Goal: Information Seeking & Learning: Learn about a topic

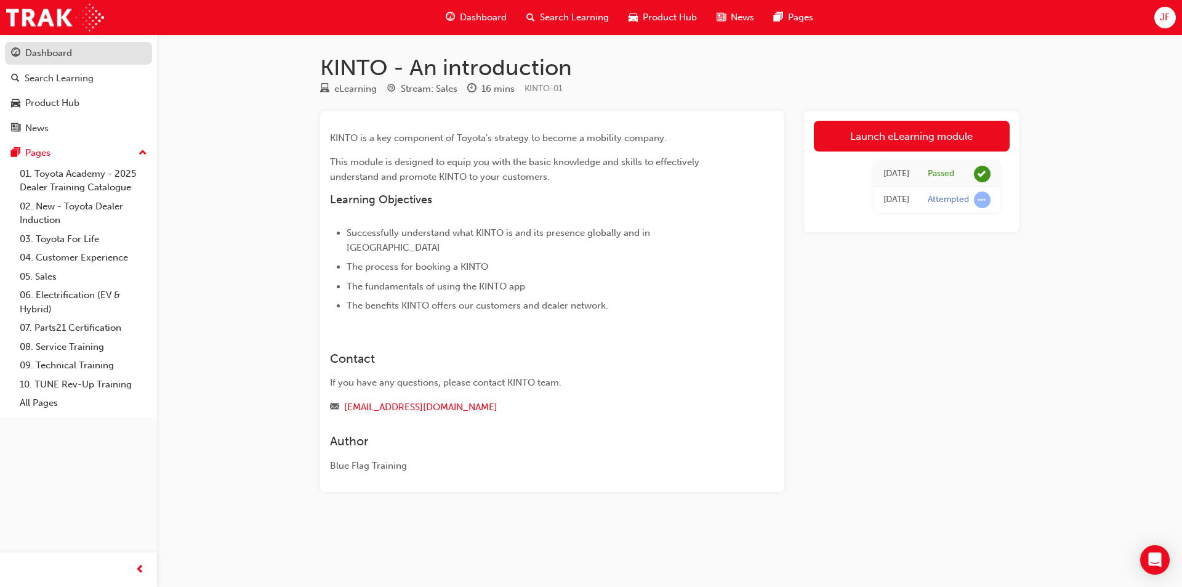
click at [78, 54] on div "Dashboard" at bounding box center [78, 53] width 135 height 15
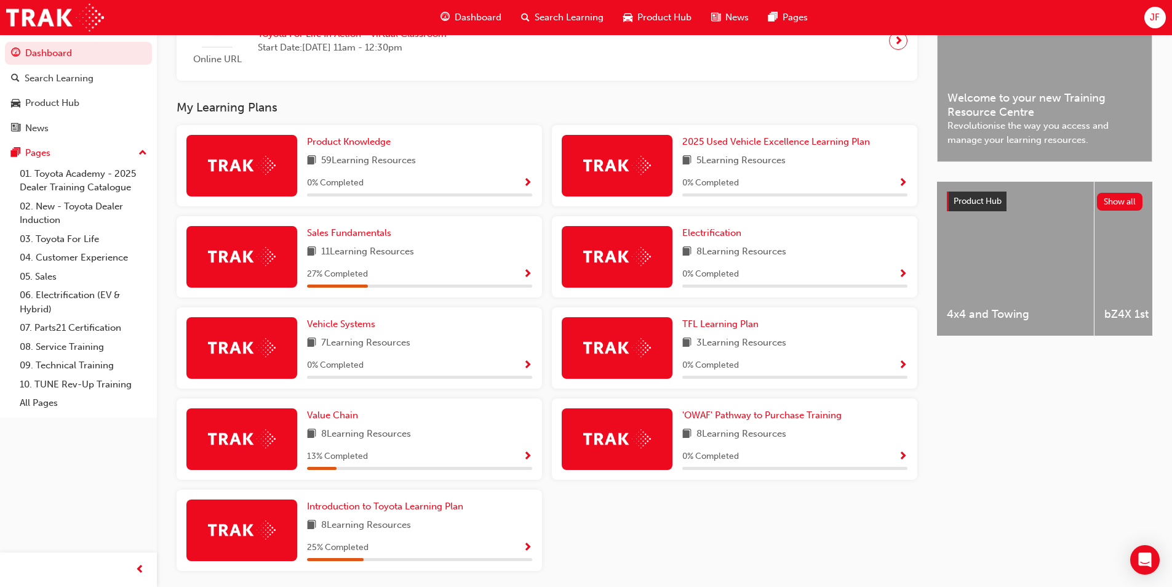
scroll to position [387, 0]
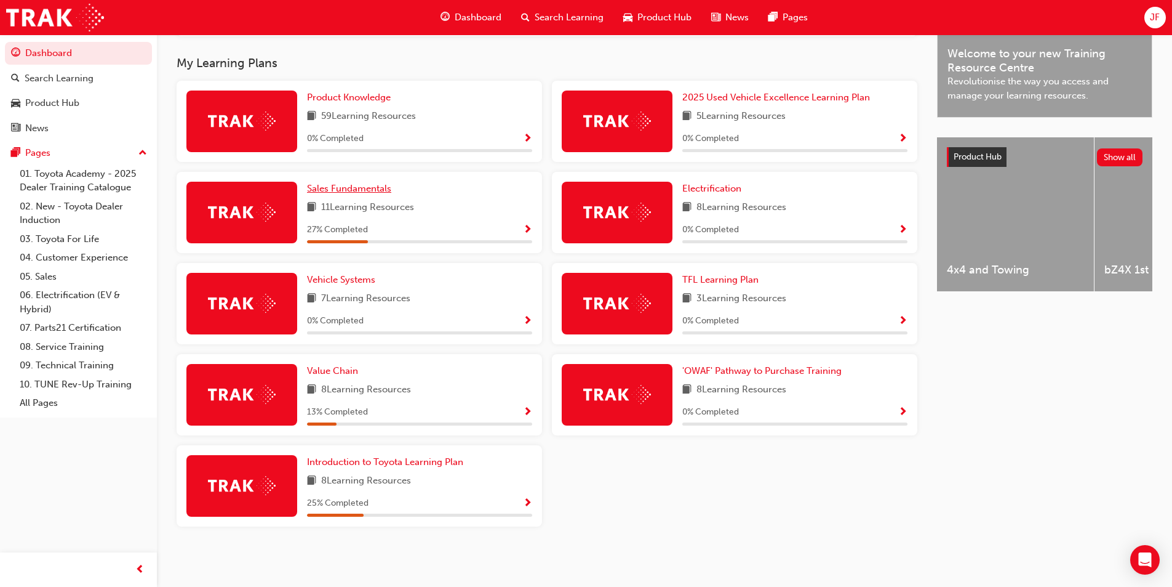
click at [357, 185] on span "Sales Fundamentals" at bounding box center [349, 188] width 84 height 11
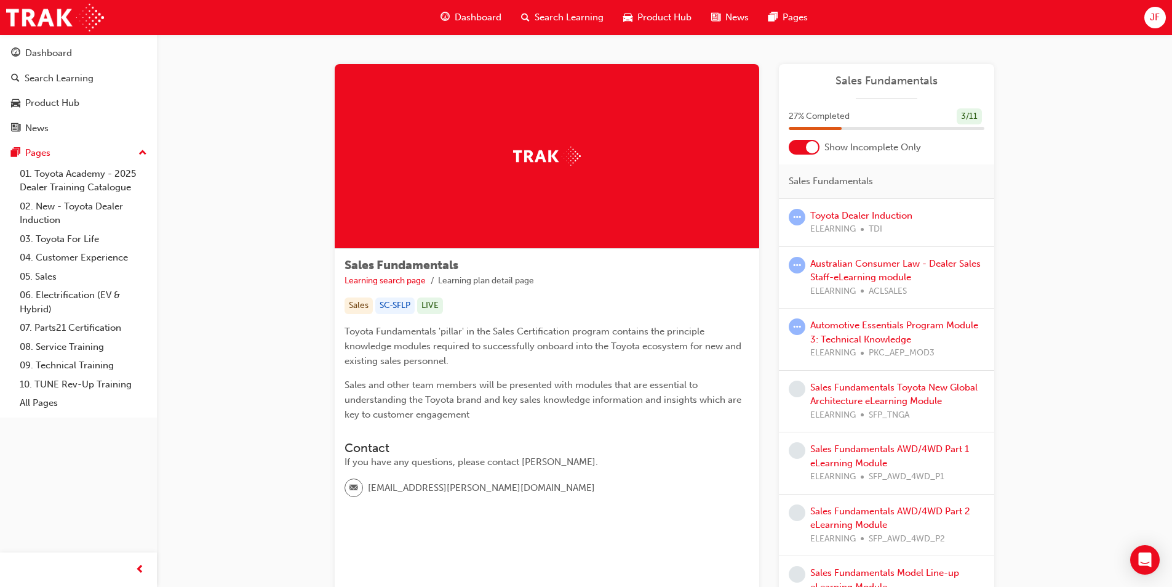
click at [806, 151] on div at bounding box center [804, 147] width 31 height 15
click at [866, 264] on link "Australian Consumer Law - Dealer Sales Staff-eLearning module" at bounding box center [896, 270] width 170 height 25
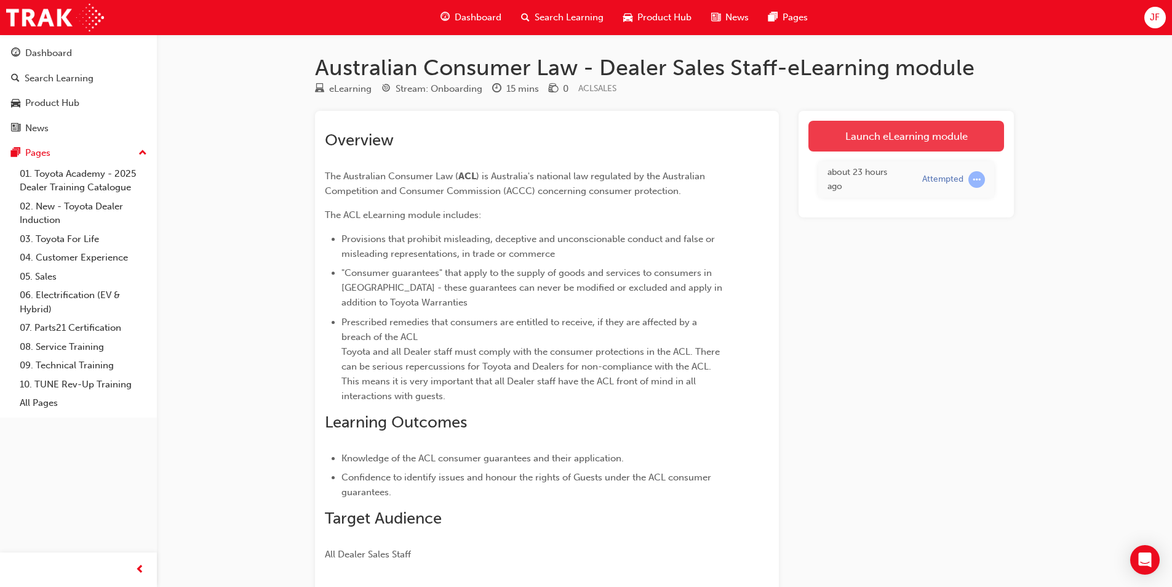
click at [919, 146] on link "Launch eLearning module" at bounding box center [907, 136] width 196 height 31
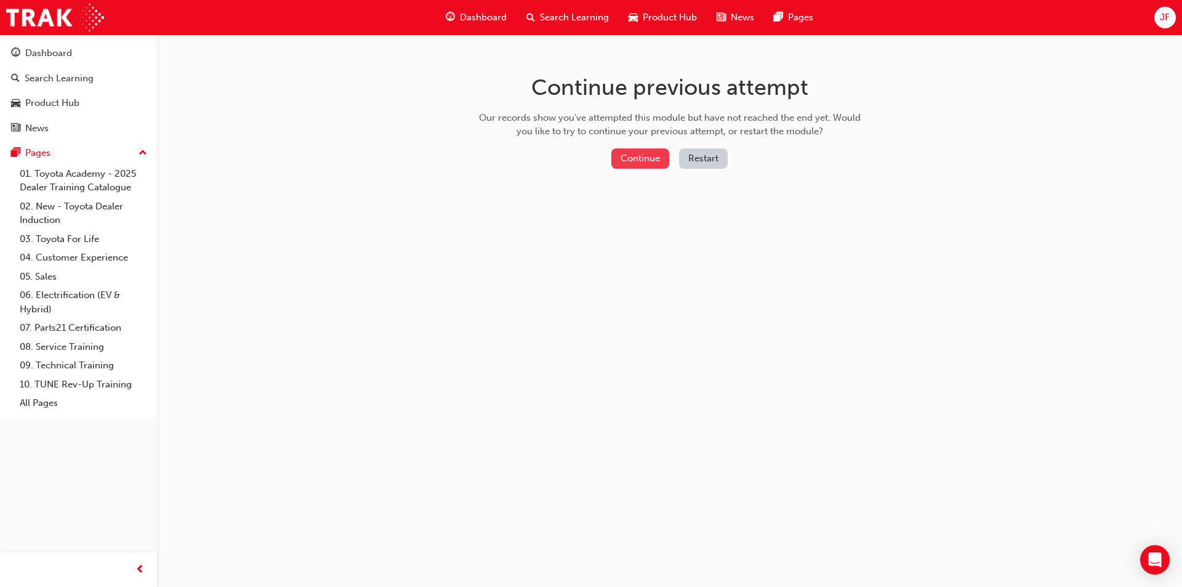
click at [651, 155] on button "Continue" at bounding box center [640, 158] width 58 height 20
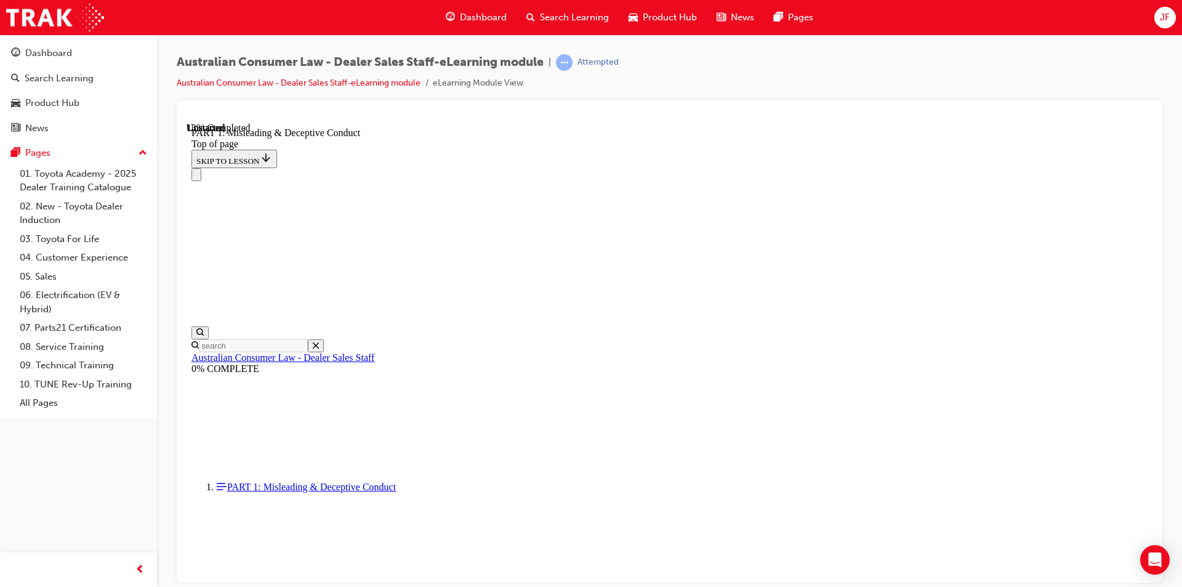
scroll to position [838, 0]
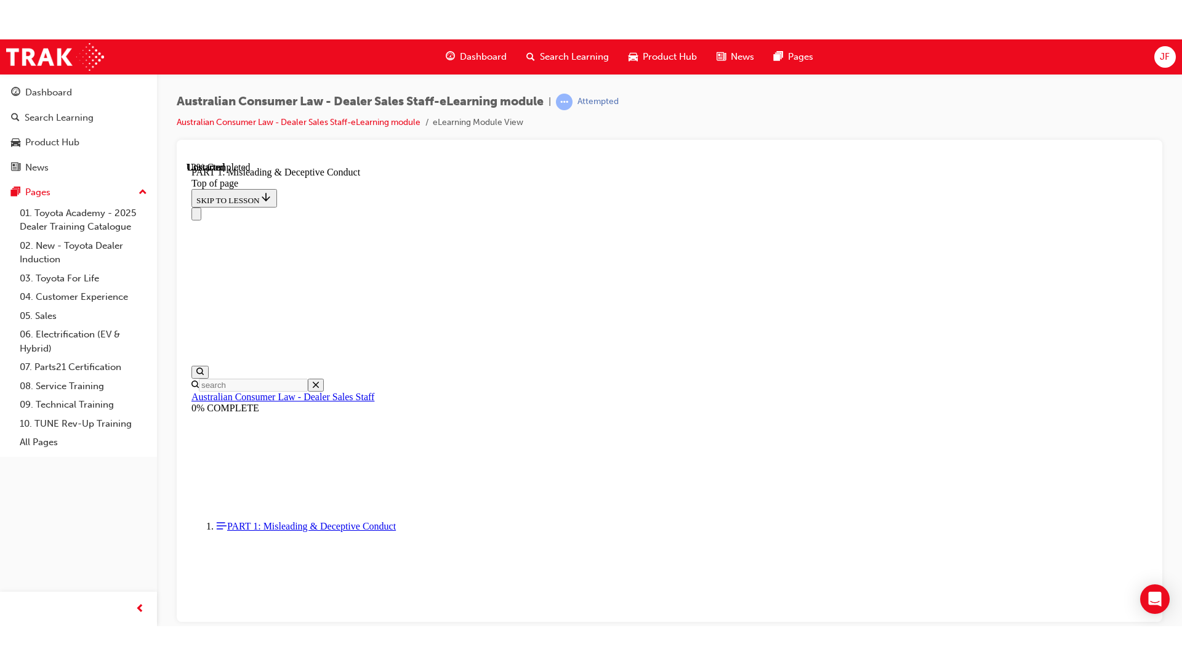
scroll to position [799, 0]
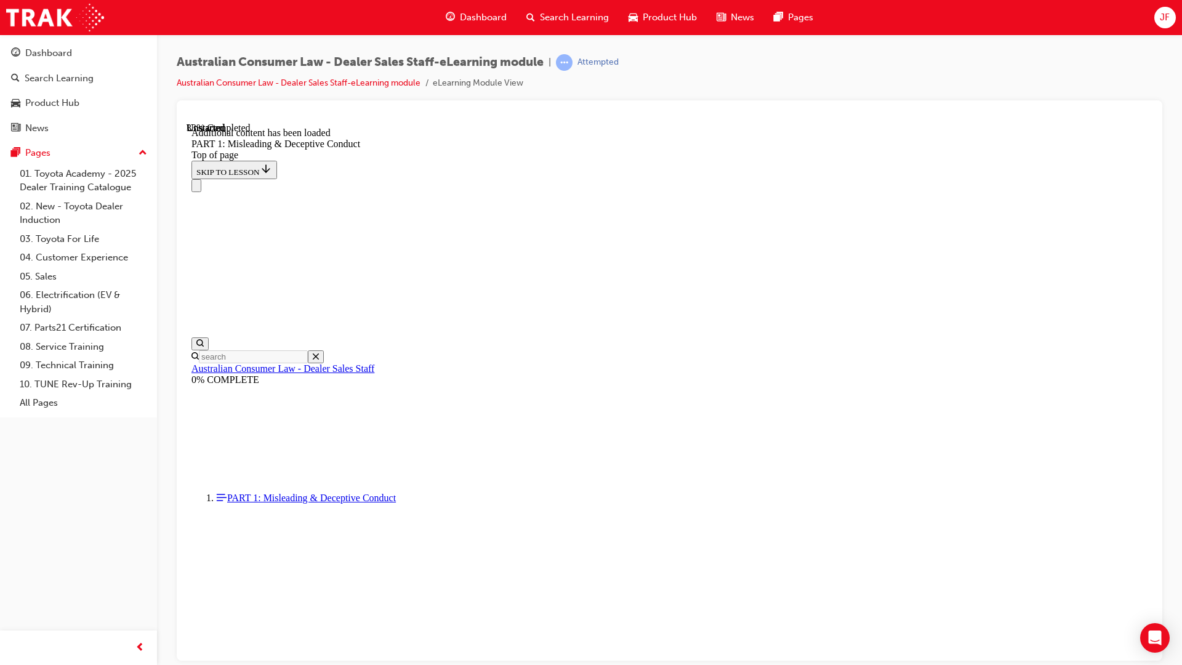
scroll to position [1347, 0]
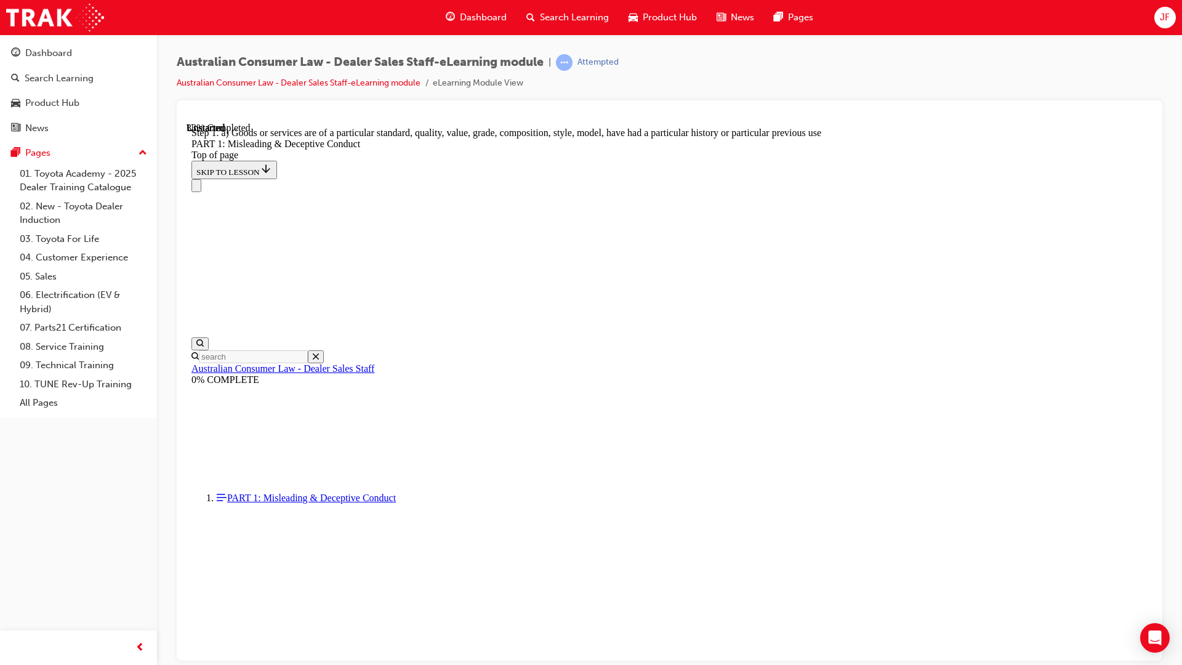
scroll to position [1363, 0]
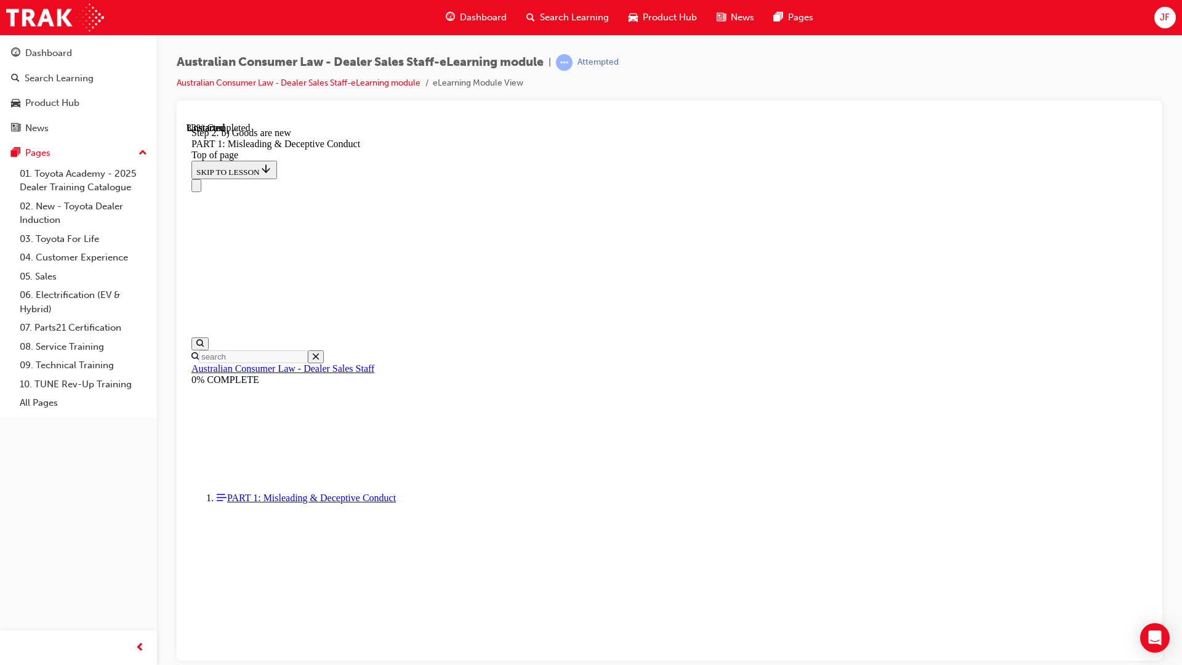
scroll to position [1340, 0]
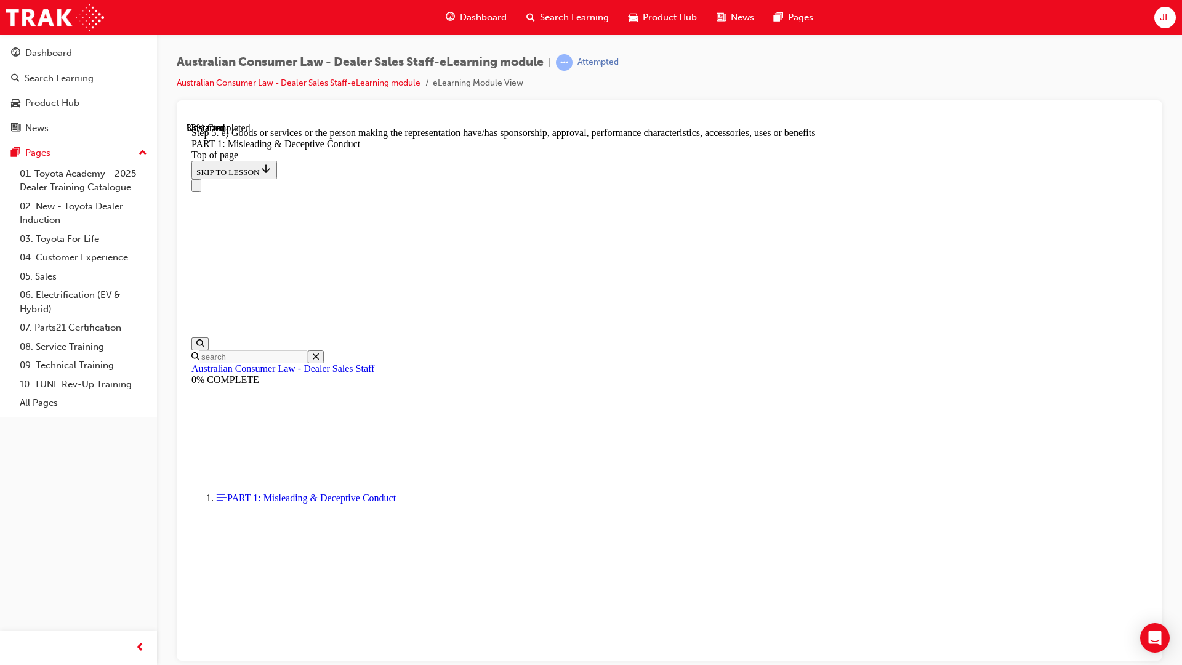
scroll to position [1363, 0]
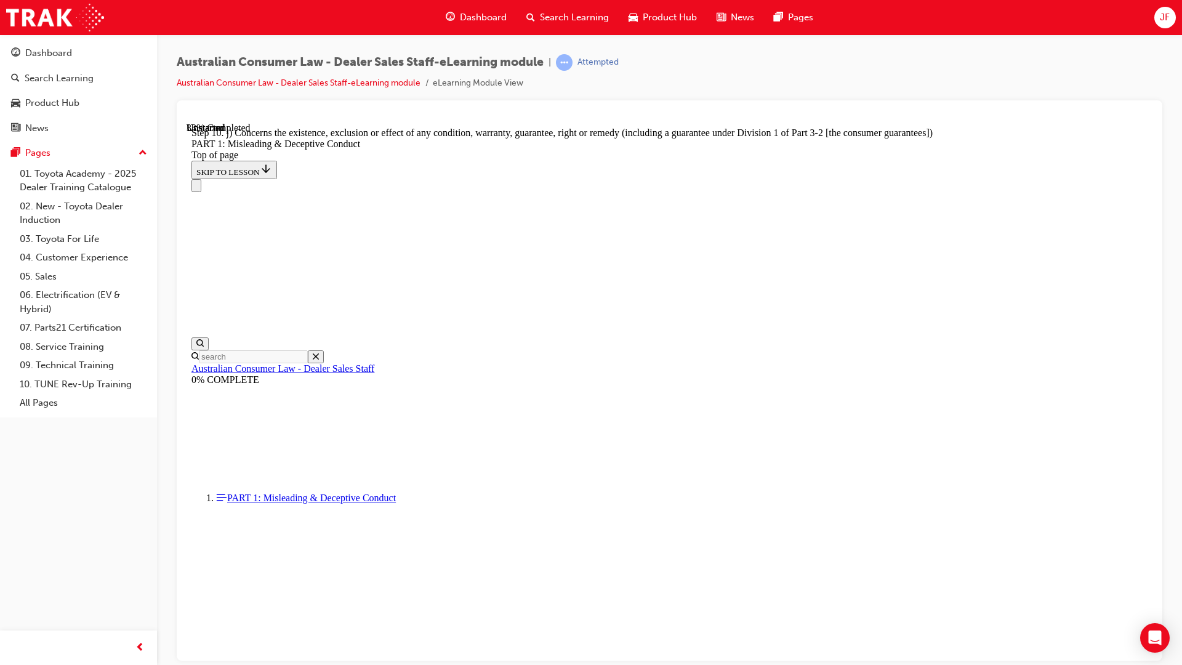
scroll to position [1363, 0]
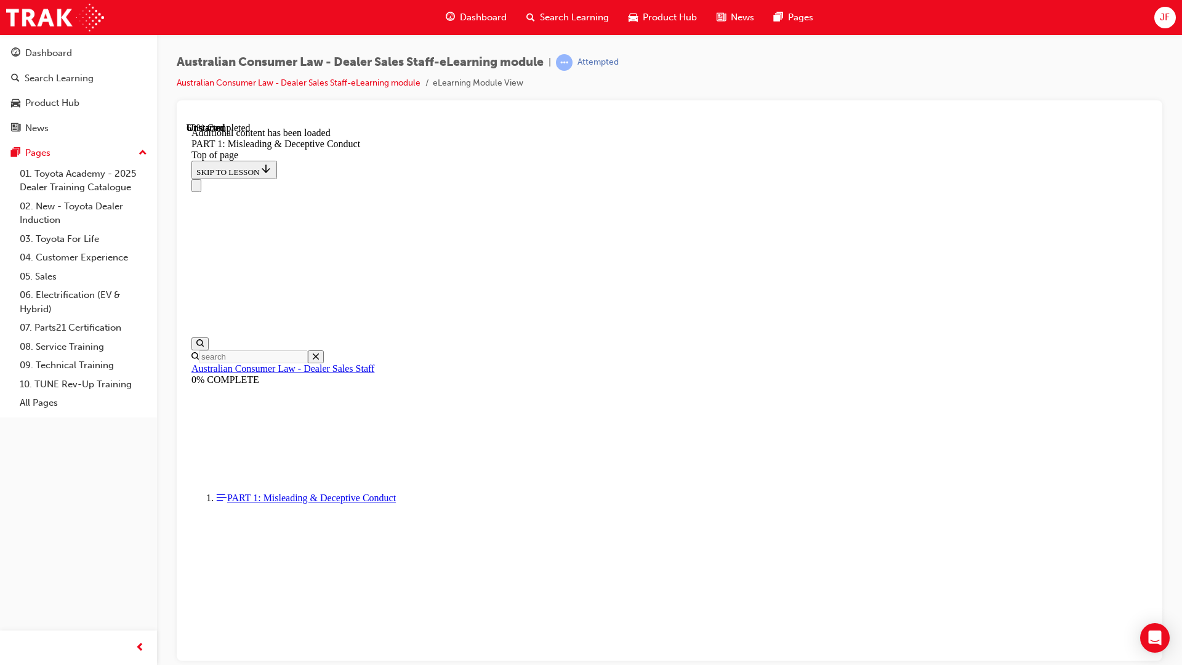
scroll to position [2413, 0]
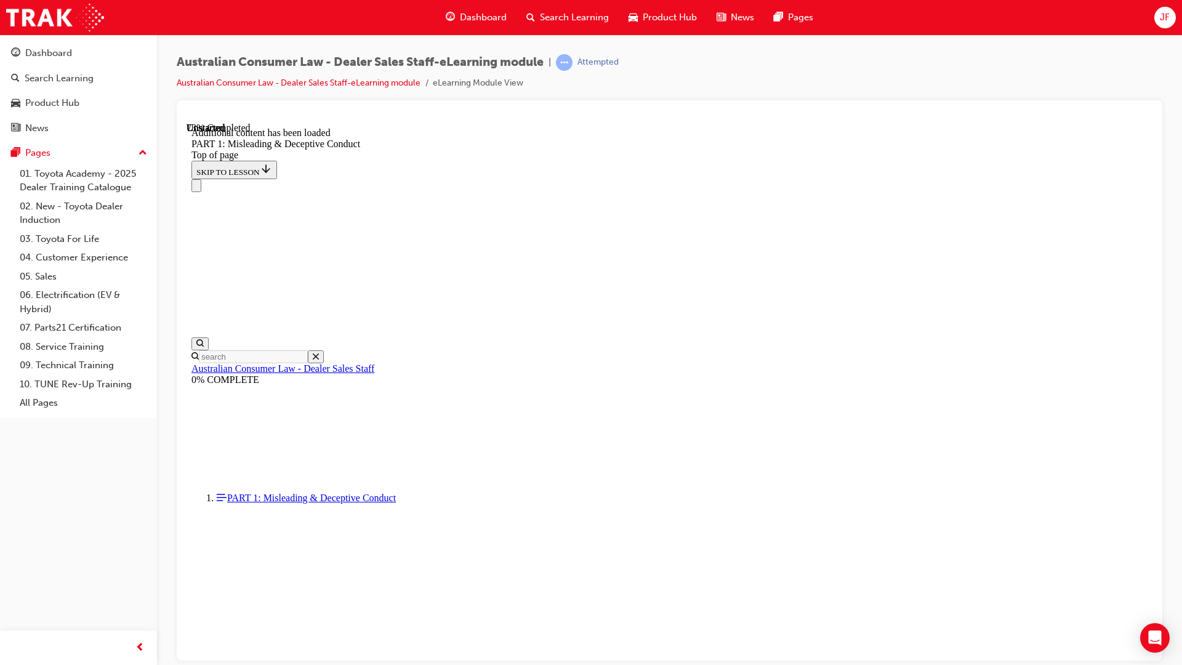
scroll to position [2932, 0]
click button "START"
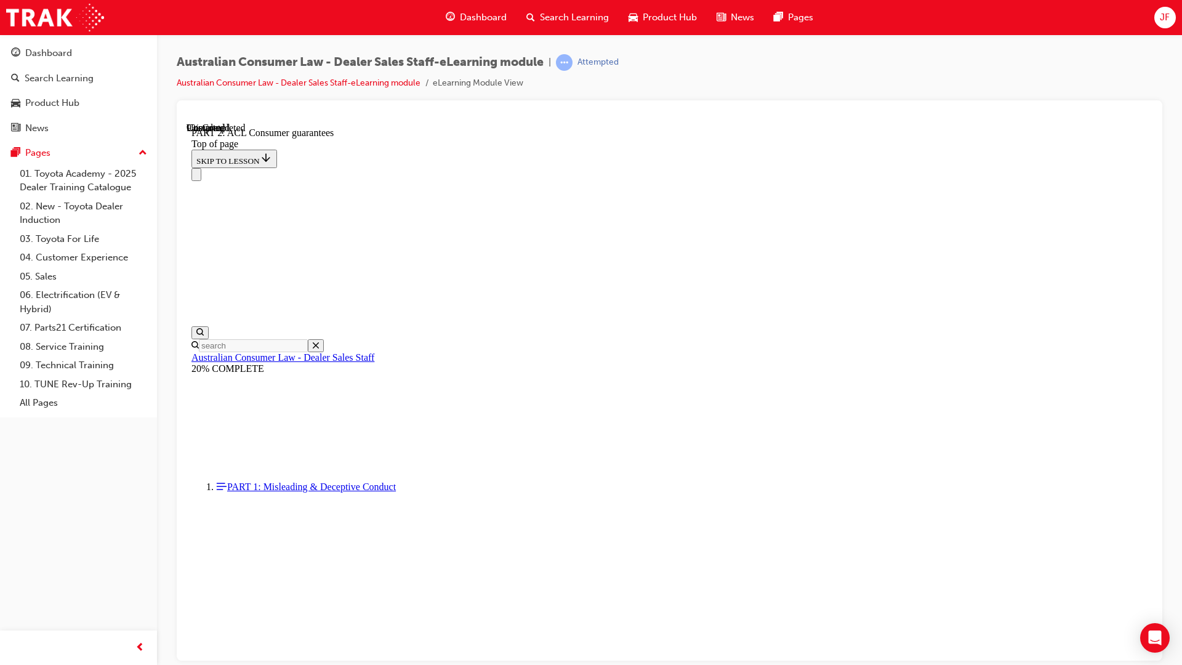
scroll to position [1823, 0]
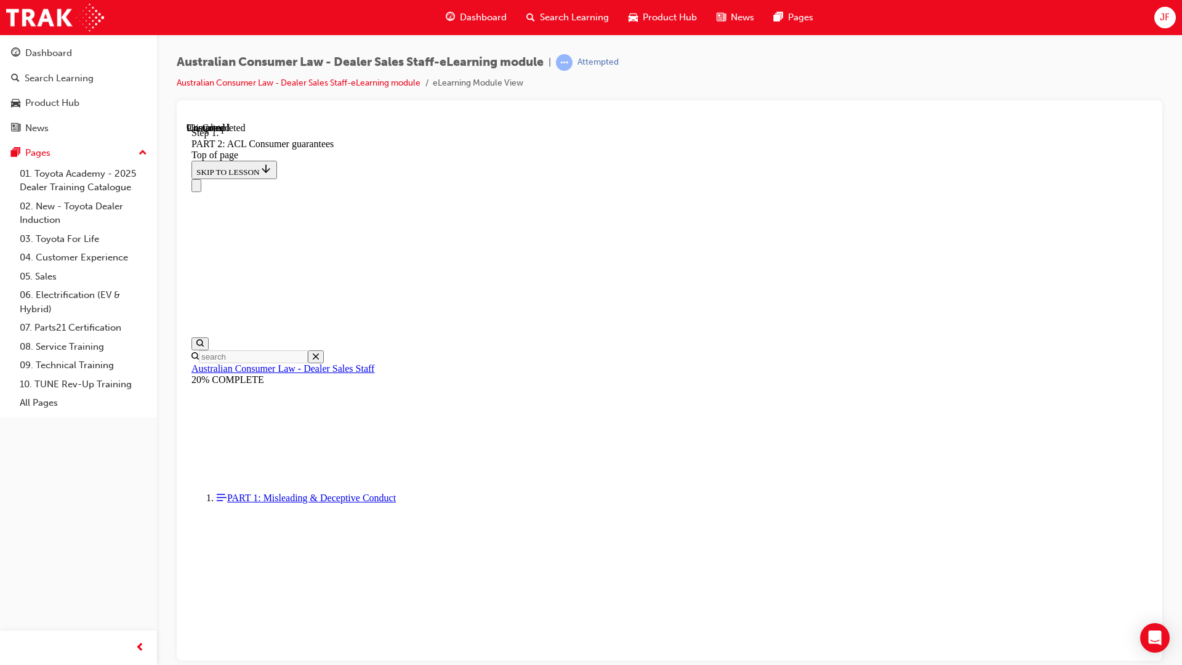
scroll to position [1920, 0]
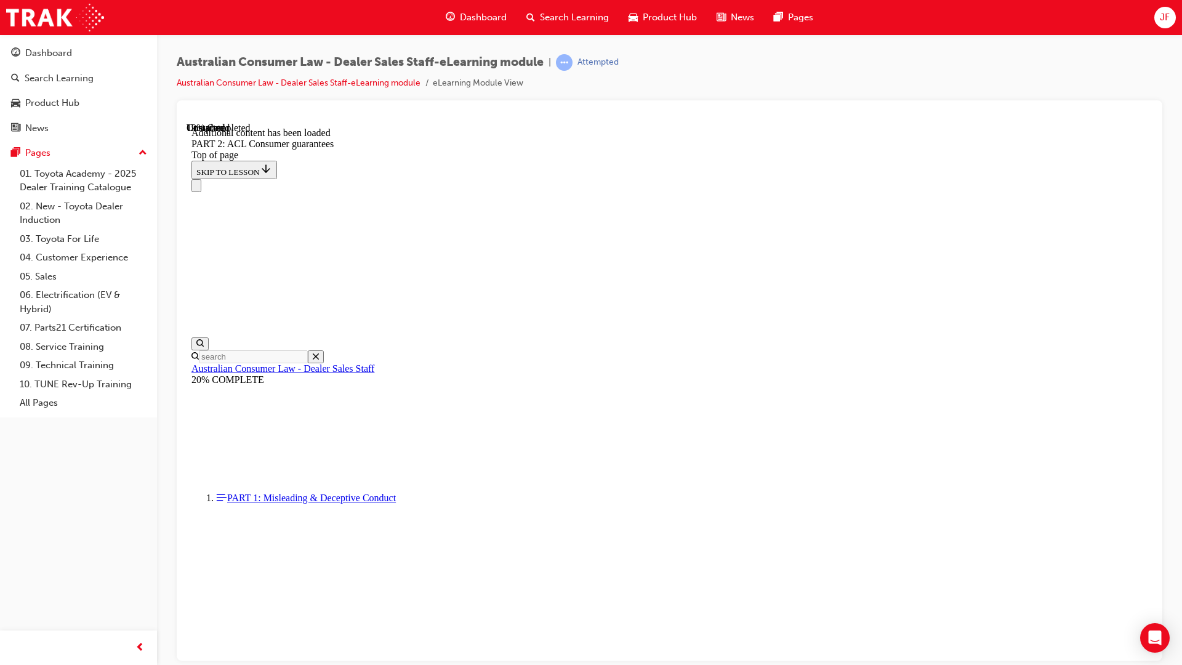
scroll to position [2991, 0]
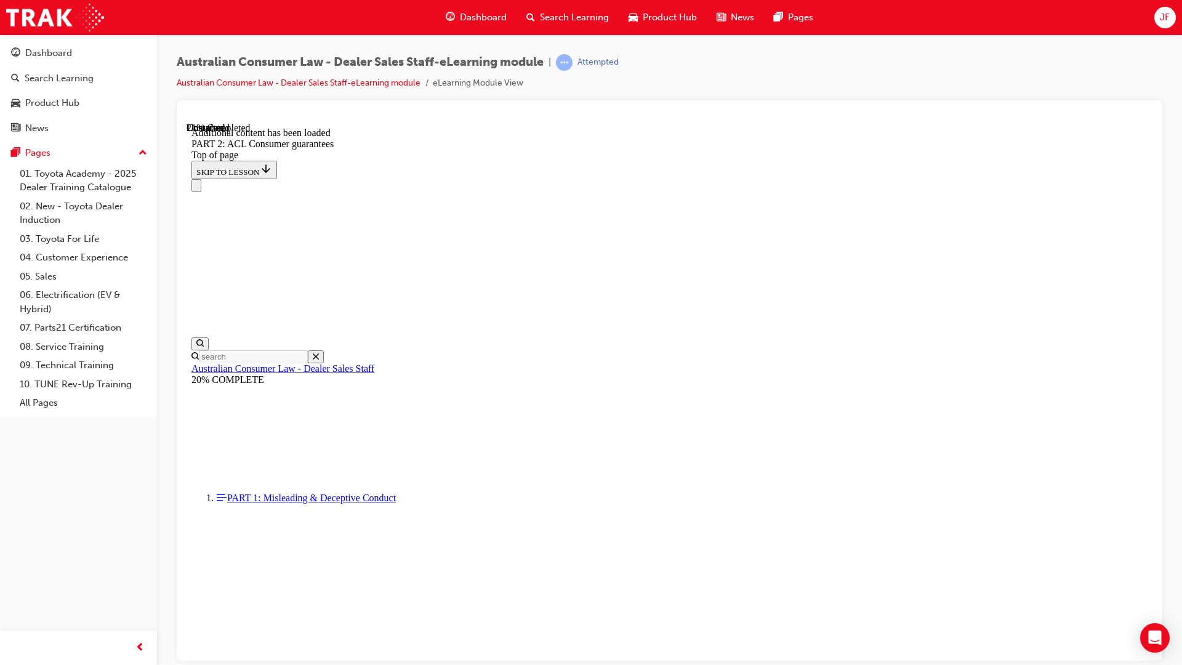
click at [146, 586] on div "button" at bounding box center [139, 647] width 25 height 25
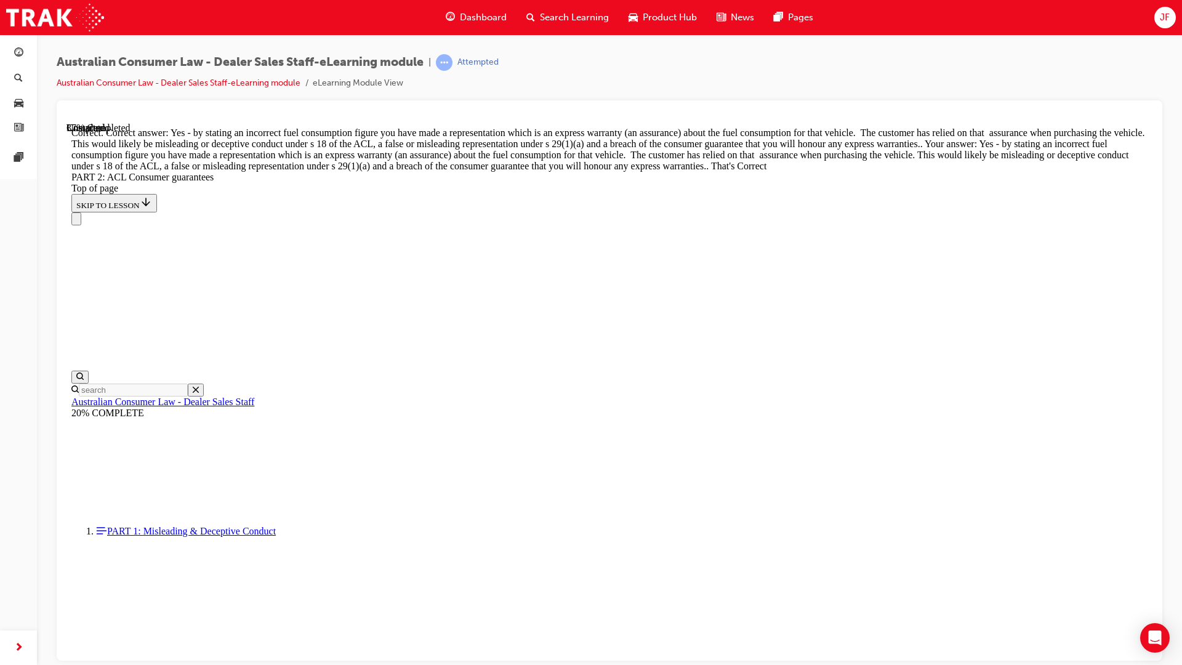
scroll to position [5379, 0]
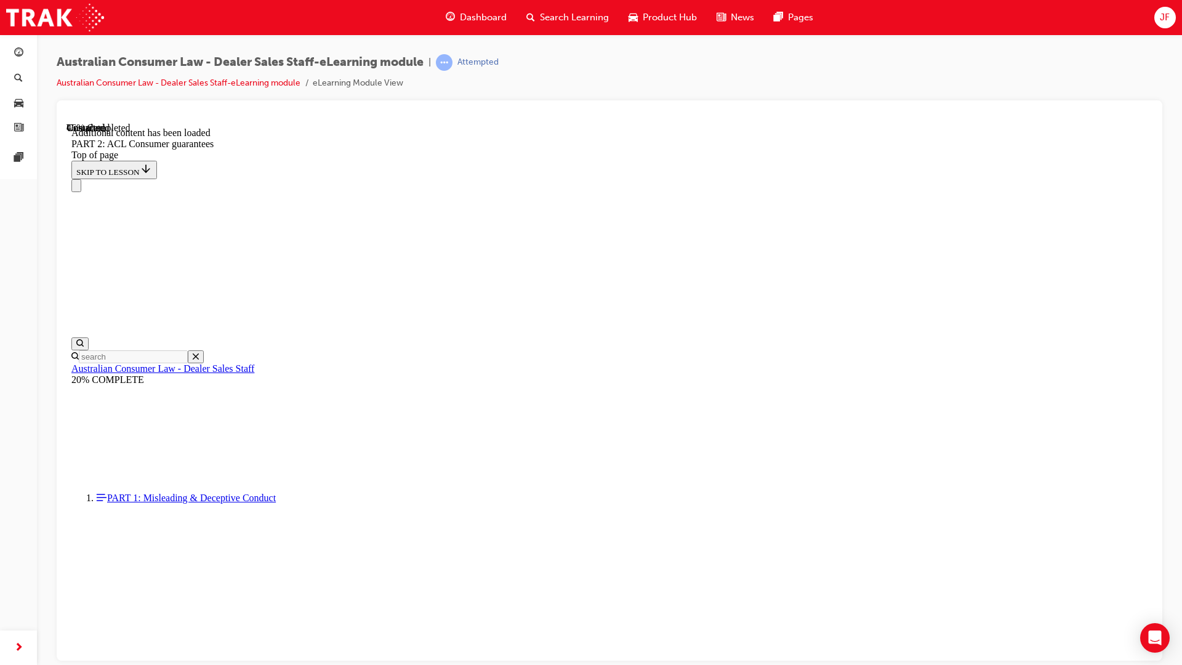
scroll to position [6114, 0]
drag, startPoint x: 713, startPoint y: 244, endPoint x: 784, endPoint y: 249, distance: 71.0
copy span "indemnity"
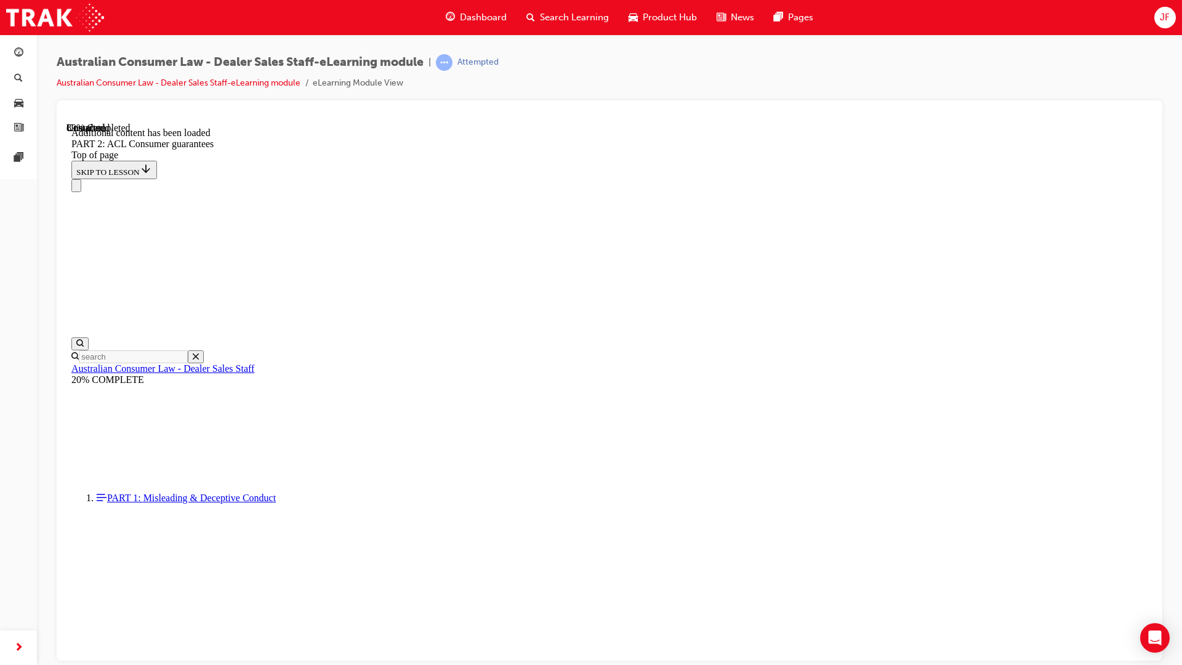
scroll to position [13289, 0]
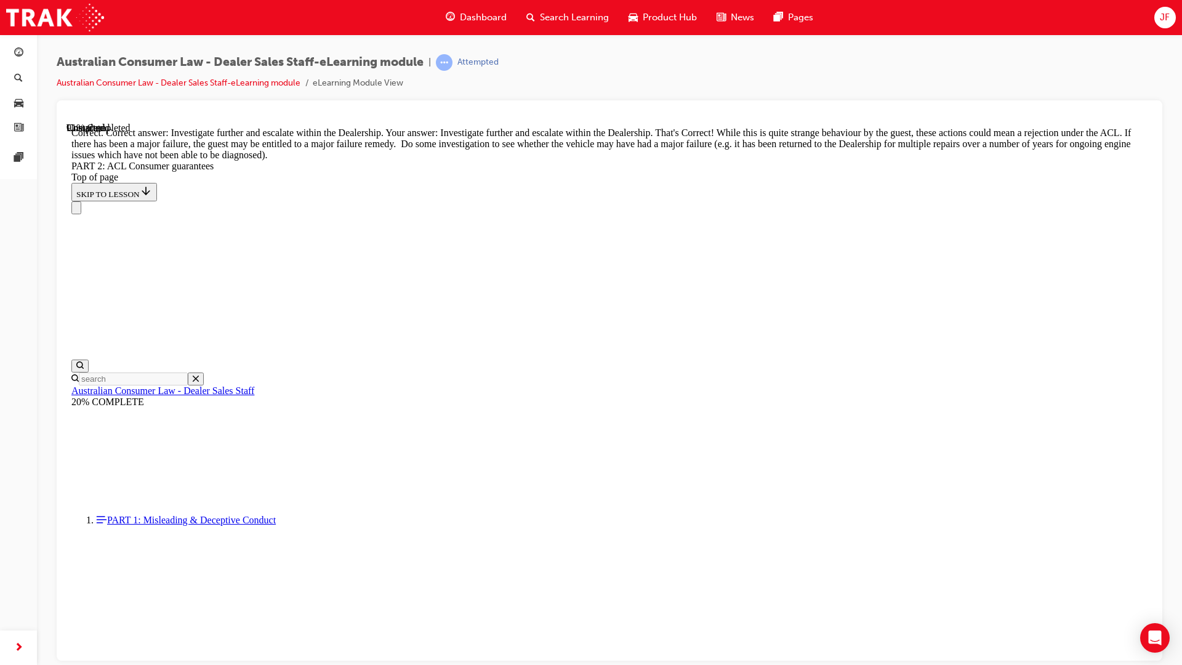
scroll to position [13545, 0]
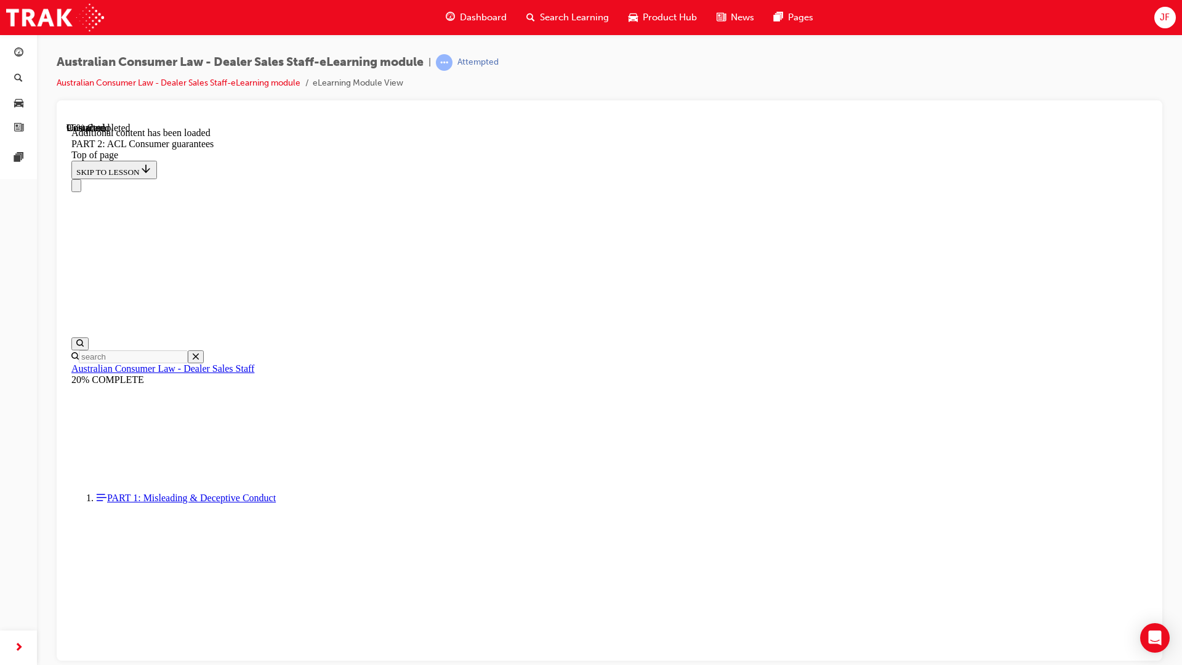
scroll to position [14694, 0]
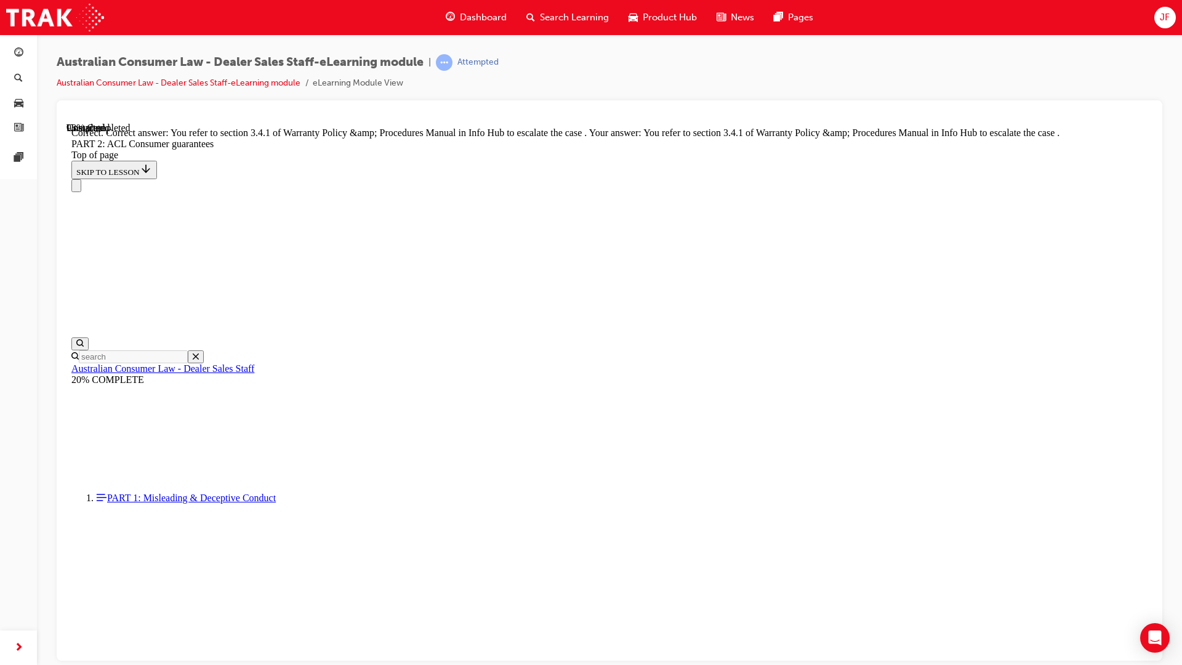
scroll to position [15280, 0]
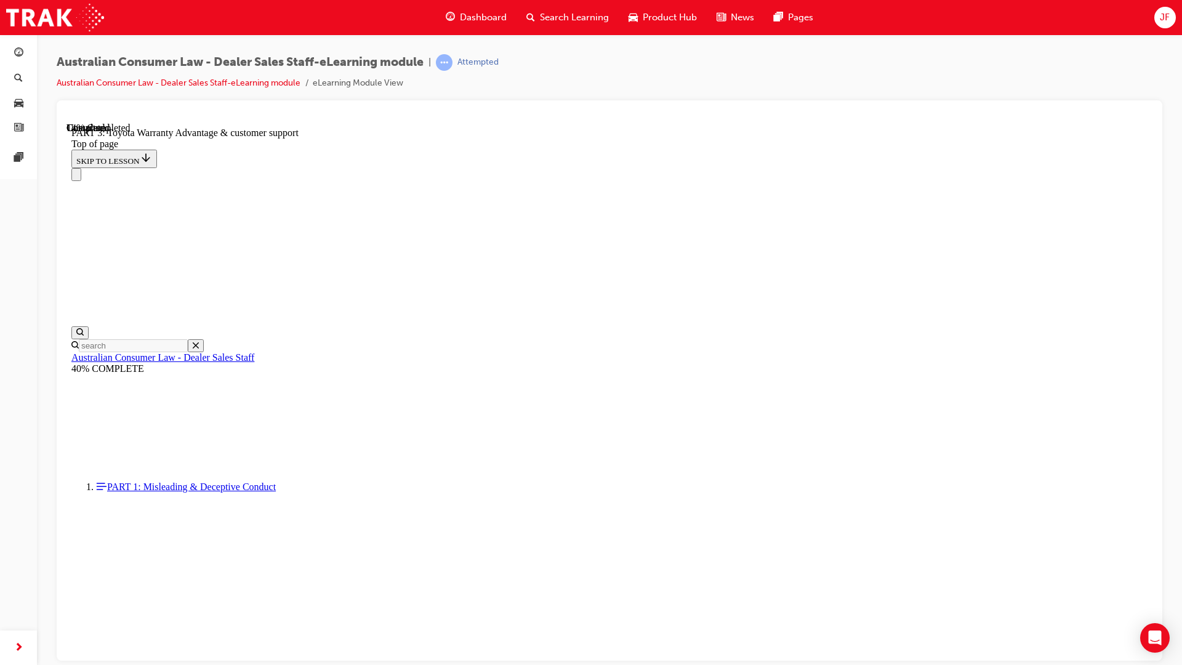
scroll to position [777, 0]
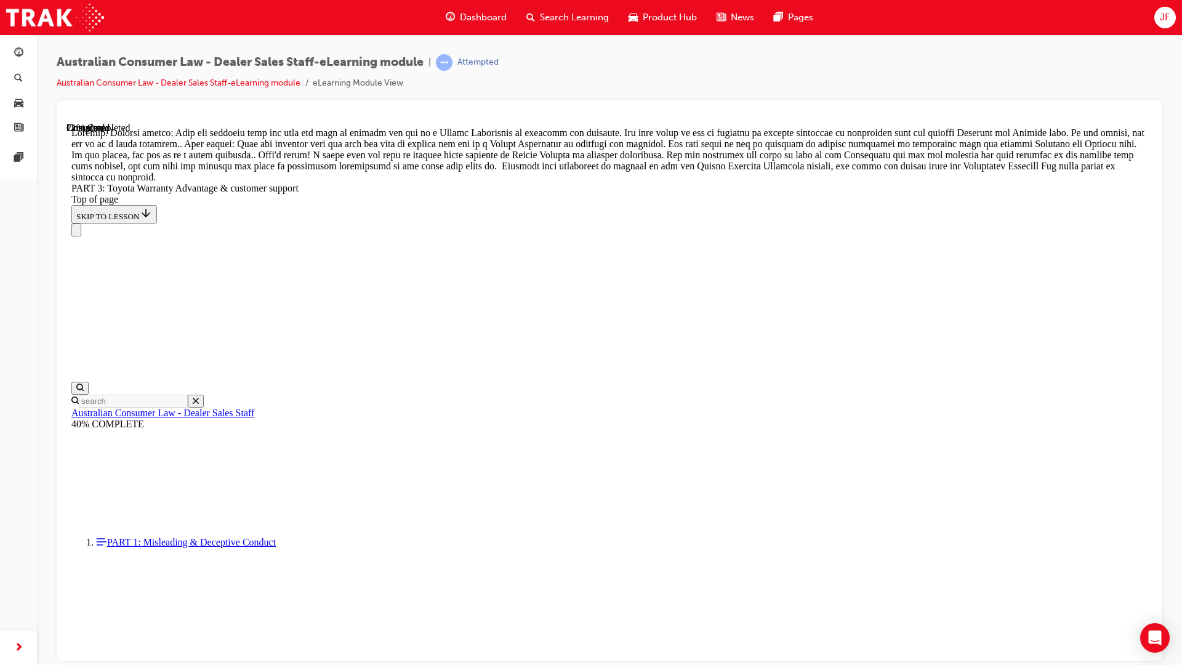
scroll to position [1027, 0]
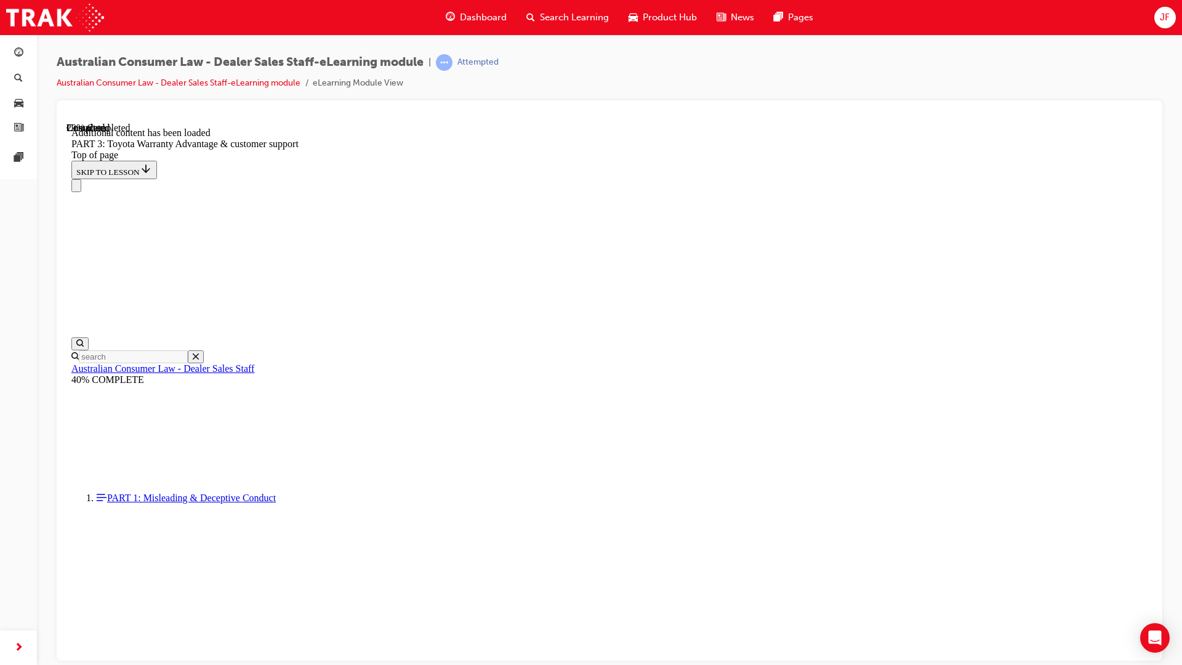
scroll to position [1437, 0]
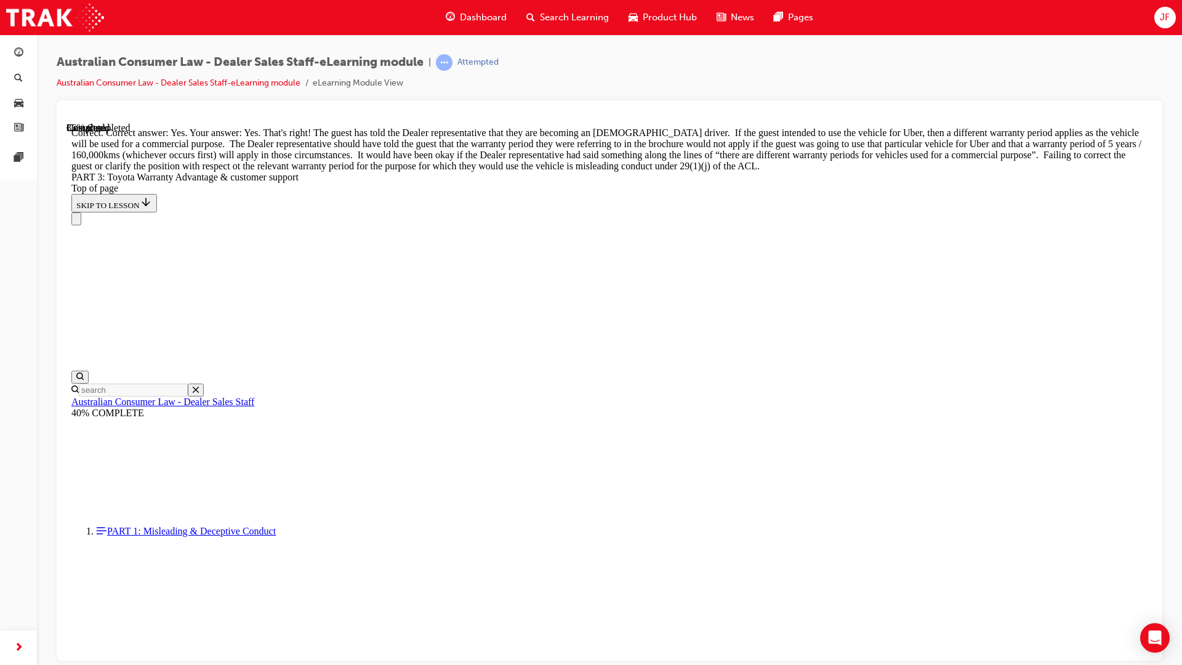
scroll to position [1758, 0]
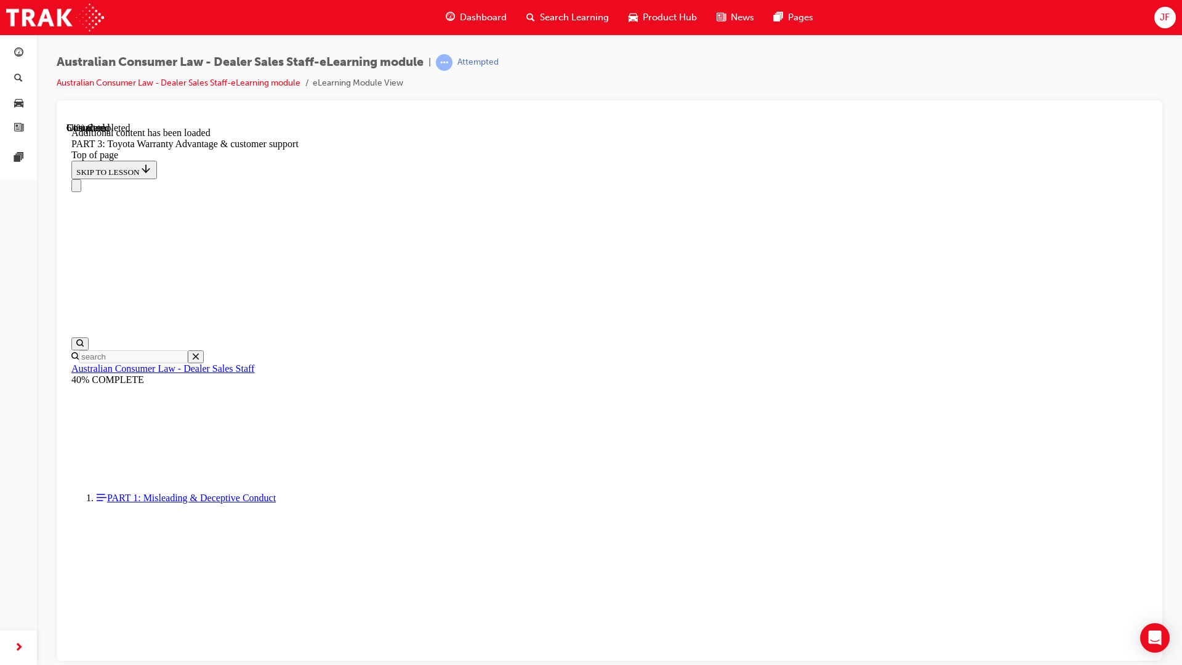
scroll to position [3181, 0]
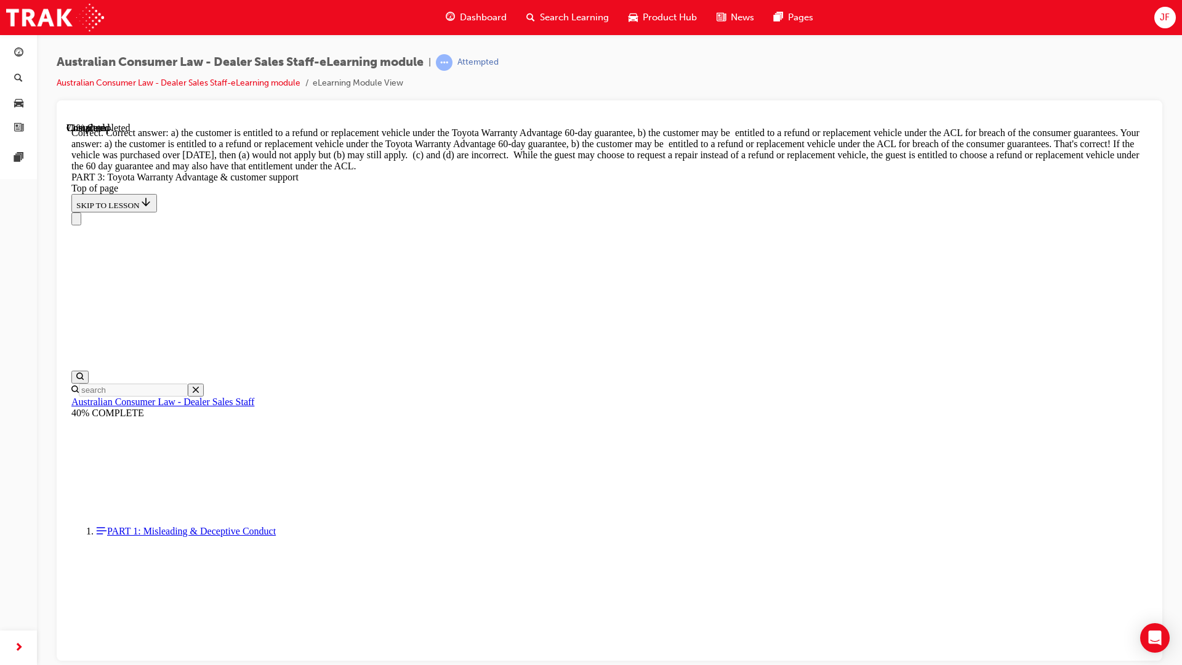
scroll to position [3511, 0]
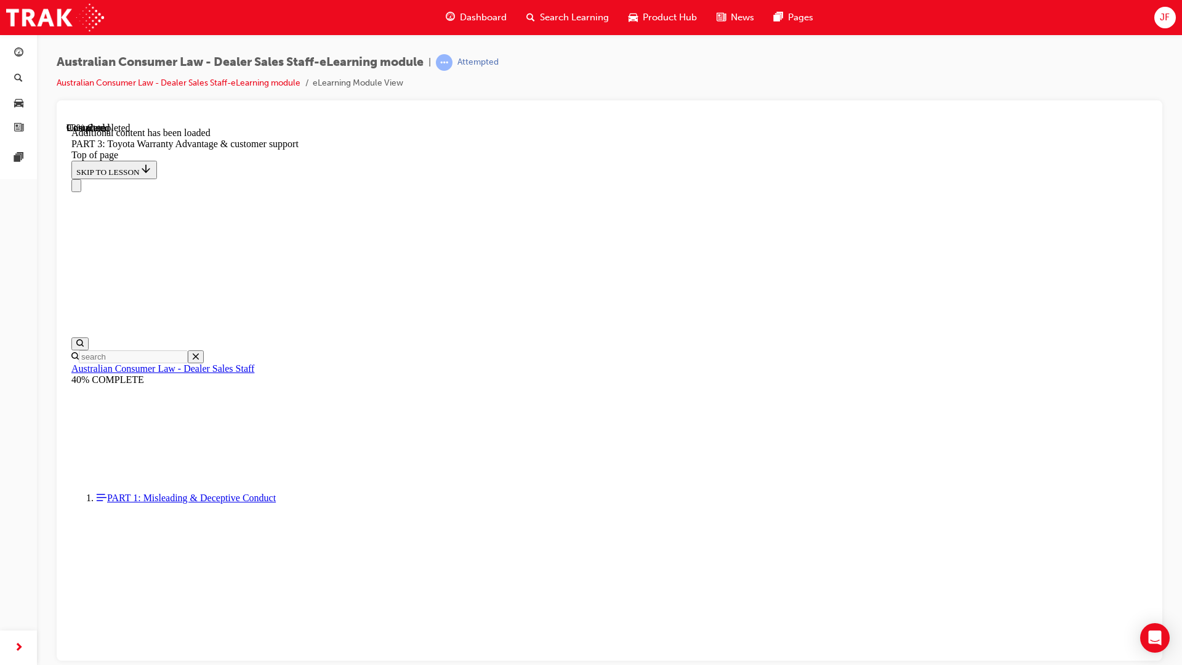
scroll to position [3813, 0]
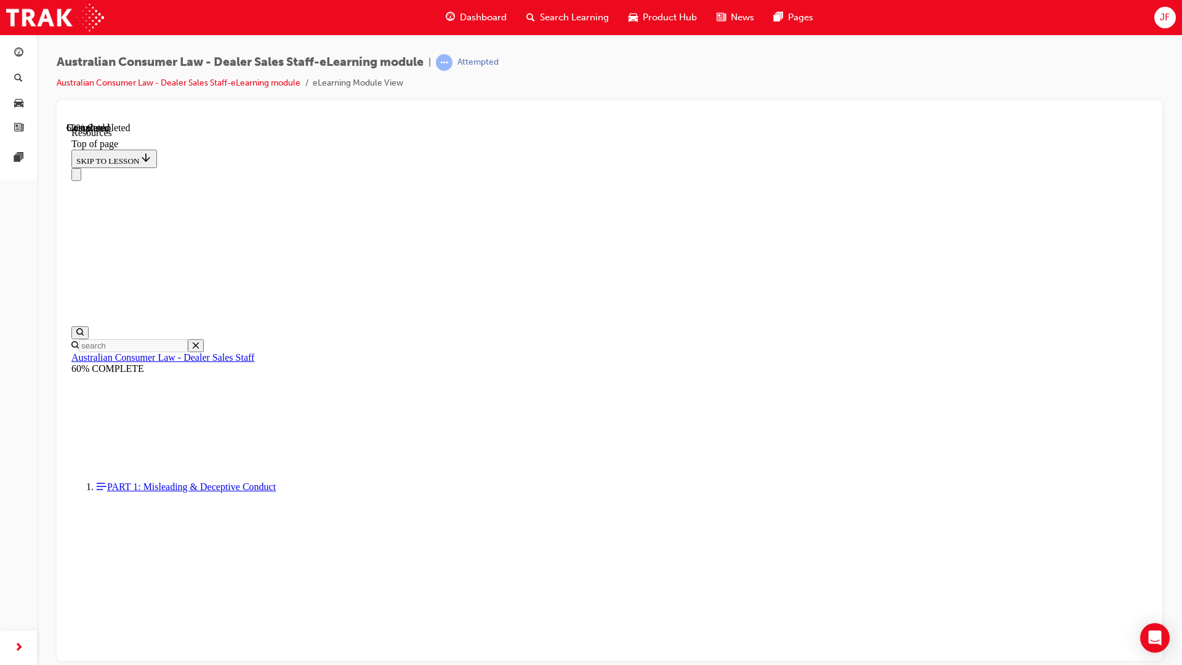
scroll to position [526, 0]
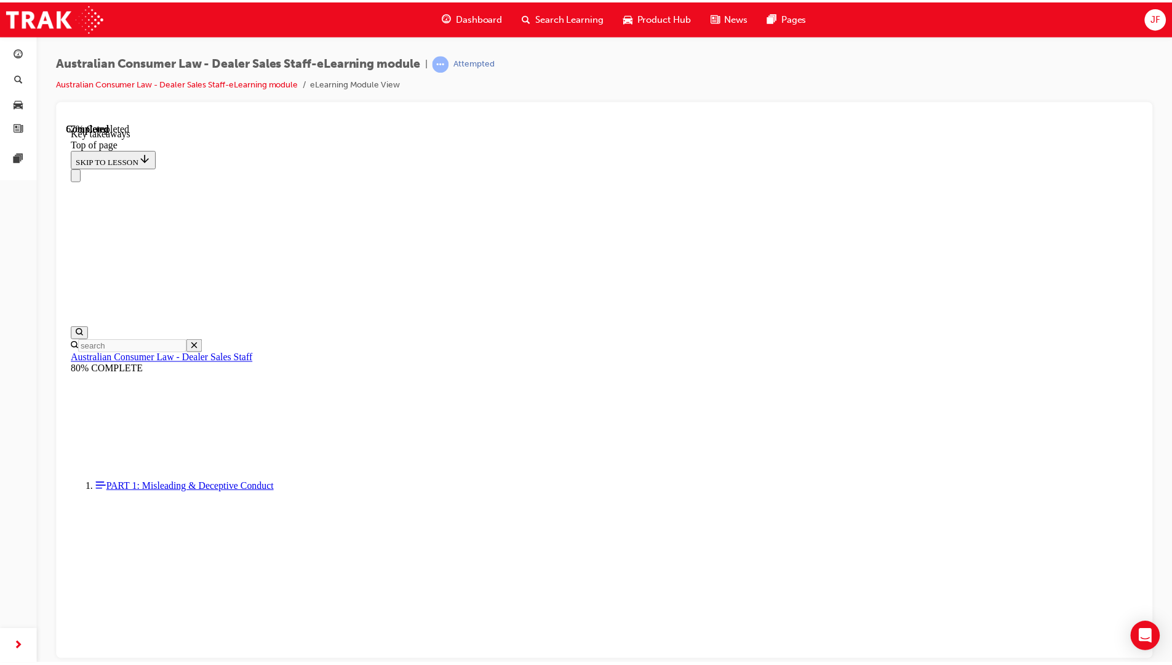
scroll to position [180, 0]
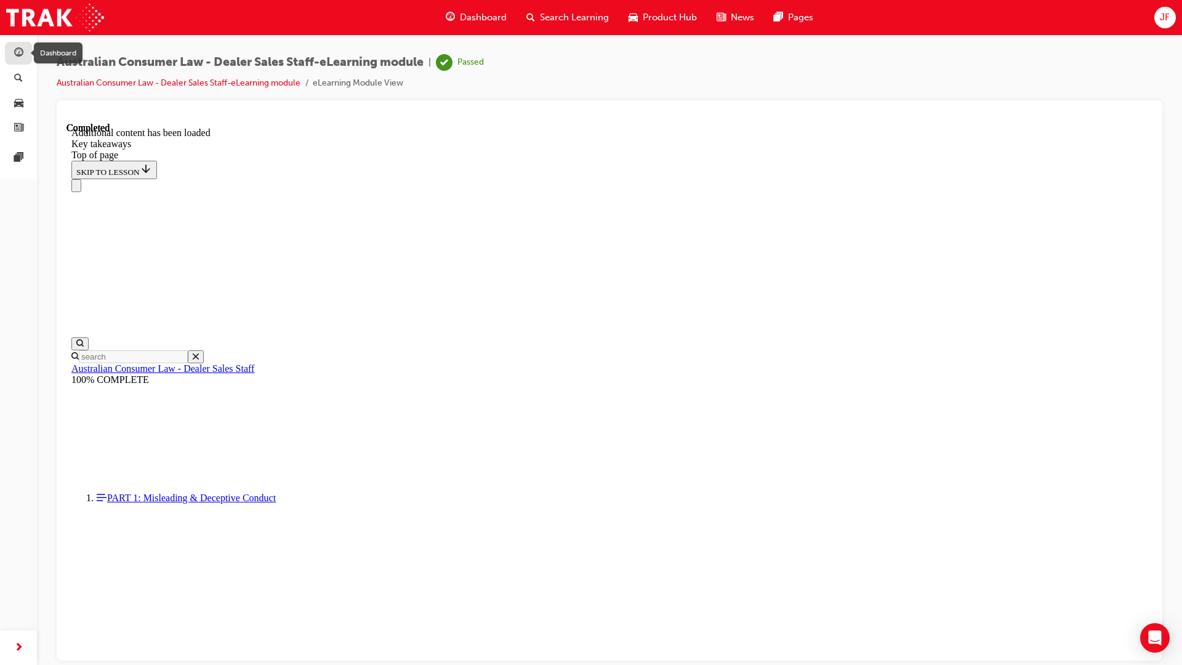
click at [25, 59] on div "button" at bounding box center [18, 53] width 15 height 15
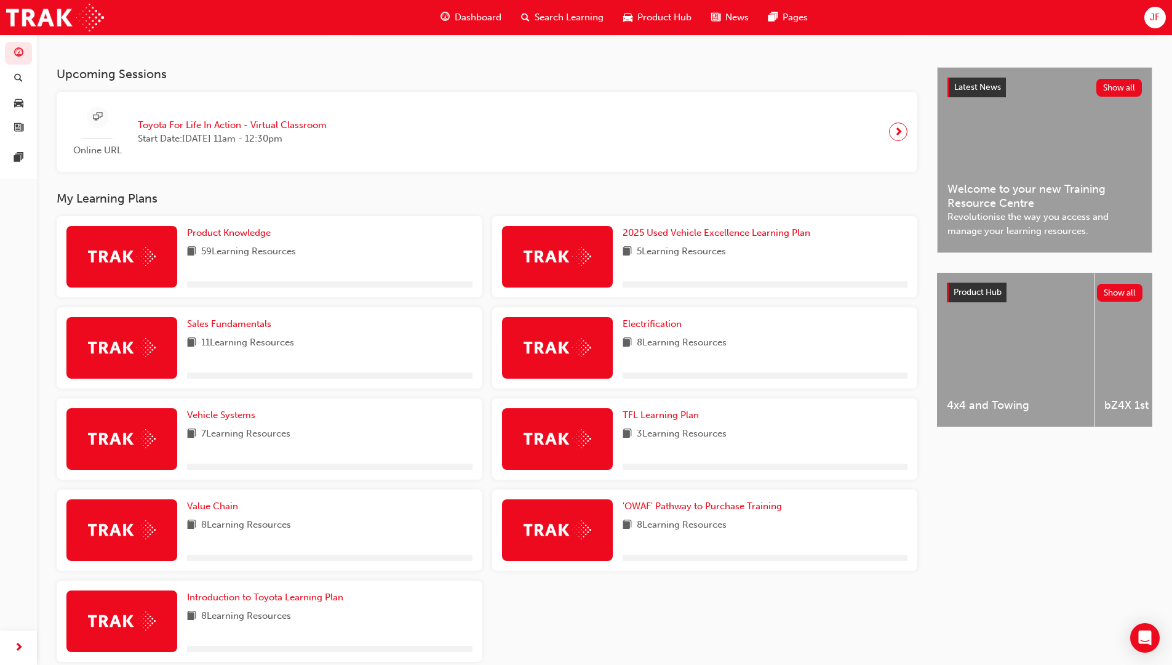
scroll to position [308, 0]
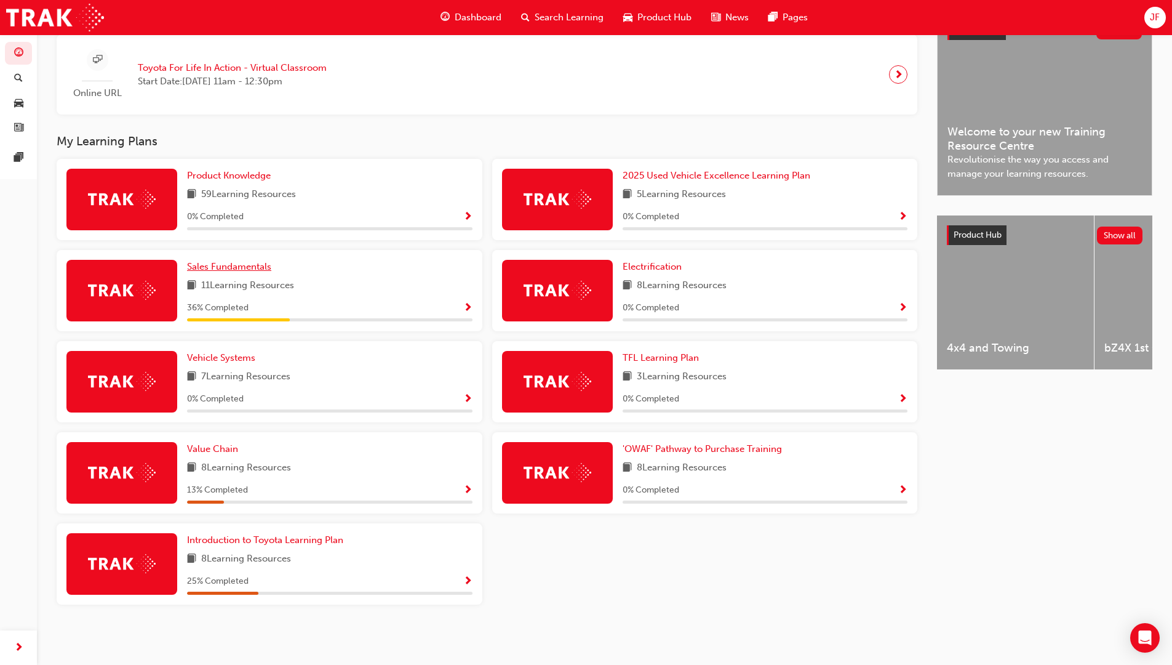
click at [241, 270] on span "Sales Fundamentals" at bounding box center [229, 266] width 84 height 11
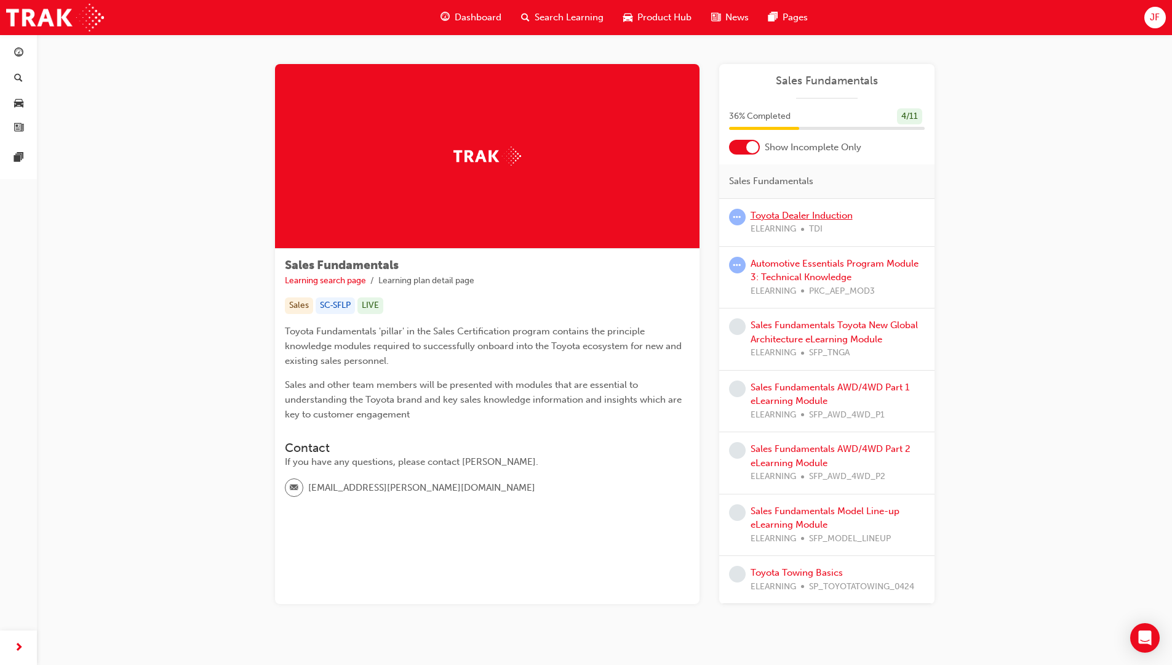
click at [832, 212] on link "Toyota Dealer Induction" at bounding box center [802, 215] width 102 height 11
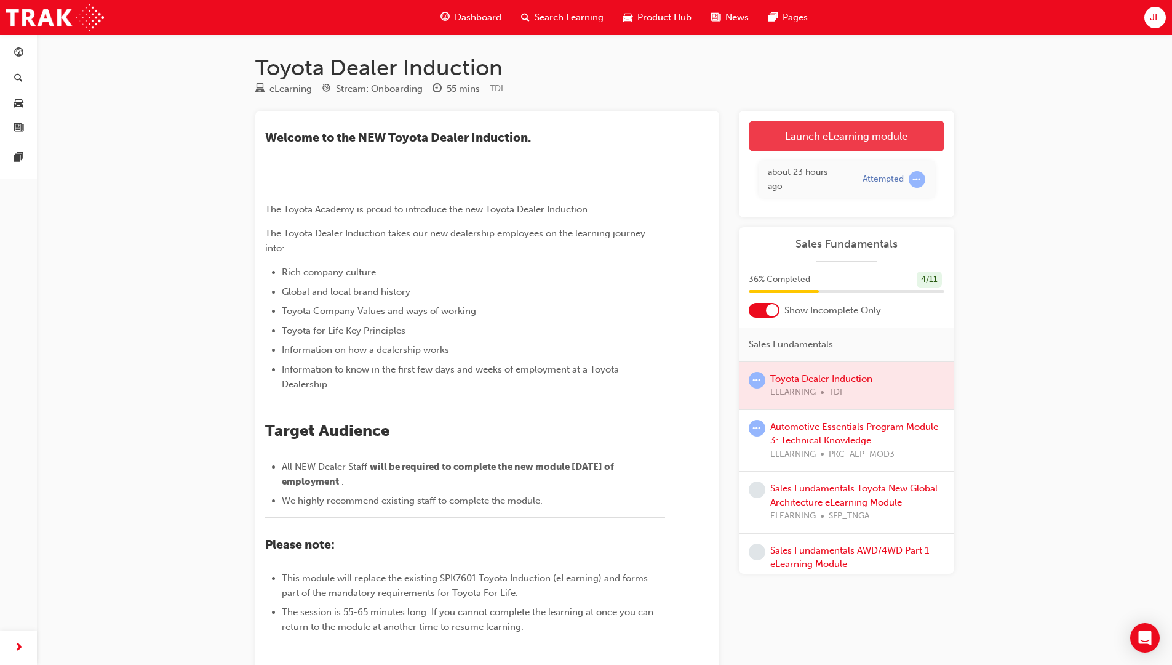
click at [817, 135] on link "Launch eLearning module" at bounding box center [847, 136] width 196 height 31
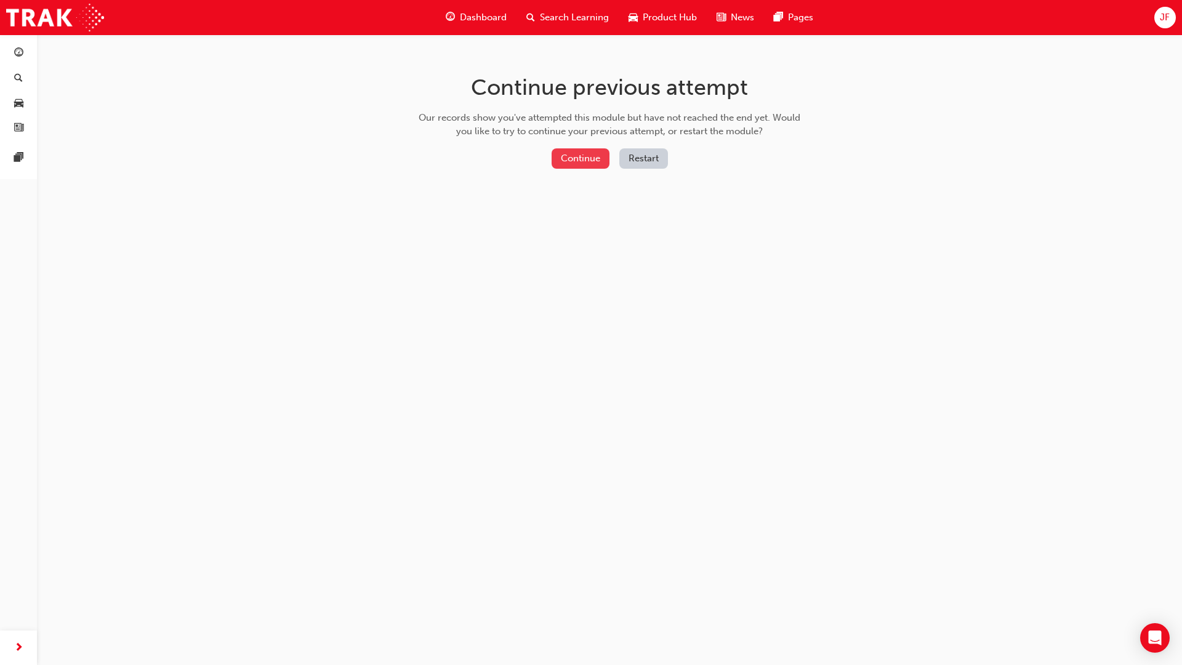
click at [590, 159] on button "Continue" at bounding box center [580, 158] width 58 height 20
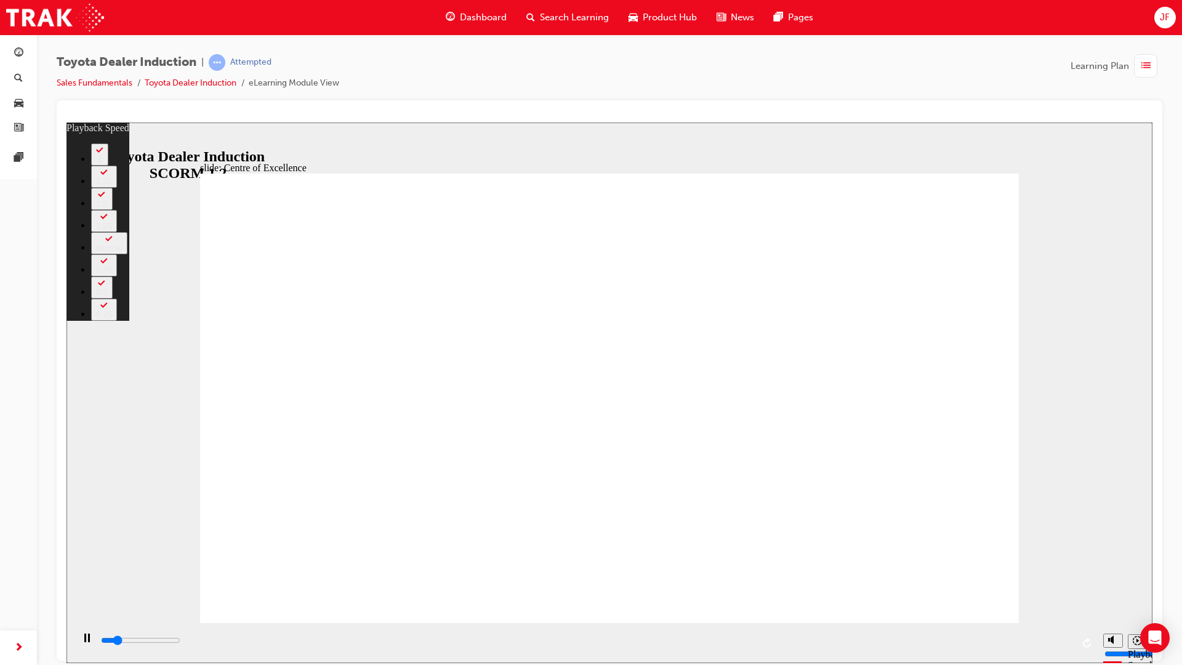
type input "2600"
type input "0"
type input "2800"
type input "0"
type input "3100"
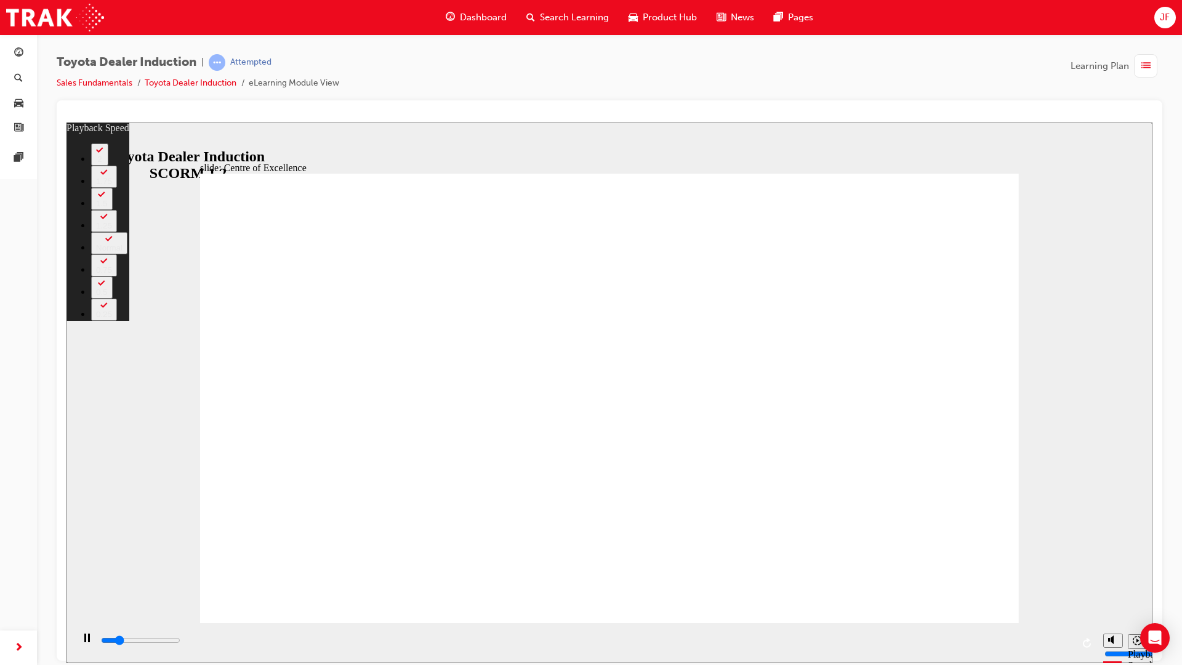
type input "1"
type input "3300"
type input "1"
type input "3600"
type input "1"
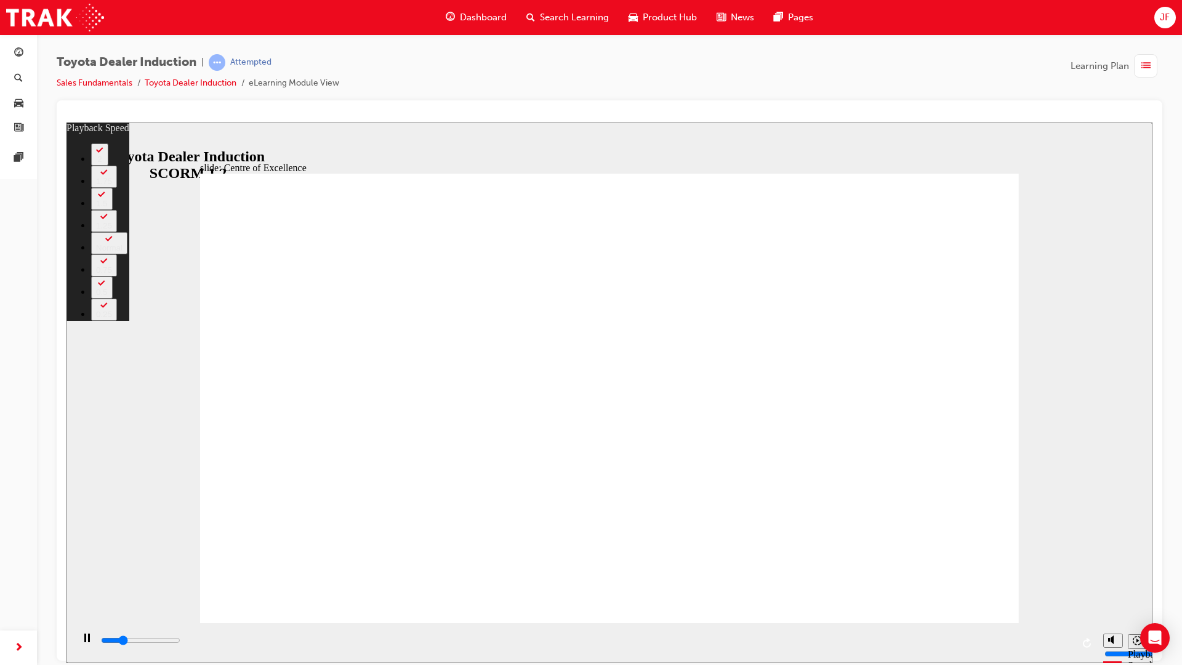
type input "3900"
type input "1"
type input "4100"
type input "2"
type input "4400"
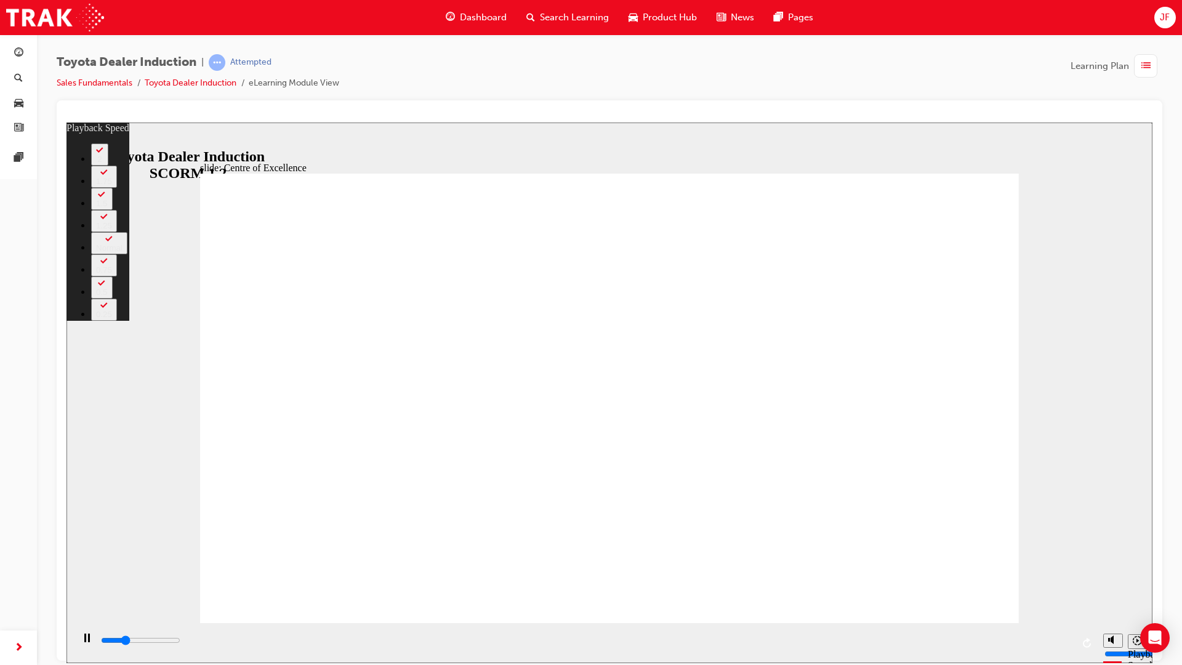
type input "2"
type input "4600"
type input "2"
type input "4900"
type input "2"
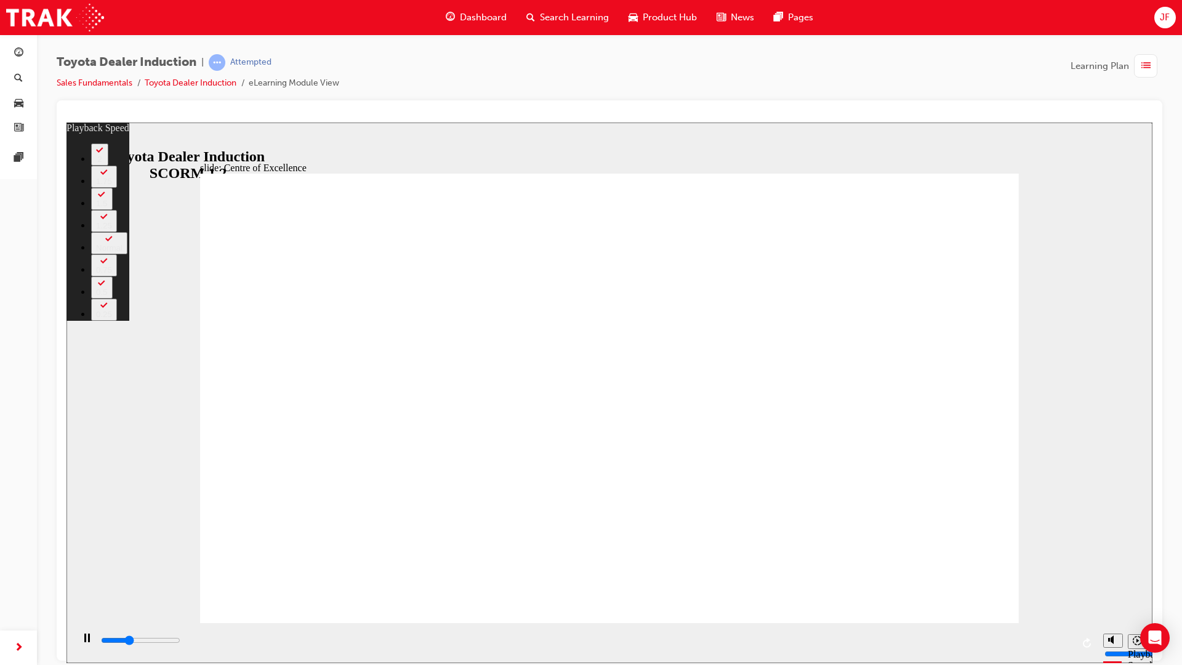
type input "5200"
type input "3"
type input "5400"
type input "3"
type input "5700"
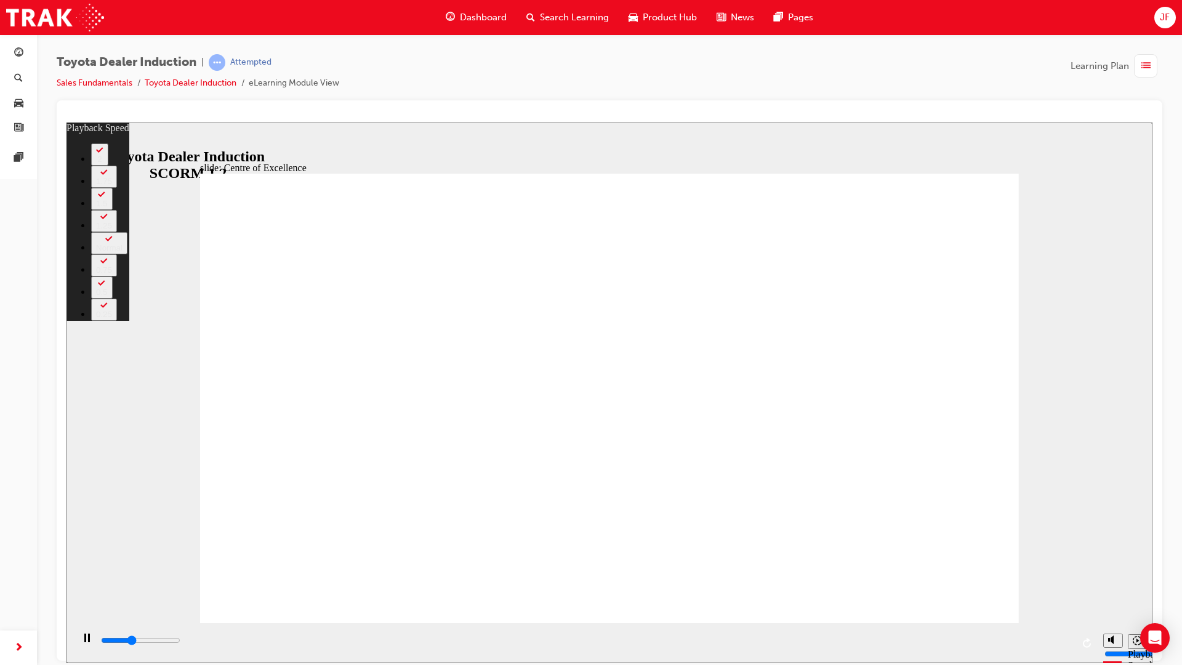
type input "3"
type input "6000"
type input "3"
type input "6300"
type input "4"
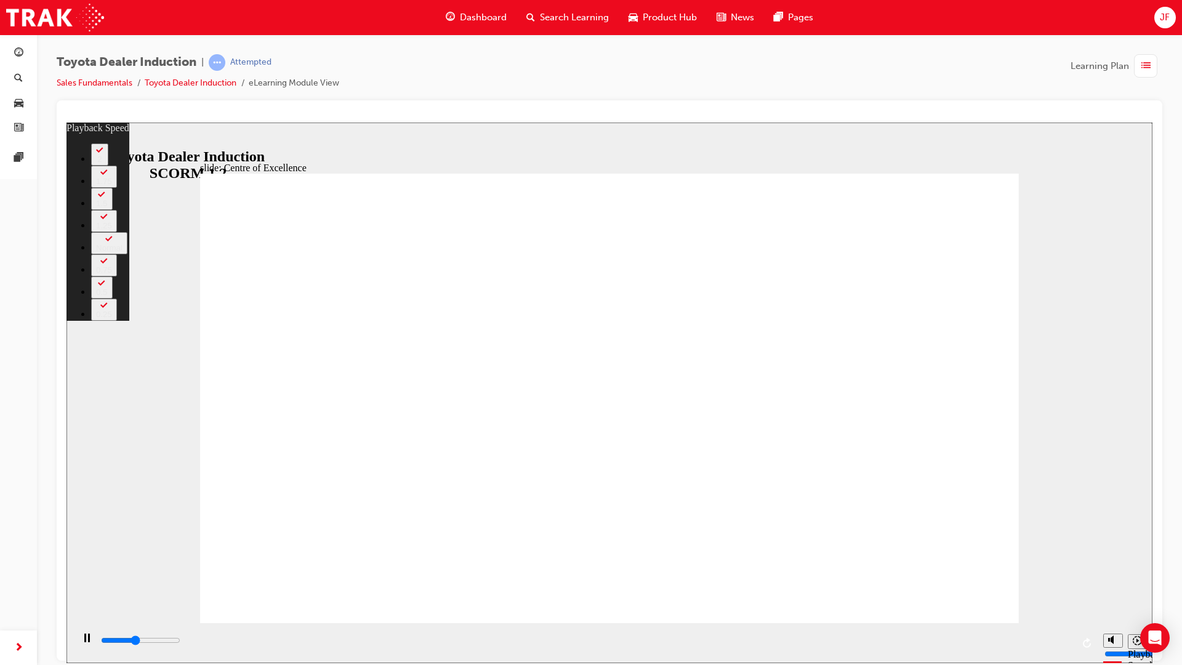
type input "6500"
type input "4"
type input "6700"
type input "4"
type input "6800"
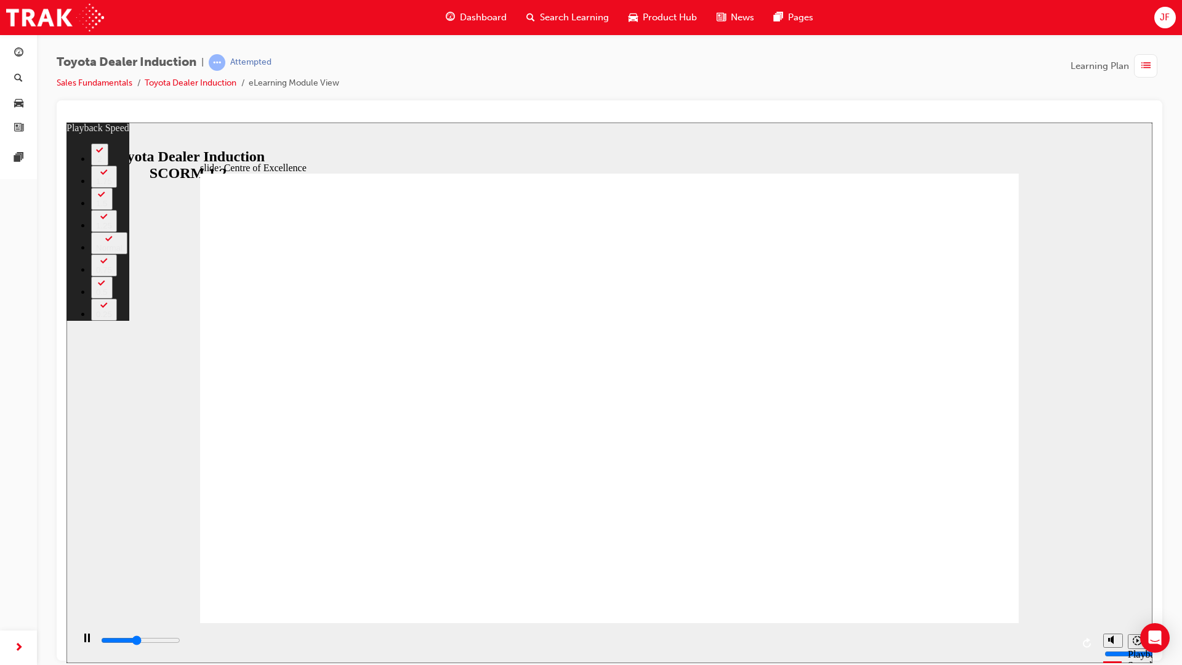
type input "4"
type input "7000"
type input "5"
type input "7300"
type input "5"
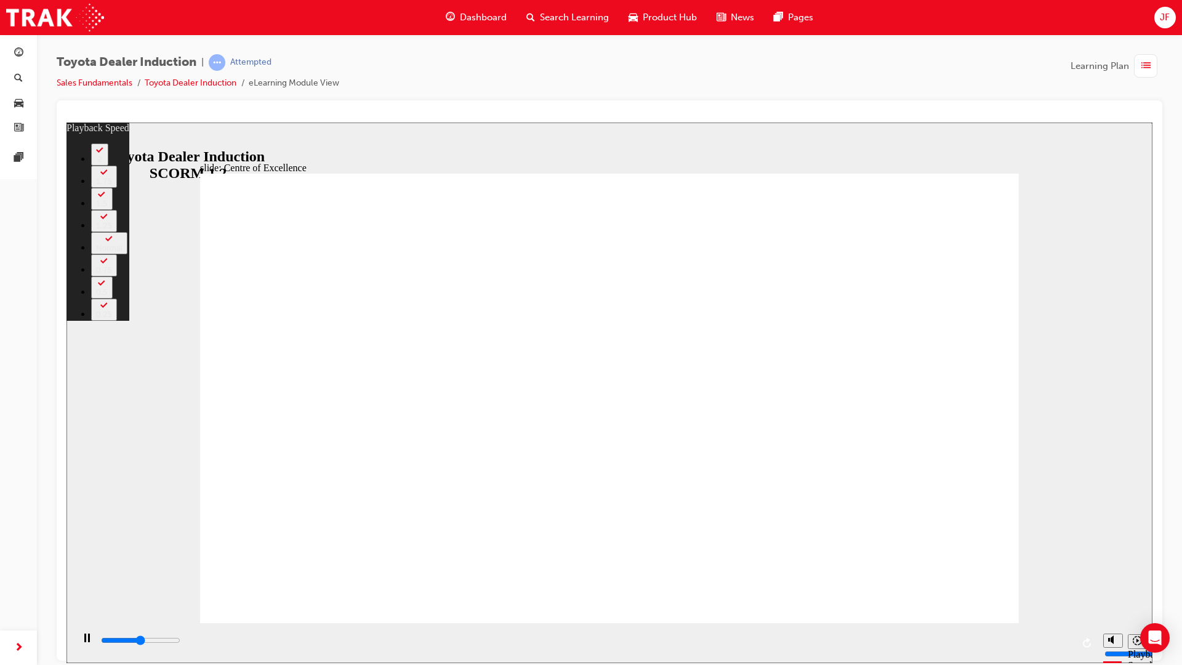
type input "7600"
type input "5"
type input "7800"
type input "5"
type input "8100"
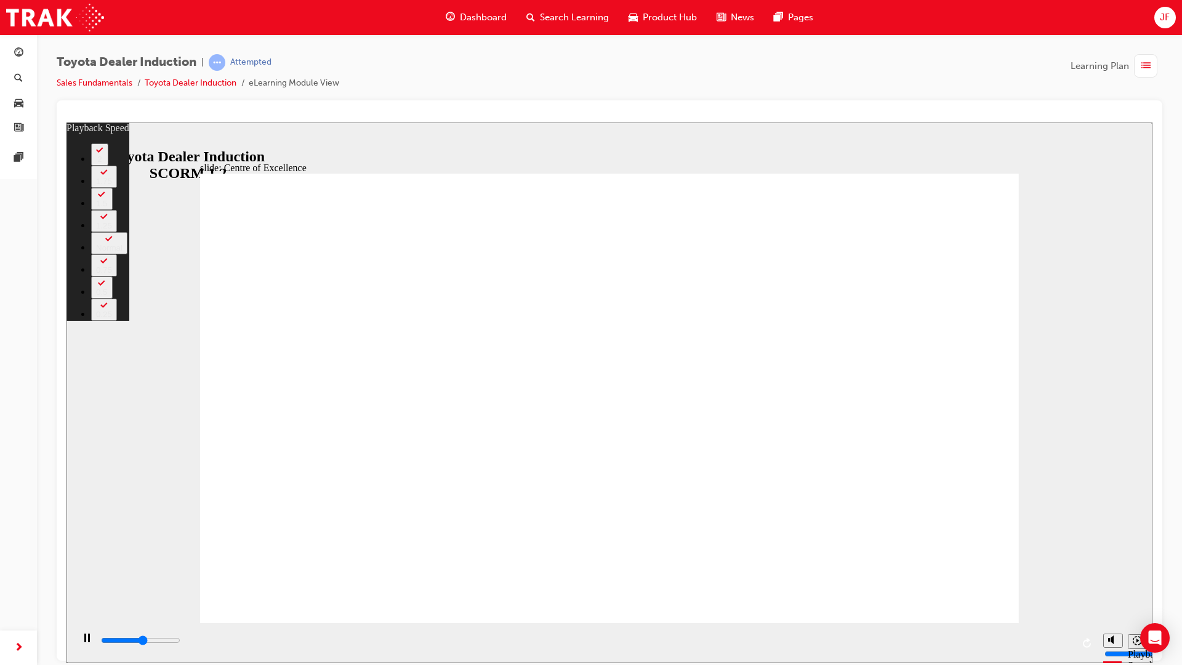
type input "6"
type input "8400"
type input "6"
type input "8600"
type input "6"
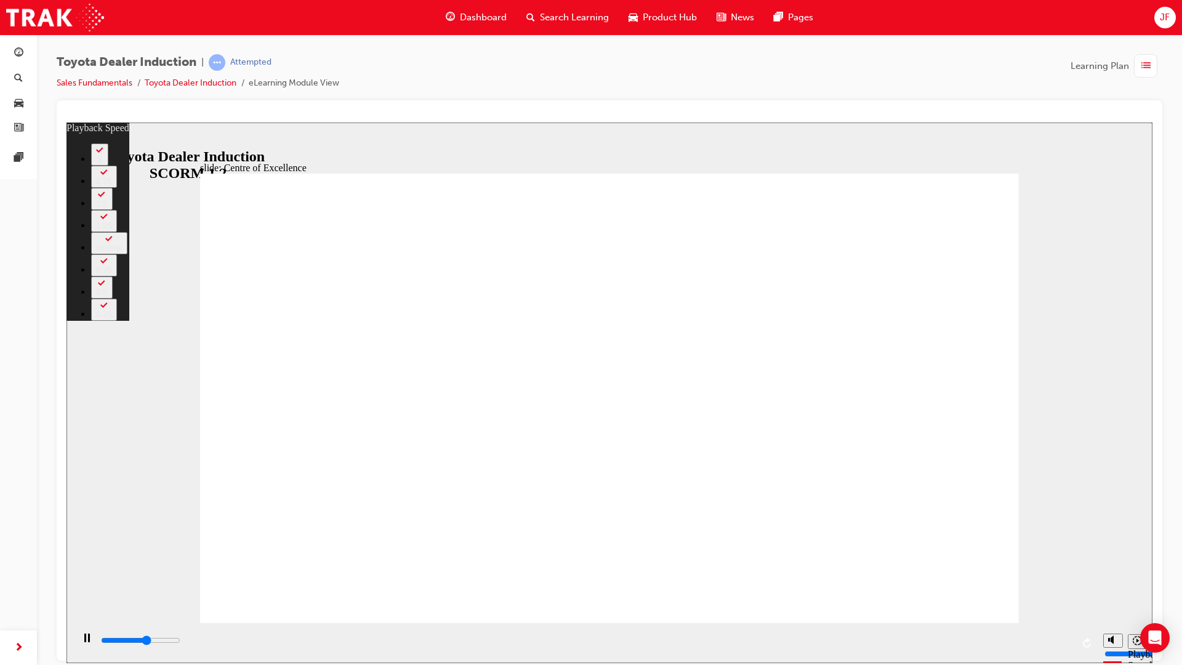
type input "8900"
type input "6"
type input "9200"
type input "7"
type input "9400"
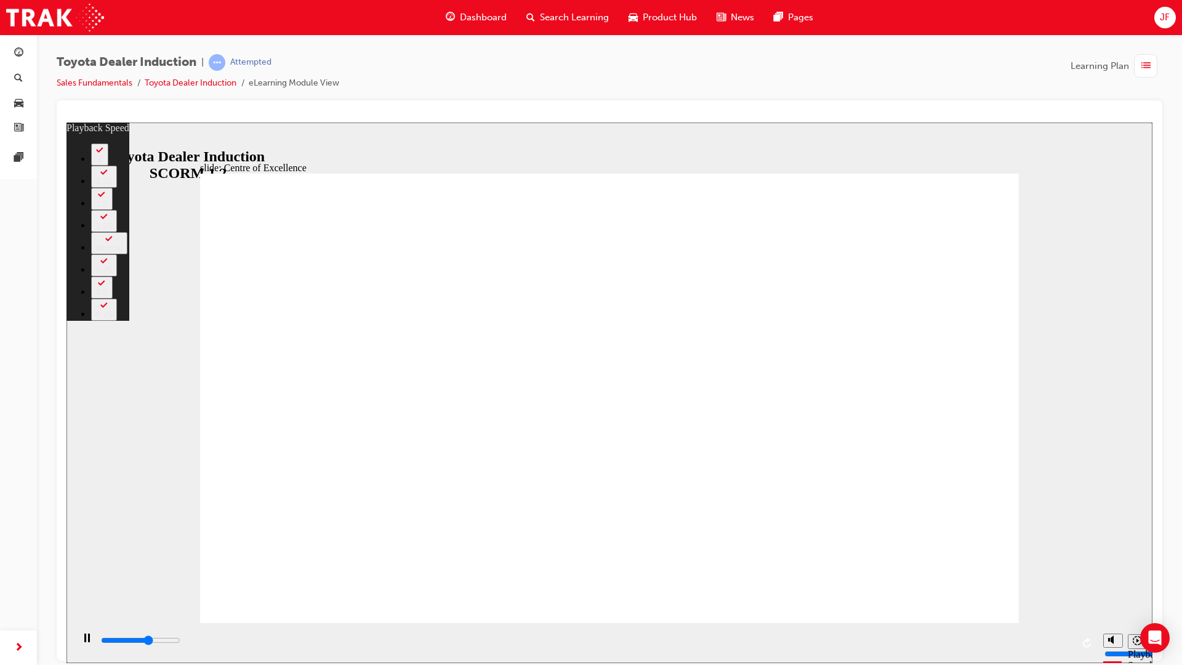
type input "7"
type input "9700"
type input "7"
type input "10000"
type input "7"
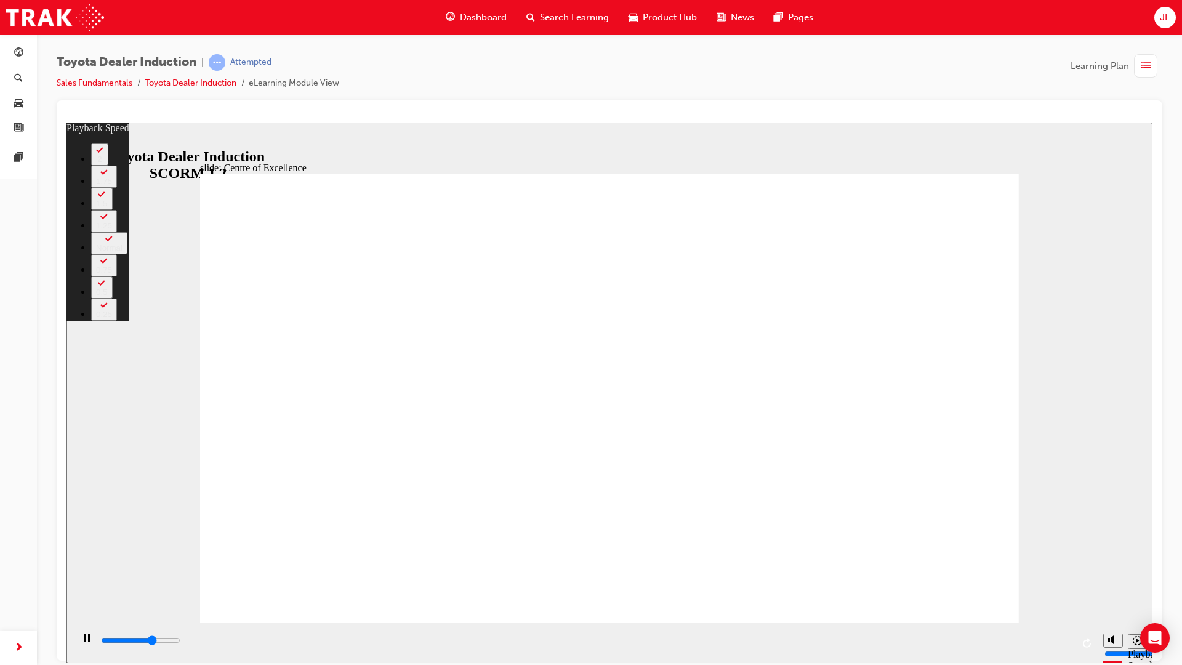
type input "10300"
type input "8"
type input "10500"
type input "8"
type input "10800"
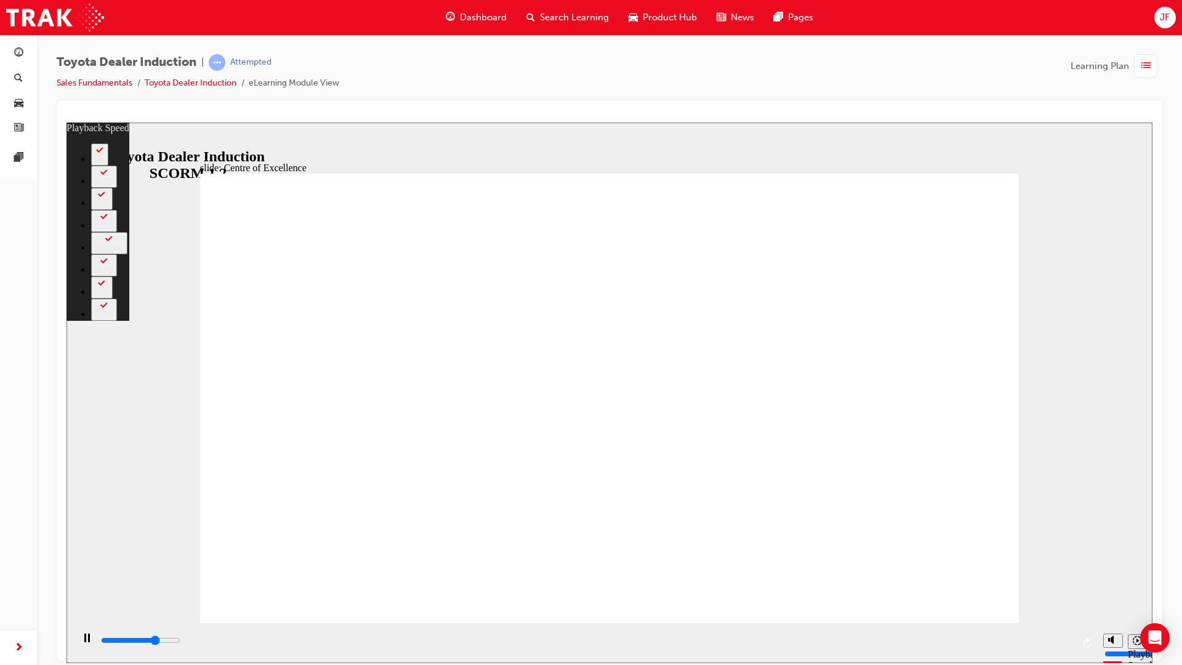
type input "8"
type input "11000"
type input "9"
type input "11300"
type input "9"
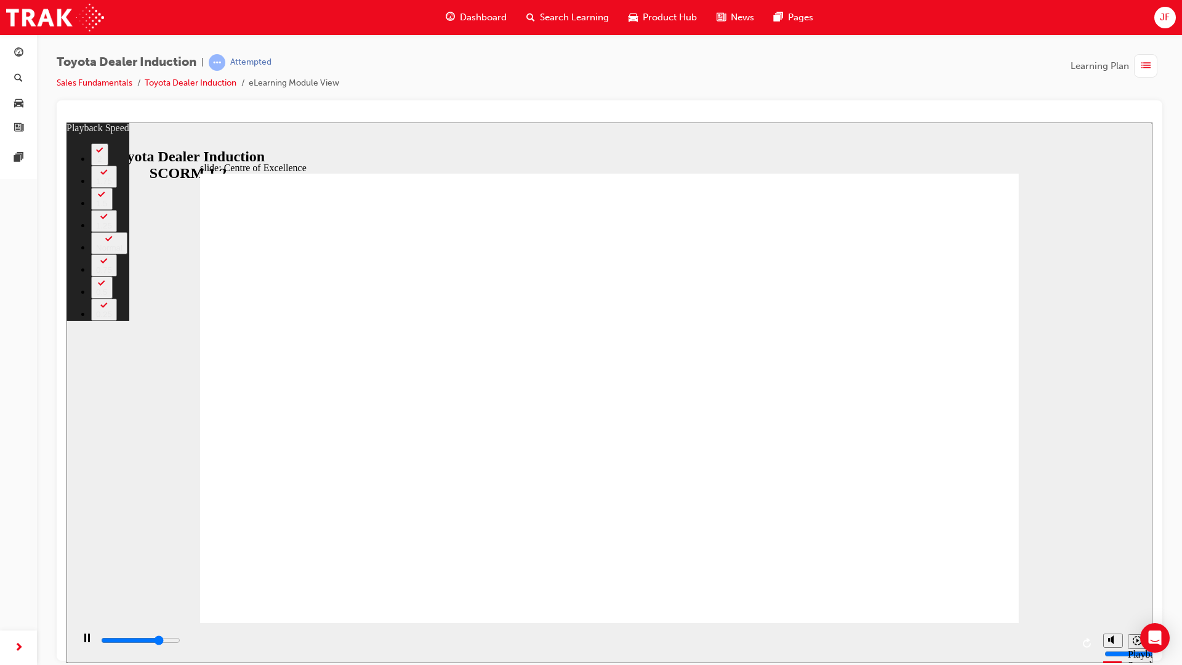
type input "11600"
type input "9"
type input "11800"
type input "9"
type input "12100"
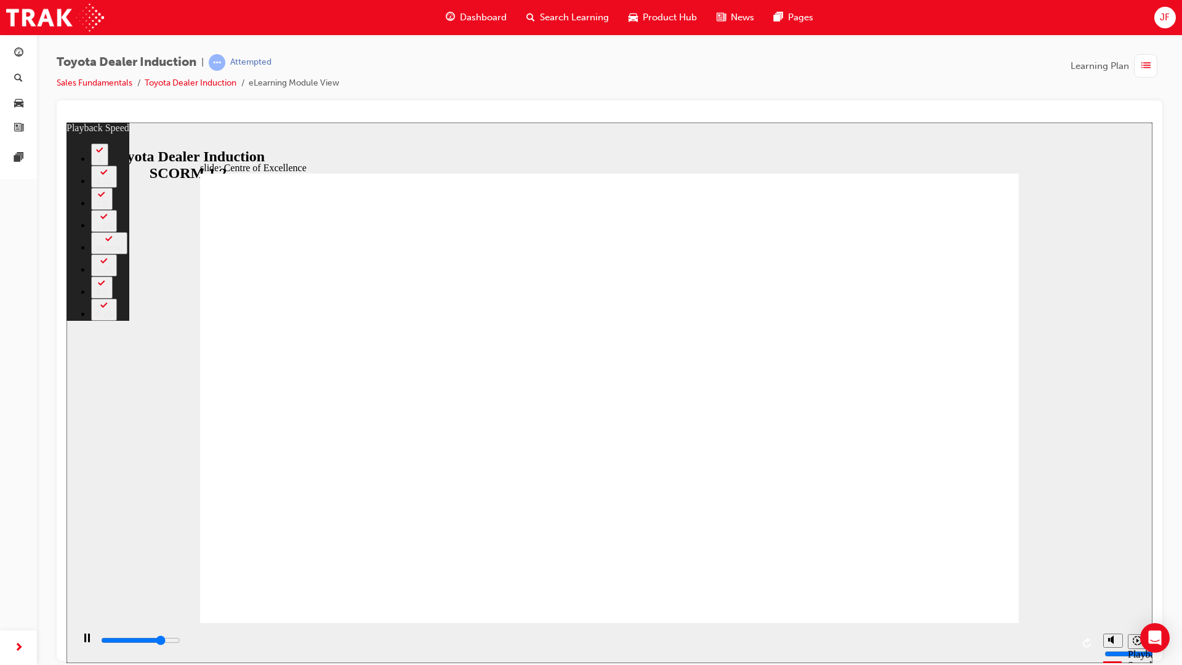
type input "10"
type input "12400"
type input "10"
type input "12600"
type input "10"
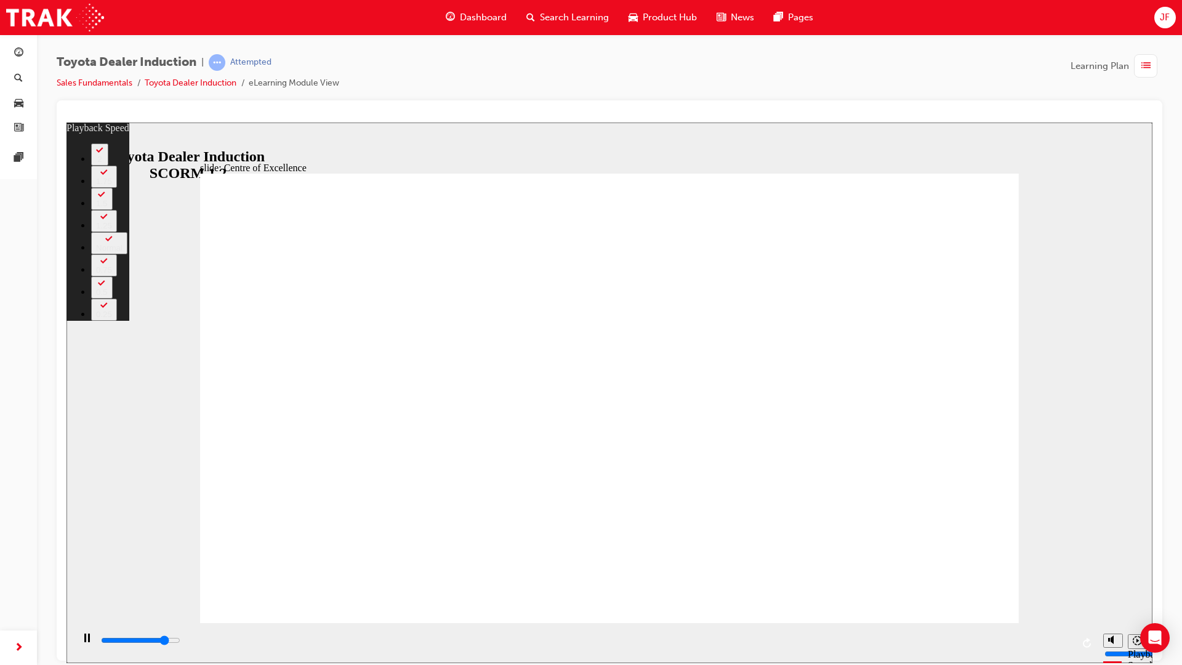
type input "12900"
type input "10"
type input "13200"
type input "11"
type input "13400"
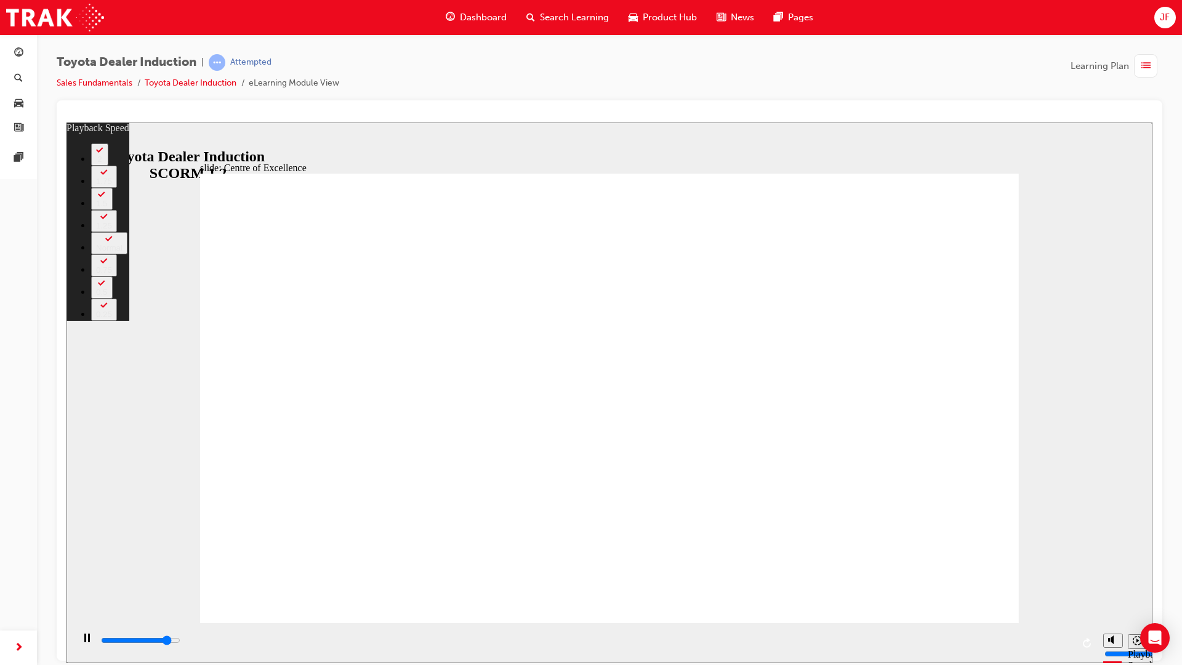
type input "11"
type input "13700"
type input "11"
type input "14000"
type input "11"
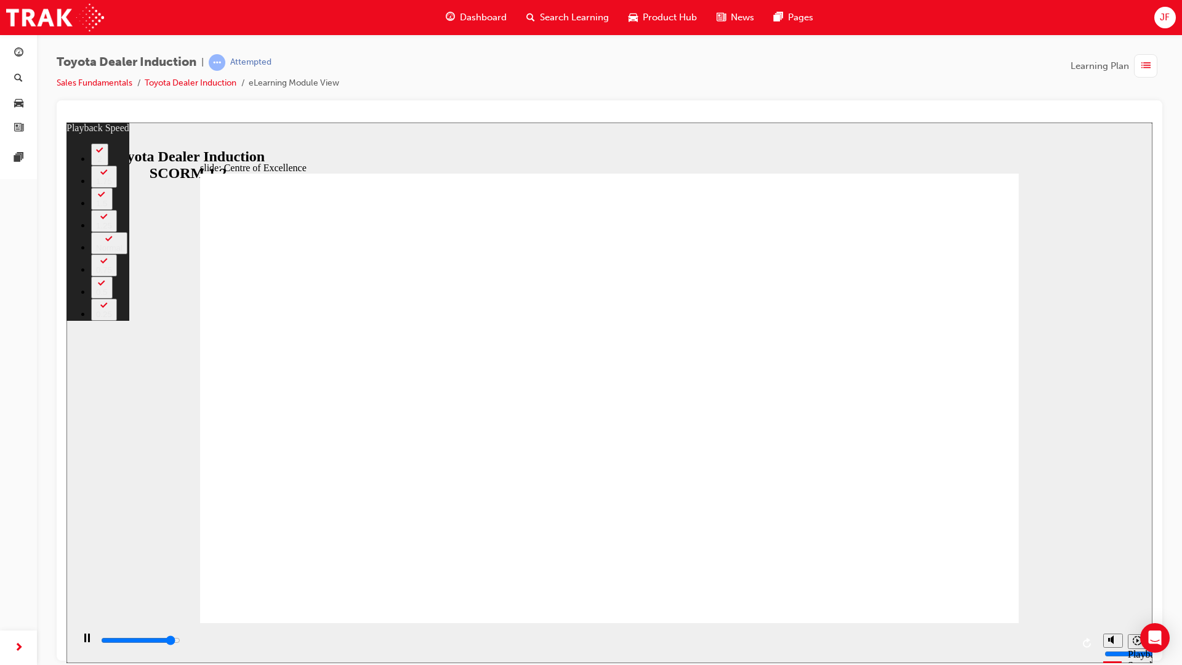
type input "14200"
type input "12"
type input "14500"
type input "12"
type input "14800"
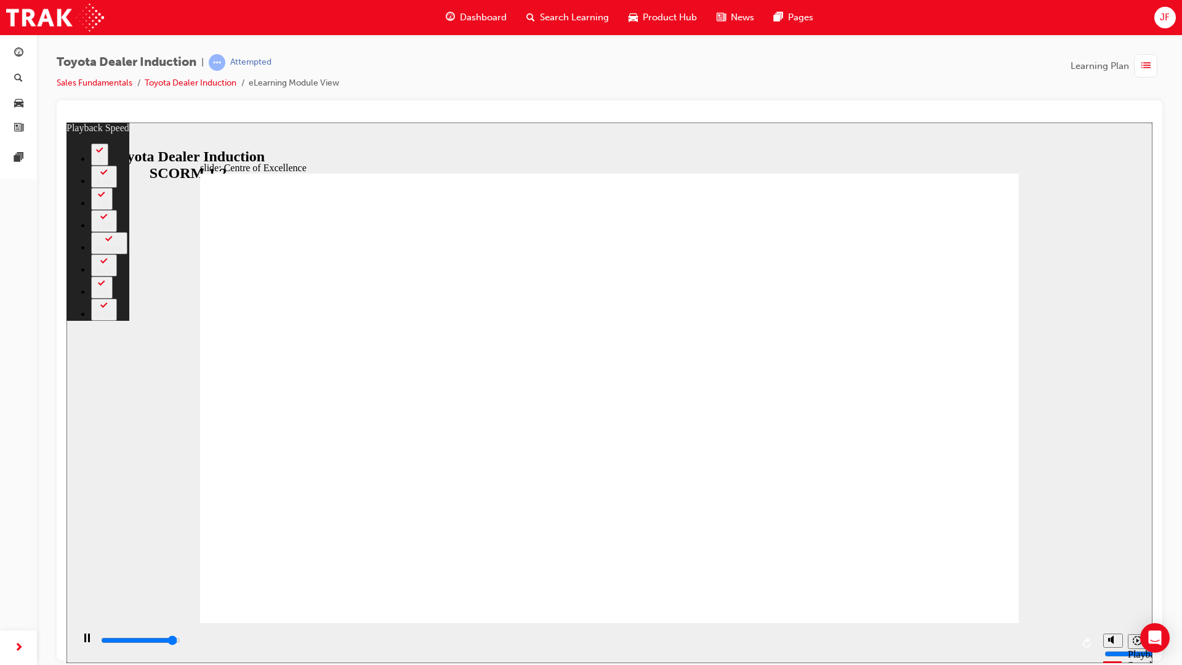
type input "12"
type input "15000"
type input "13"
type input "15300"
type input "13"
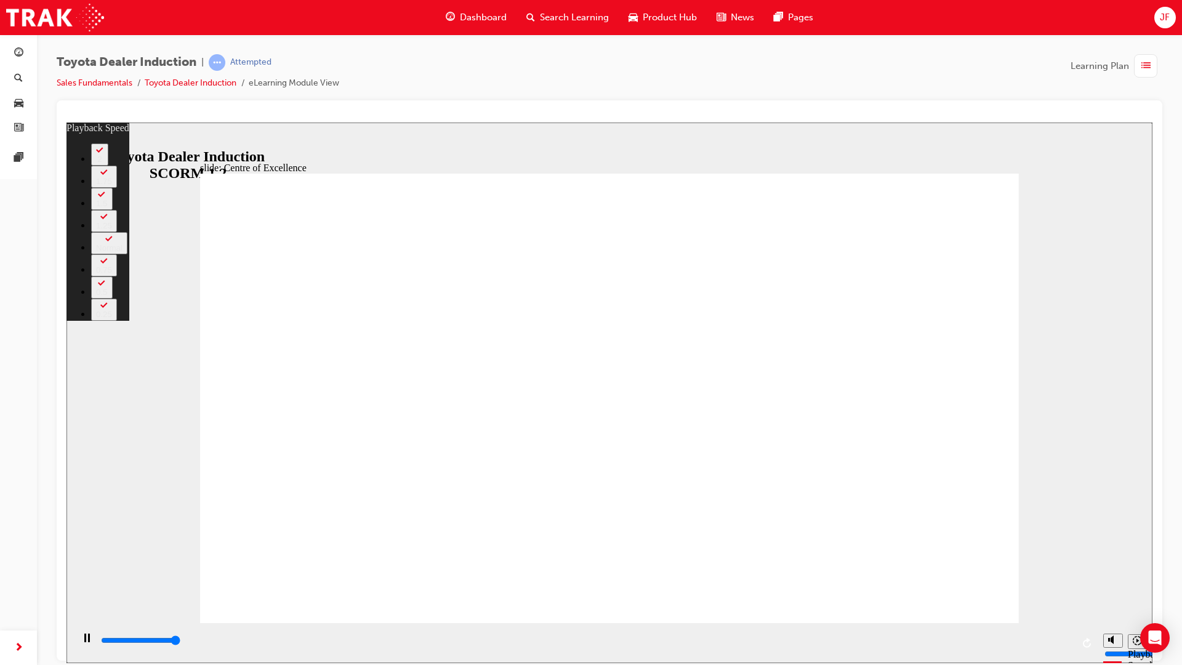
type input "15300"
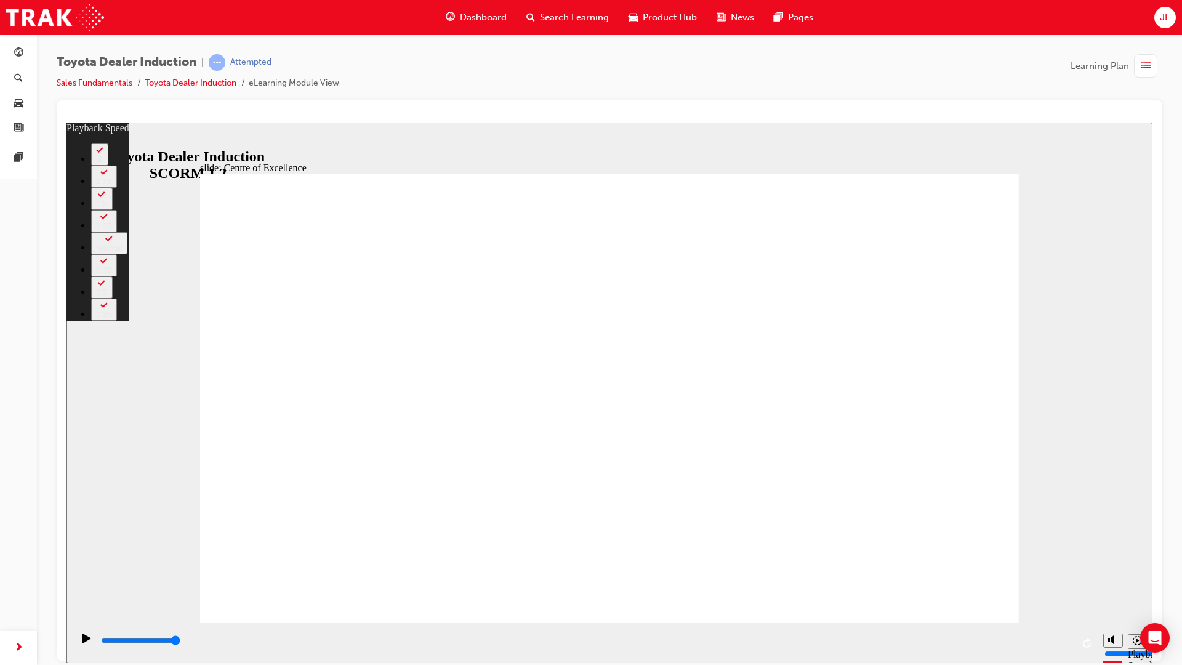
type input "248"
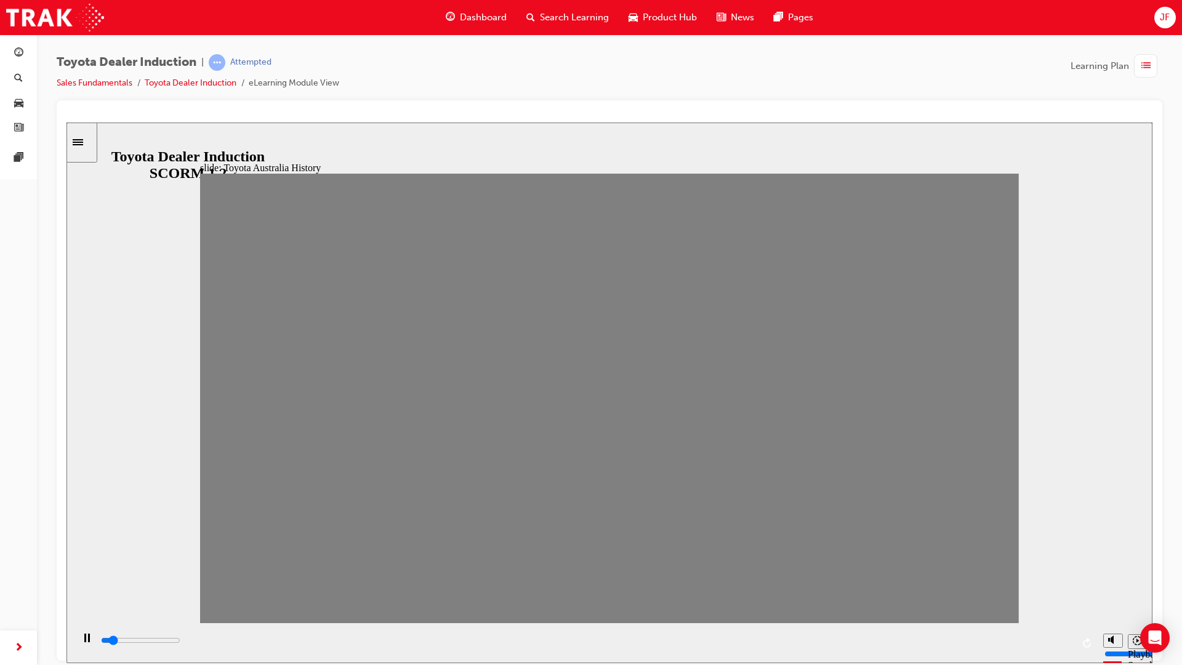
drag, startPoint x: 232, startPoint y: 414, endPoint x: 270, endPoint y: 409, distance: 38.5
drag, startPoint x: 272, startPoint y: 396, endPoint x: 301, endPoint y: 398, distance: 29.0
drag, startPoint x: 311, startPoint y: 409, endPoint x: 350, endPoint y: 410, distance: 38.2
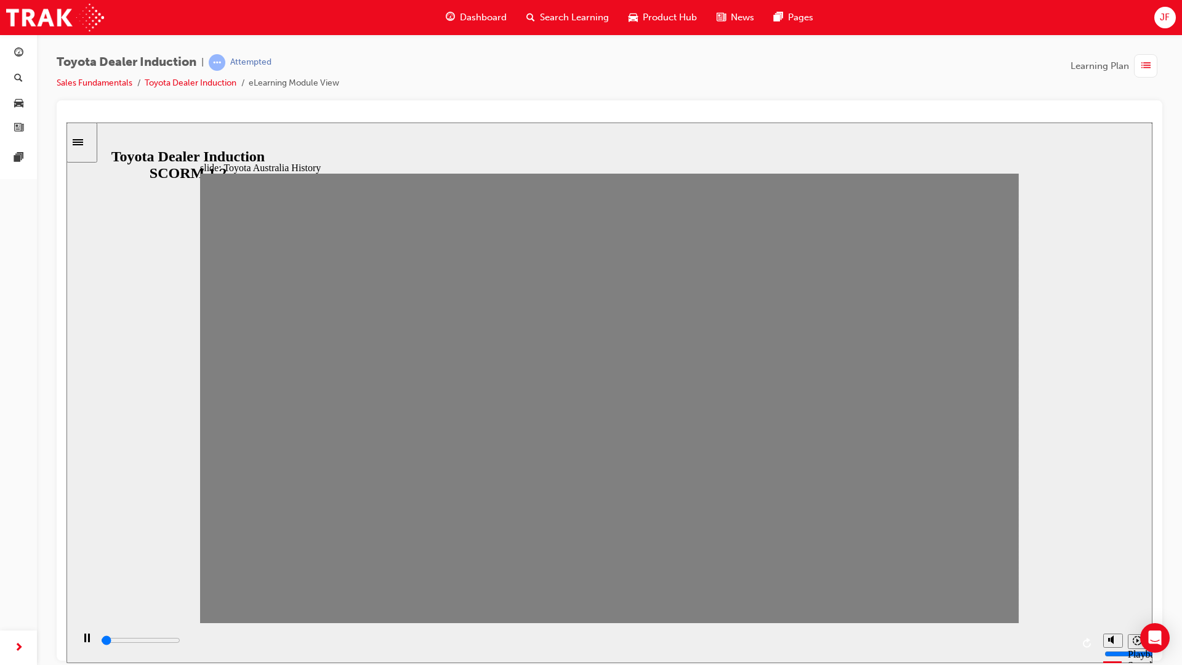
drag, startPoint x: 325, startPoint y: 416, endPoint x: 360, endPoint y: 415, distance: 35.1
drag, startPoint x: 371, startPoint y: 410, endPoint x: 421, endPoint y: 414, distance: 50.0
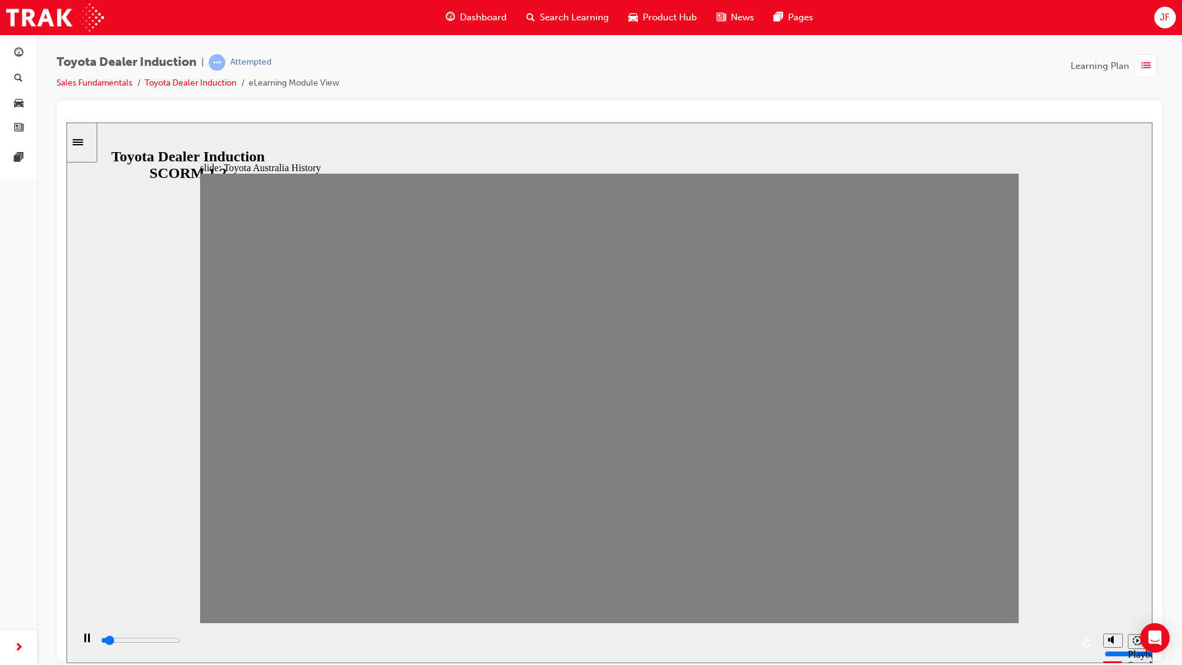
drag, startPoint x: 413, startPoint y: 411, endPoint x: 451, endPoint y: 407, distance: 37.8
drag, startPoint x: 451, startPoint y: 407, endPoint x: 493, endPoint y: 409, distance: 41.9
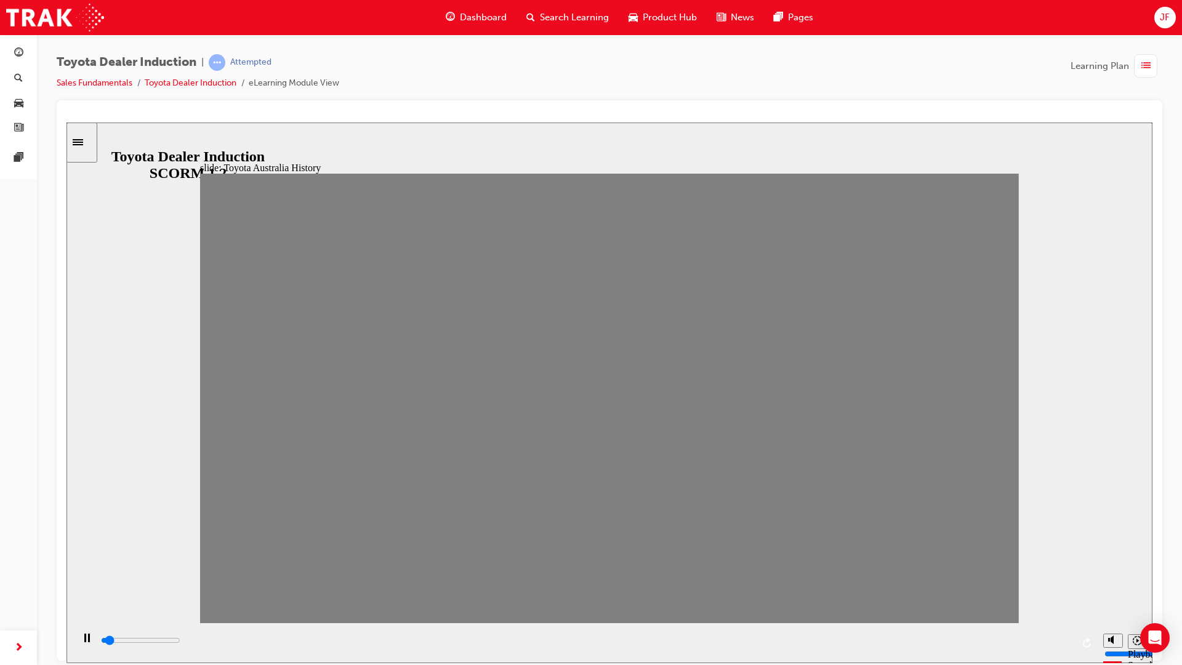
drag, startPoint x: 495, startPoint y: 409, endPoint x: 526, endPoint y: 404, distance: 31.3
drag, startPoint x: 526, startPoint y: 404, endPoint x: 563, endPoint y: 405, distance: 37.6
drag, startPoint x: 558, startPoint y: 407, endPoint x: 592, endPoint y: 405, distance: 34.5
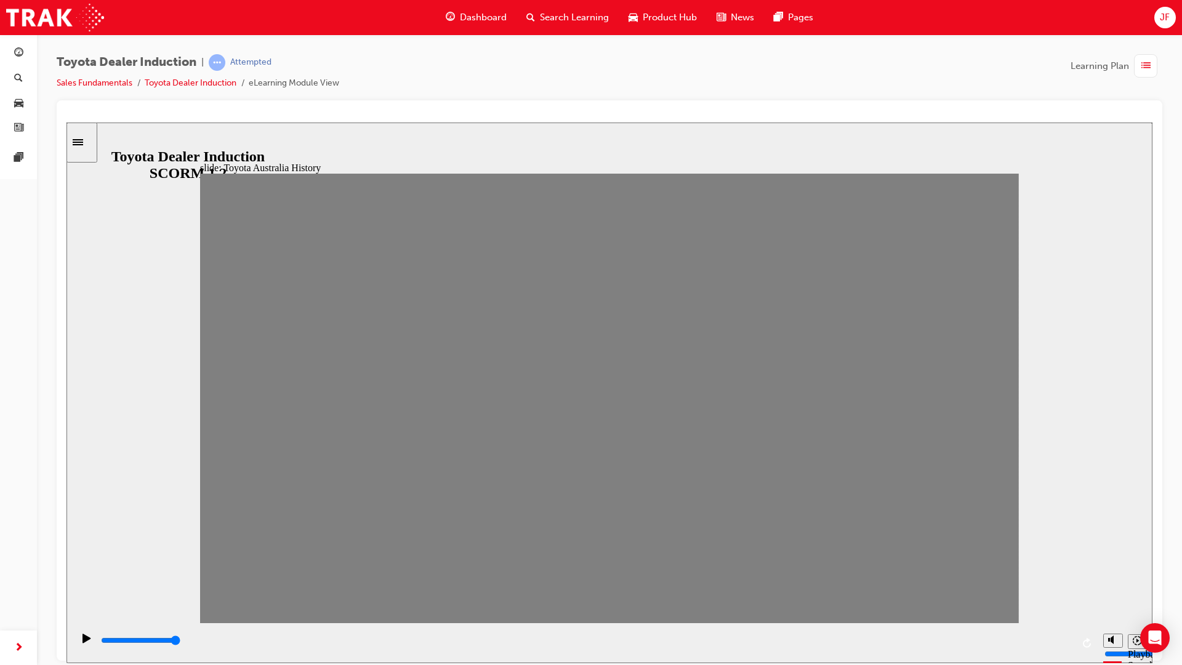
drag, startPoint x: 617, startPoint y: 411, endPoint x: 647, endPoint y: 412, distance: 29.6
drag, startPoint x: 640, startPoint y: 422, endPoint x: 671, endPoint y: 422, distance: 30.8
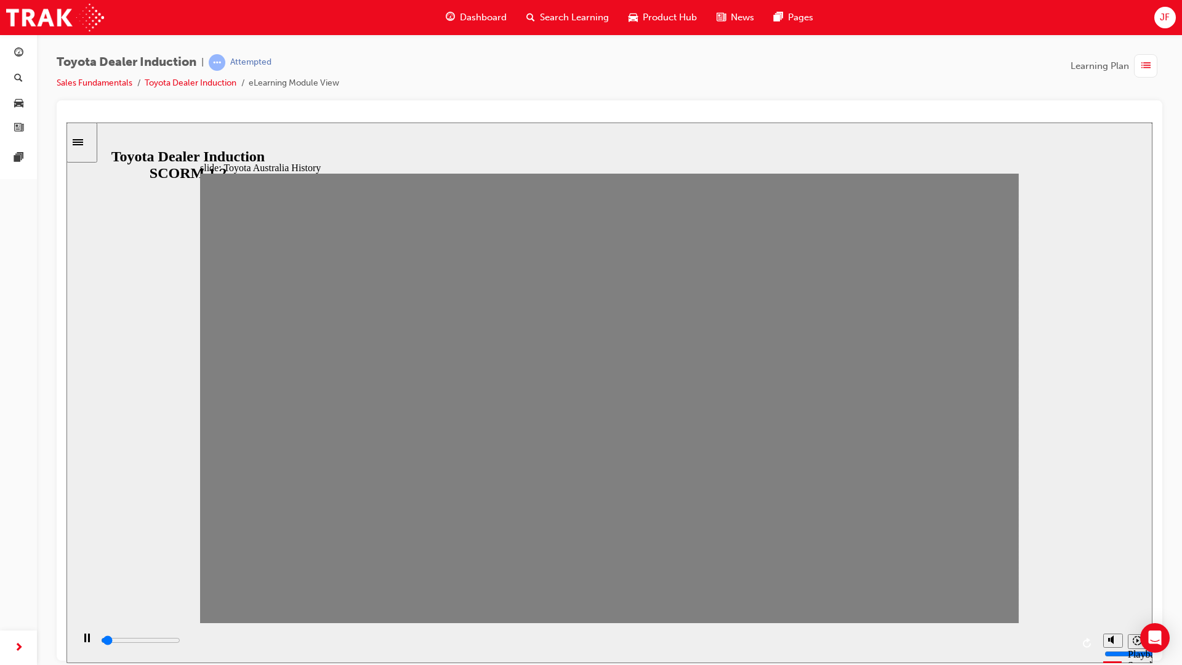
drag, startPoint x: 678, startPoint y: 409, endPoint x: 716, endPoint y: 410, distance: 38.2
drag, startPoint x: 716, startPoint y: 410, endPoint x: 748, endPoint y: 411, distance: 32.6
drag, startPoint x: 746, startPoint y: 416, endPoint x: 796, endPoint y: 411, distance: 50.2
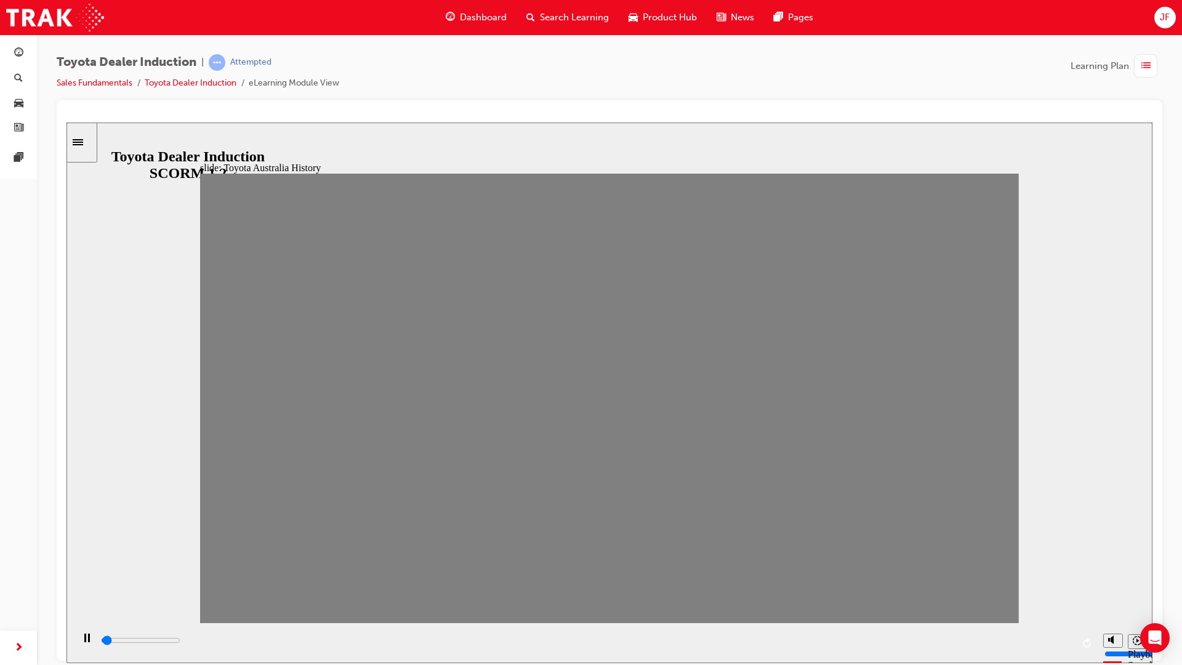
drag, startPoint x: 790, startPoint y: 414, endPoint x: 818, endPoint y: 410, distance: 28.6
drag, startPoint x: 818, startPoint y: 410, endPoint x: 864, endPoint y: 416, distance: 46.0
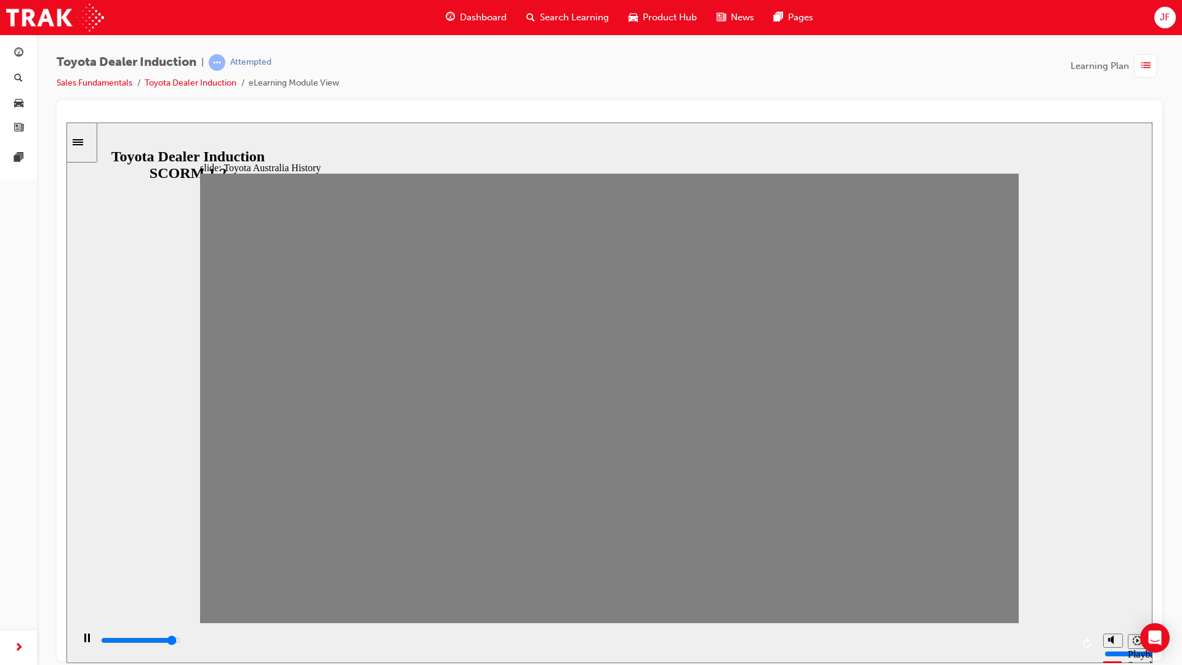
drag, startPoint x: 859, startPoint y: 411, endPoint x: 870, endPoint y: 411, distance: 11.7
drag, startPoint x: 870, startPoint y: 411, endPoint x: 907, endPoint y: 416, distance: 37.3
drag, startPoint x: 908, startPoint y: 411, endPoint x: 948, endPoint y: 412, distance: 39.4
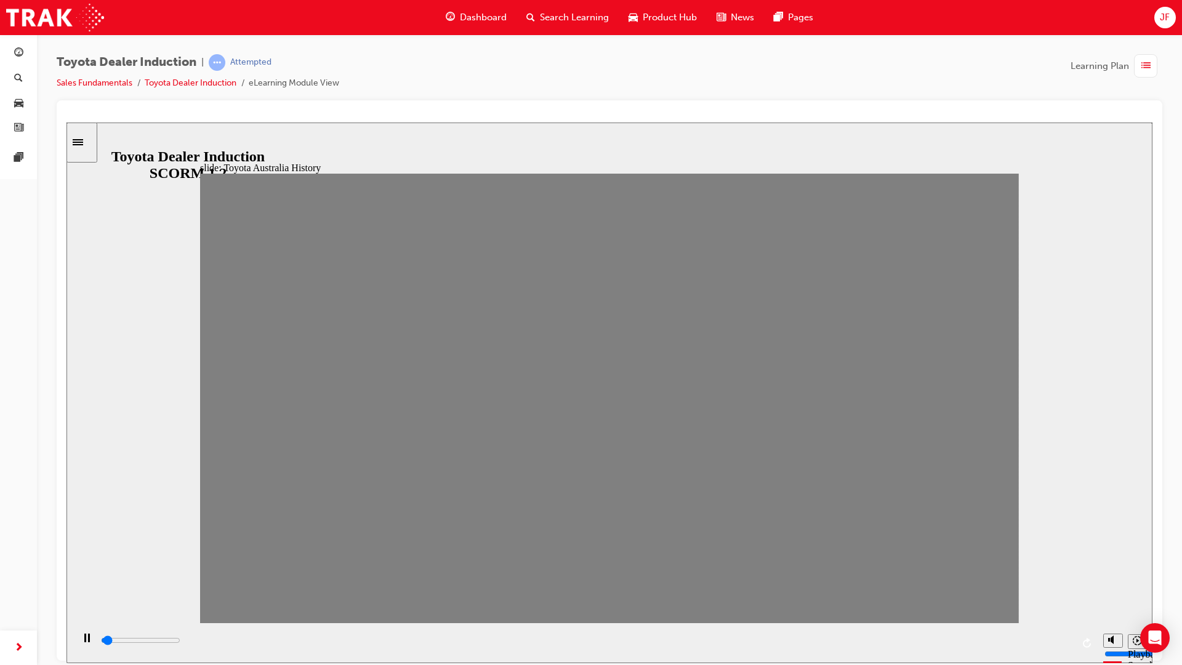
drag, startPoint x: 948, startPoint y: 412, endPoint x: 979, endPoint y: 411, distance: 30.8
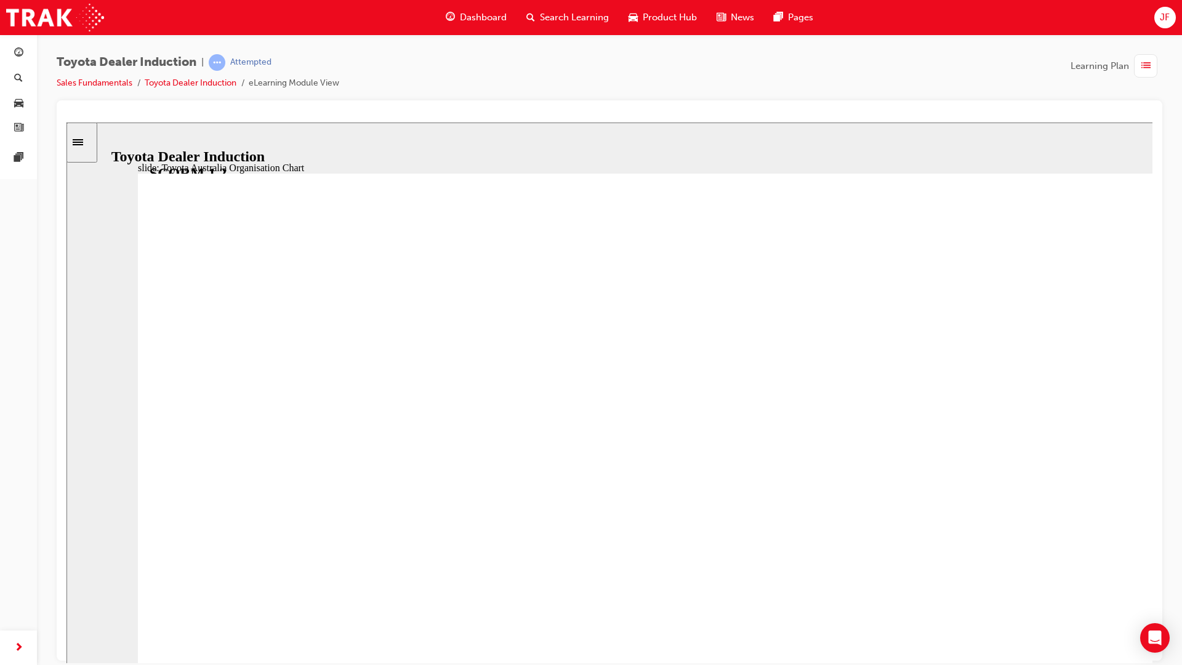
type input "3000"
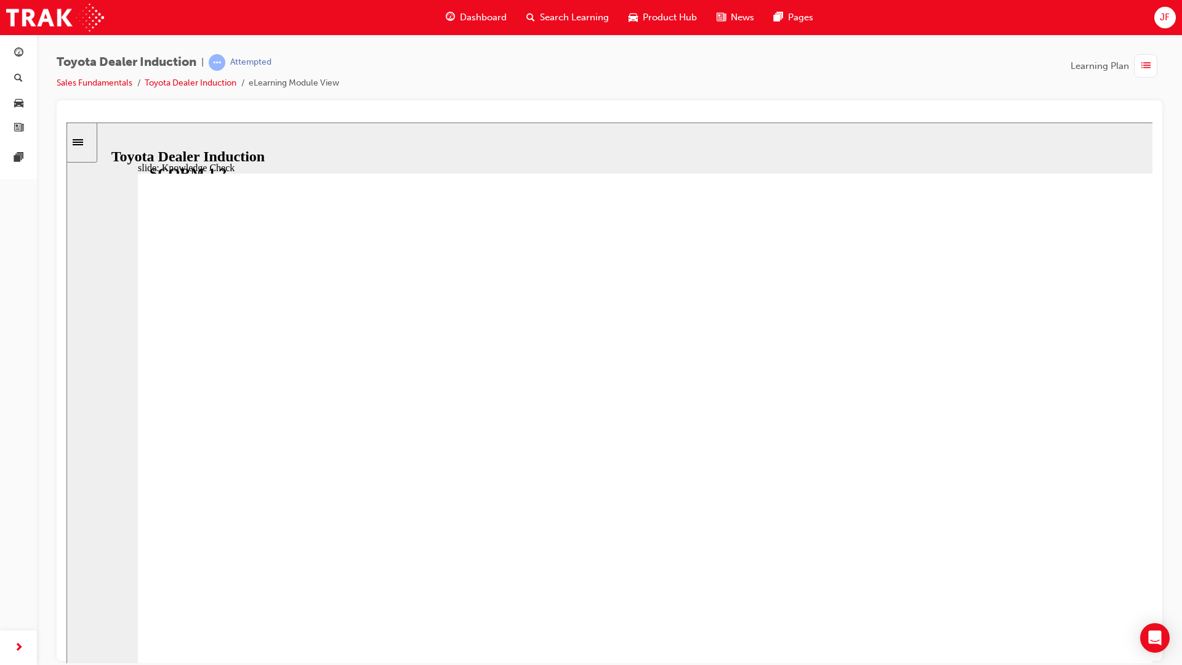
radio input "true"
type input "5000"
radio input "true"
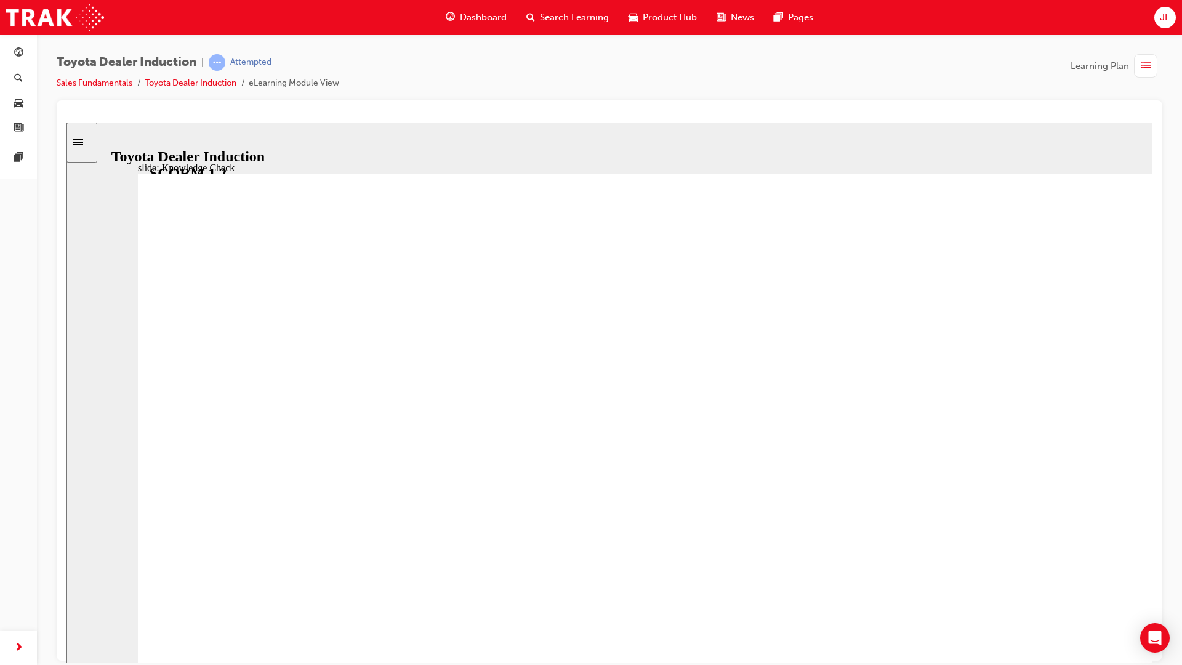
type input "5000"
radio input "true"
type input "9200"
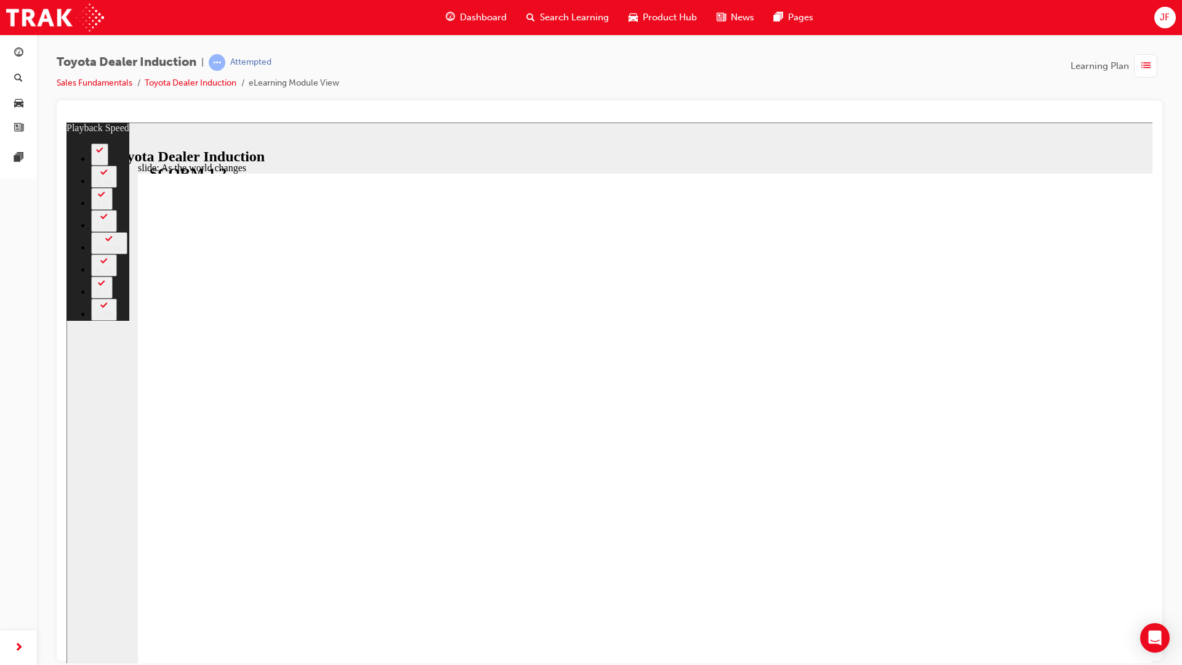
type input "128"
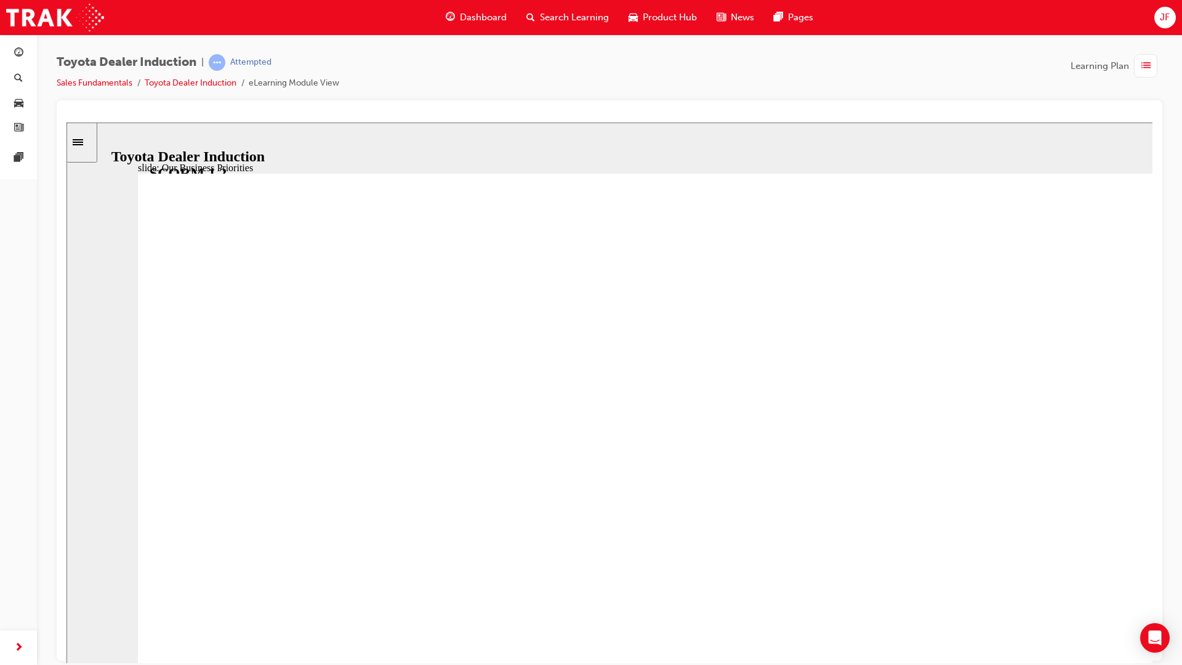
drag, startPoint x: 419, startPoint y: 484, endPoint x: 411, endPoint y: 496, distance: 14.7
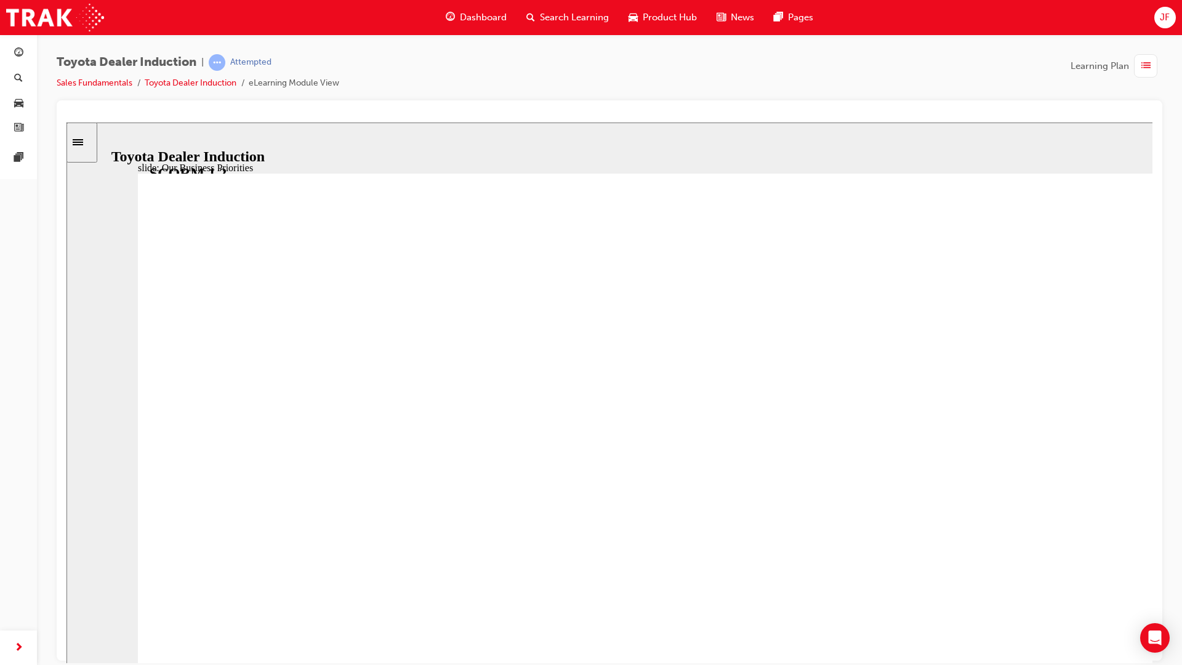
drag, startPoint x: 610, startPoint y: 515, endPoint x: 681, endPoint y: 553, distance: 80.4
drag, startPoint x: 681, startPoint y: 553, endPoint x: 692, endPoint y: 567, distance: 17.5
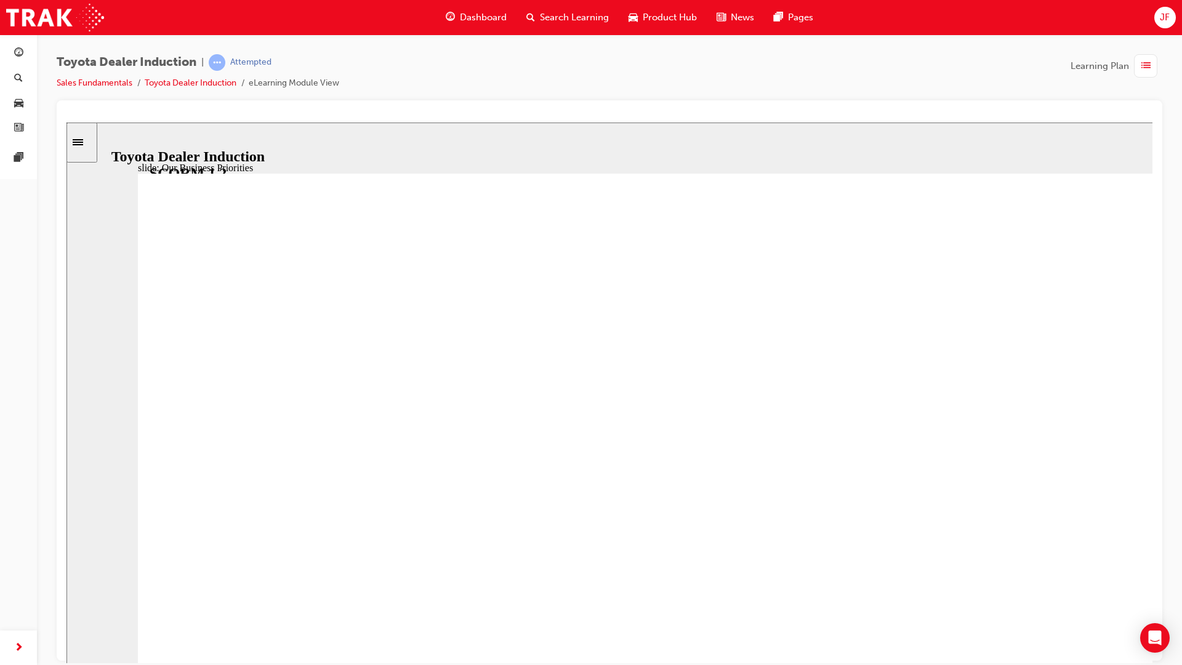
drag, startPoint x: 900, startPoint y: 646, endPoint x: 1041, endPoint y: 679, distance: 144.8
drag, startPoint x: 997, startPoint y: 632, endPoint x: 591, endPoint y: 484, distance: 432.2
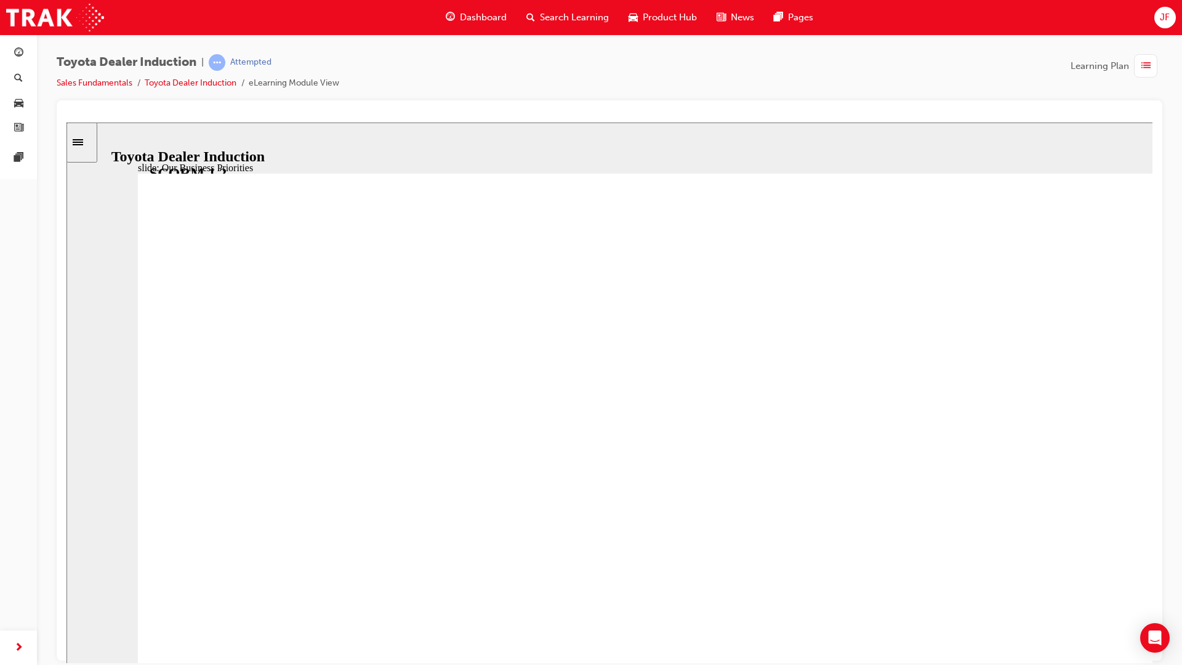
drag, startPoint x: 510, startPoint y: 446, endPoint x: 319, endPoint y: 329, distance: 223.3
drag, startPoint x: 293, startPoint y: 265, endPoint x: 438, endPoint y: 294, distance: 148.0
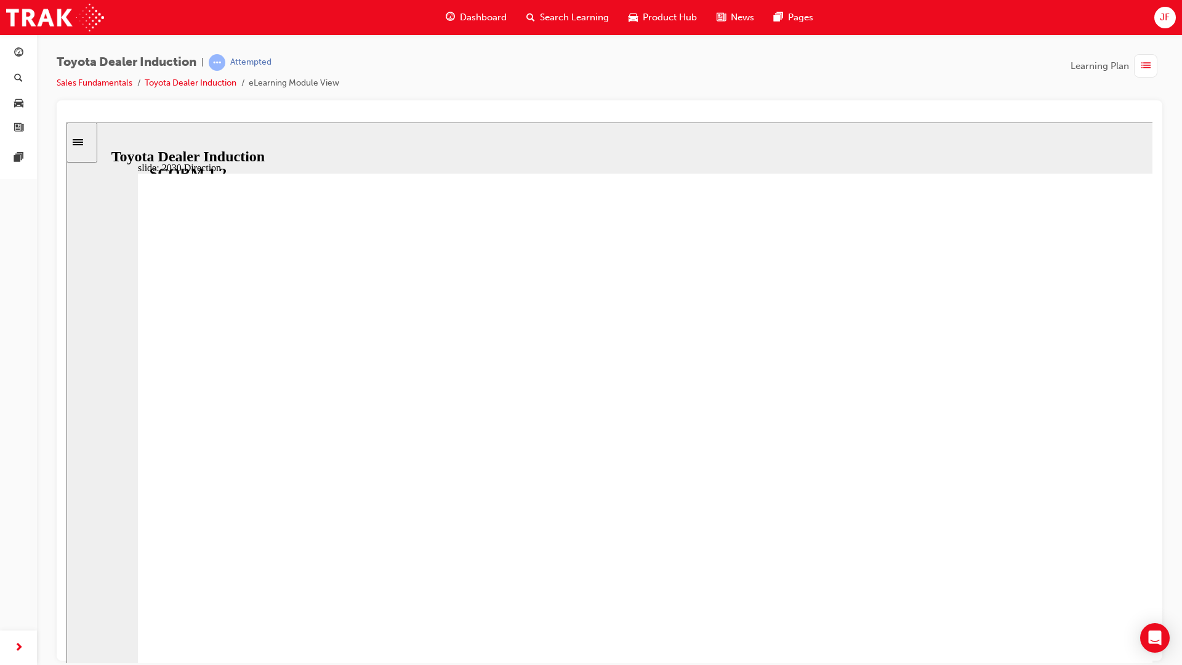
drag, startPoint x: 609, startPoint y: 550, endPoint x: 606, endPoint y: 556, distance: 7.7
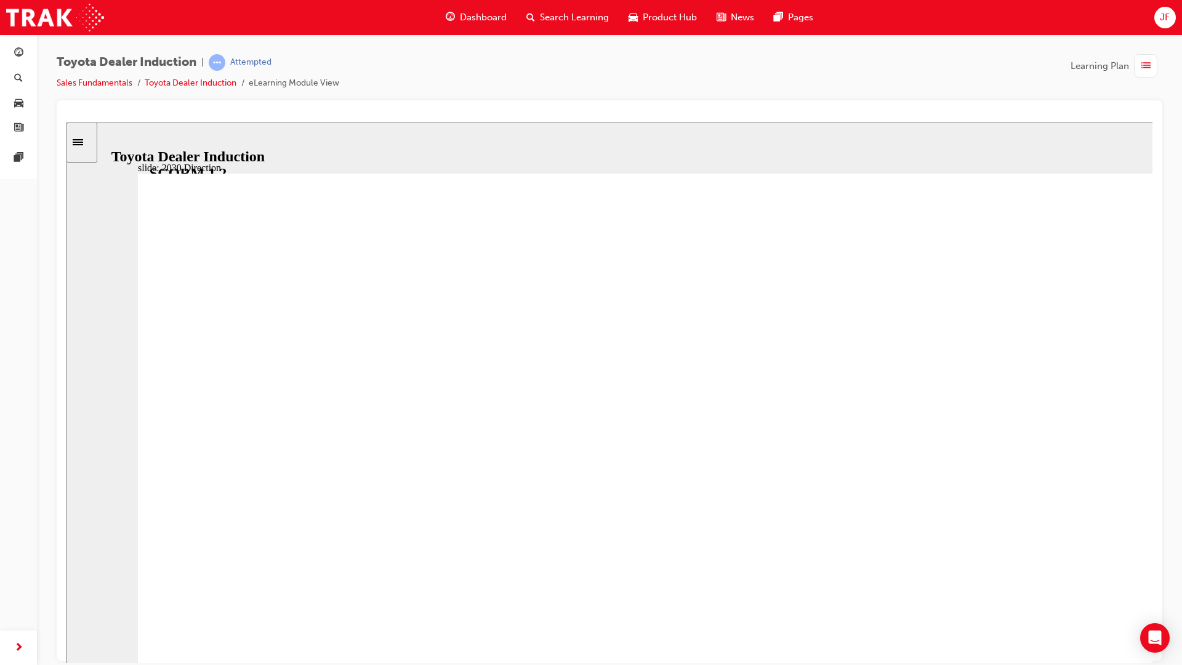
drag, startPoint x: 604, startPoint y: 556, endPoint x: 603, endPoint y: 563, distance: 6.4
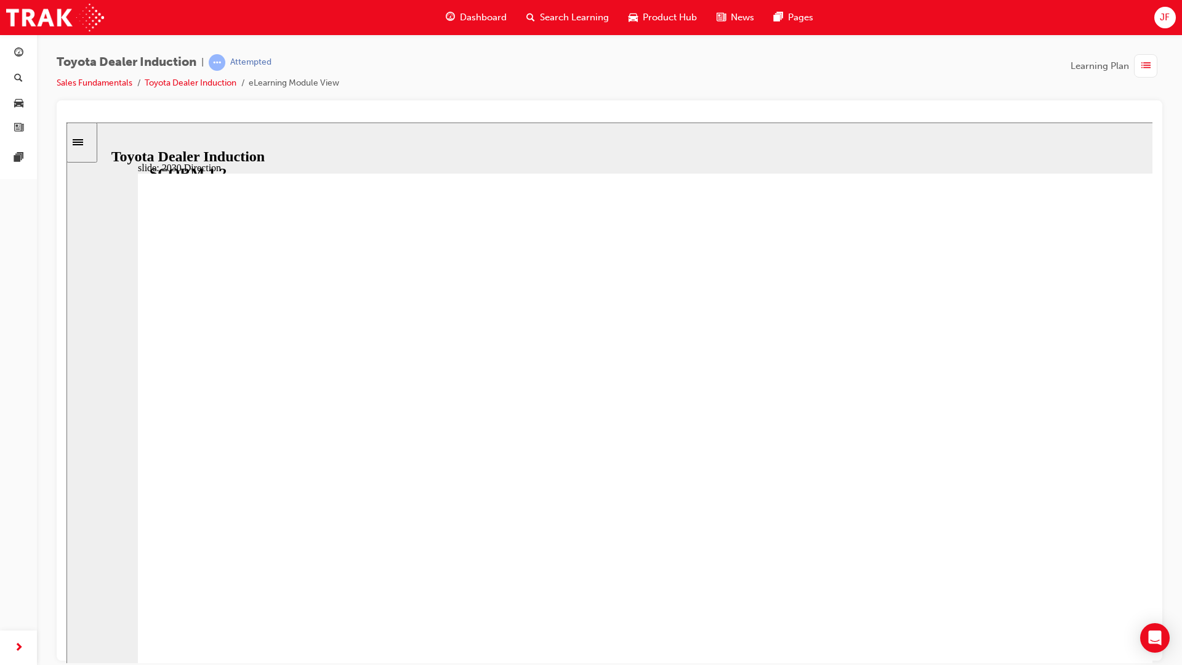
drag, startPoint x: 547, startPoint y: 603, endPoint x: 546, endPoint y: 596, distance: 6.8
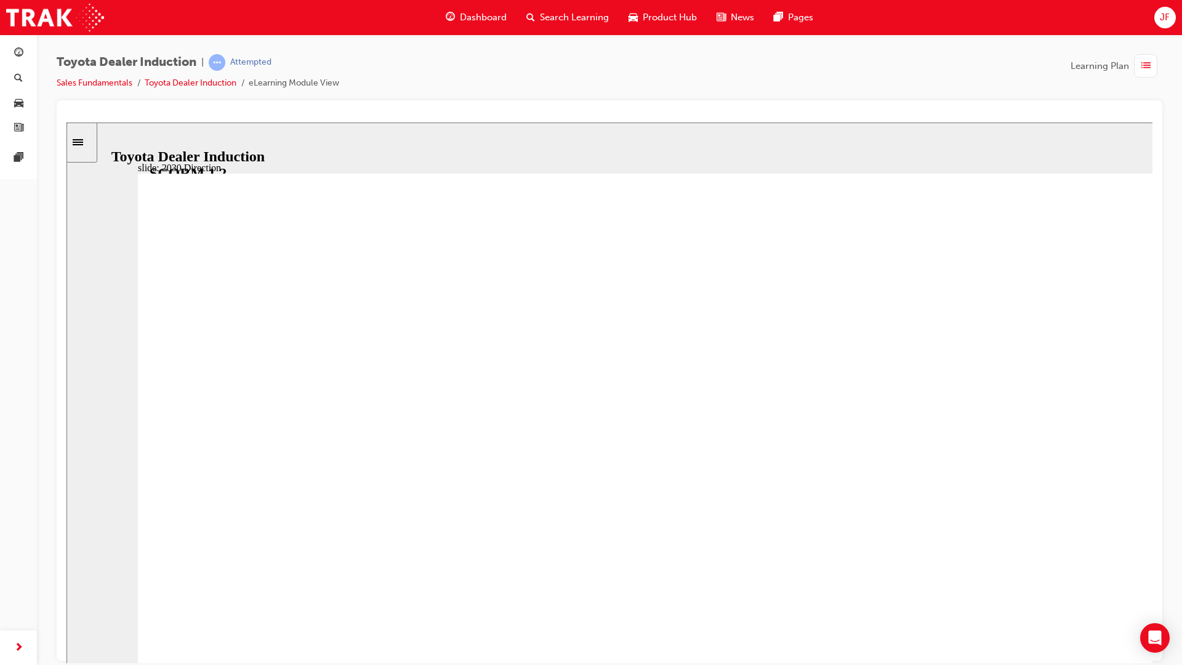
drag, startPoint x: 737, startPoint y: 771, endPoint x: 1155, endPoint y: 775, distance: 418.5
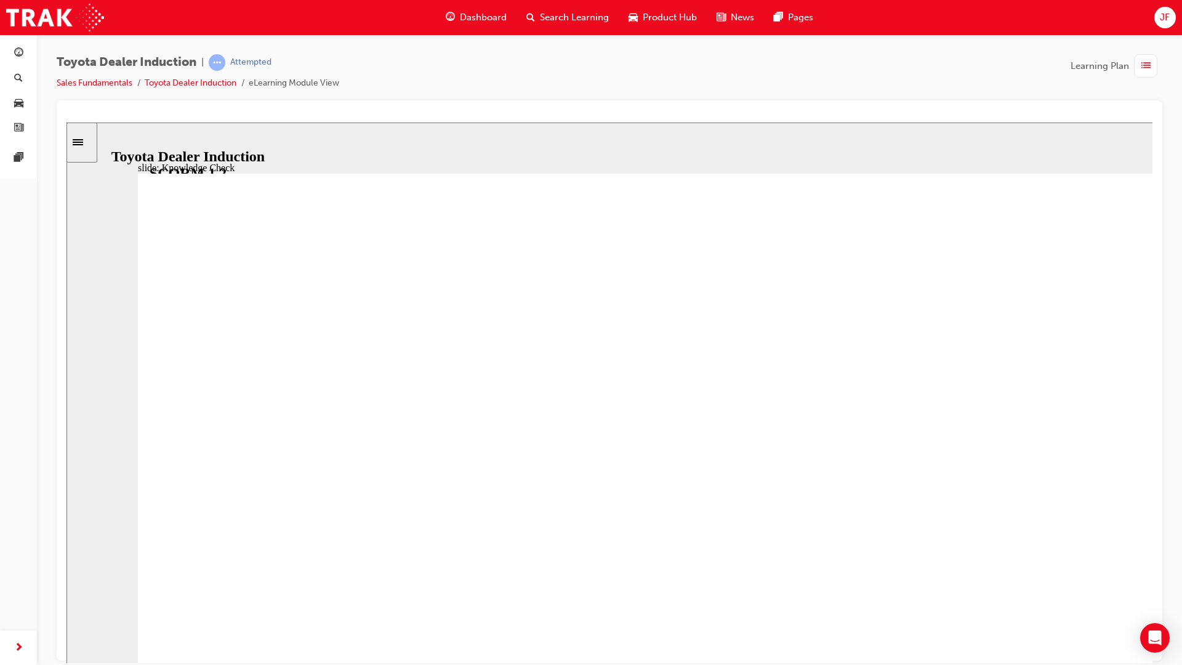
drag, startPoint x: 675, startPoint y: 762, endPoint x: 1002, endPoint y: 752, distance: 327.6
type input "5000"
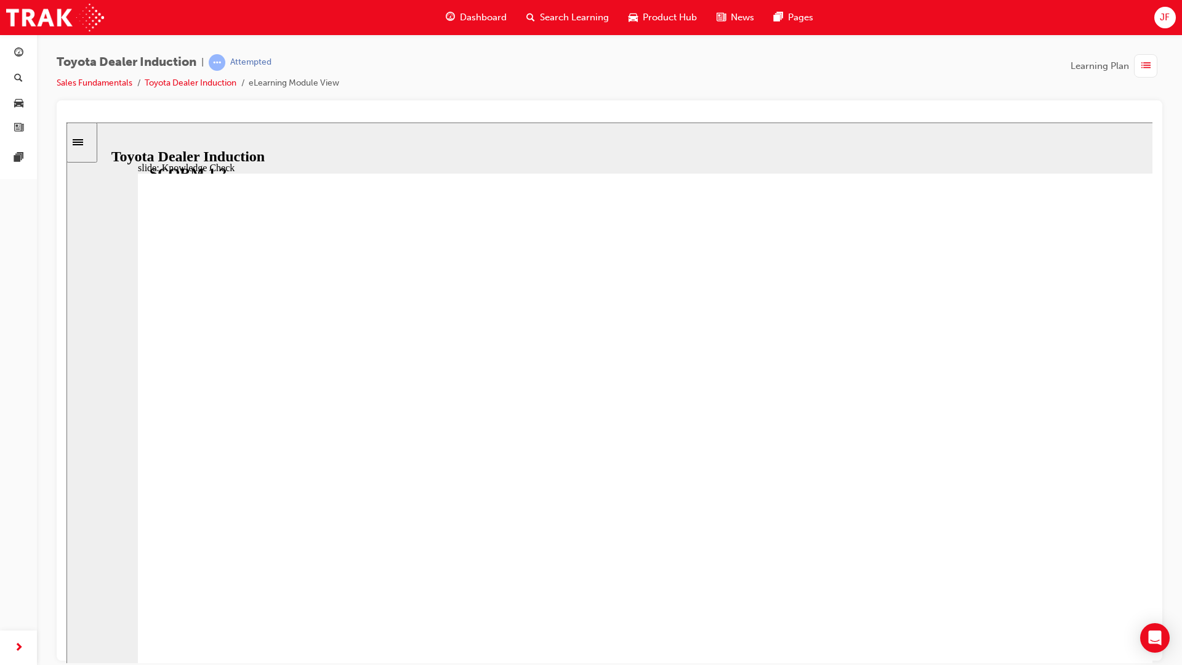
type input "h"
type input "ha"
type input "hap"
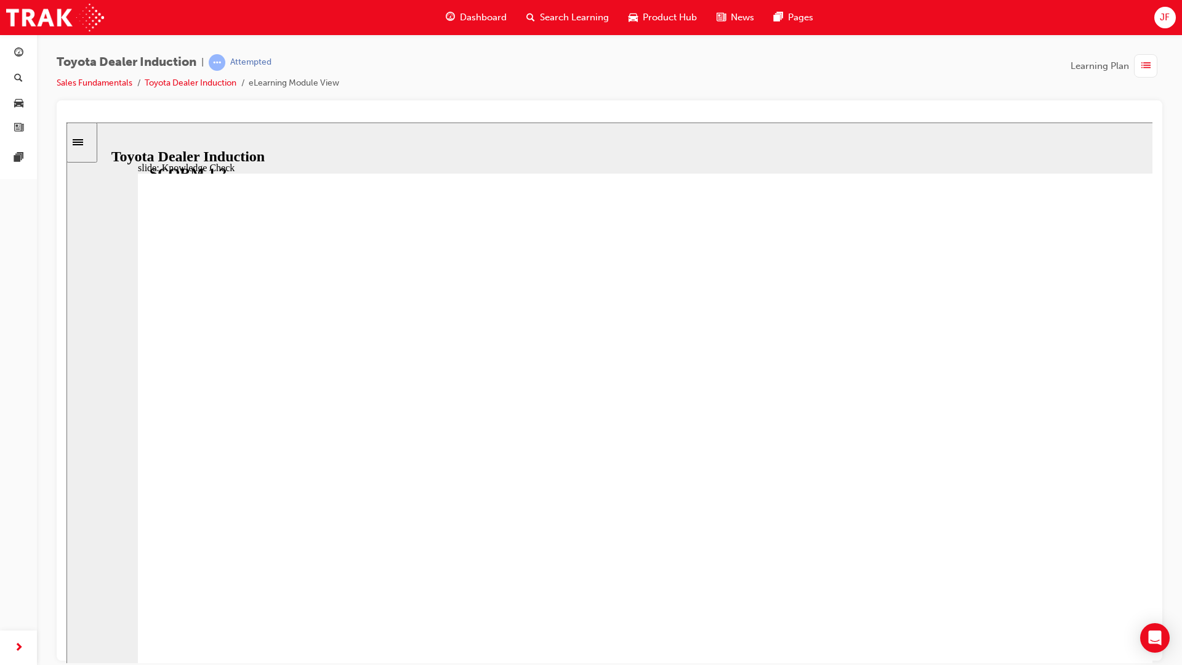
type input "hap"
type input "happ"
type input "happi"
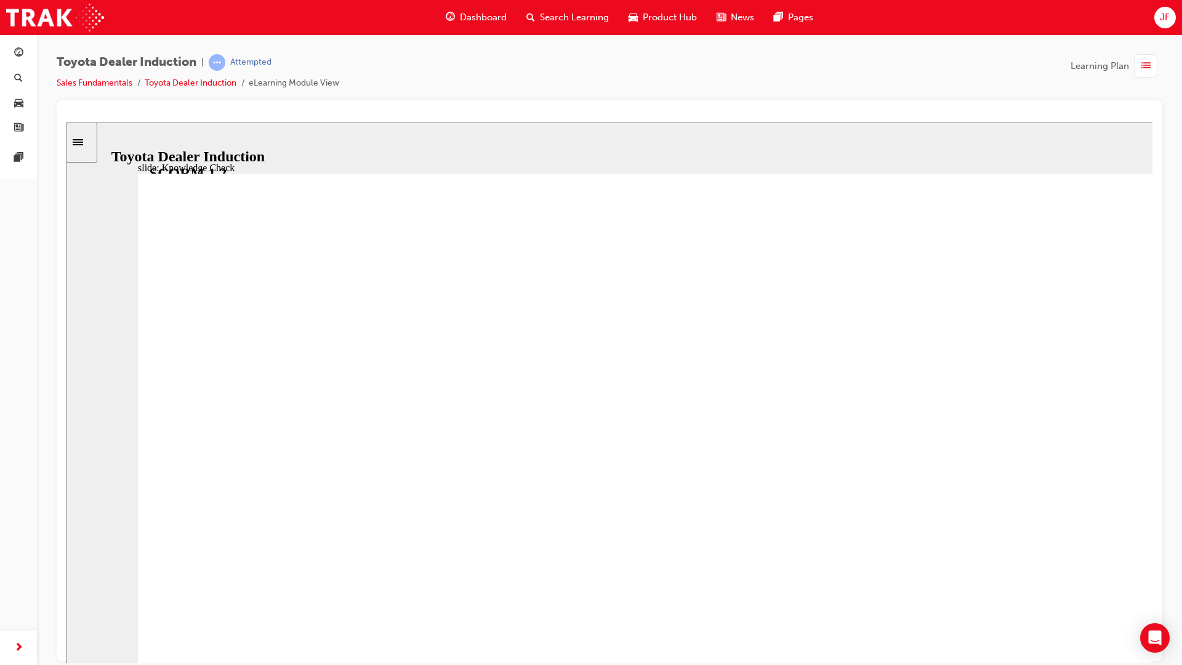
type input "happin"
type input "happine"
type input "happines"
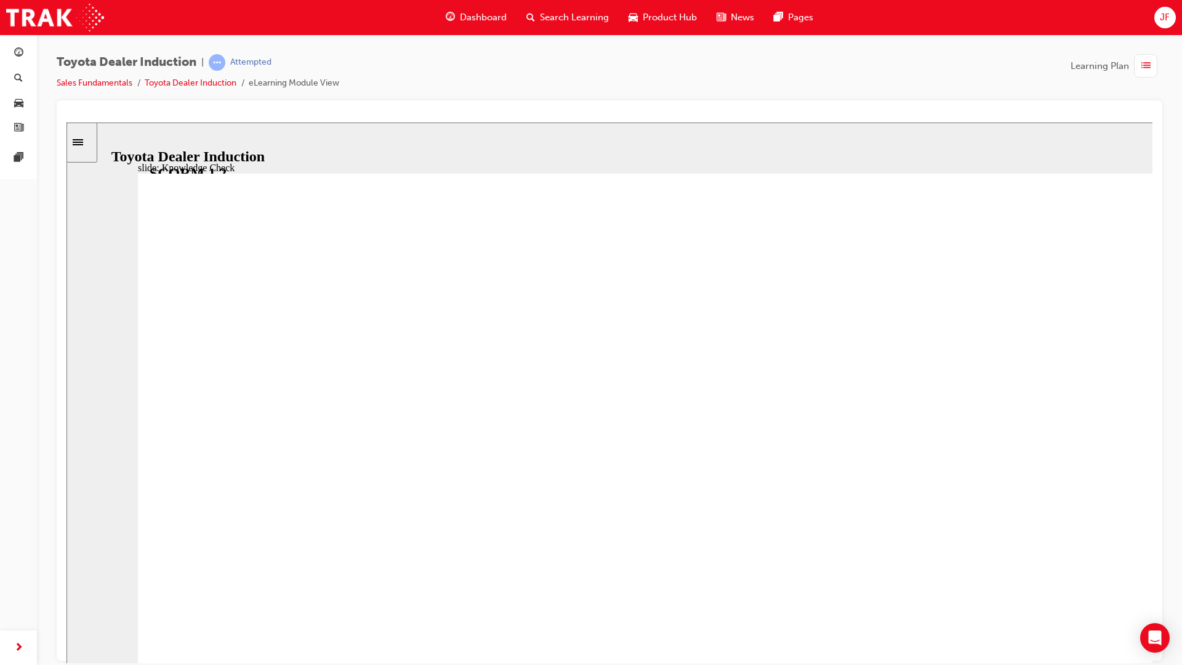
type input "happines"
type input "happiness"
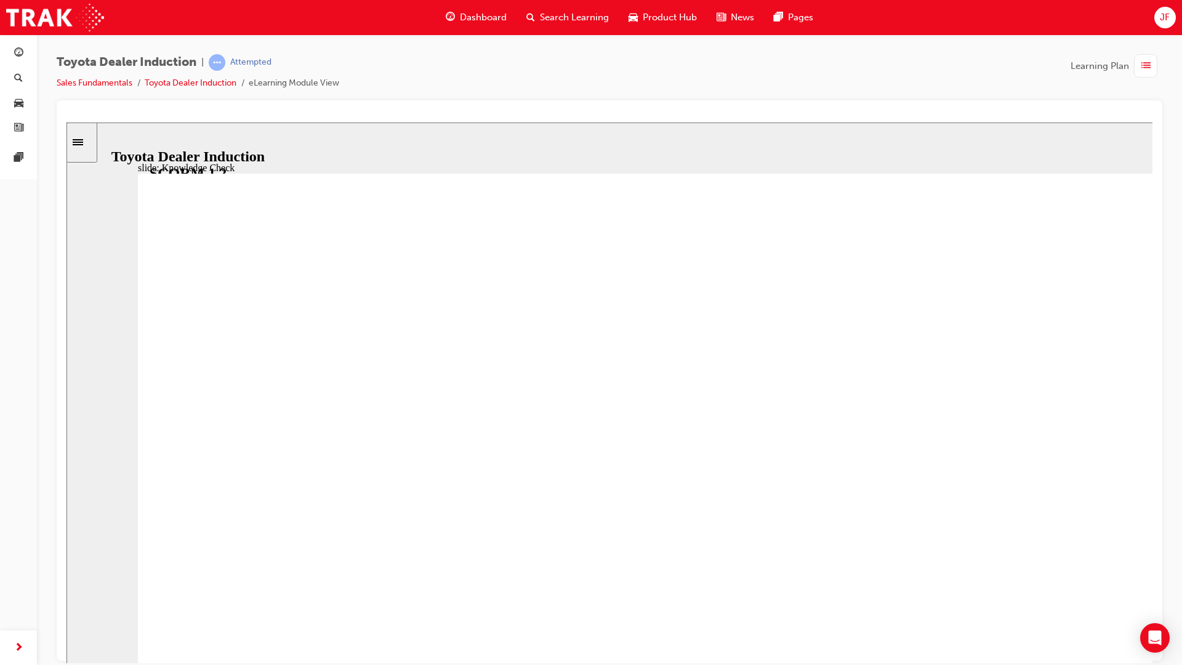
type input "4200"
type input "m"
type input "4300"
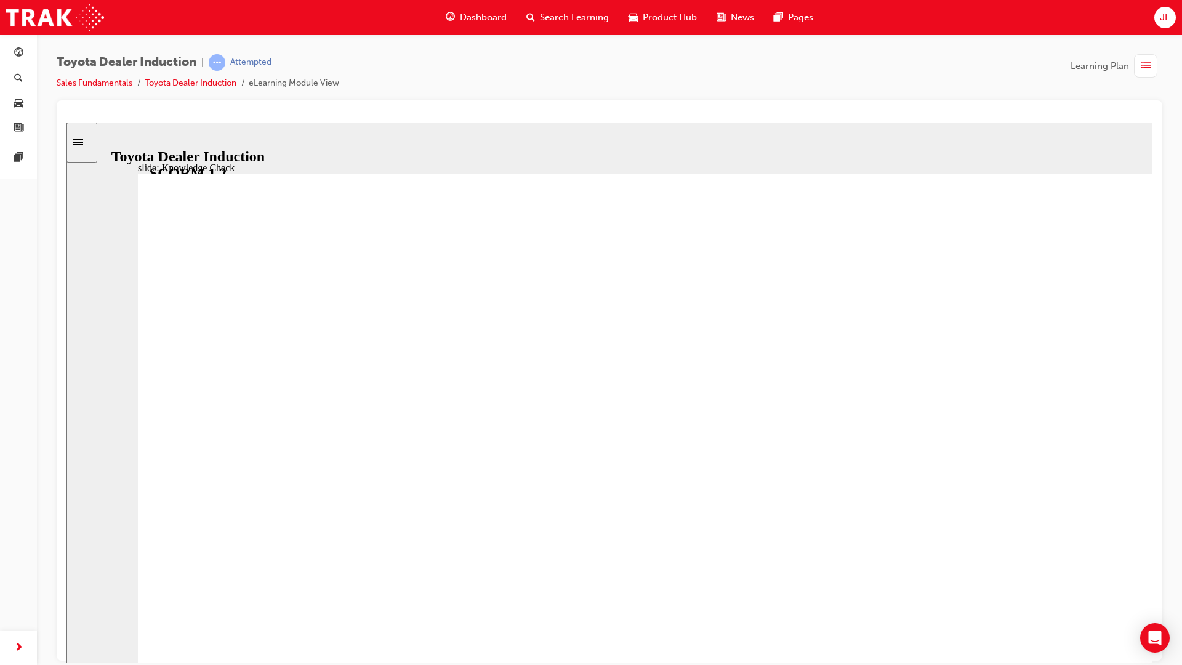
type input "mo"
type input "4400"
type input "mov"
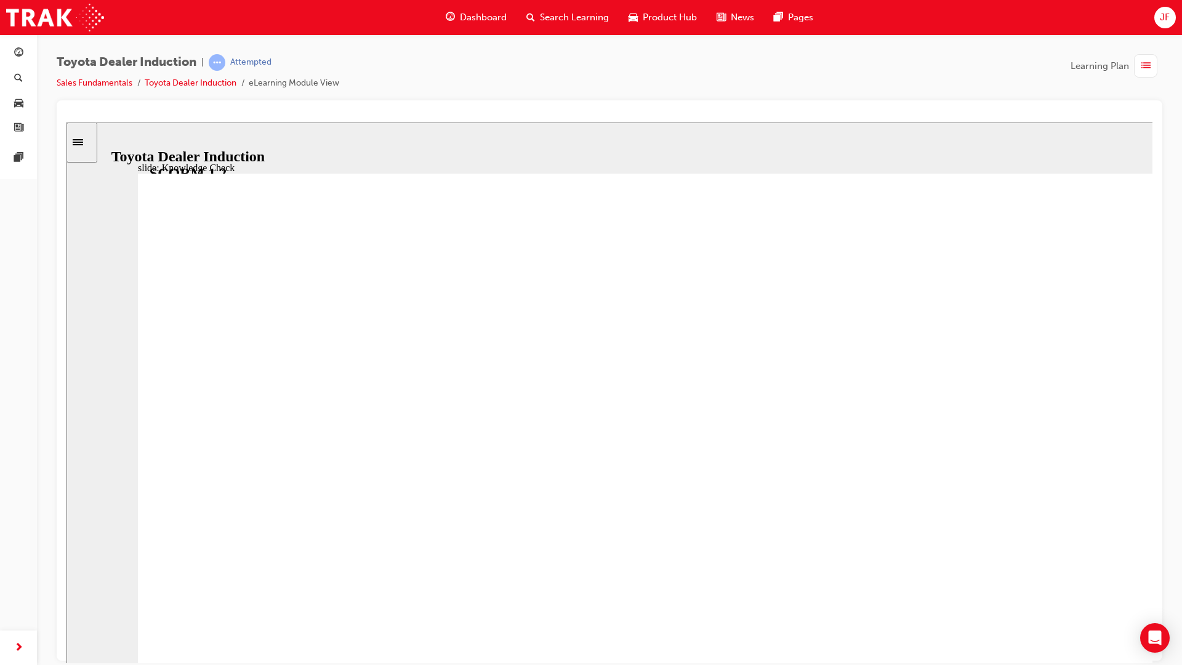
type input "4500"
type input "move"
type input "4800"
type input "moved"
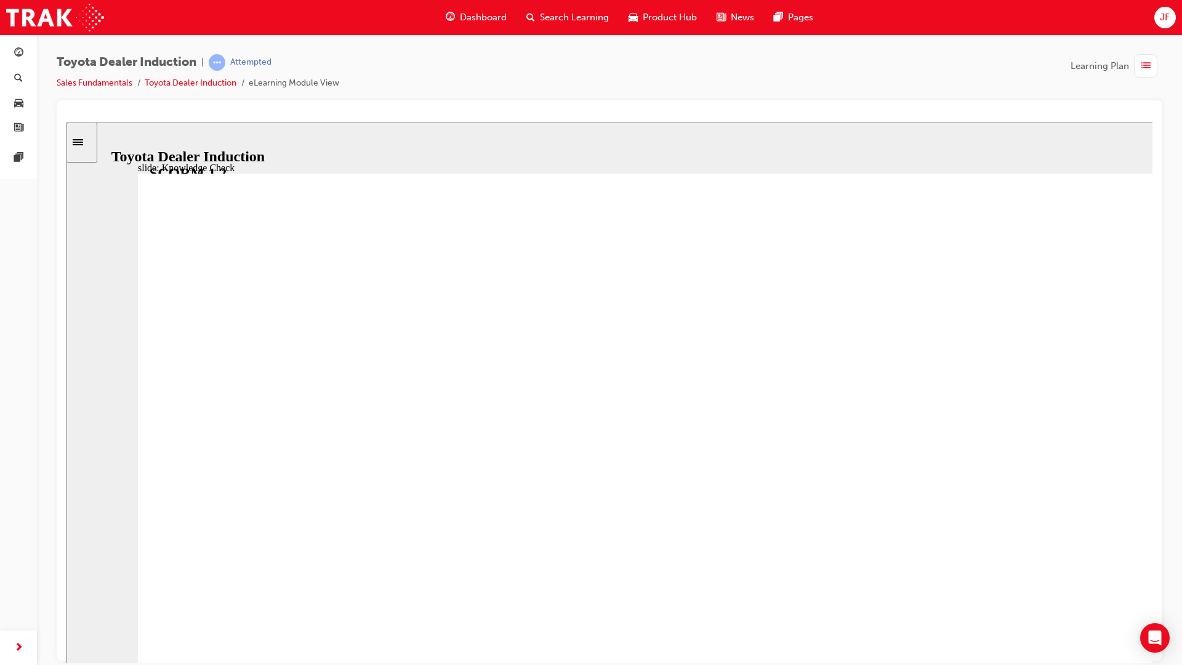
type input "moved"
type input "5000"
type input "moved"
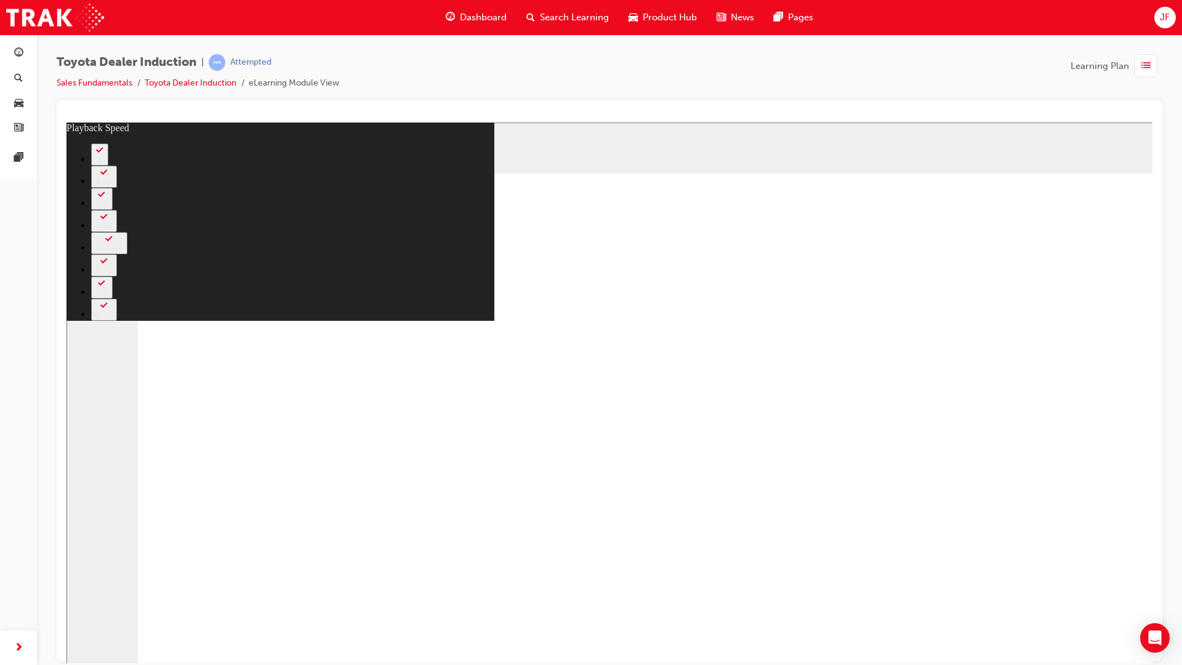
type input "1900"
type input "0"
type input "2100"
type input "0"
type input "2400"
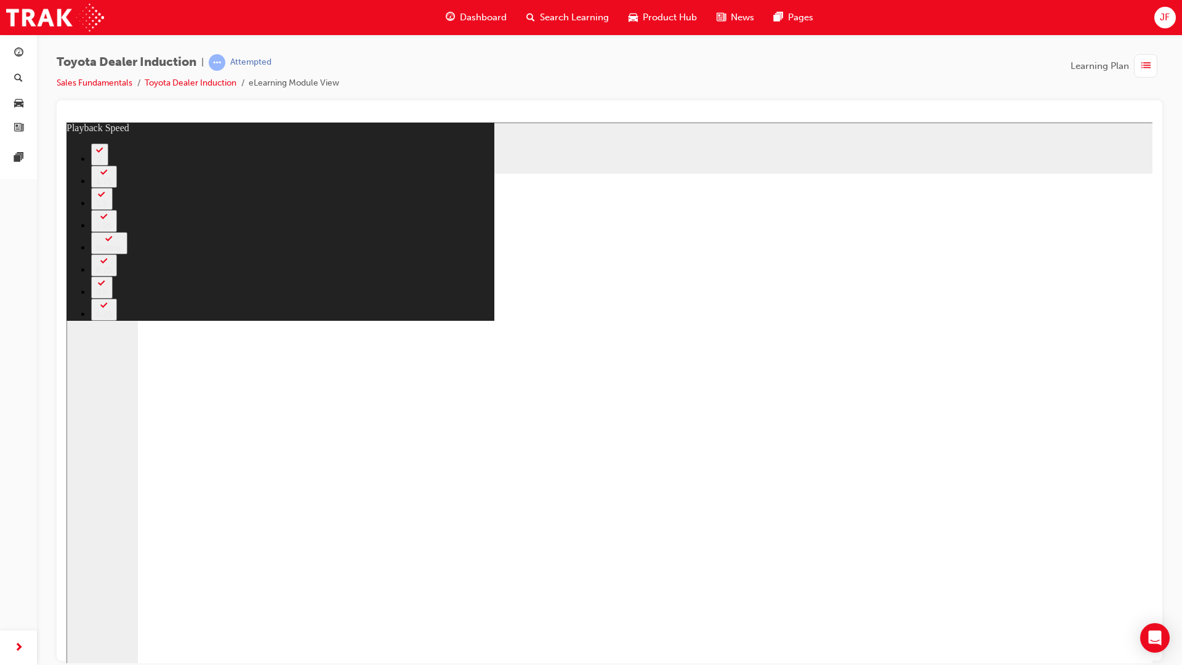
type input "1"
type input "2700"
type input "1"
type input "2900"
type input "1"
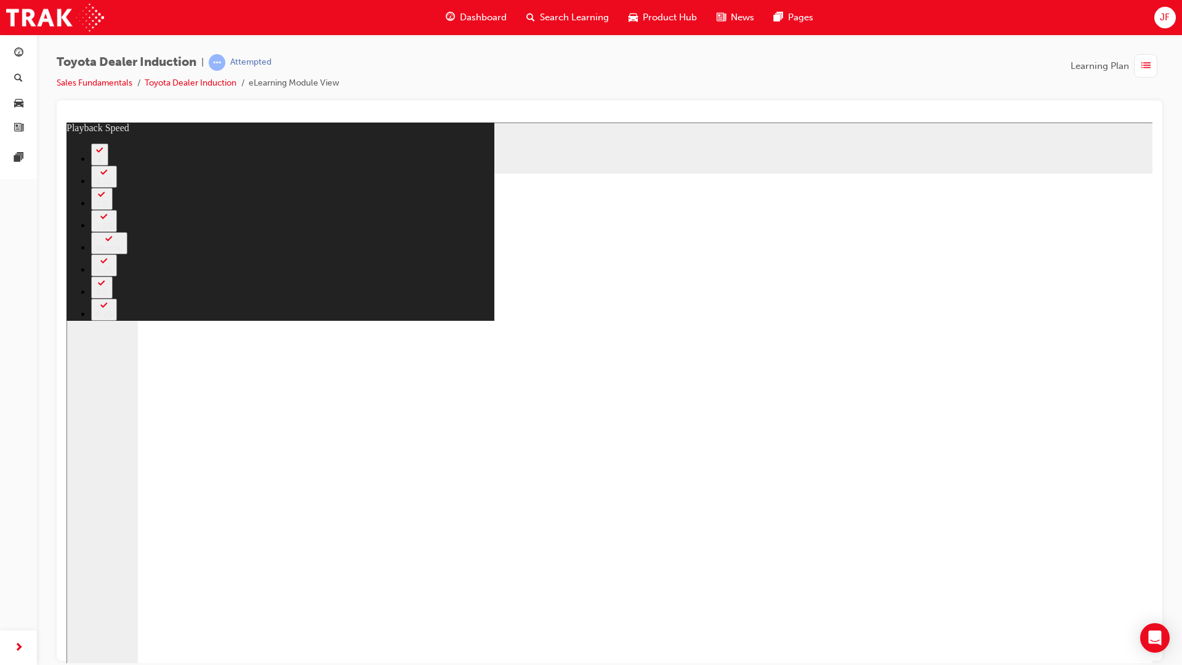
type input "3200"
type input "1"
type input "3400"
type input "2"
type input "3700"
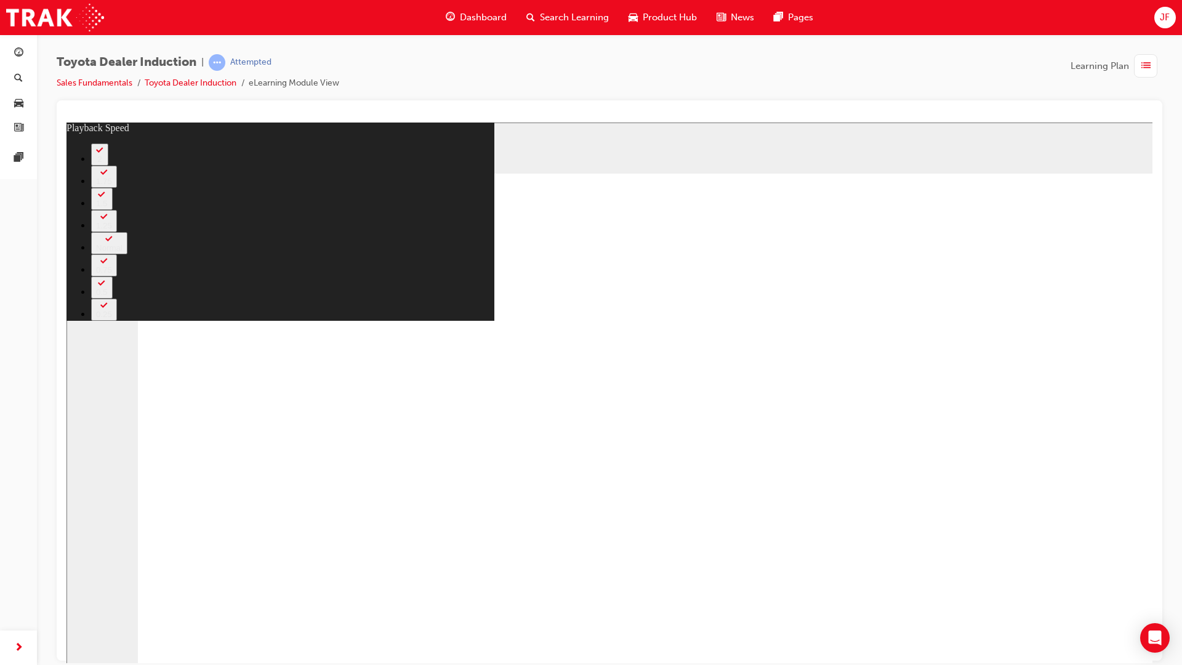
type input "2"
type input "4000"
type input "2"
type input "4200"
type input "2"
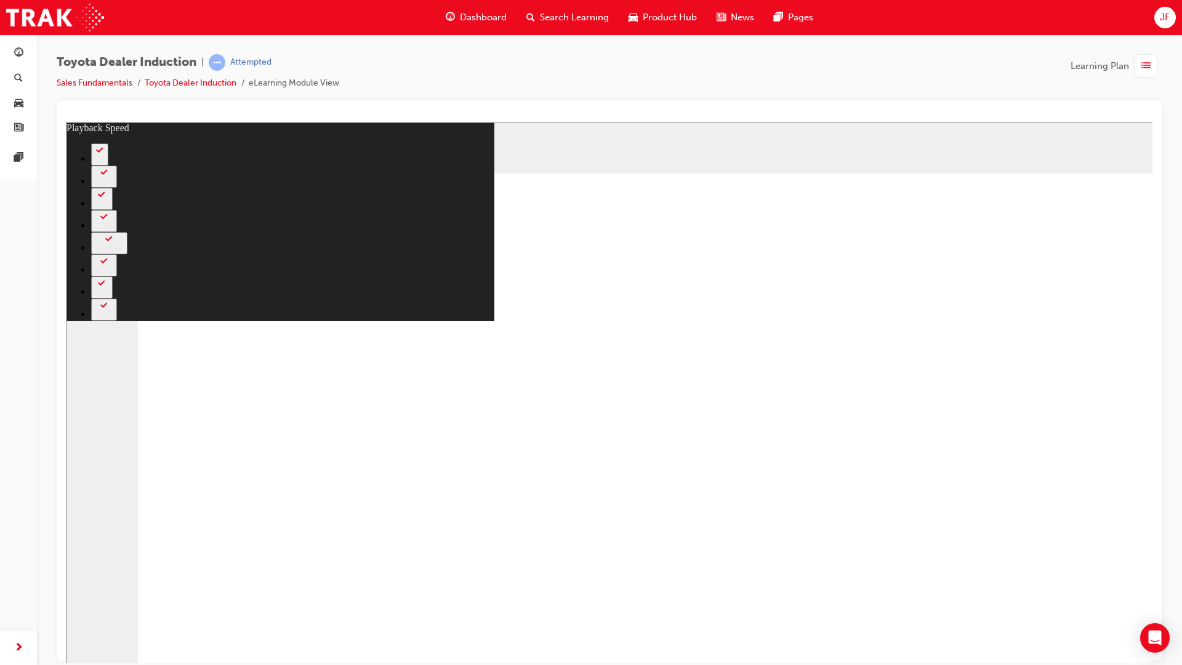
type input "4500"
type input "3"
type input "4800"
type input "3"
type input "5000"
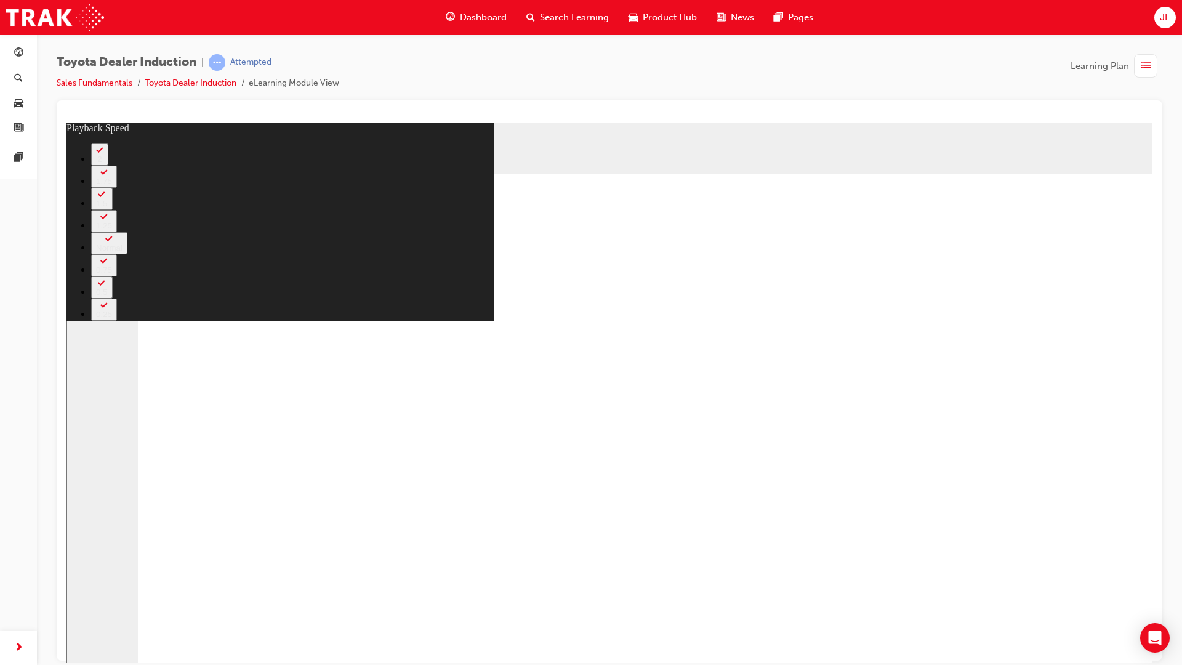
type input "3"
type input "5300"
type input "3"
type input "5600"
type input "4"
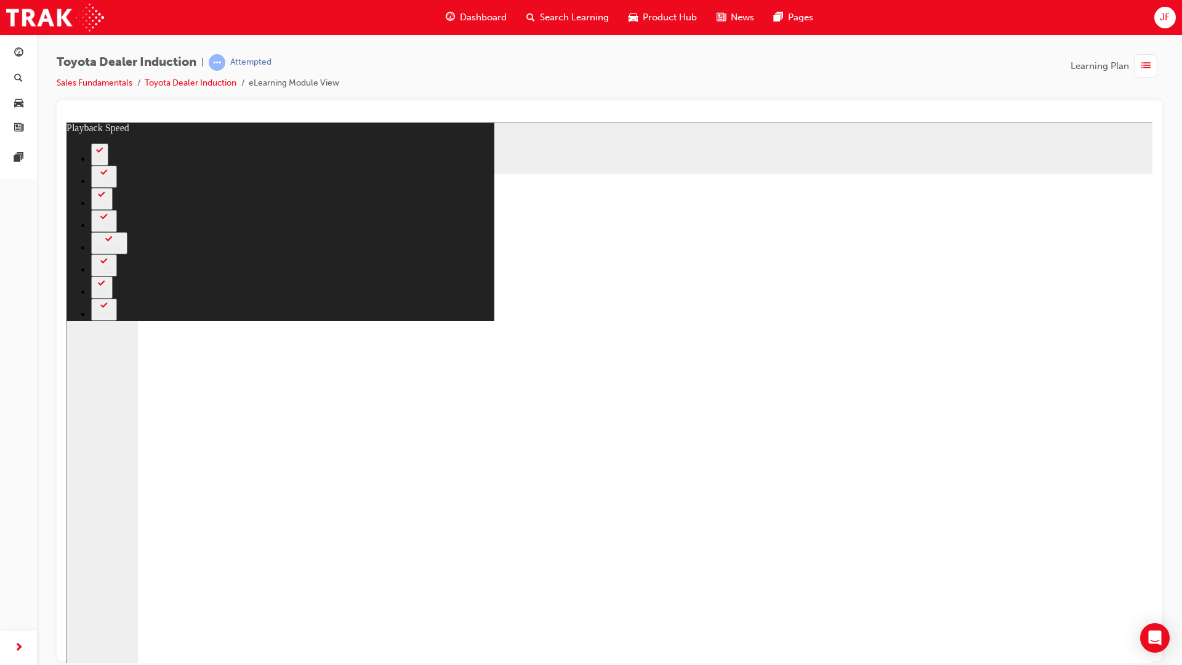
type input "5800"
type input "4"
type input "6100"
type input "4"
type input "6300"
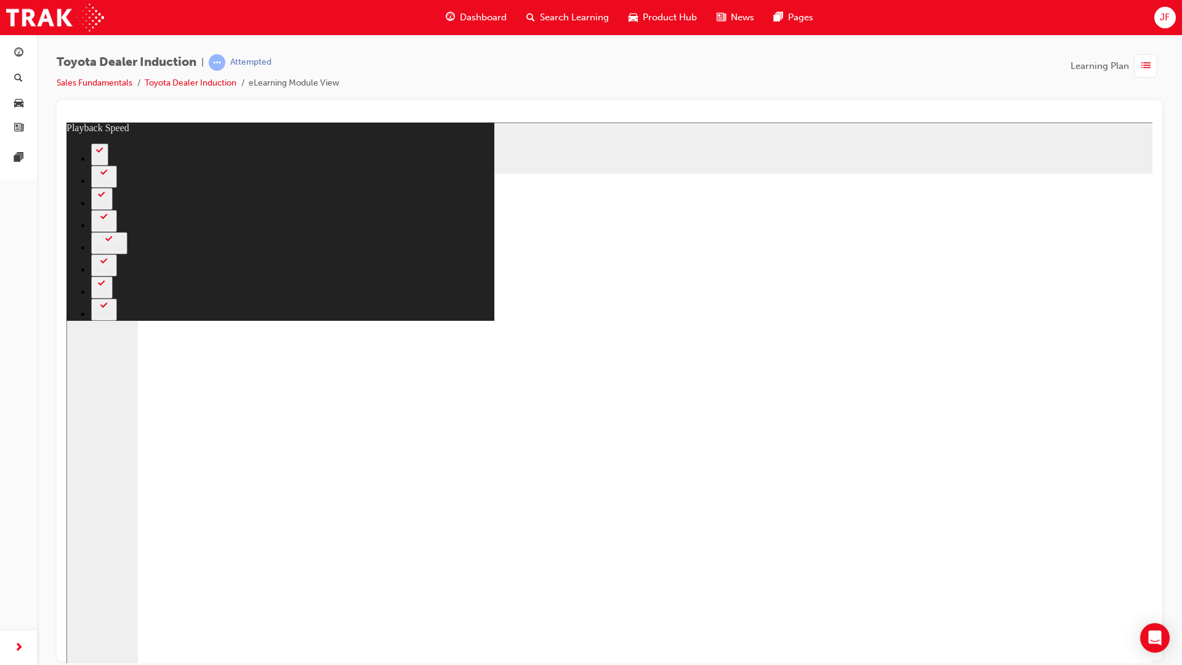
type input "4"
type input "6400"
type input "5"
type input "6500"
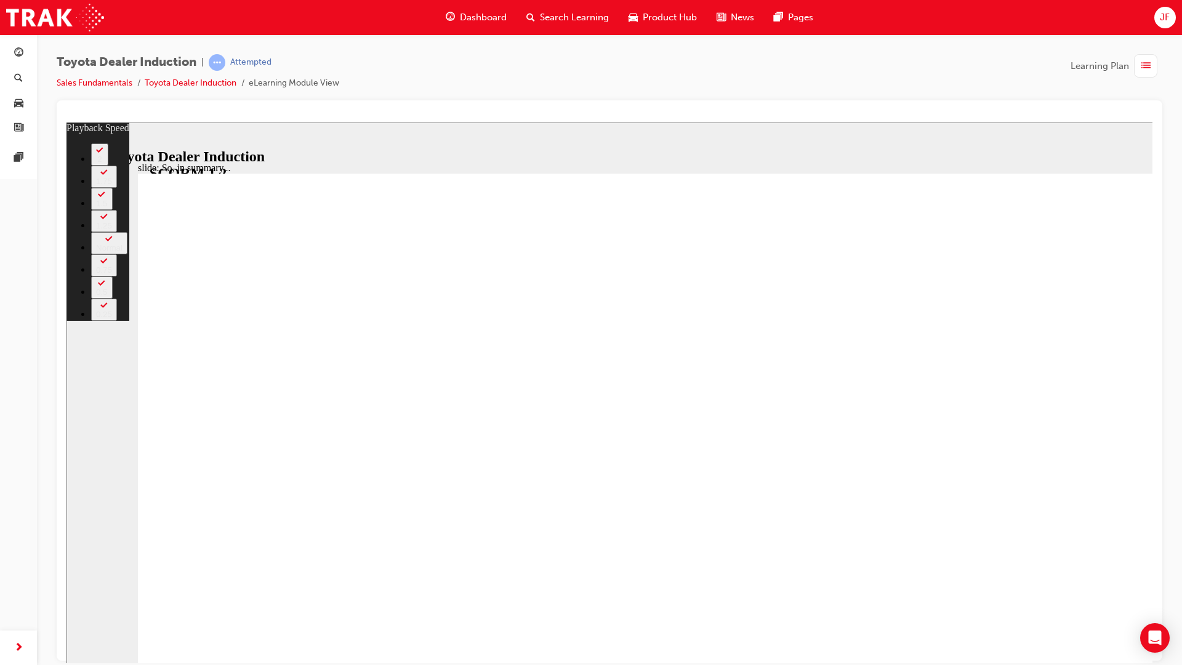
type input "128"
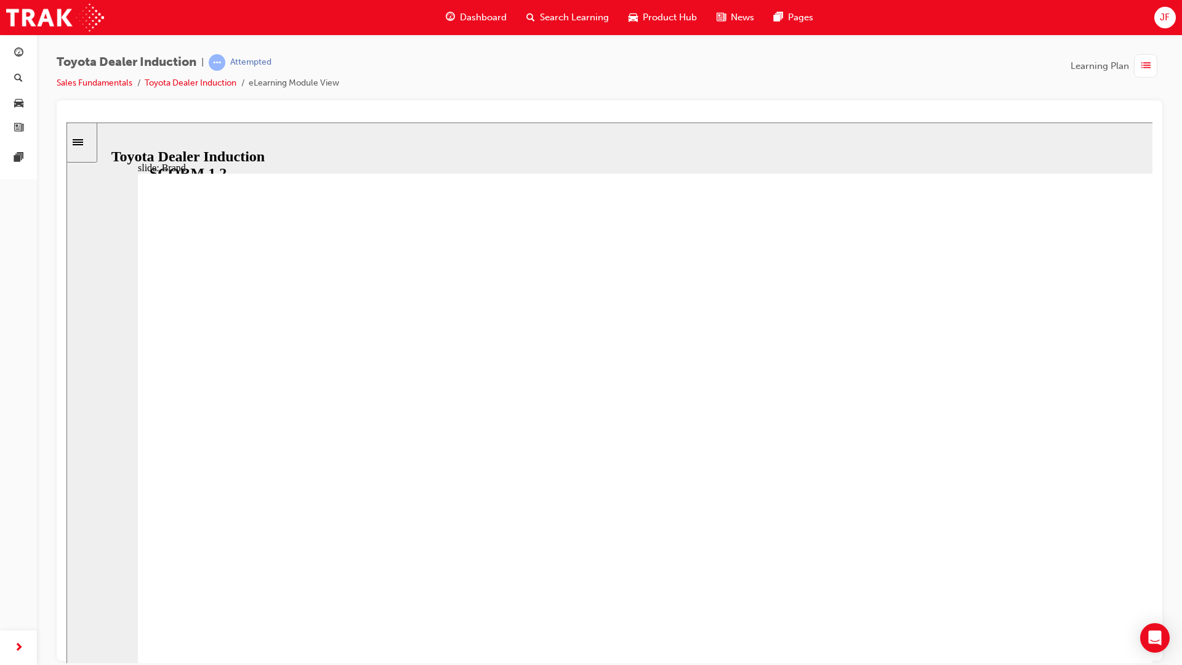
drag, startPoint x: 637, startPoint y: 415, endPoint x: 635, endPoint y: 426, distance: 11.2
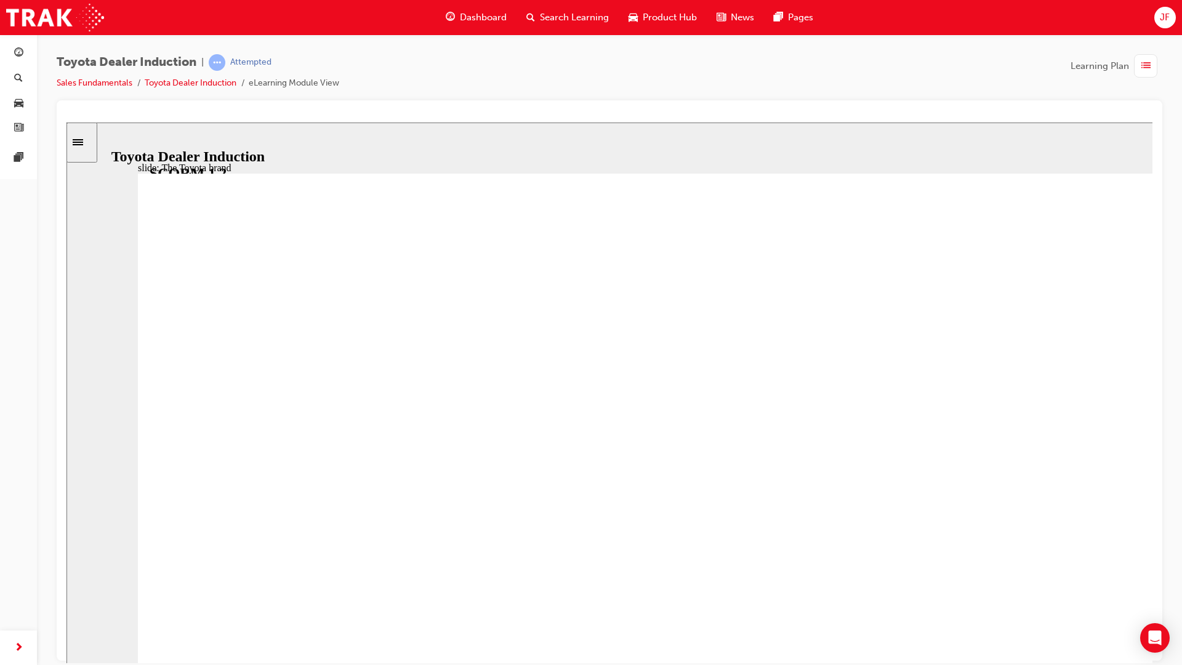
drag, startPoint x: 635, startPoint y: 429, endPoint x: 637, endPoint y: 449, distance: 19.8
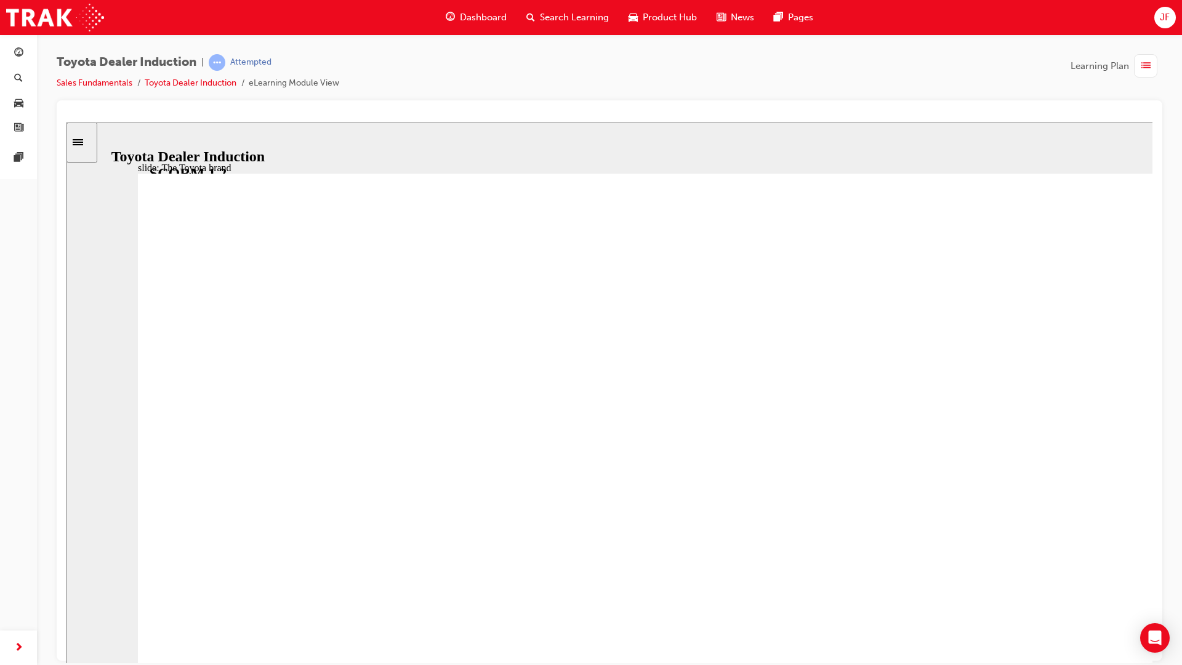
drag, startPoint x: 543, startPoint y: 770, endPoint x: 1150, endPoint y: 769, distance: 606.9
drag, startPoint x: 1065, startPoint y: 730, endPoint x: 66, endPoint y: 753, distance: 998.6
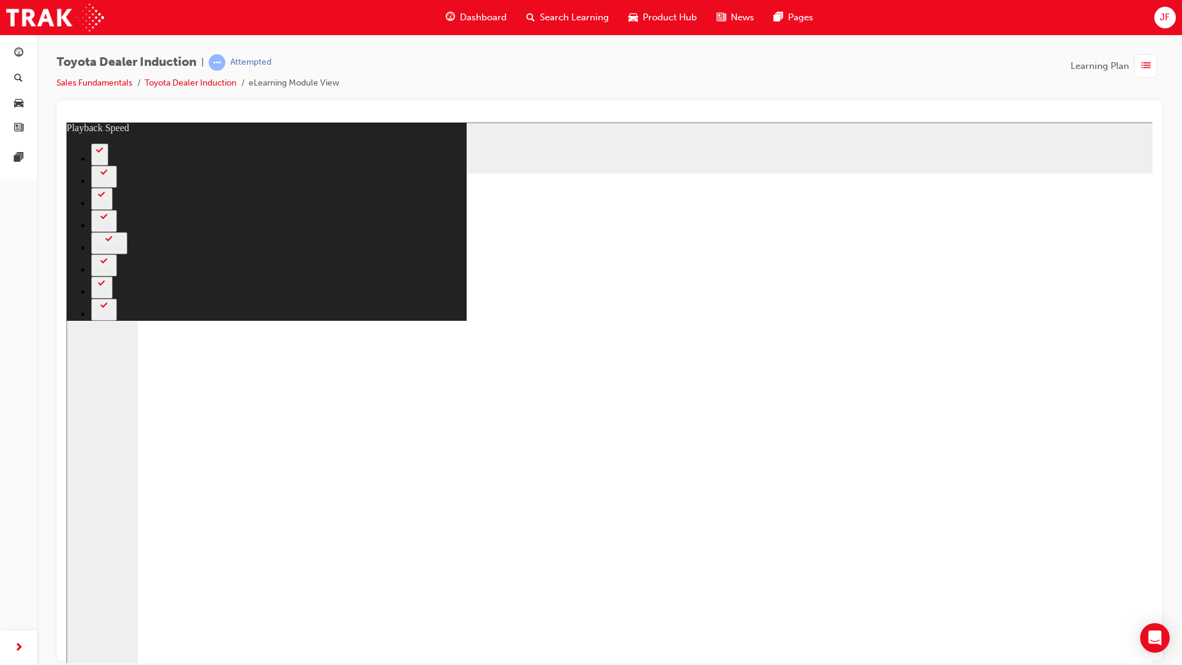
type input "4300"
type input "0"
type input "4500"
type input "0"
type input "4800"
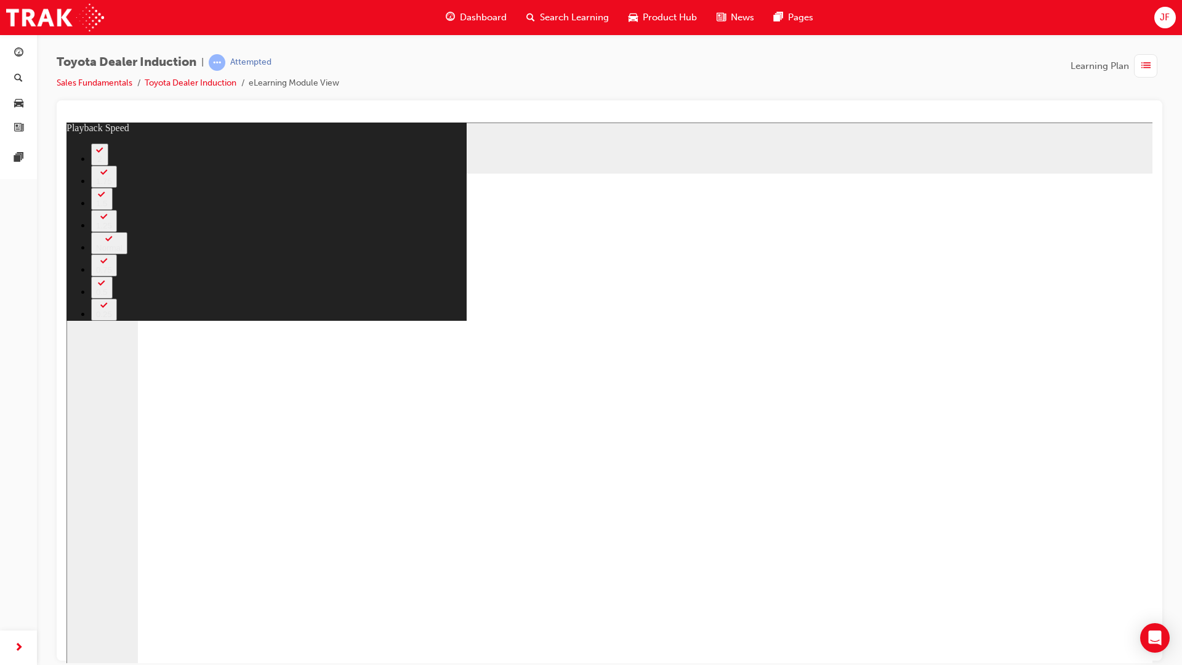
type input "1"
type input "5100"
type input "1"
type input "5300"
type input "1"
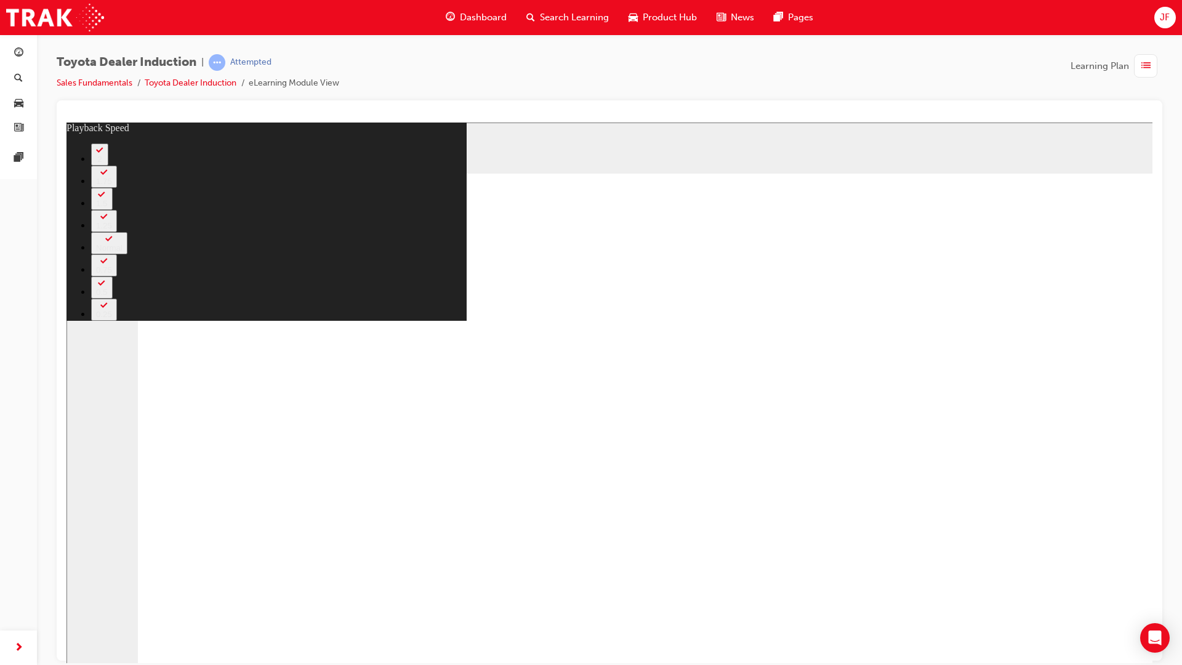
type input "5600"
type input "146"
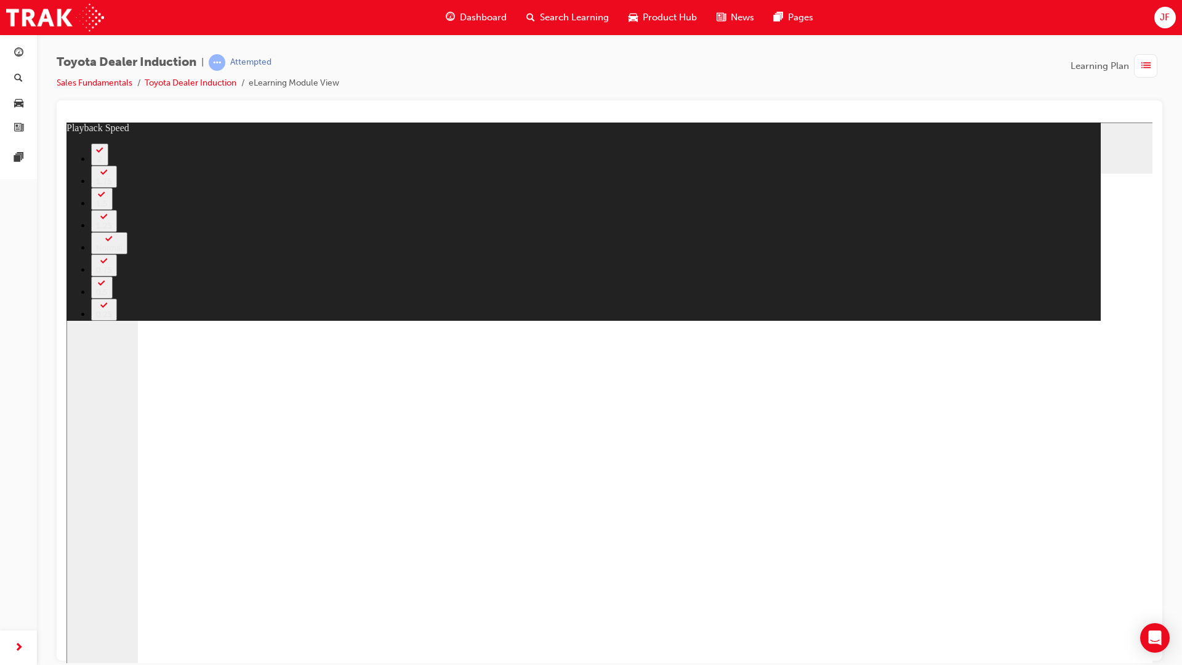
type input "5700"
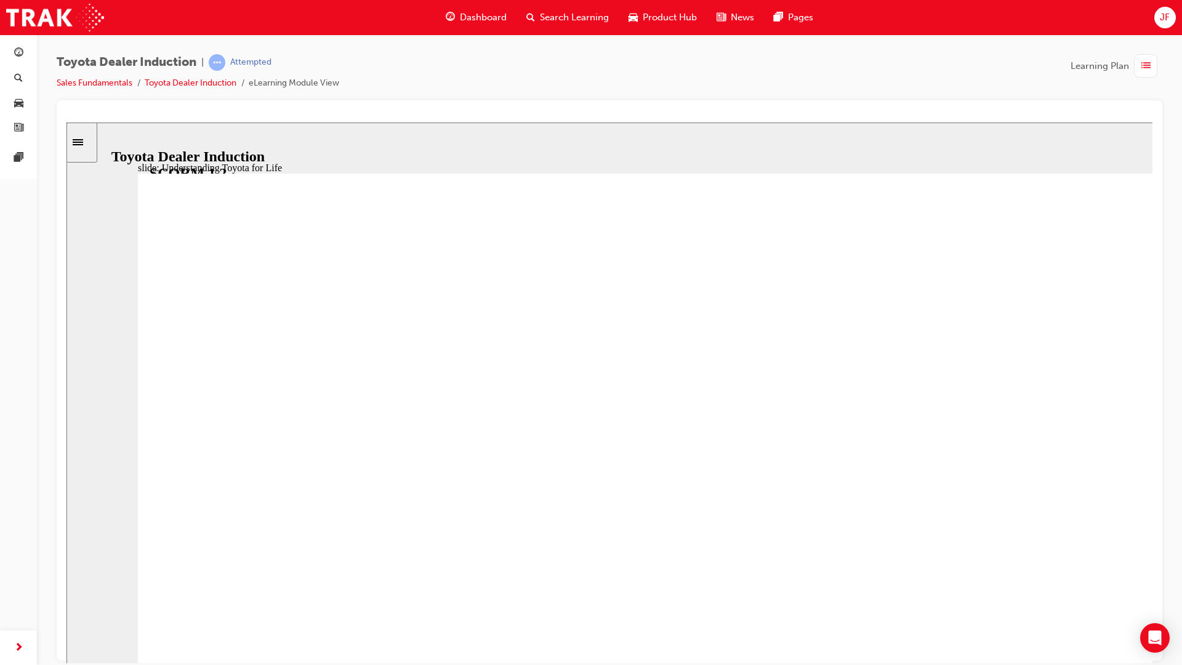
drag, startPoint x: 566, startPoint y: 432, endPoint x: 566, endPoint y: 505, distance: 72.6
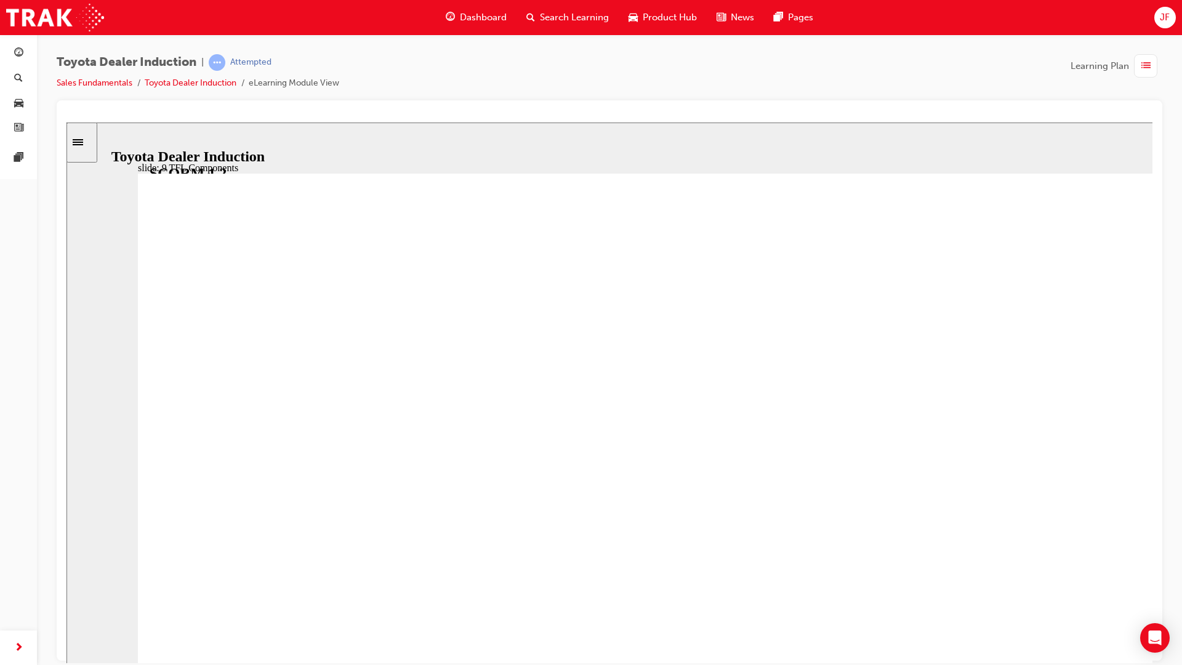
drag, startPoint x: 722, startPoint y: 528, endPoint x: 715, endPoint y: 478, distance: 50.3
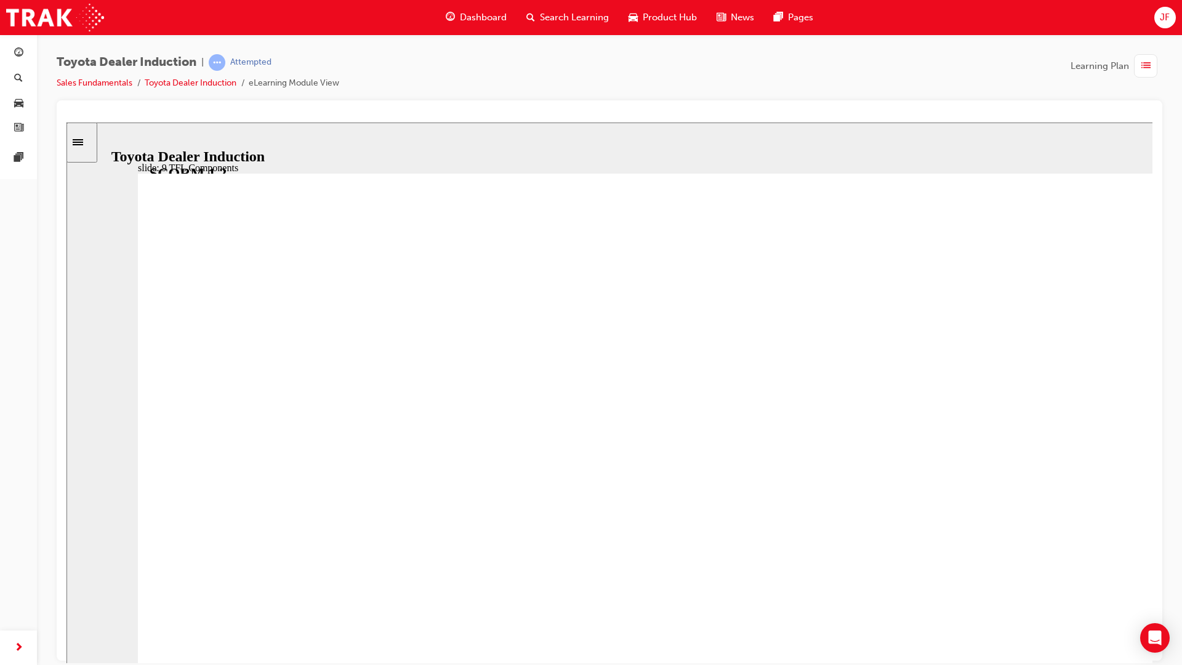
drag, startPoint x: 712, startPoint y: 409, endPoint x: 740, endPoint y: 350, distance: 65.5
drag, startPoint x: 740, startPoint y: 350, endPoint x: 803, endPoint y: 295, distance: 82.4
drag, startPoint x: 868, startPoint y: 243, endPoint x: 1001, endPoint y: 230, distance: 134.2
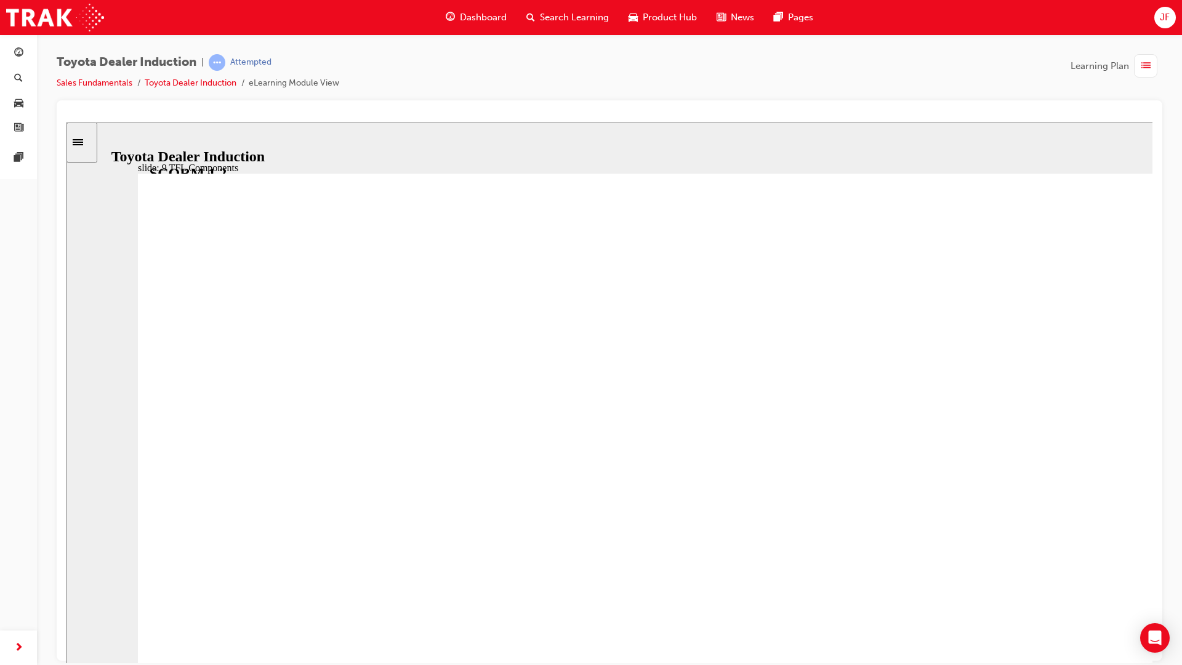
drag, startPoint x: 1001, startPoint y: 230, endPoint x: 1062, endPoint y: 281, distance: 78.6
drag, startPoint x: 1115, startPoint y: 393, endPoint x: 1117, endPoint y: 402, distance: 9.0
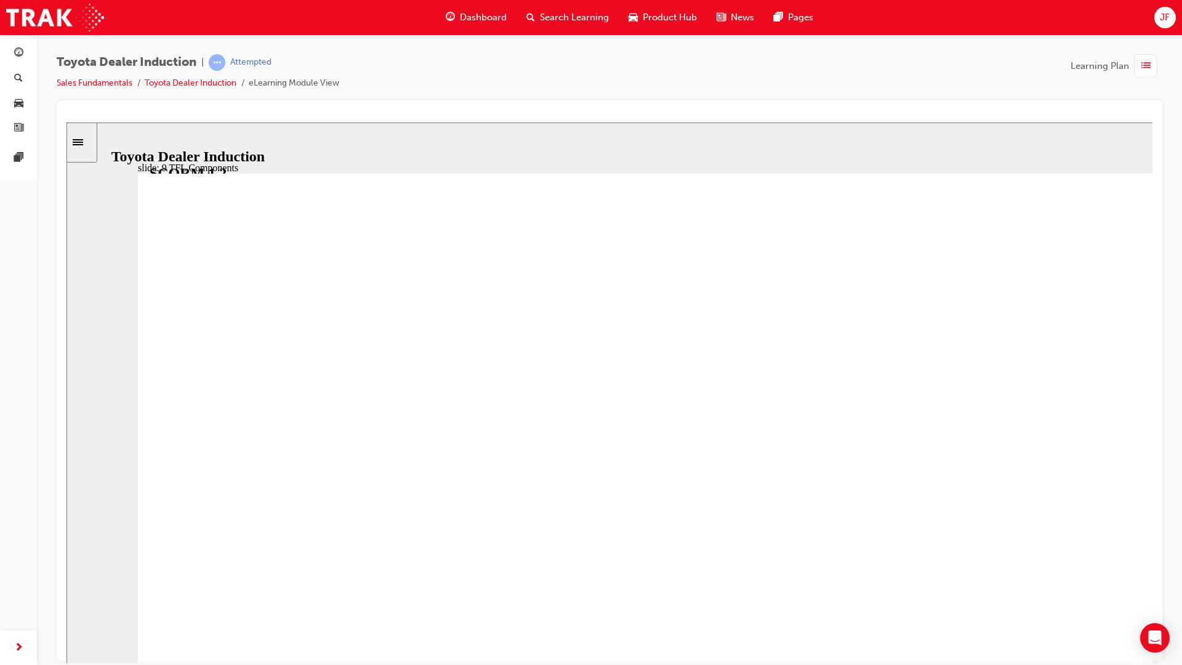
drag, startPoint x: 1123, startPoint y: 478, endPoint x: 1105, endPoint y: 525, distance: 50.4
drag, startPoint x: 1035, startPoint y: 602, endPoint x: 1009, endPoint y: 608, distance: 26.0
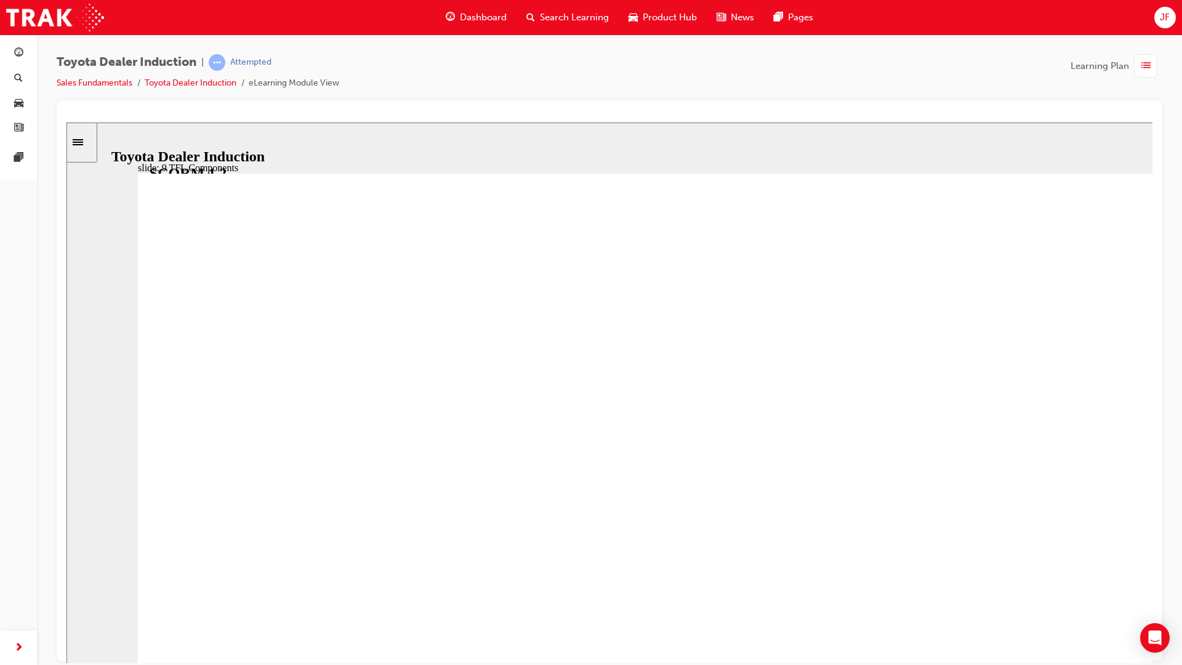
drag, startPoint x: 500, startPoint y: 652, endPoint x: 946, endPoint y: 531, distance: 462.0
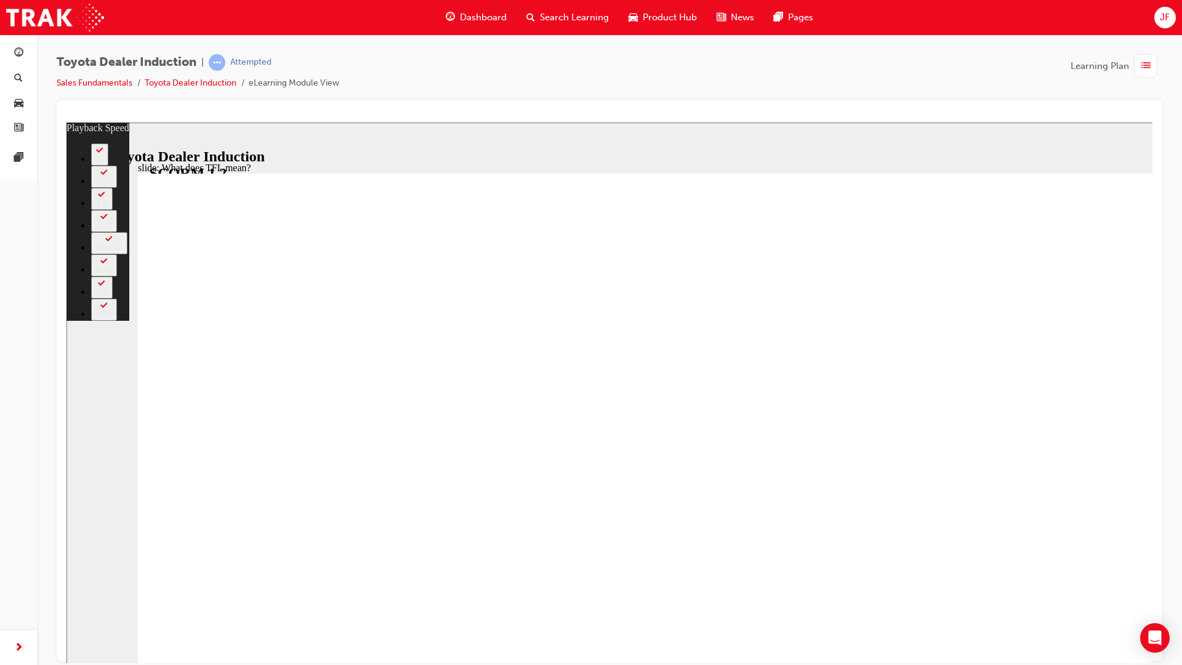
type input "2500"
type input "0"
type input "2700"
type input "0"
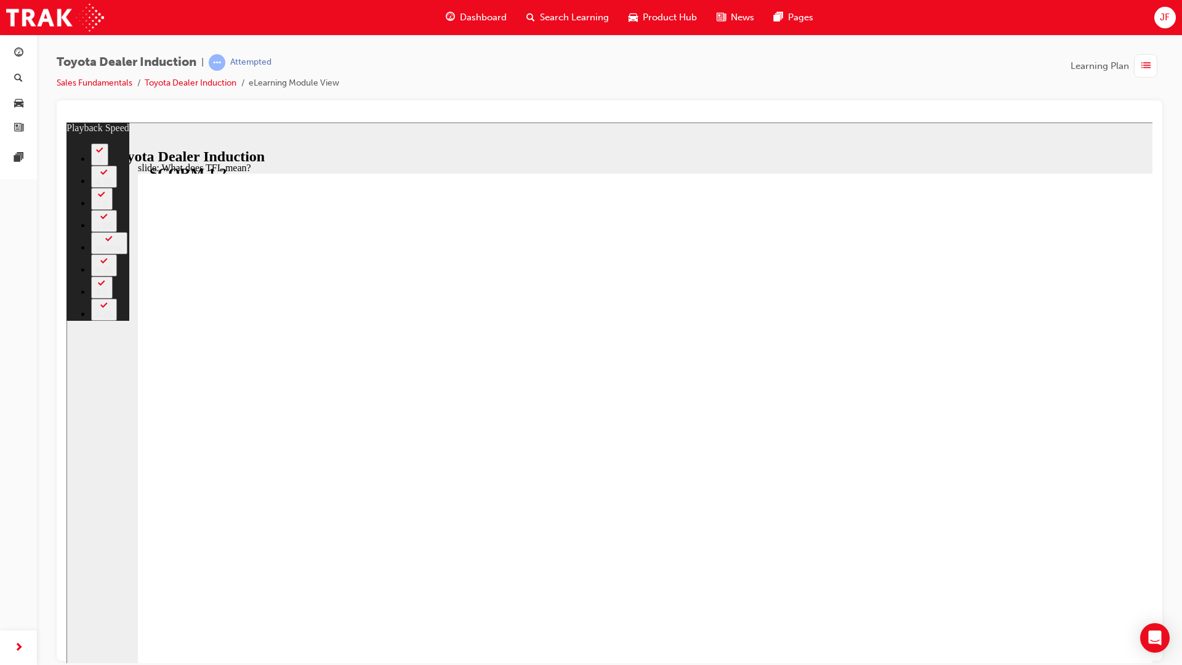
type input "3000"
type input "1"
type input "3300"
type input "1"
type input "3500"
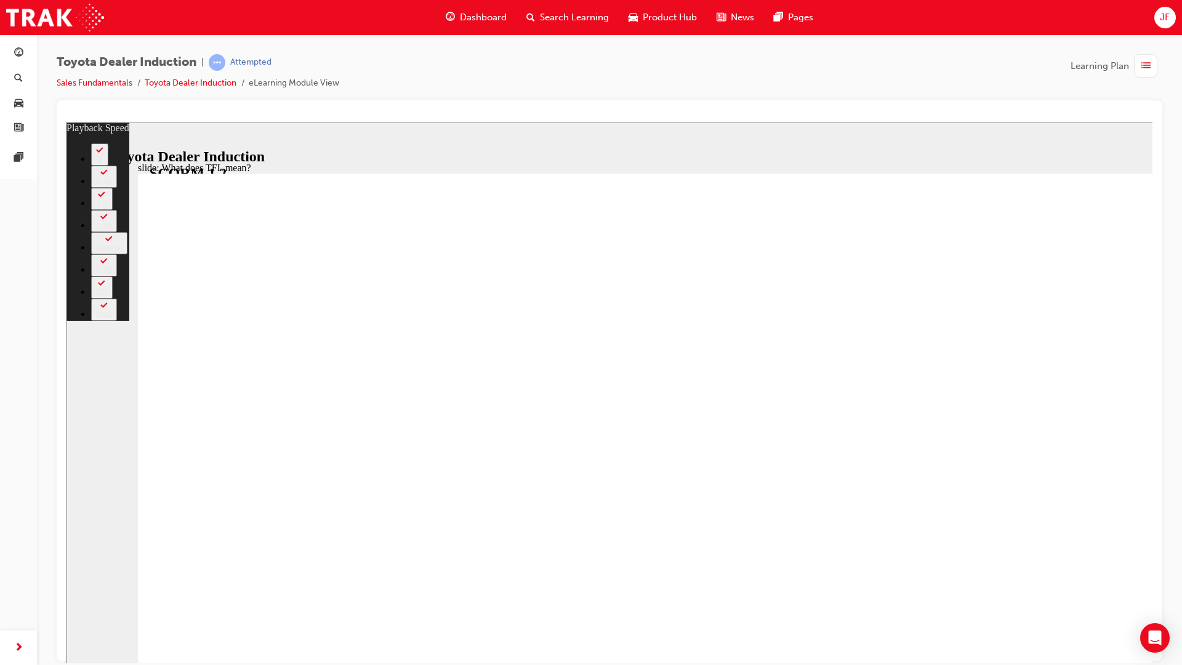
type input "1"
type input "3800"
type input "1"
type input "4100"
type input "2"
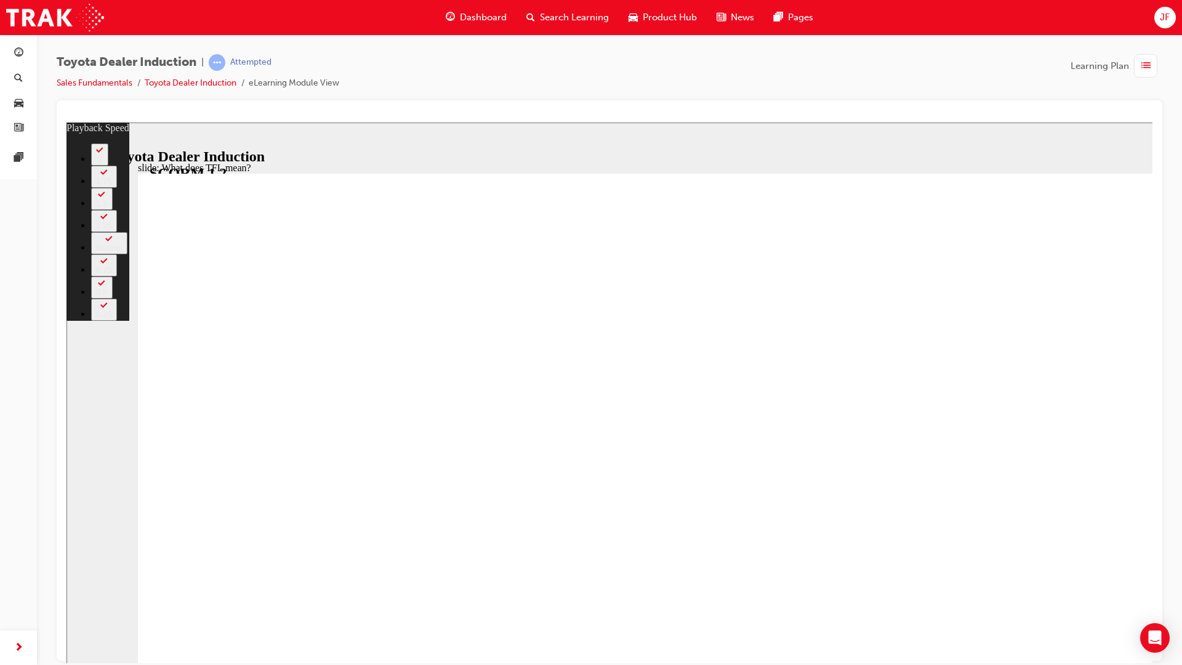
type input "4300"
type input "2"
type input "4600"
type input "2"
type input "4900"
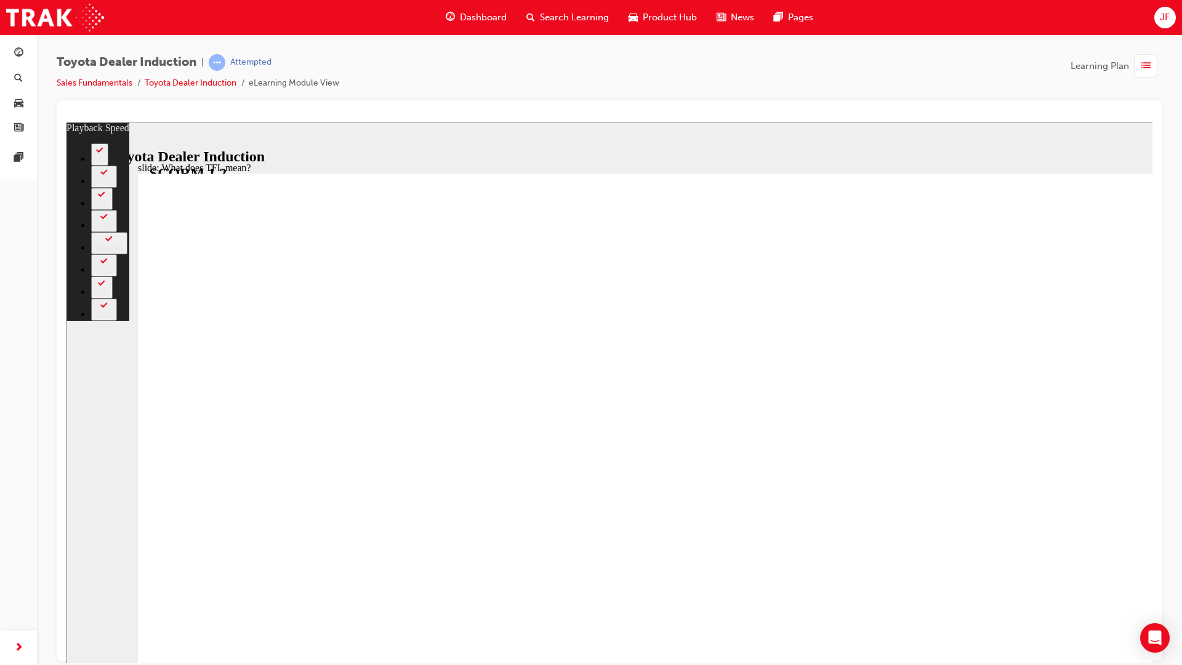
type input "2"
type input "5200"
type input "3"
type input "5400"
type input "3"
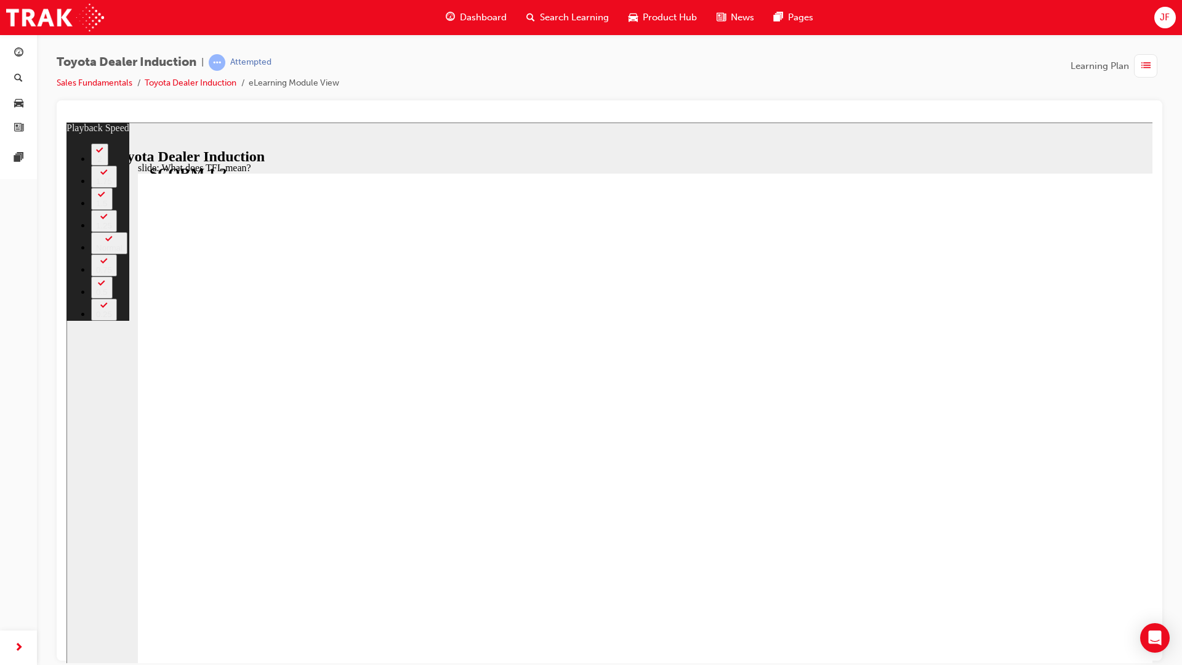
type input "5600"
type input "3"
type input "5900"
type input "3"
type input "6100"
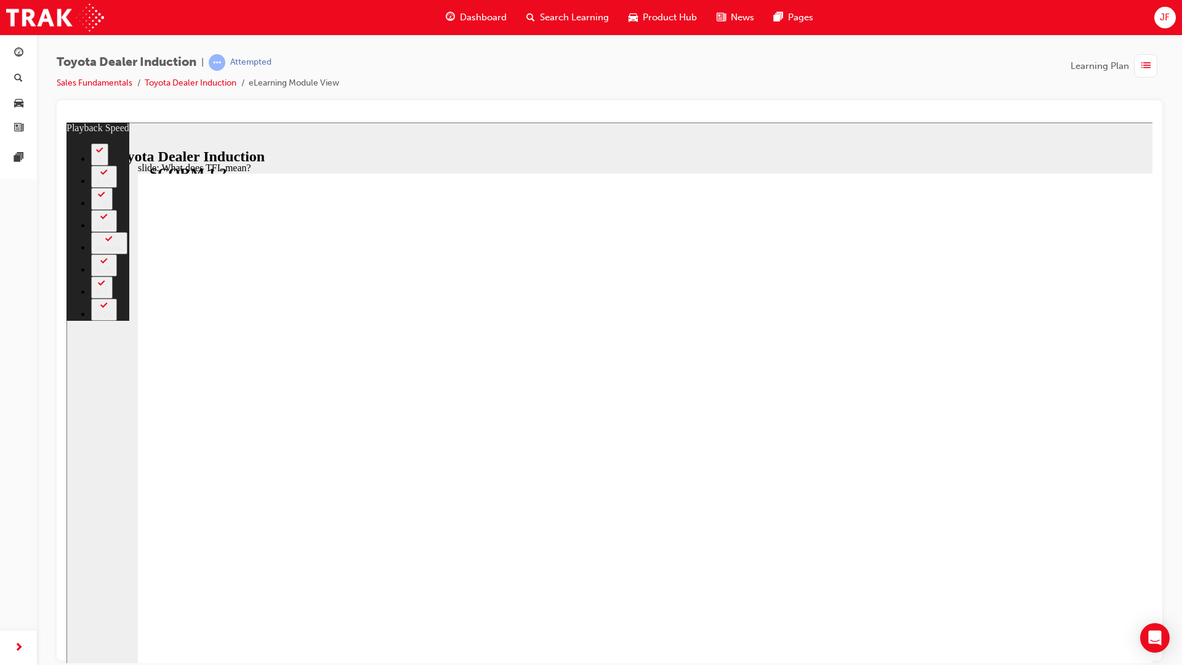
type input "136"
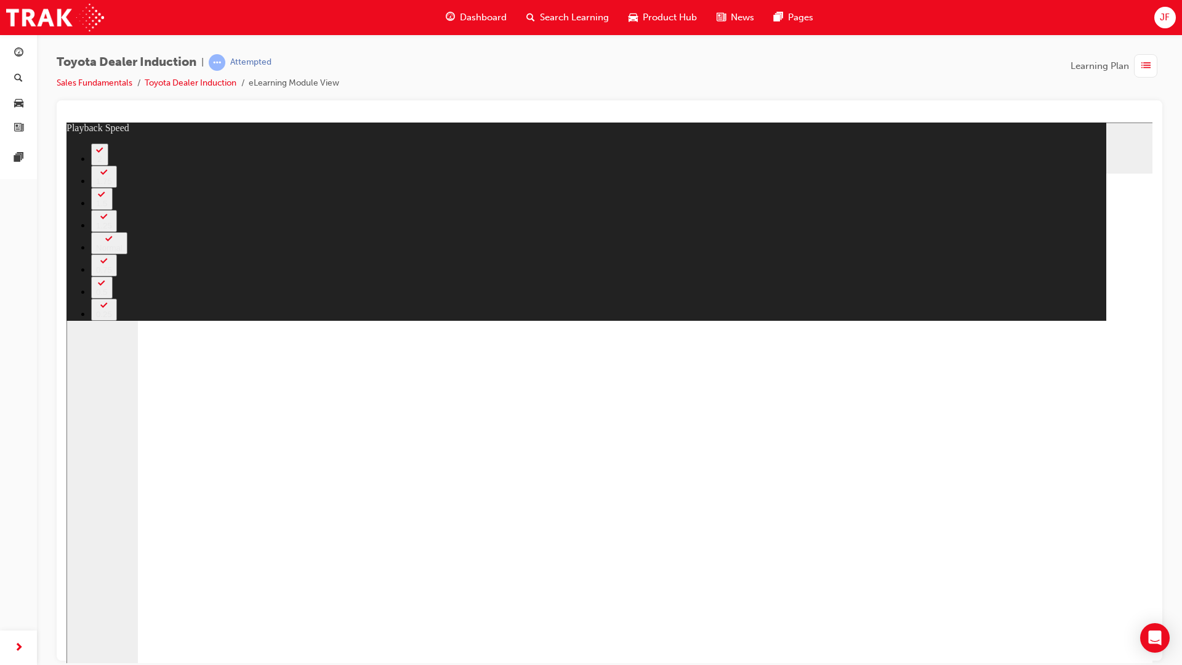
type input "6300"
type input "136"
type input "6400"
type input "136"
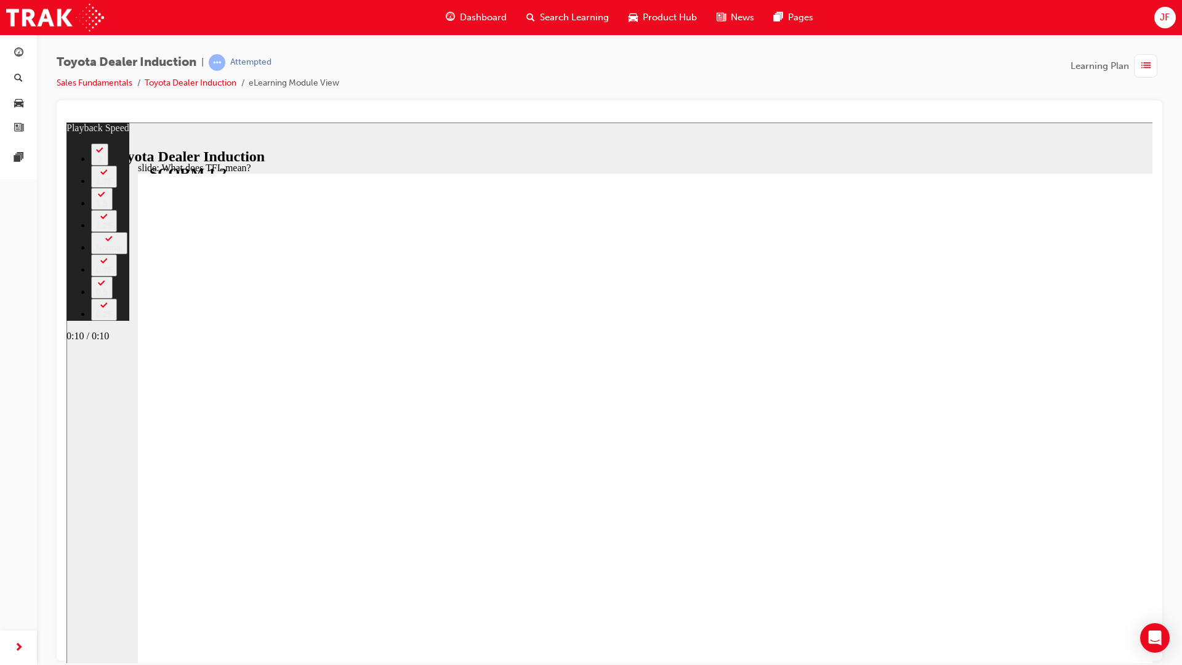
type input "6600"
type input "136"
type input "6800"
type input "136"
type input "7000"
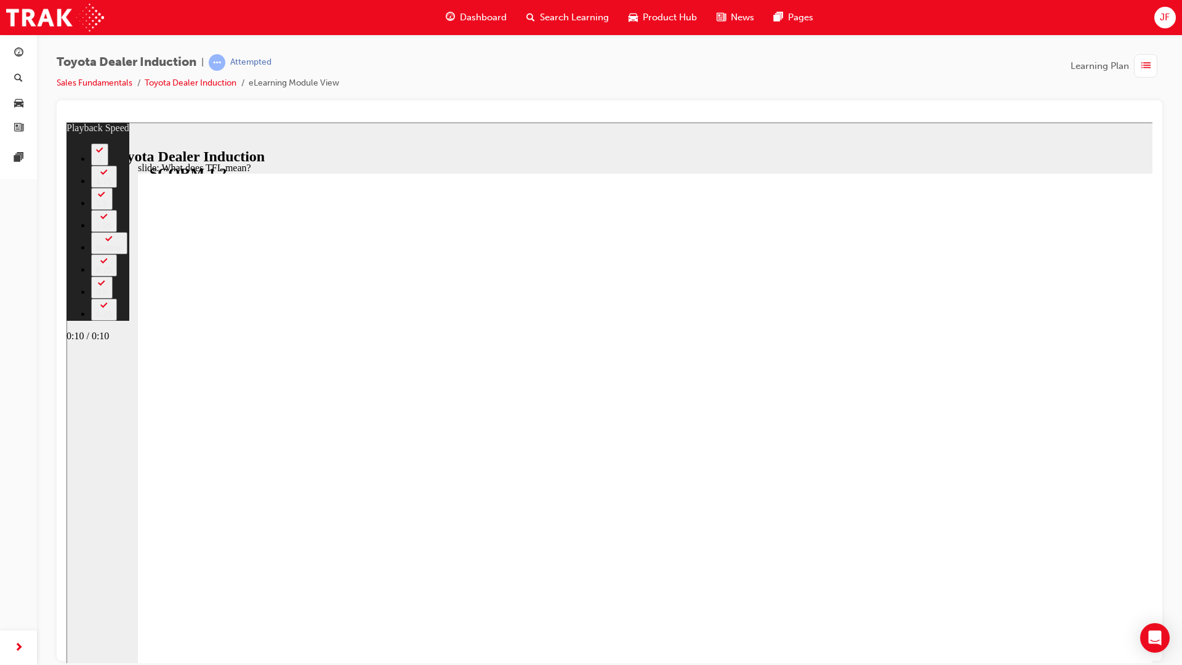
type input "136"
type input "7100"
type input "136"
type input "7400"
type input "137"
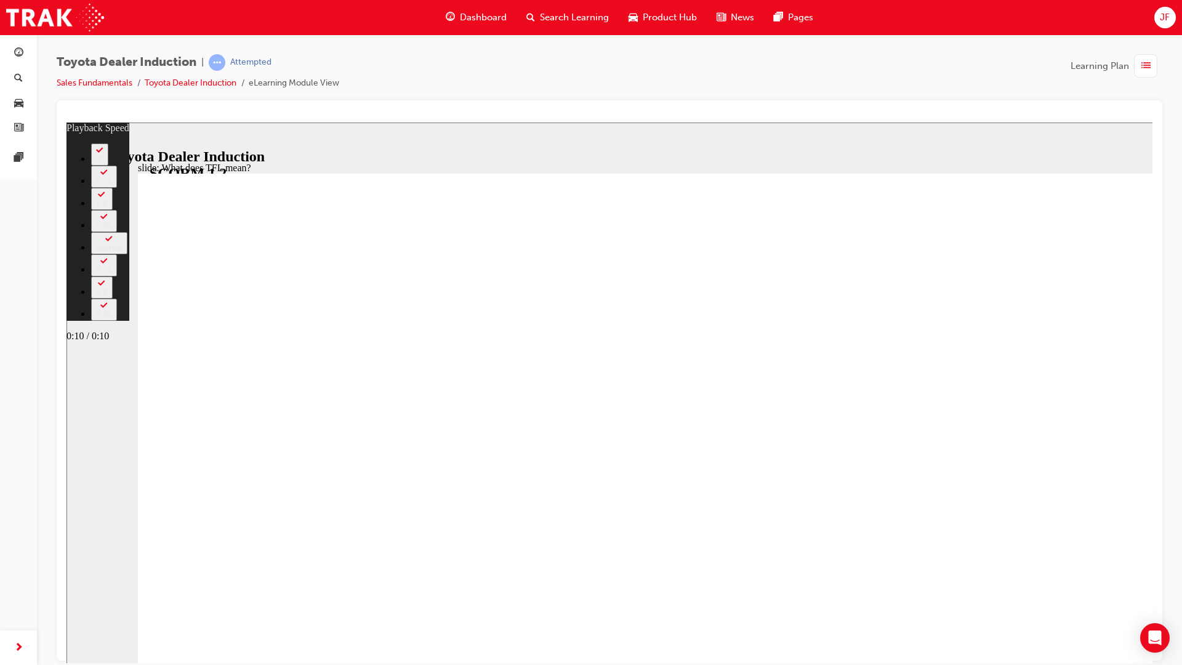
type input "10700"
type input "137"
type input "10800"
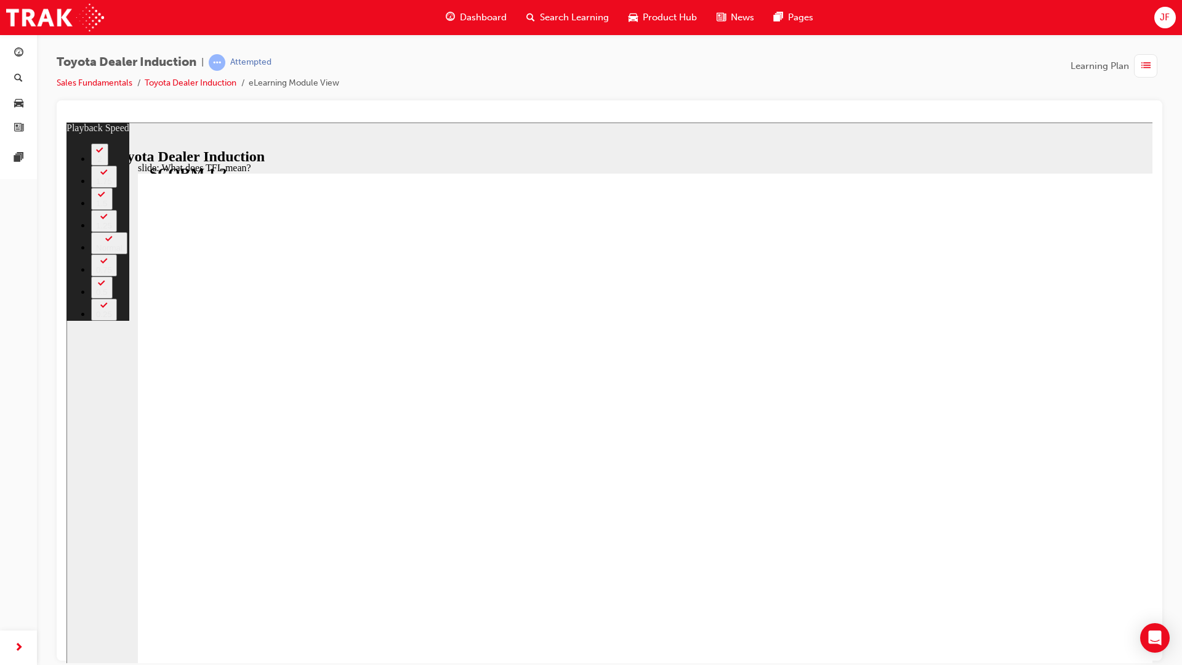
type input "139"
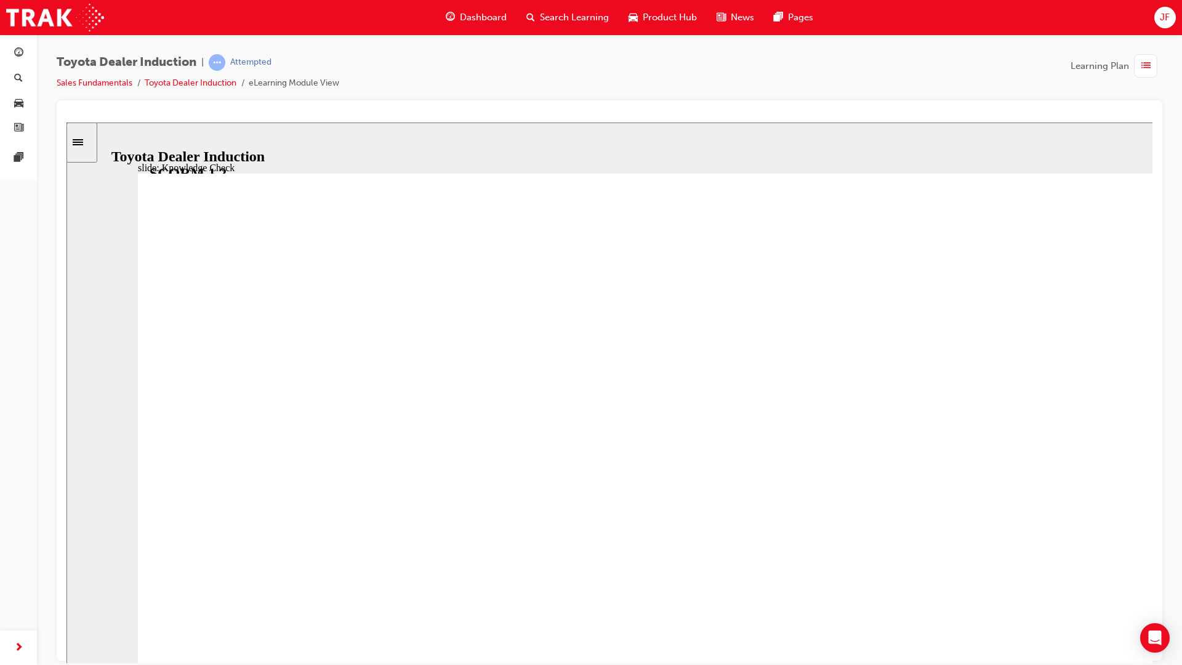
type input "5000"
radio input "true"
drag, startPoint x: 475, startPoint y: 456, endPoint x: 1076, endPoint y: 175, distance: 663.3
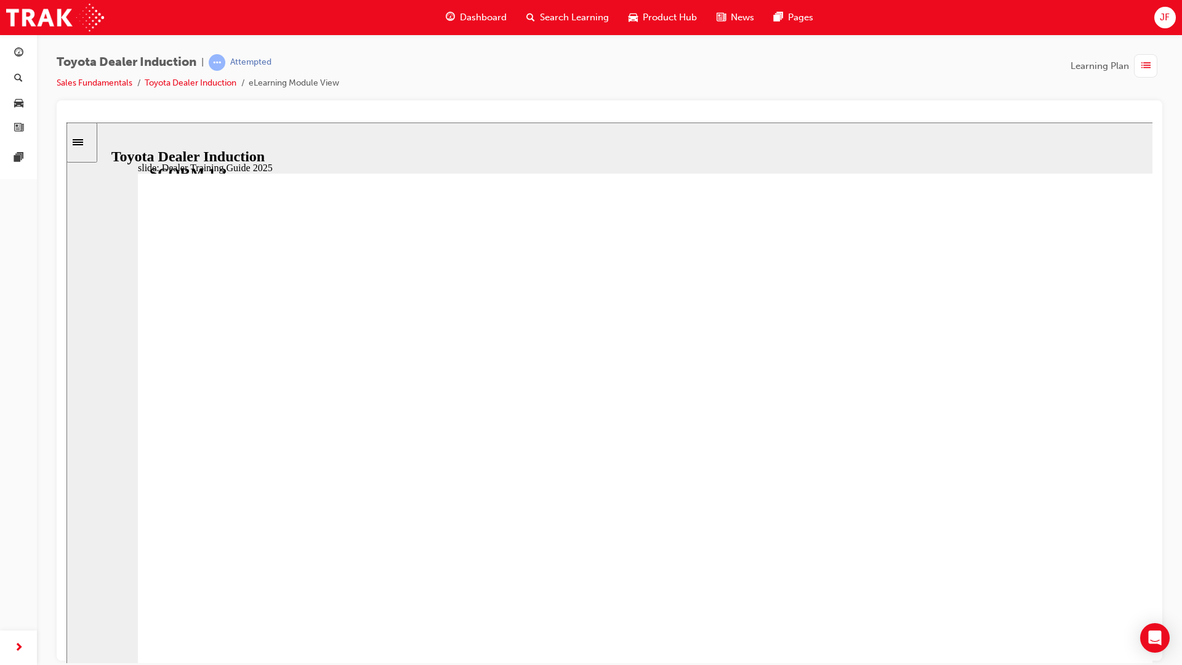
drag, startPoint x: 576, startPoint y: 466, endPoint x: 578, endPoint y: 474, distance: 8.2
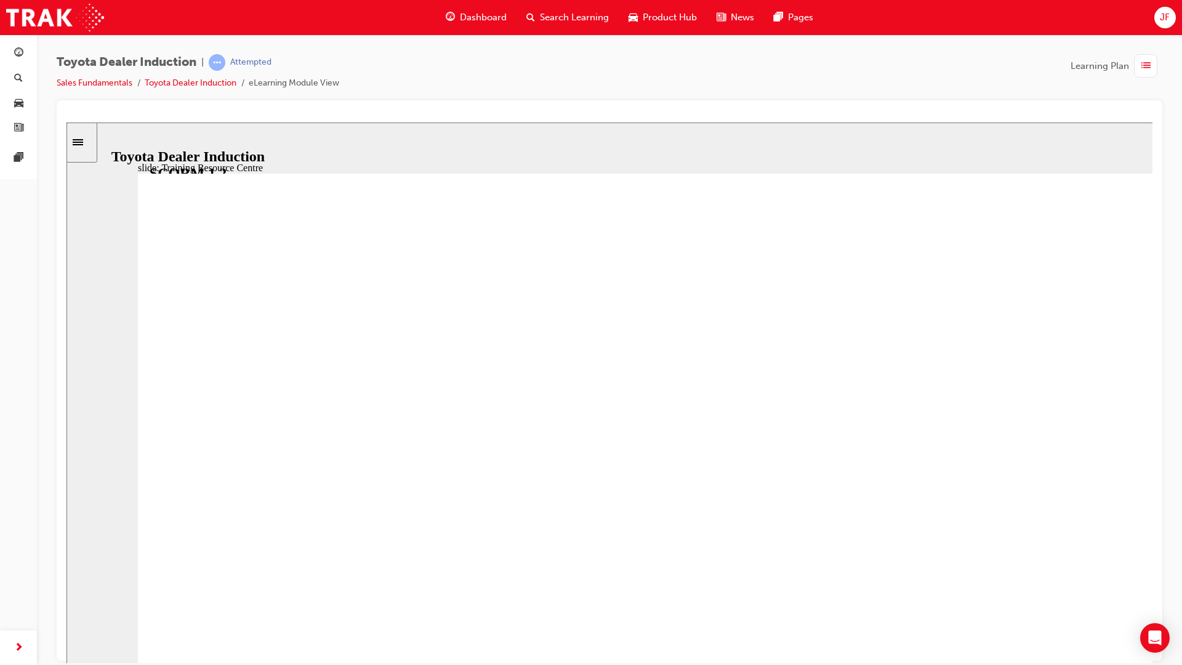
drag, startPoint x: 583, startPoint y: 476, endPoint x: 591, endPoint y: 479, distance: 8.6
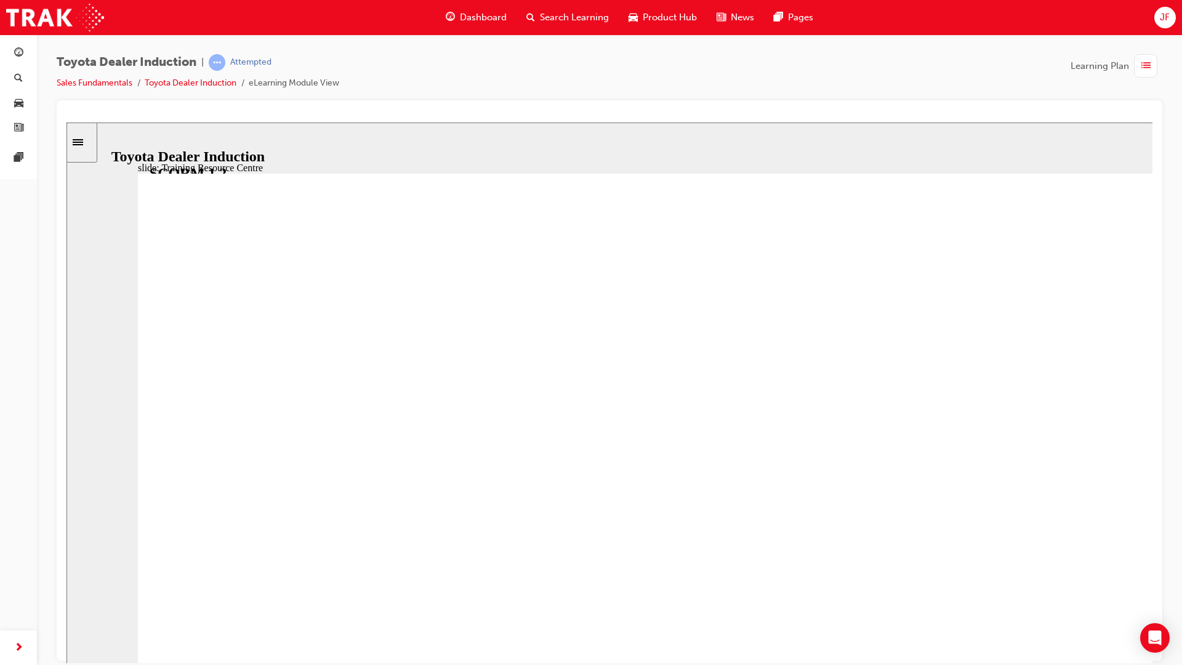
drag, startPoint x: 593, startPoint y: 479, endPoint x: 627, endPoint y: 539, distance: 68.9
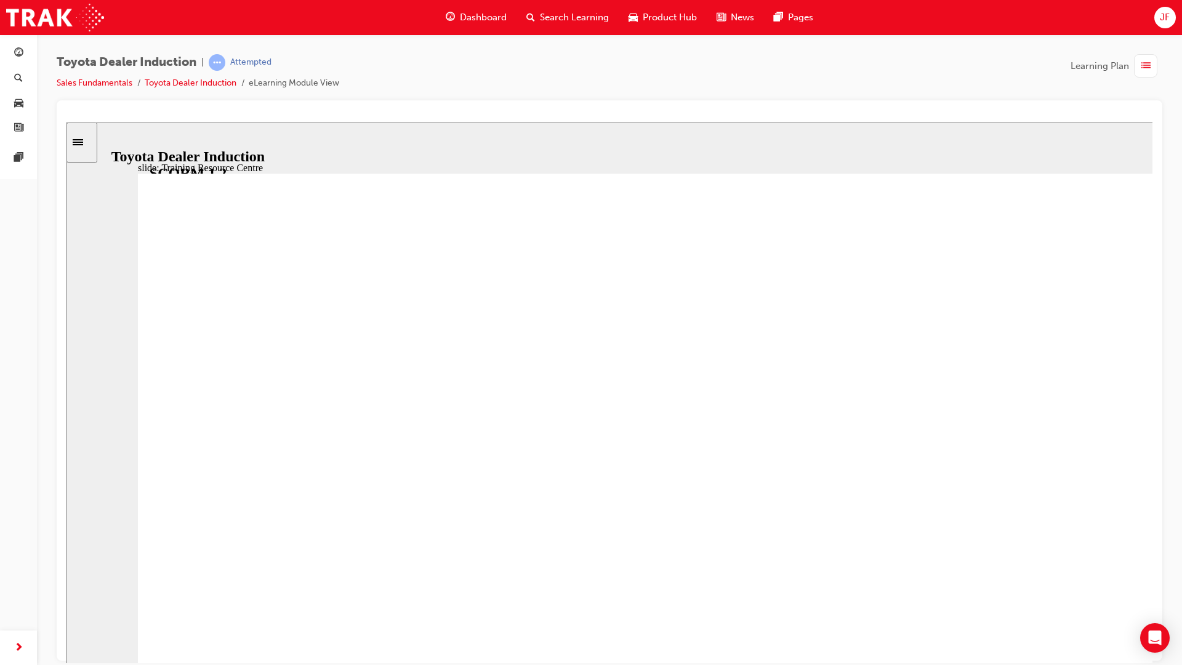
drag, startPoint x: 649, startPoint y: 548, endPoint x: 678, endPoint y: 576, distance: 40.9
drag, startPoint x: 678, startPoint y: 576, endPoint x: 694, endPoint y: 582, distance: 16.9
drag, startPoint x: 694, startPoint y: 582, endPoint x: 713, endPoint y: 582, distance: 19.1
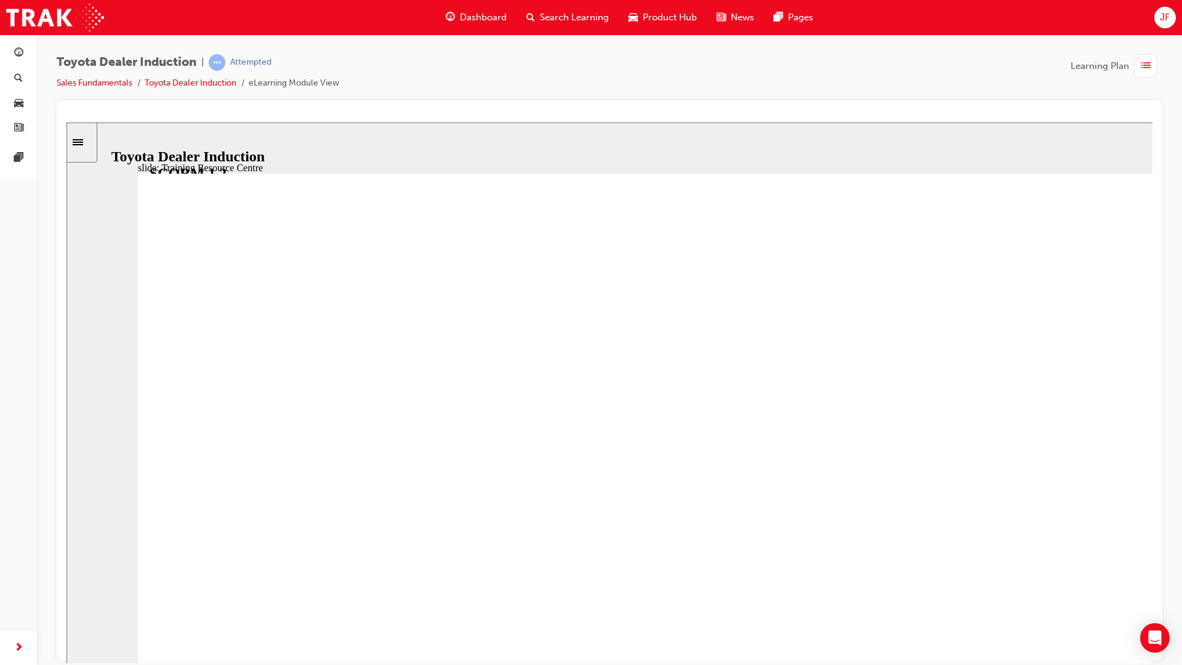
drag, startPoint x: 733, startPoint y: 625, endPoint x: 753, endPoint y: 640, distance: 25.5
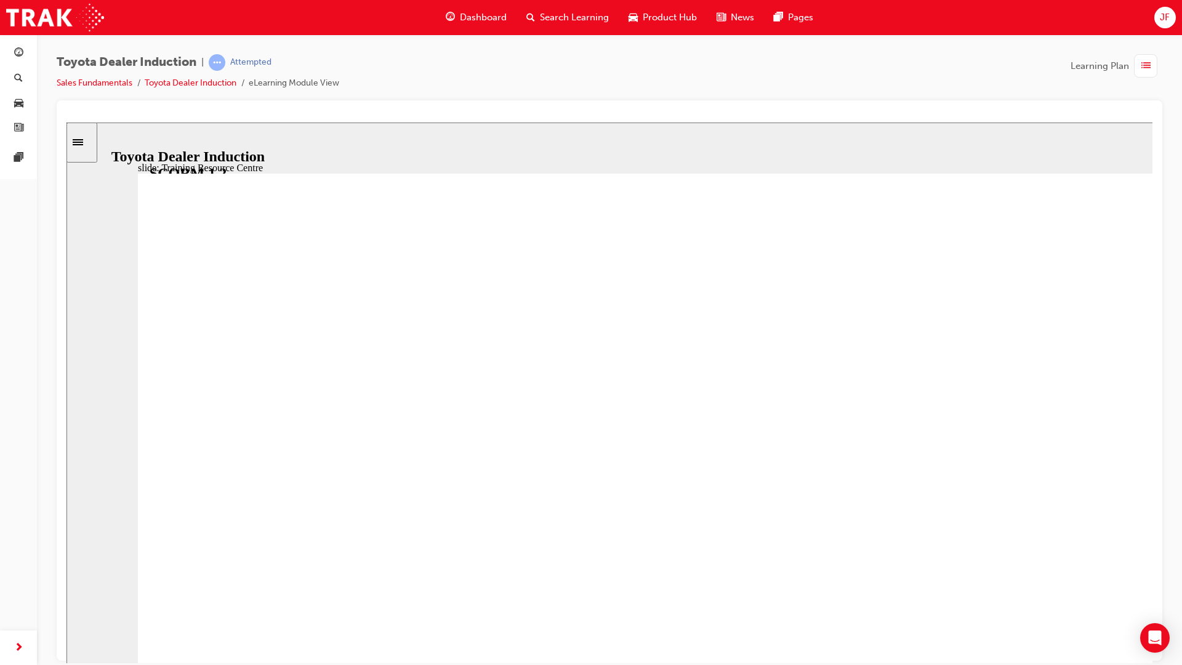
drag, startPoint x: 750, startPoint y: 729, endPoint x: 755, endPoint y: 737, distance: 8.6
drag, startPoint x: 755, startPoint y: 739, endPoint x: 760, endPoint y: 751, distance: 14.1
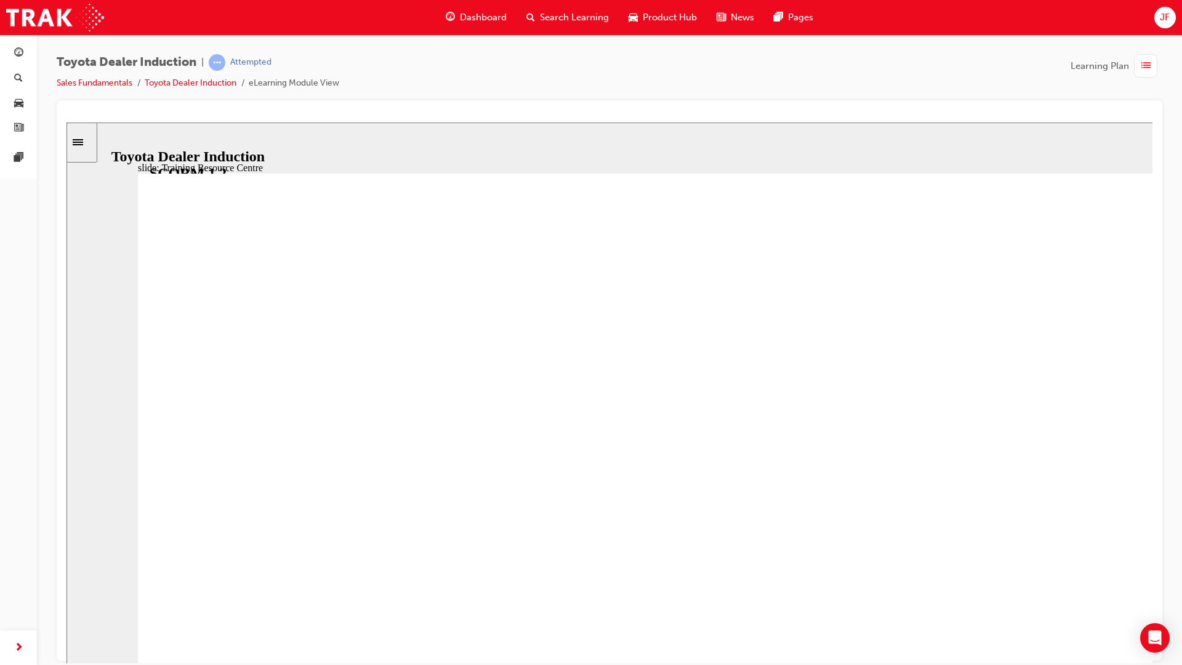
drag, startPoint x: 763, startPoint y: 770, endPoint x: 774, endPoint y: 771, distance: 11.1
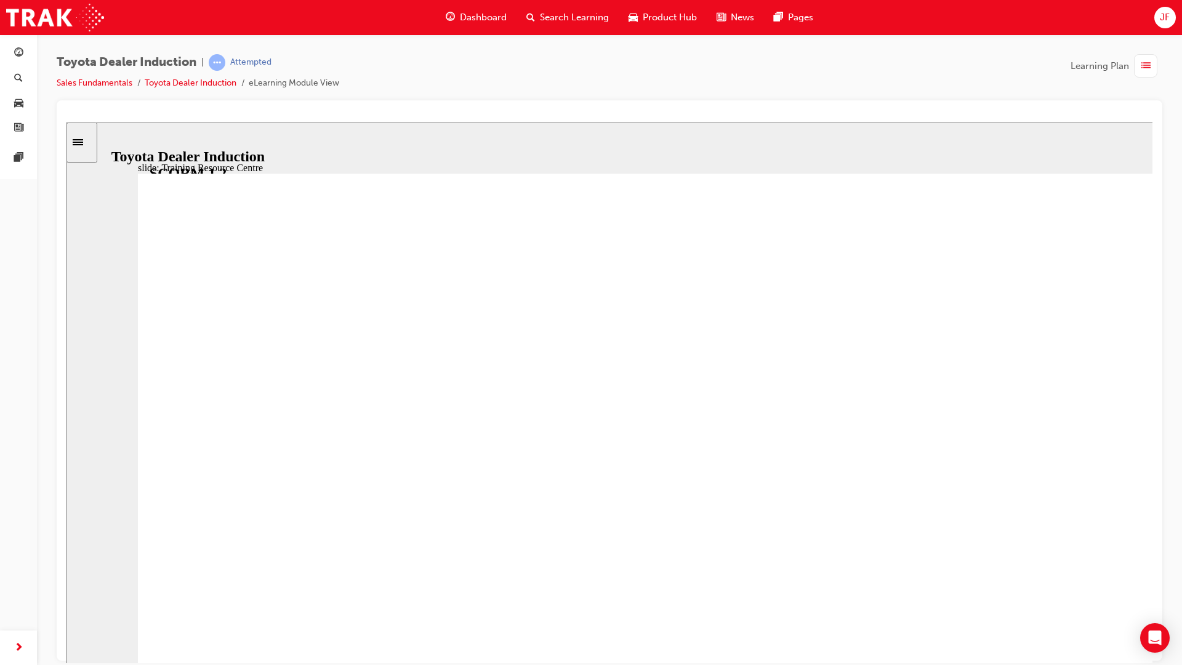
type input "3200"
radio input "true"
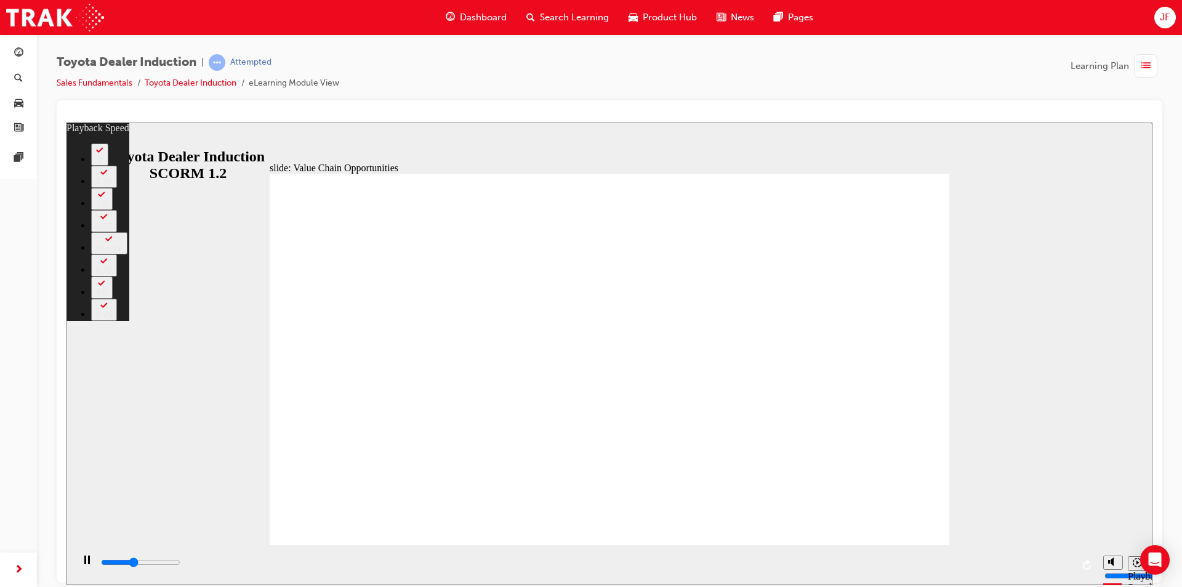
type input "4500"
type input "0"
type input "4800"
type input "0"
type input "5000"
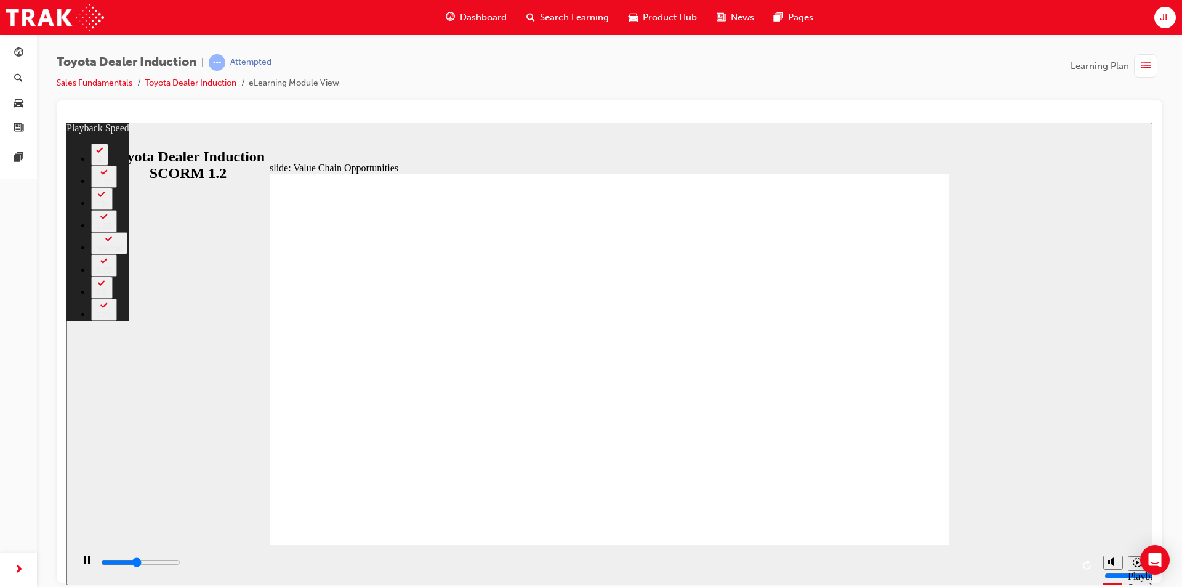
type input "1"
type input "5300"
type input "1"
type input "5600"
type input "1"
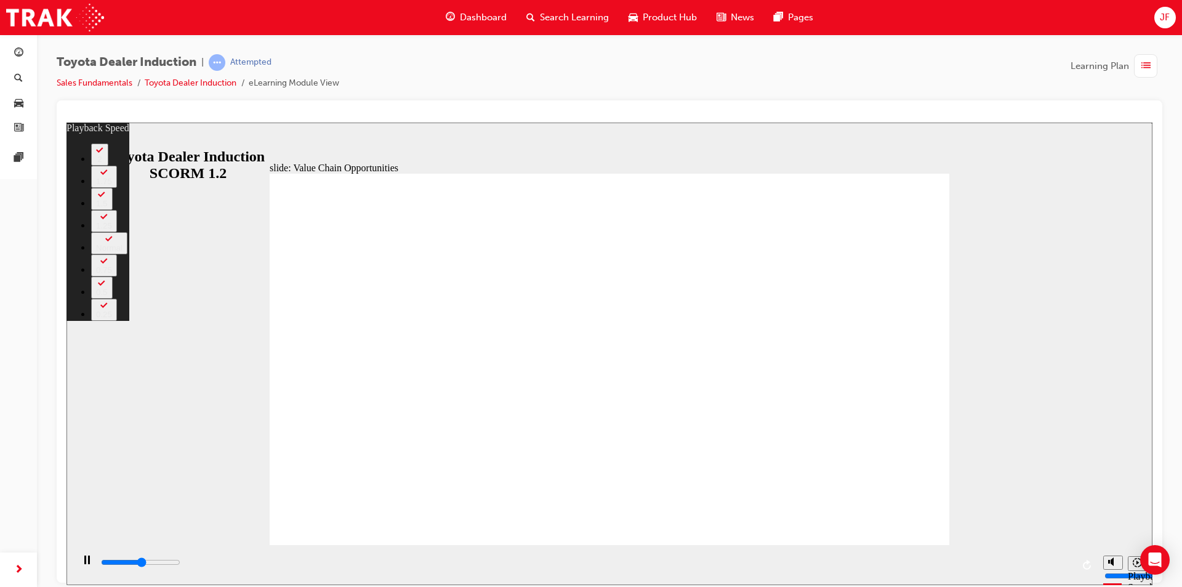
type input "5800"
type input "1"
type input "6100"
type input "2"
type input "6400"
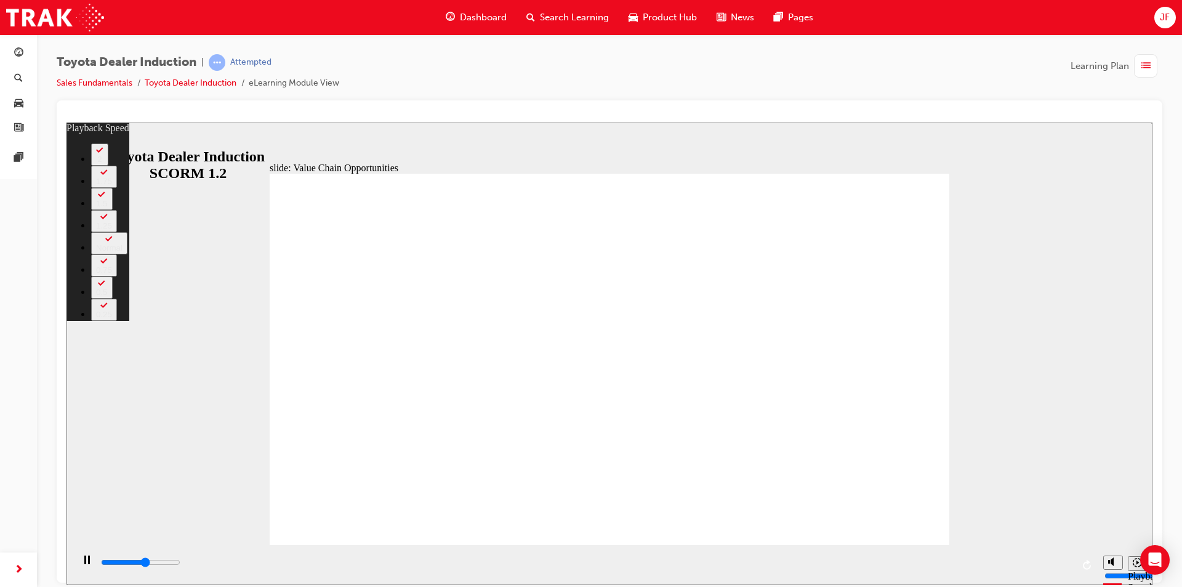
type input "2"
type input "6600"
type input "2"
type input "6900"
type input "2"
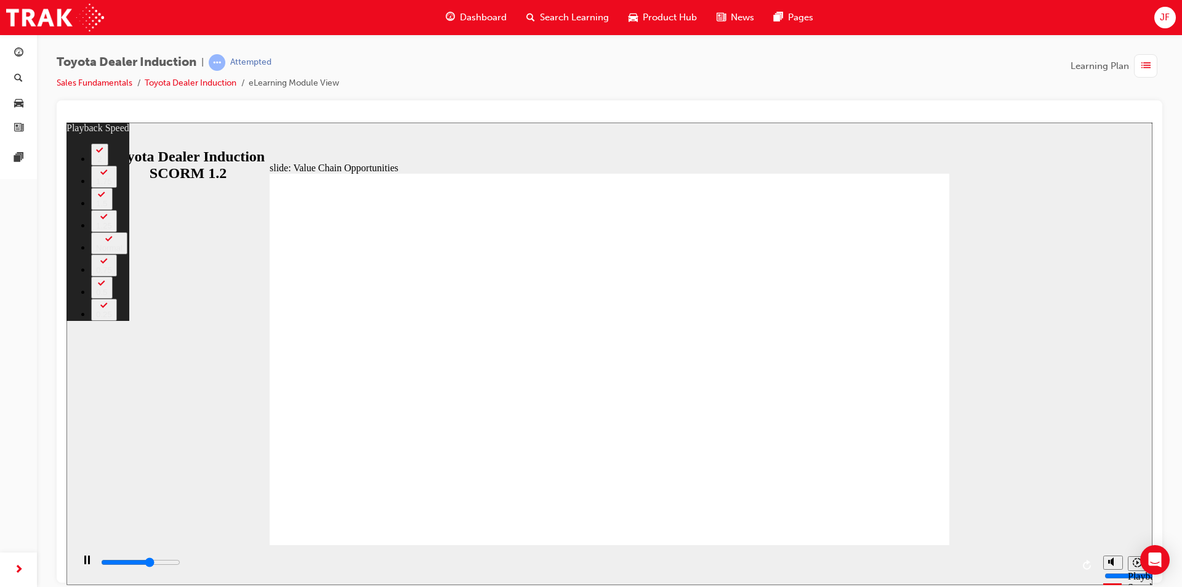
type input "7200"
type input "3"
type input "7400"
type input "3"
type input "7700"
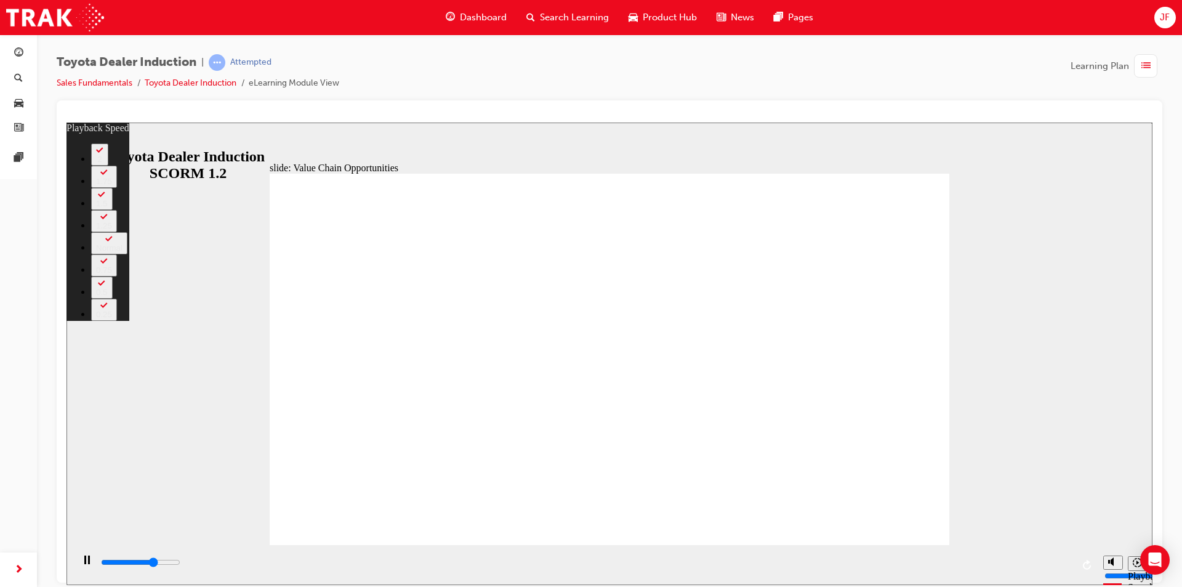
type input "3"
type input "7900"
type input "4"
type input "8300"
type input "4"
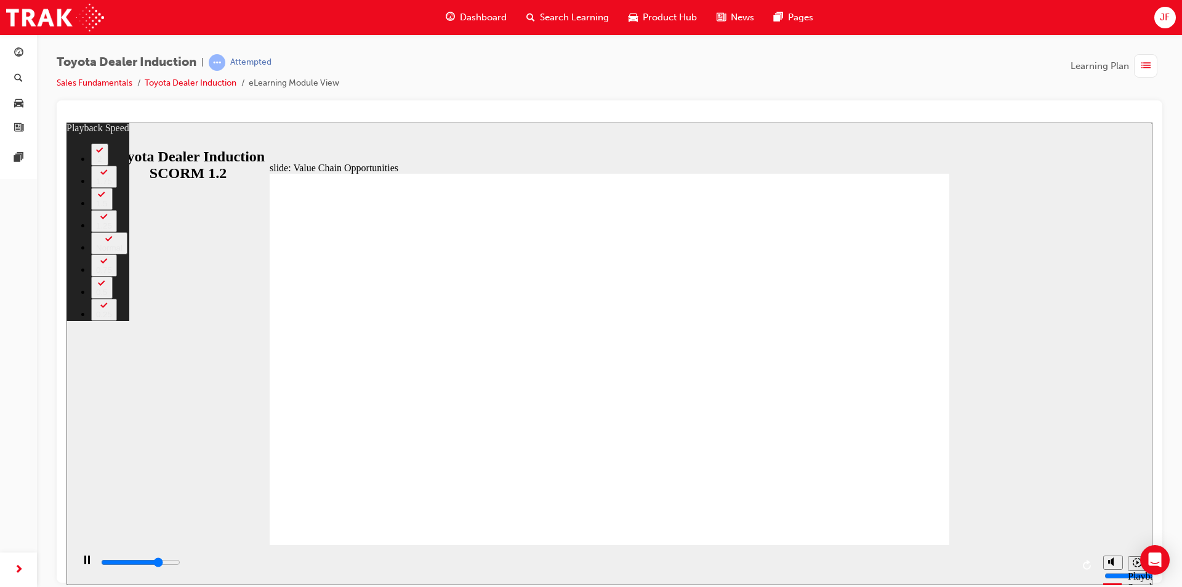
type input "8500"
type input "4"
type input "8800"
type input "4"
type input "9000"
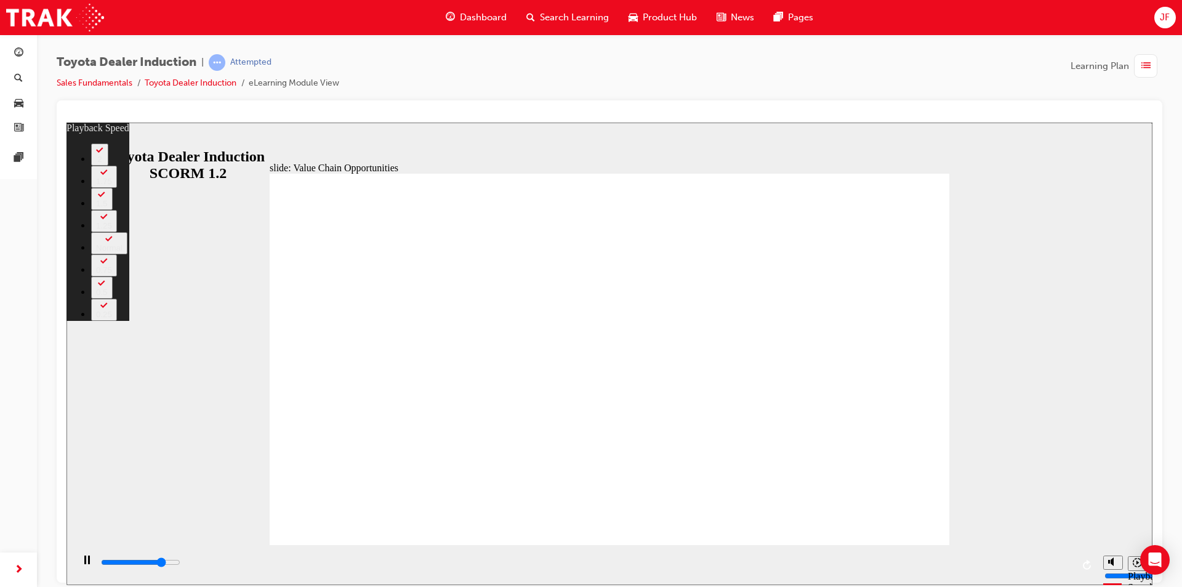
type input "5"
type input "9200"
type input "5"
type input "9200"
type input "5"
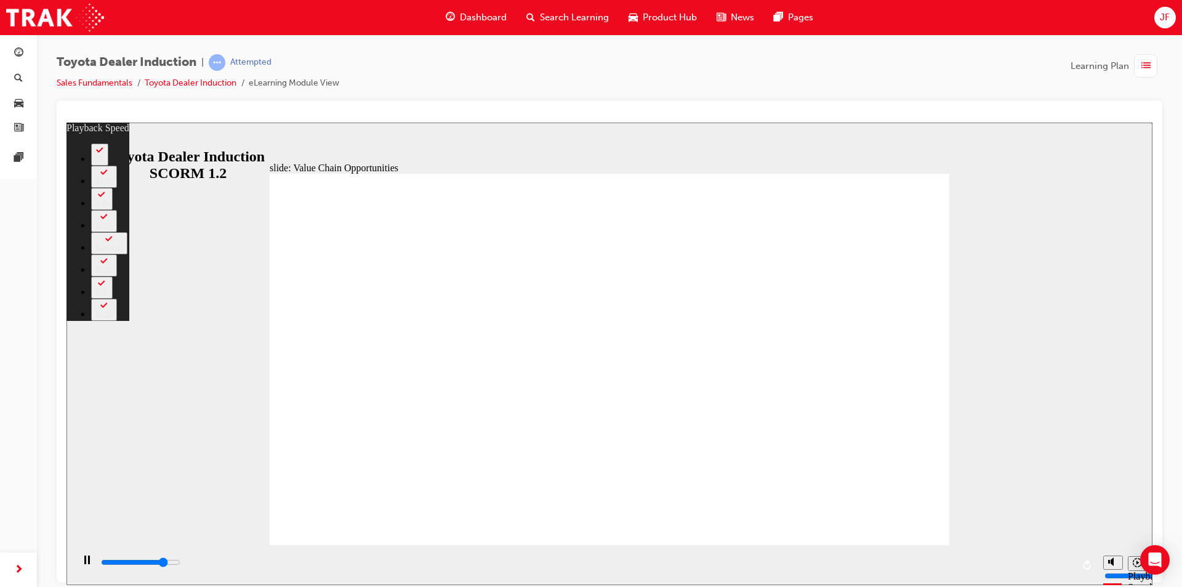
type input "9300"
type input "5"
type input "9400"
type input "5"
type input "9500"
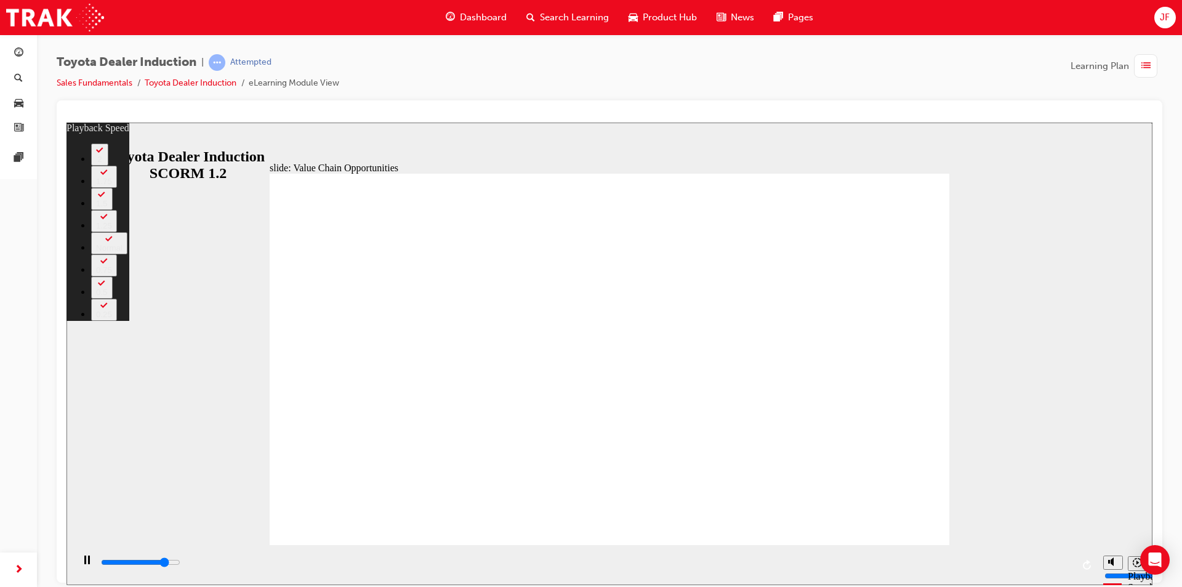
type input "5"
type input "9800"
type input "5"
click at [83, 146] on div "Sidebar Toggle" at bounding box center [81, 141] width 21 height 9
type input "10100"
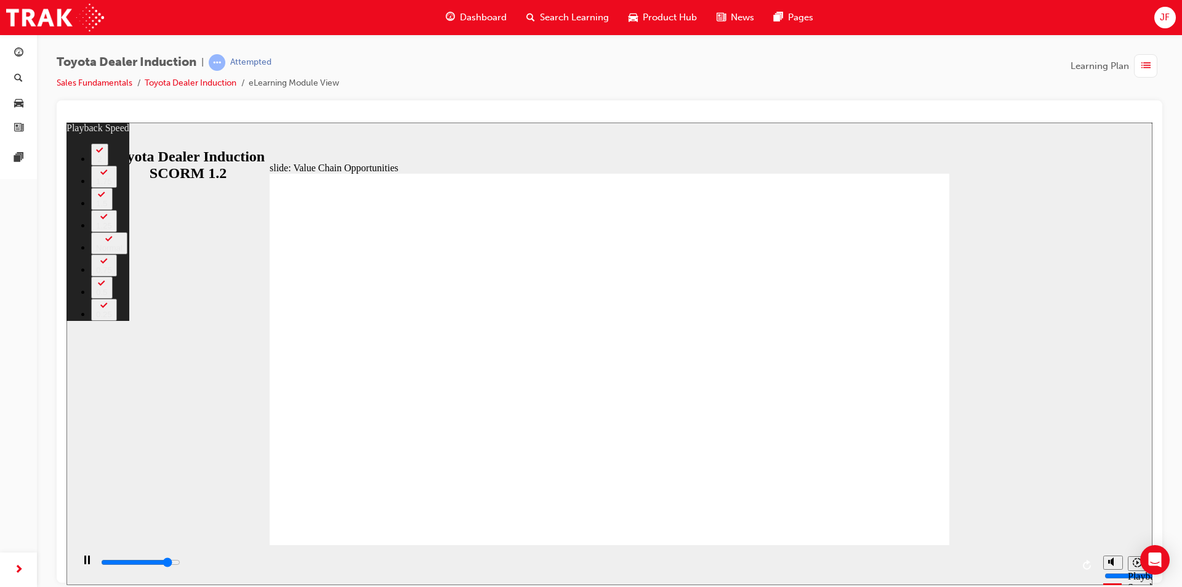
type input "6"
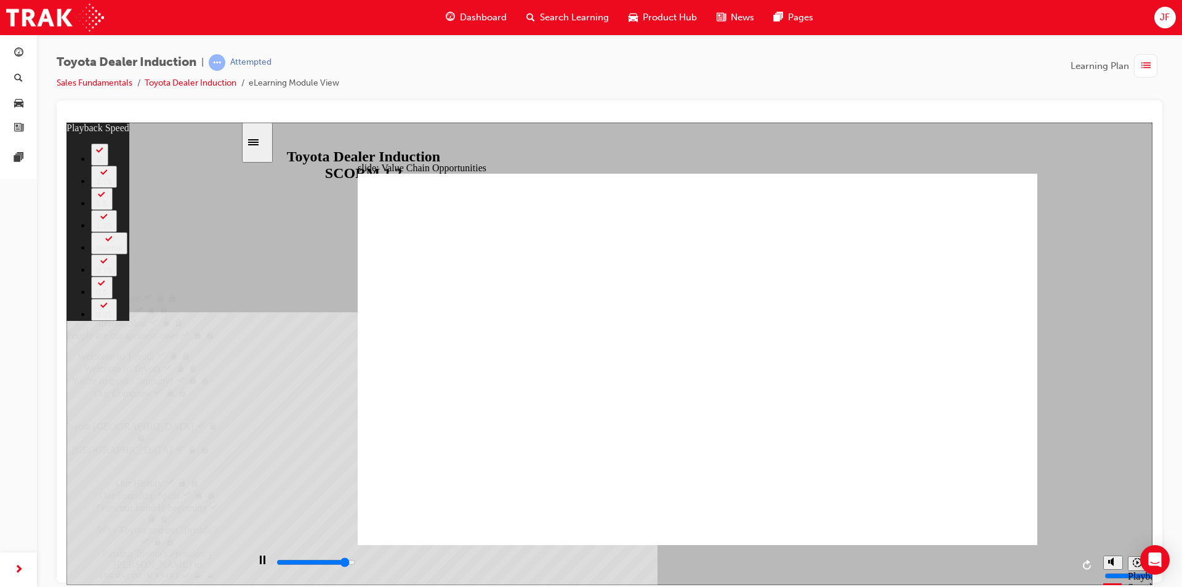
type input "10400"
type input "6"
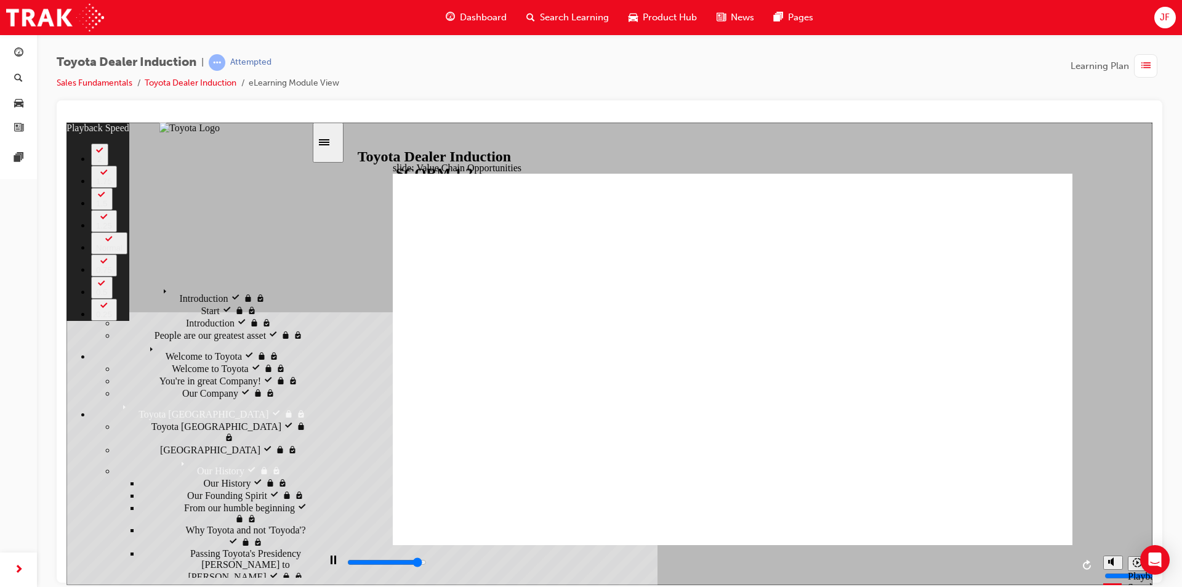
type input "10600"
type input "6"
type input "10900"
type input "6"
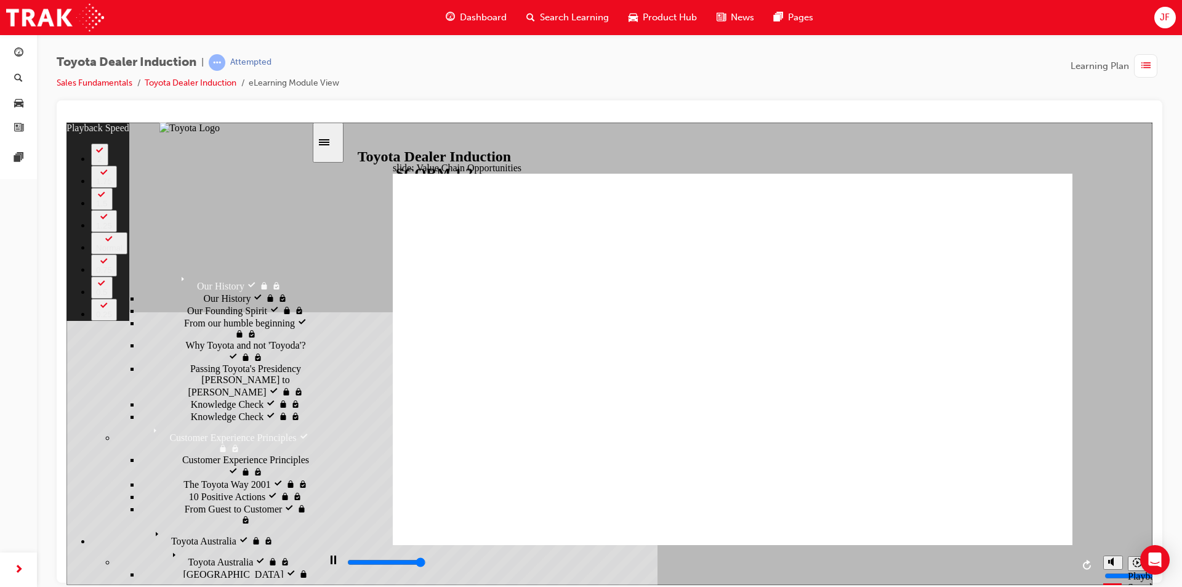
type input "11200"
type input "7"
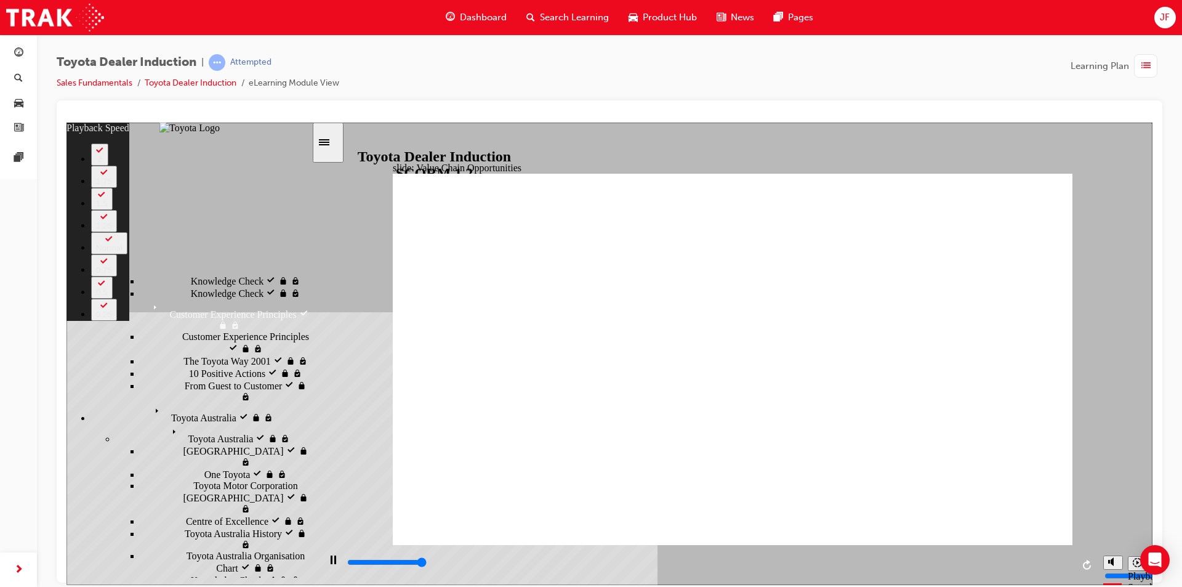
type input "11300"
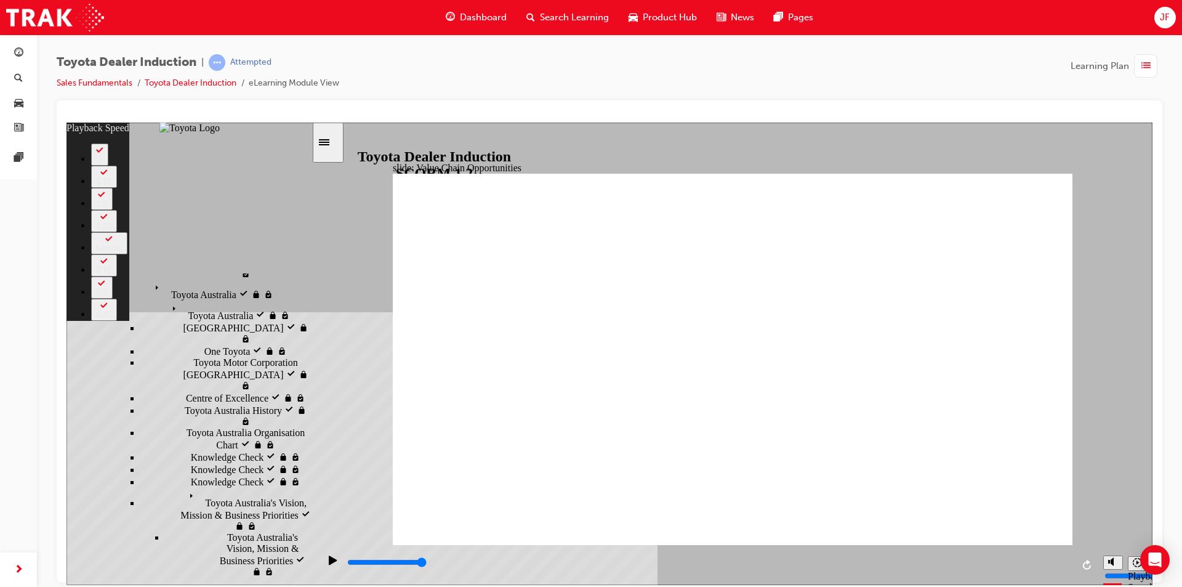
scroll to position [492, 0]
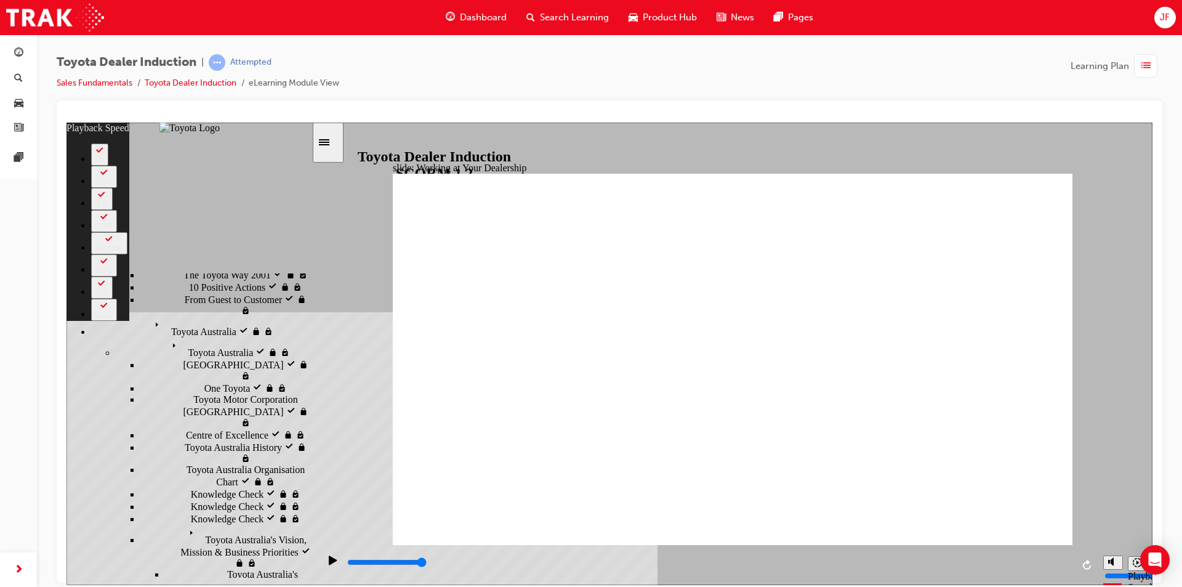
type input "15"
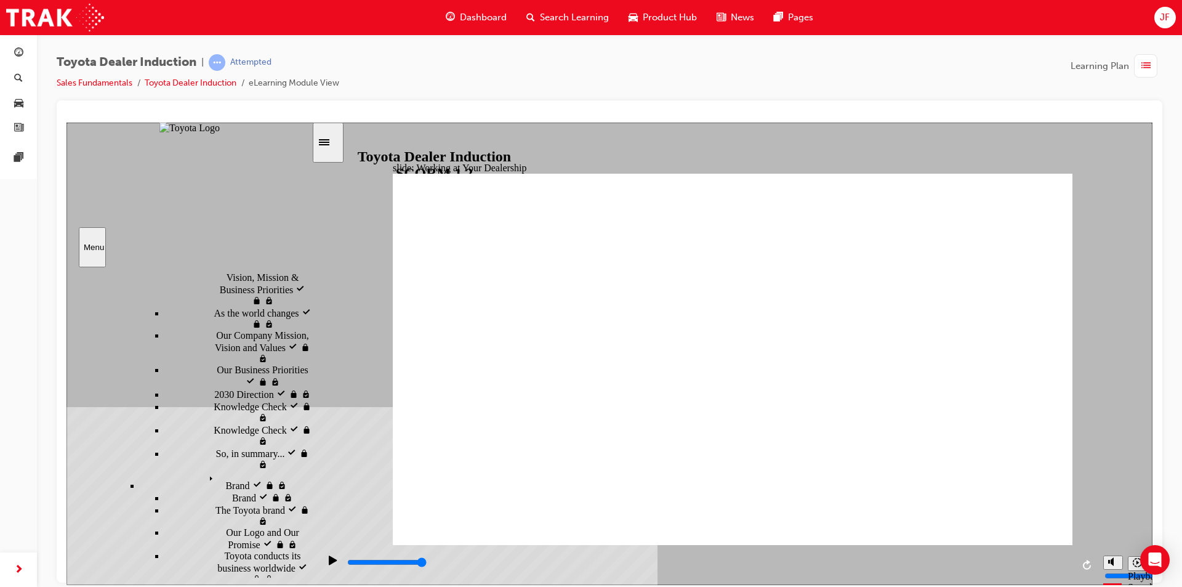
scroll to position [825, 0]
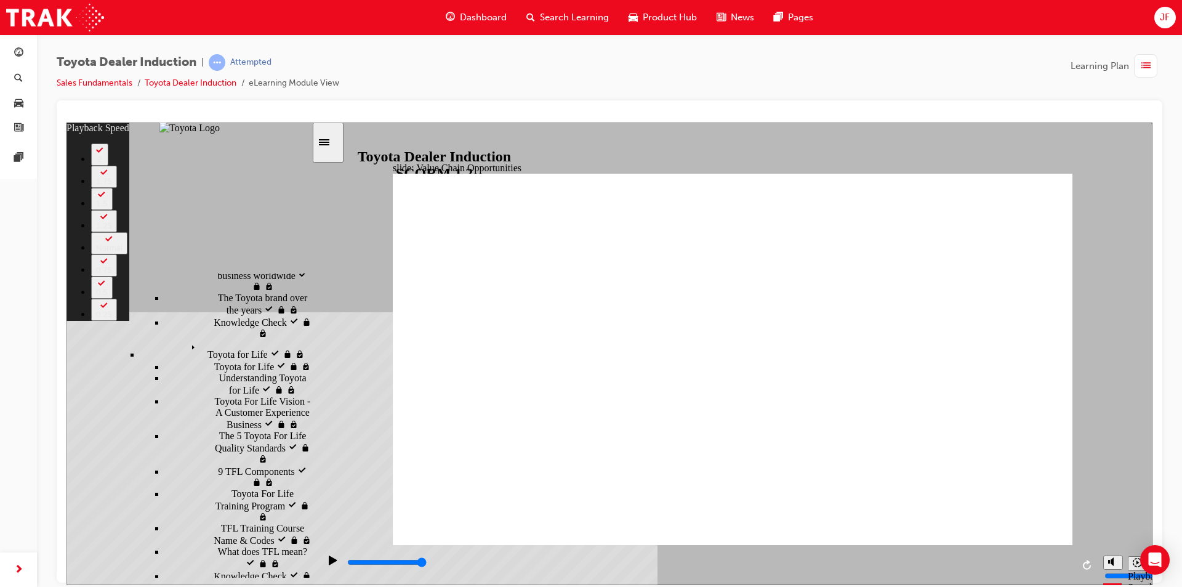
type input "11300"
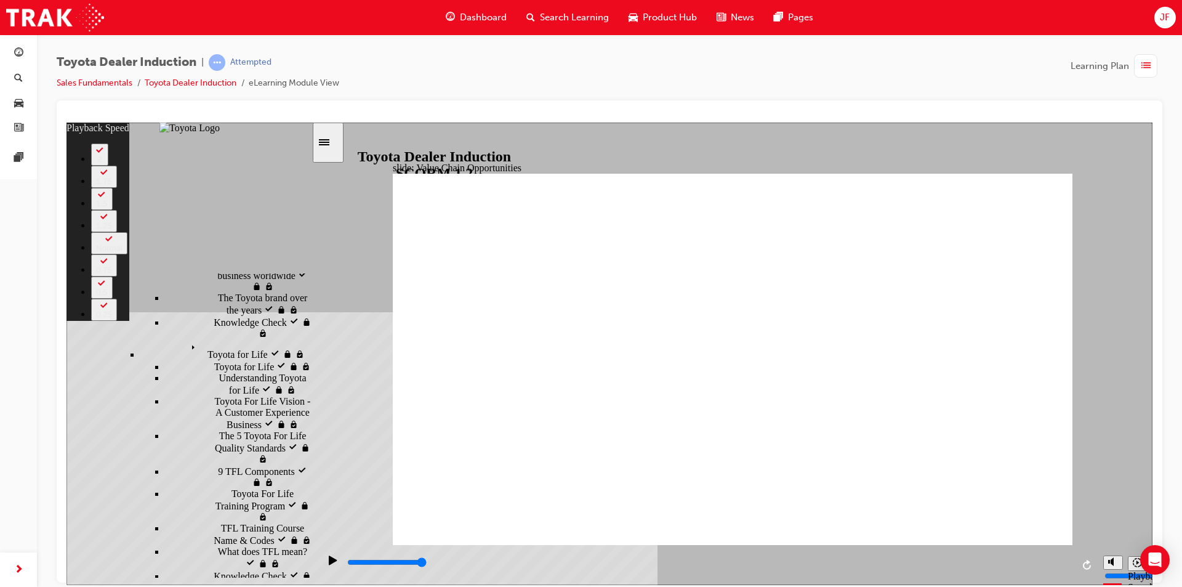
type input "64"
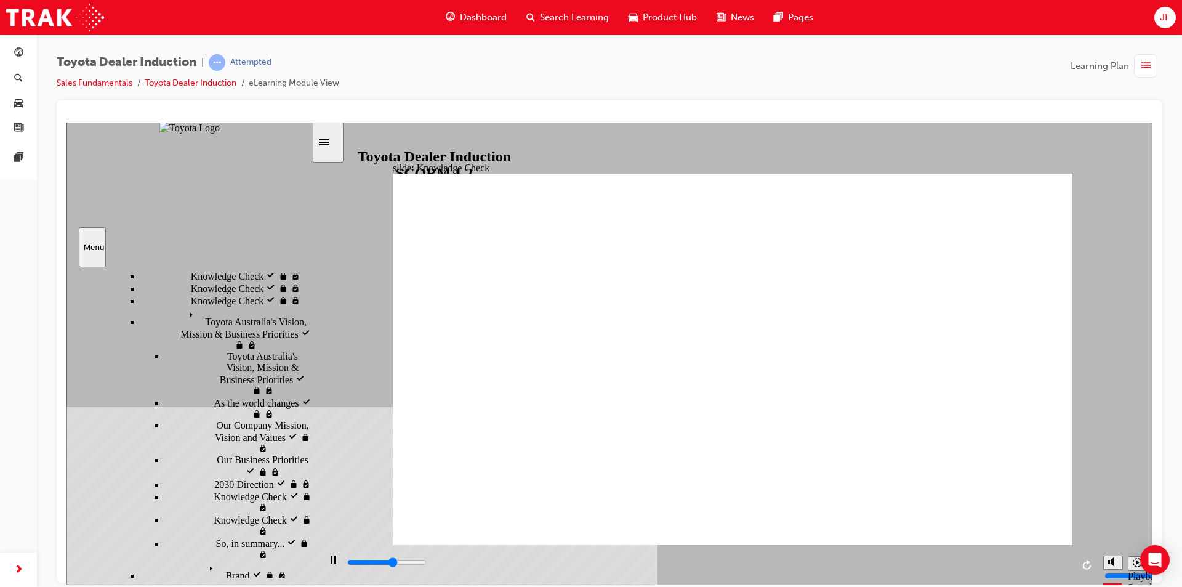
scroll to position [735, 0]
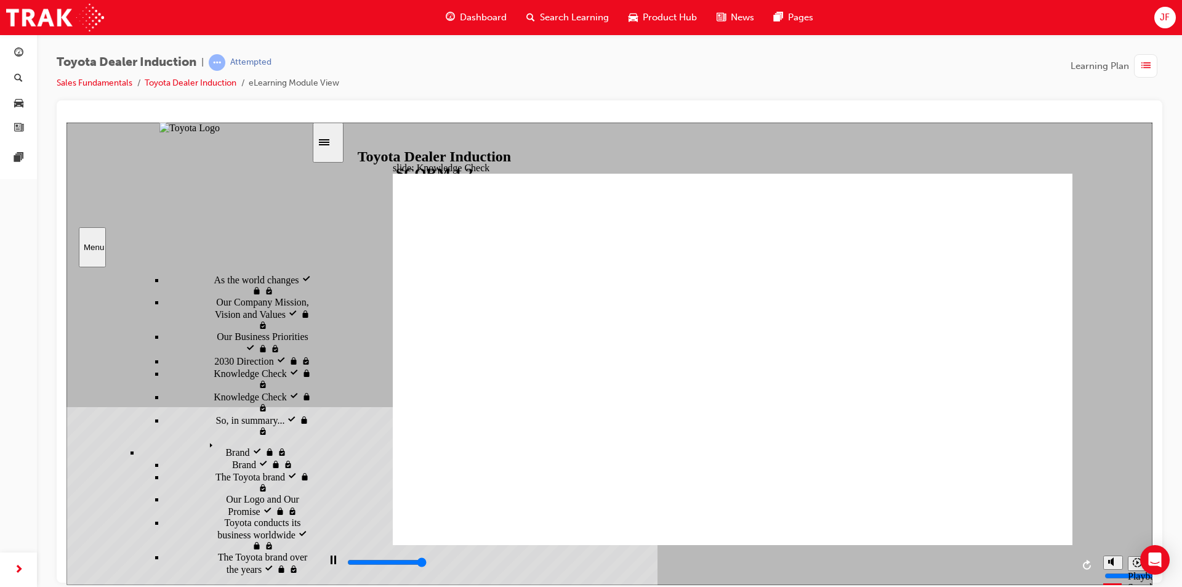
type input "5000"
radio input "true"
type input "4800"
radio input "true"
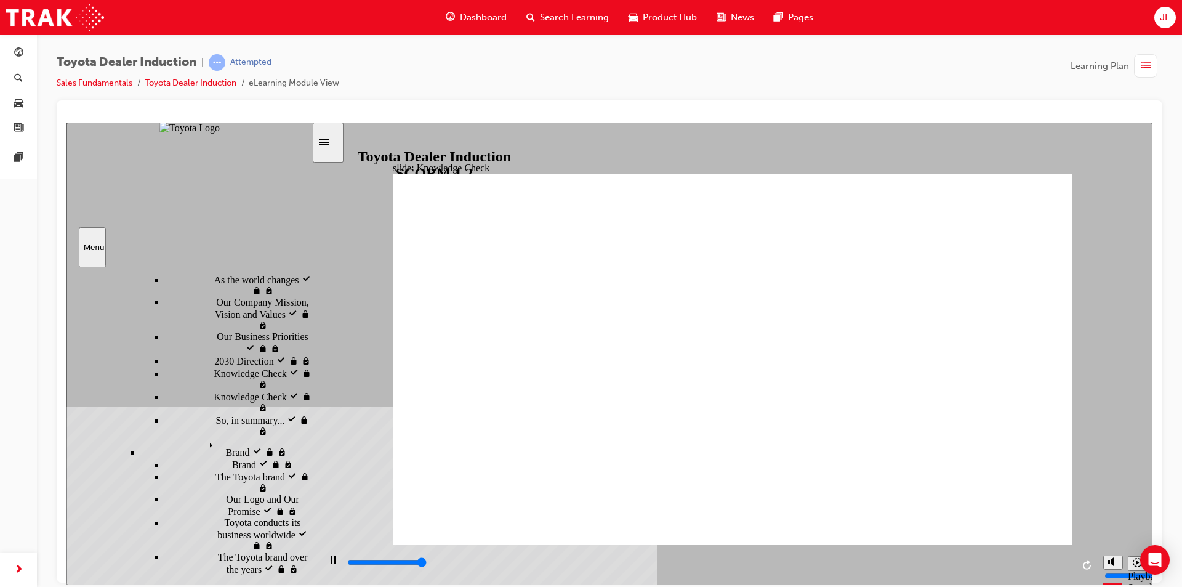
type input "5000"
radio input "false"
radio input "true"
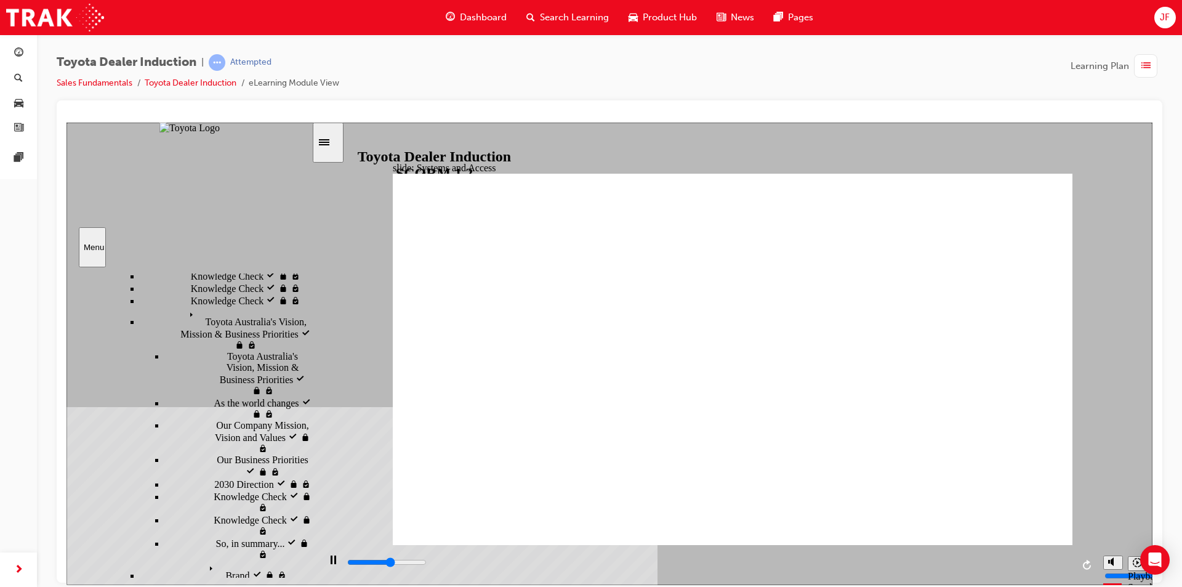
scroll to position [550, 0]
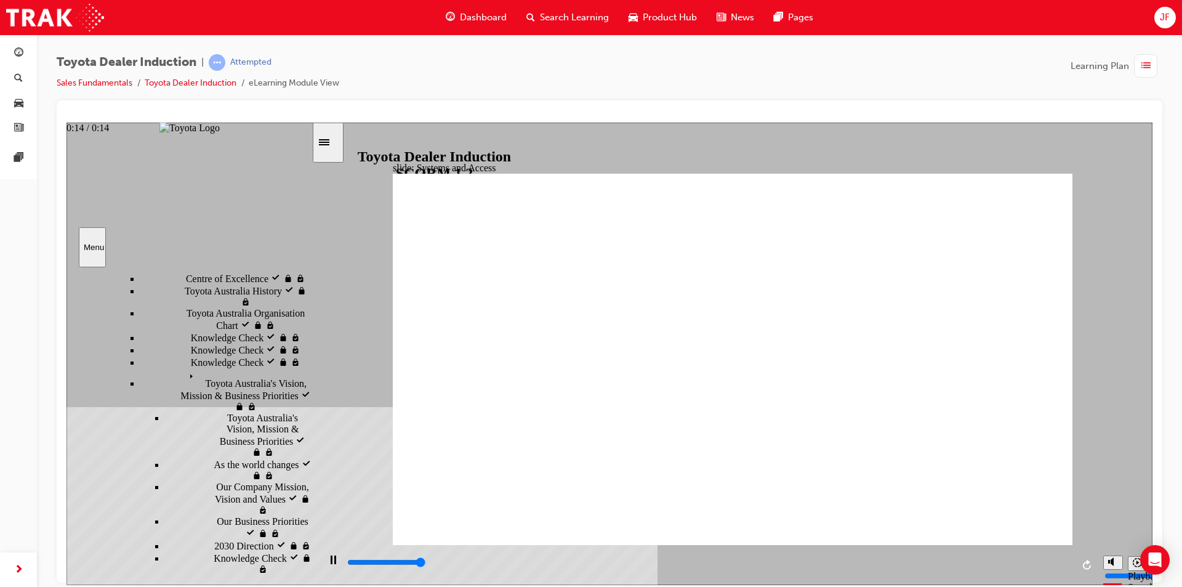
click at [1062, 566] on div "playback controls" at bounding box center [709, 562] width 726 height 14
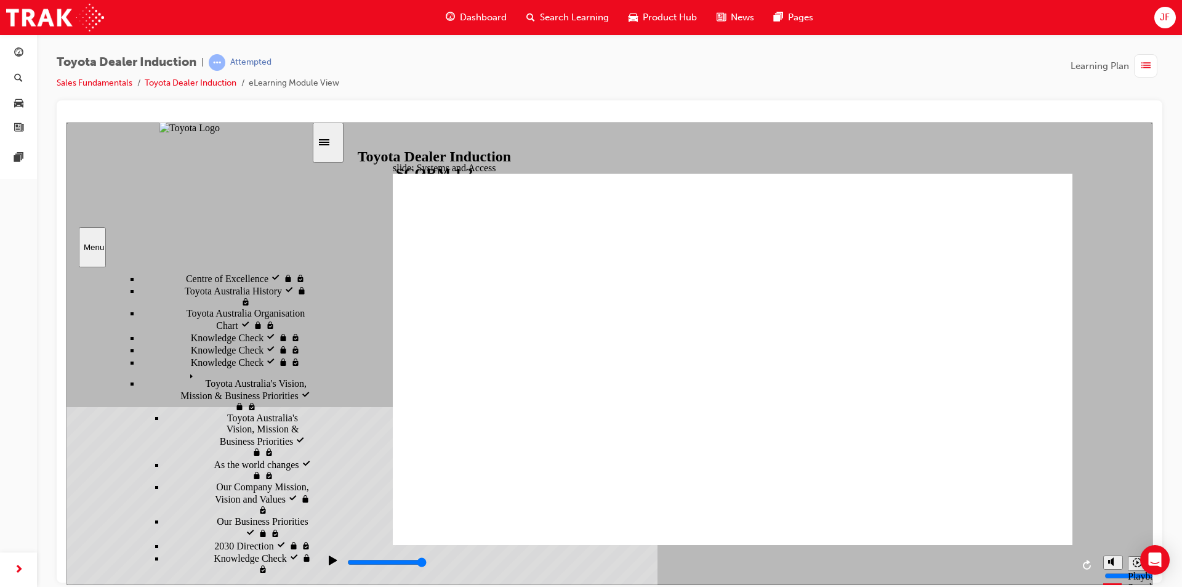
click at [1086, 288] on div "slide: Systems and Access Multiply 1 Rectangle 3 Group 1 Rectangle 1 The Dealer…" at bounding box center [609, 353] width 1086 height 462
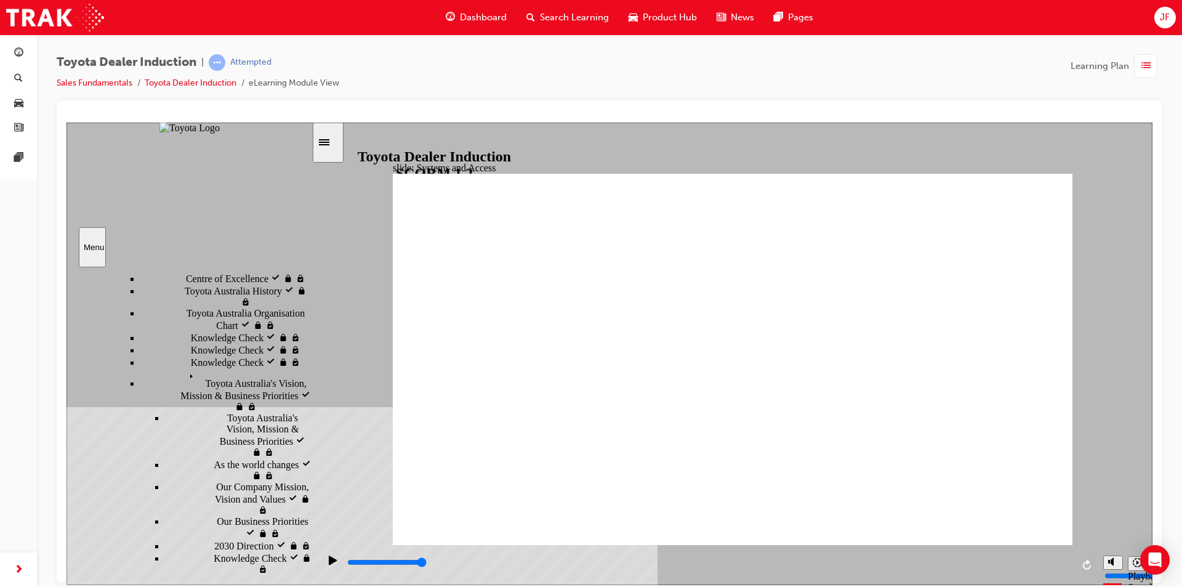
drag, startPoint x: 1013, startPoint y: 204, endPoint x: 1044, endPoint y: 191, distance: 34.2
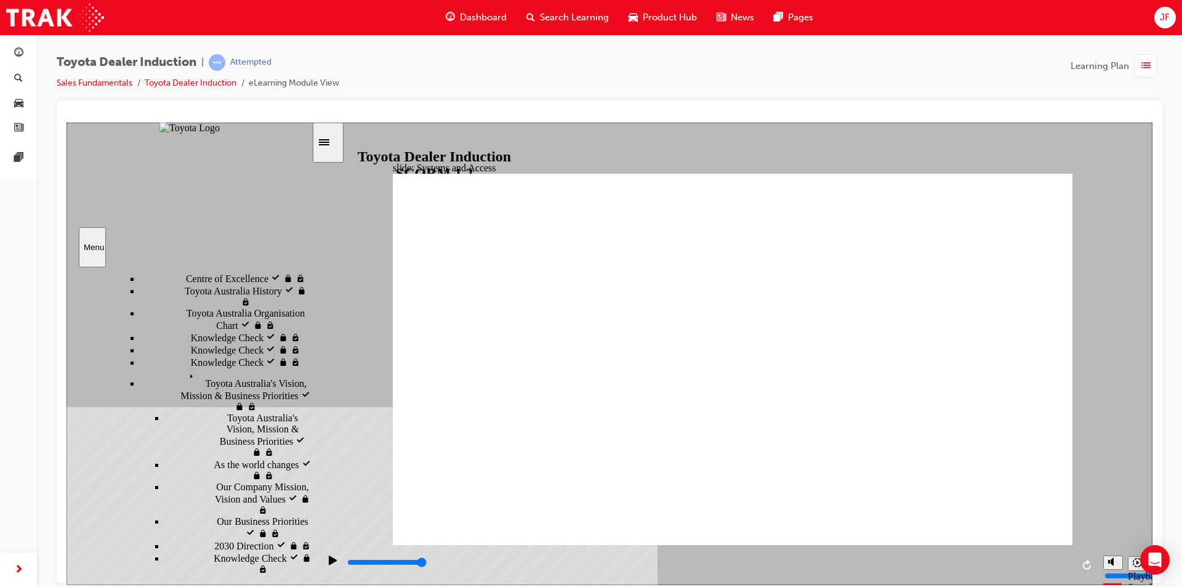
drag, startPoint x: 1049, startPoint y: 176, endPoint x: 1057, endPoint y: 175, distance: 7.5
drag, startPoint x: 1083, startPoint y: 166, endPoint x: 1069, endPoint y: 164, distance: 14.4
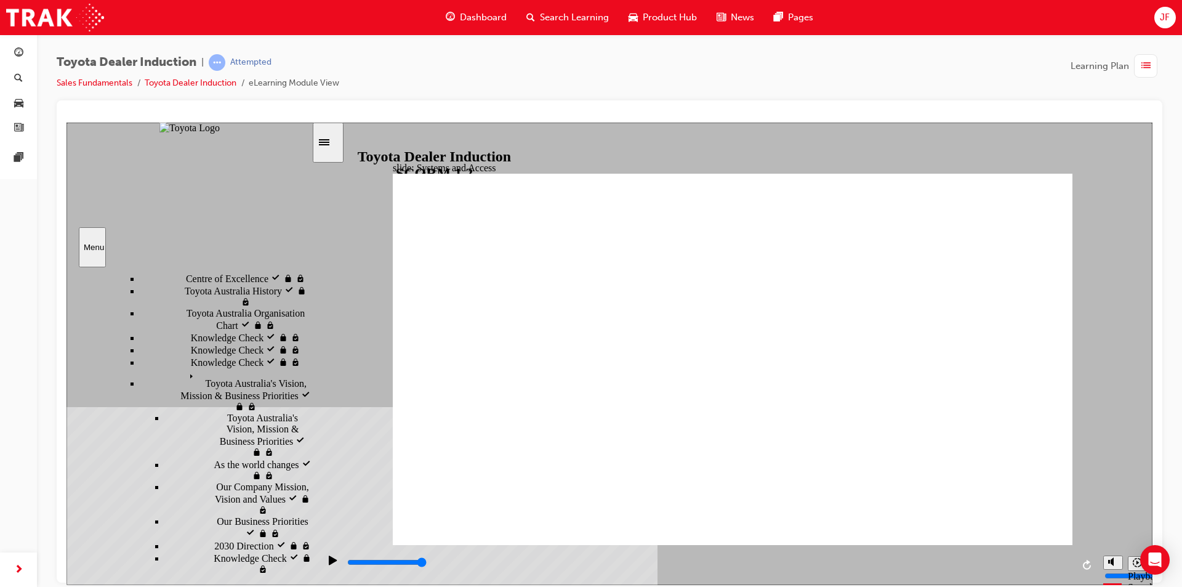
click at [1082, 164] on div "slide: Systems and Access Multiply 1 Rectangle 3 Group 1 Rectangle 1 Network Ce…" at bounding box center [609, 353] width 1086 height 462
drag, startPoint x: 1063, startPoint y: 164, endPoint x: 1052, endPoint y: 177, distance: 17.5
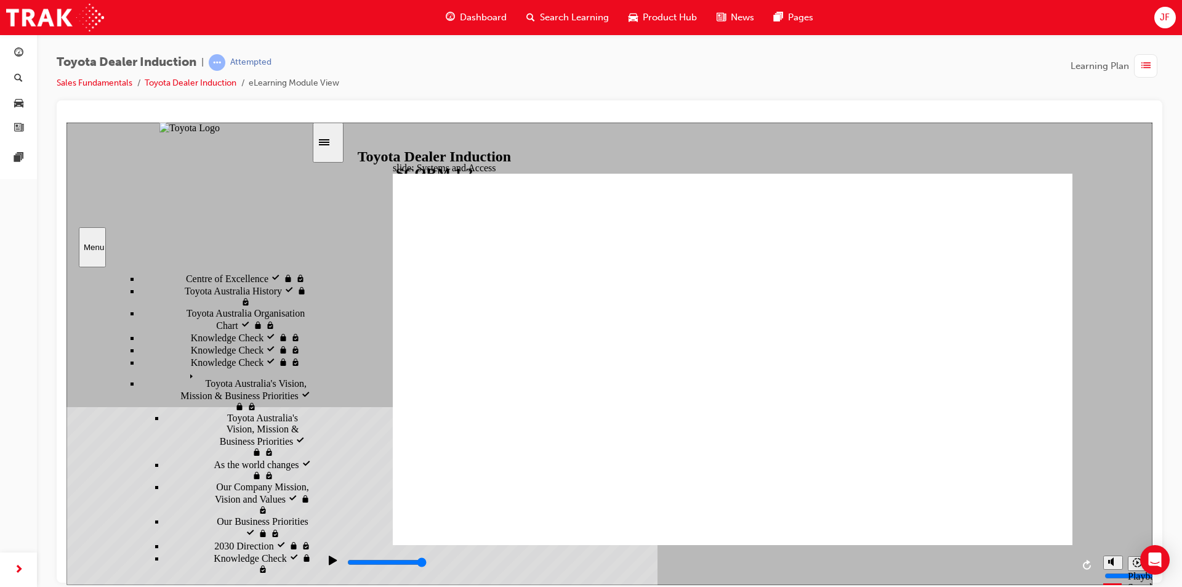
click at [1035, 562] on div "playback controls" at bounding box center [709, 562] width 726 height 14
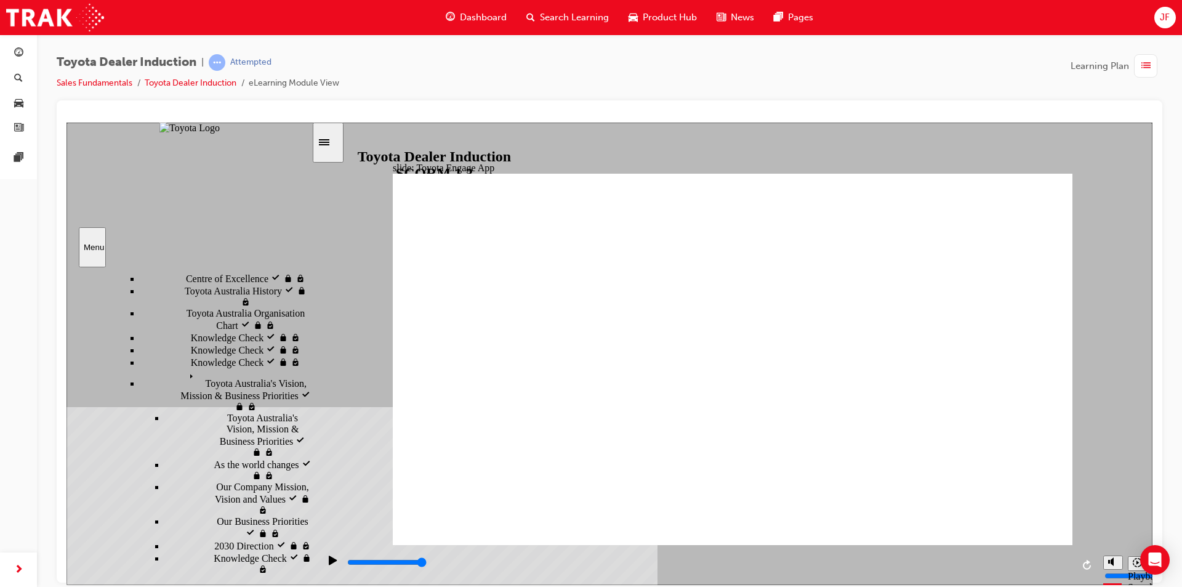
click at [427, 563] on input "slide progress" at bounding box center [386, 561] width 79 height 10
click at [1059, 562] on div "playback controls" at bounding box center [709, 562] width 726 height 14
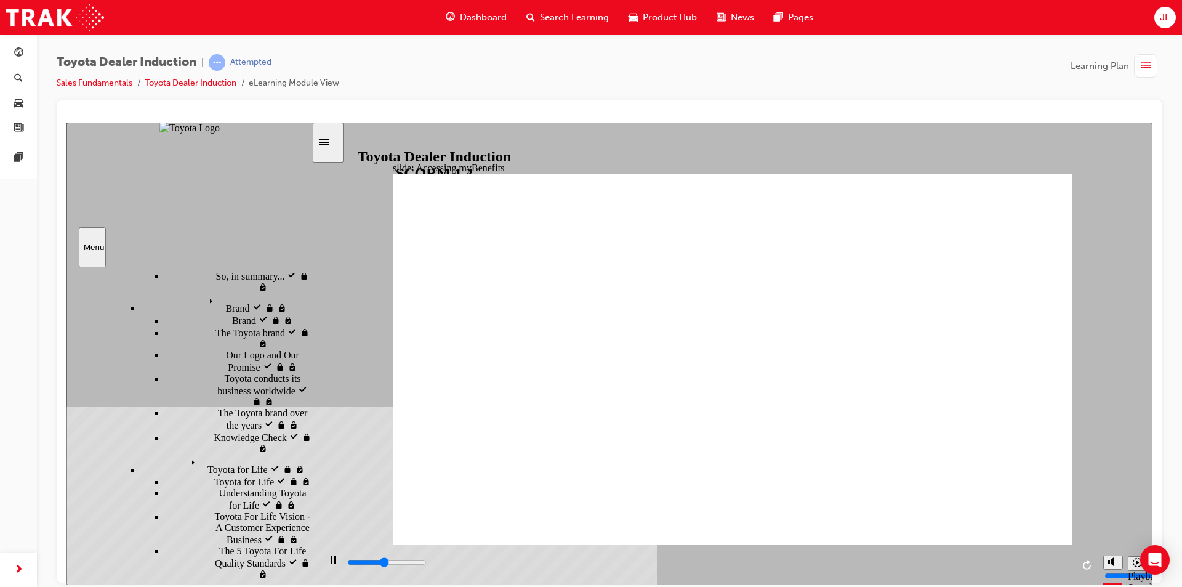
scroll to position [817, 0]
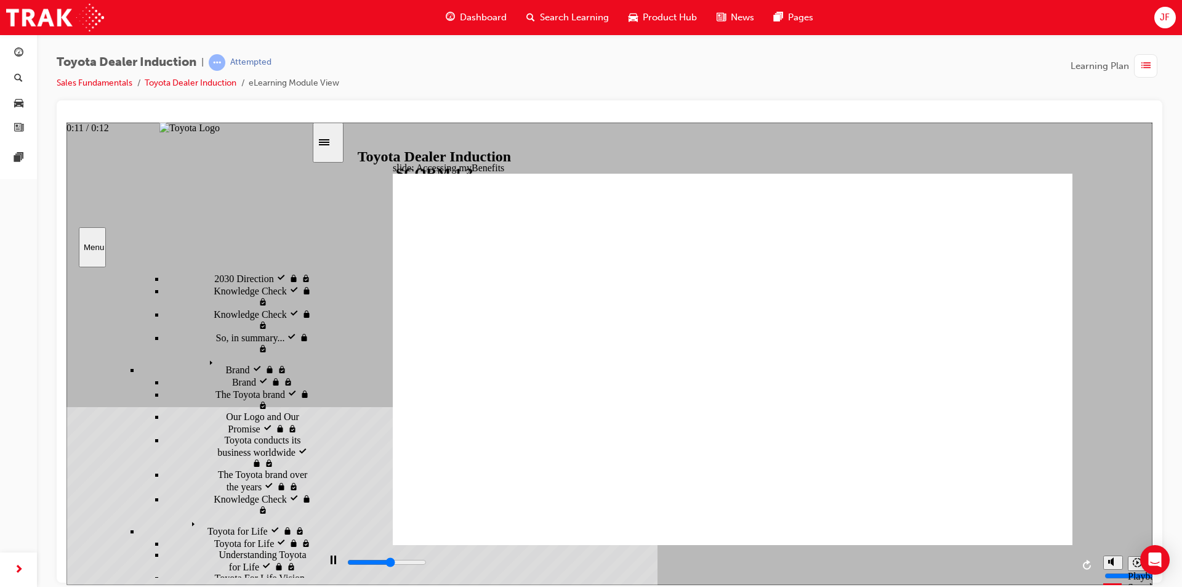
click at [1049, 562] on div "playback controls" at bounding box center [709, 562] width 726 height 14
type input "5000"
type input "t"
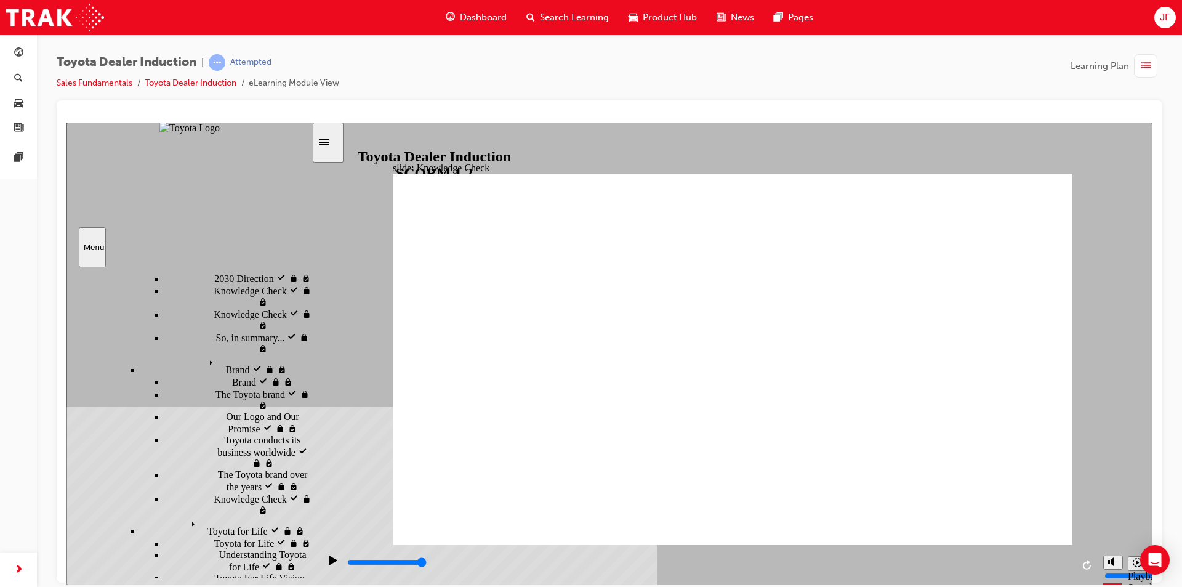
type input "t"
type input "to"
type input "tot"
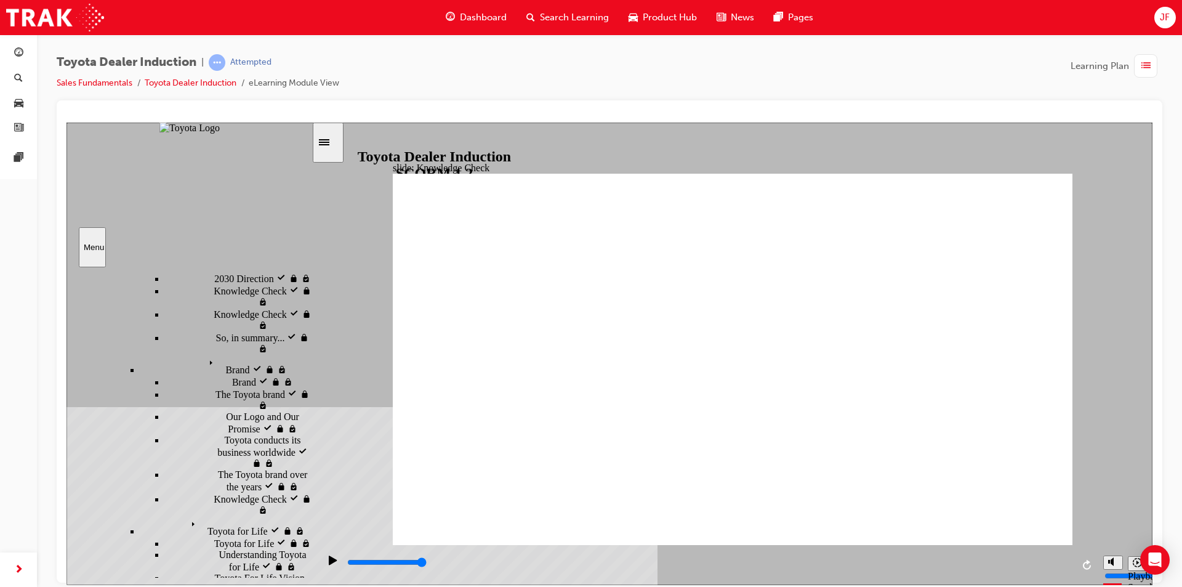
type input "toty"
type input "totyo"
type input "totyot"
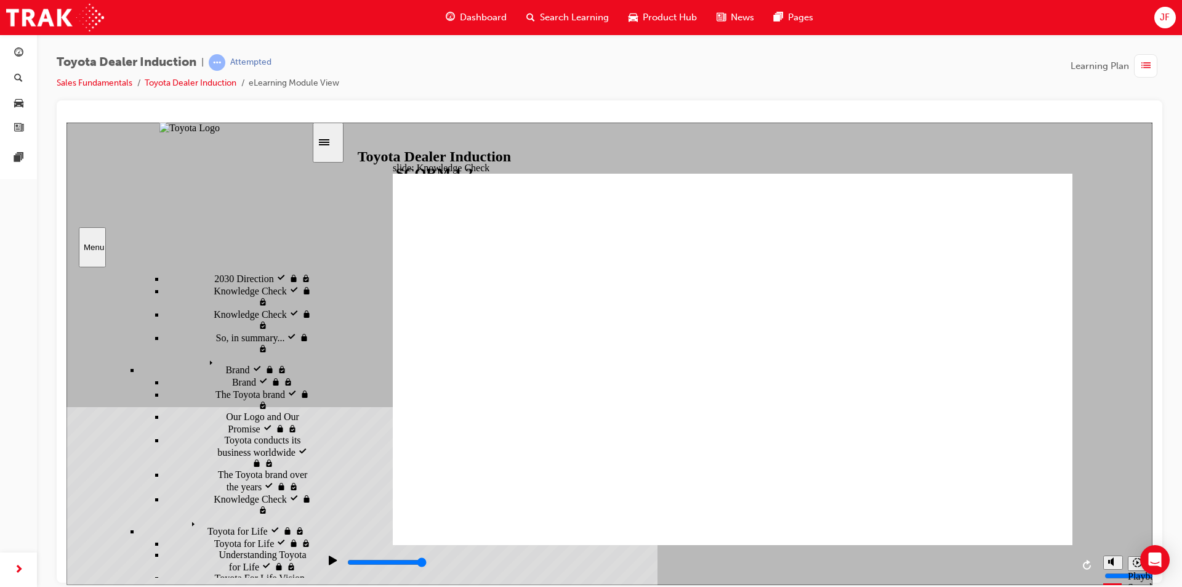
type input "totyot"
type input "totyota"
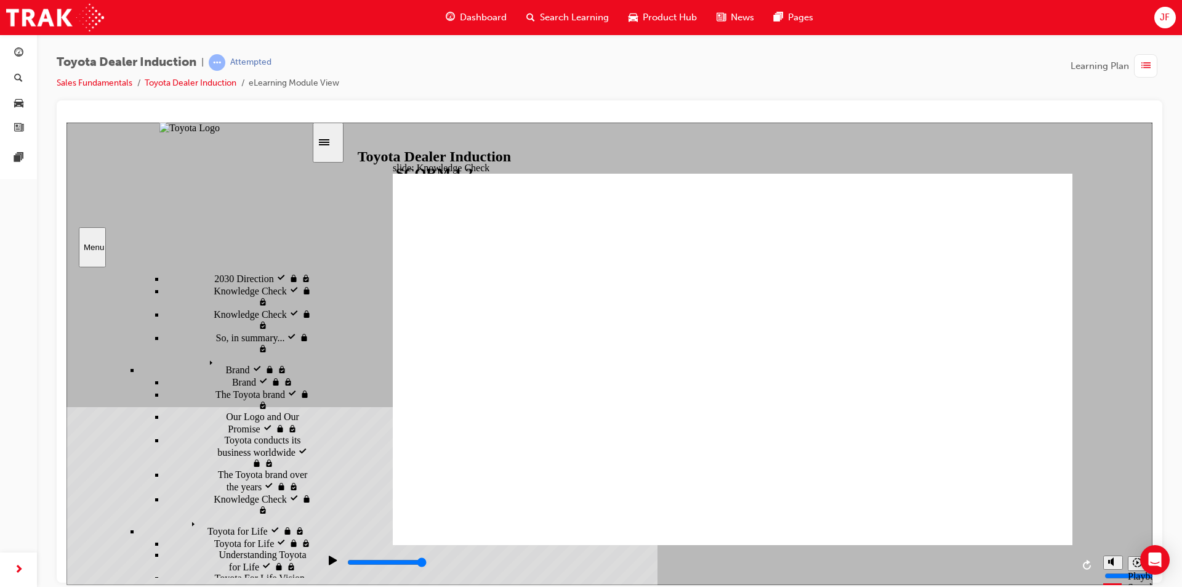
type input "totyota"
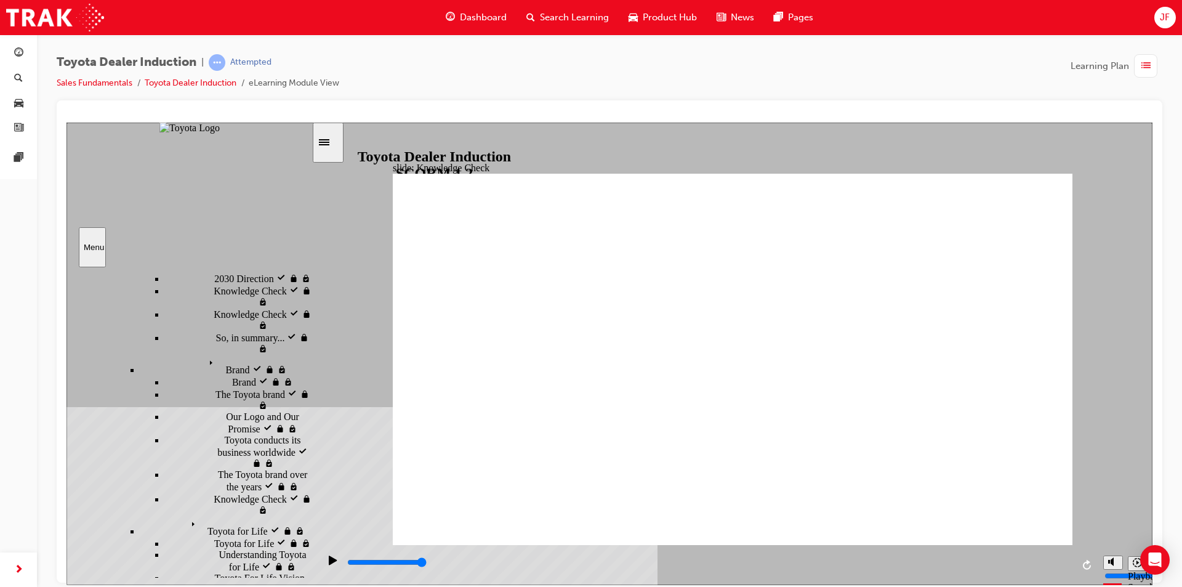
type input "totyota"
type input "totyot"
type input "totyo"
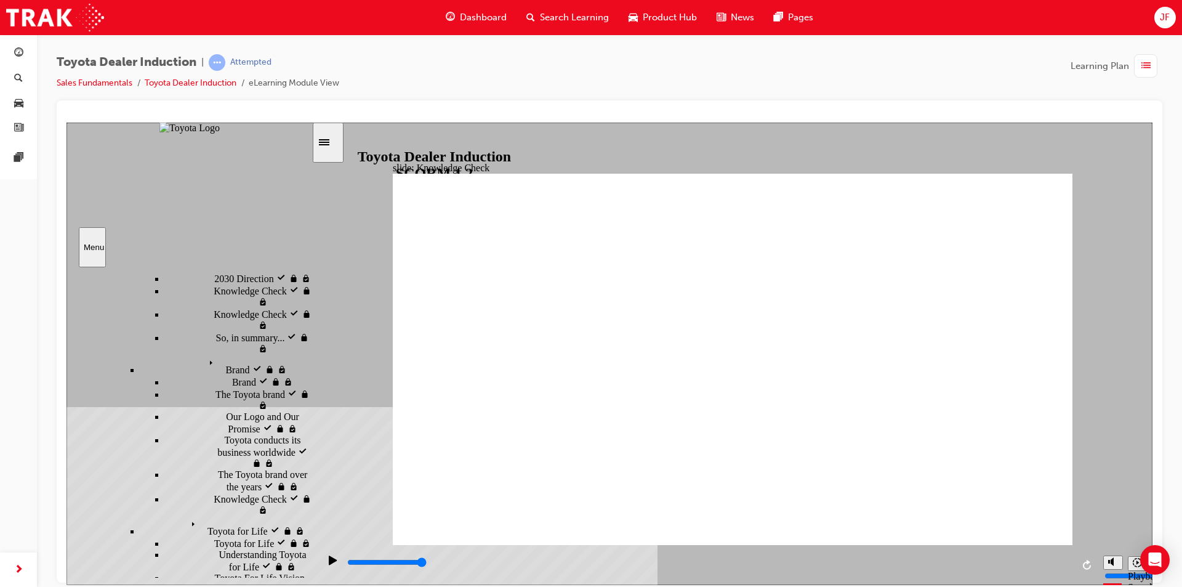
type input "toty"
type input "tot"
type input "to"
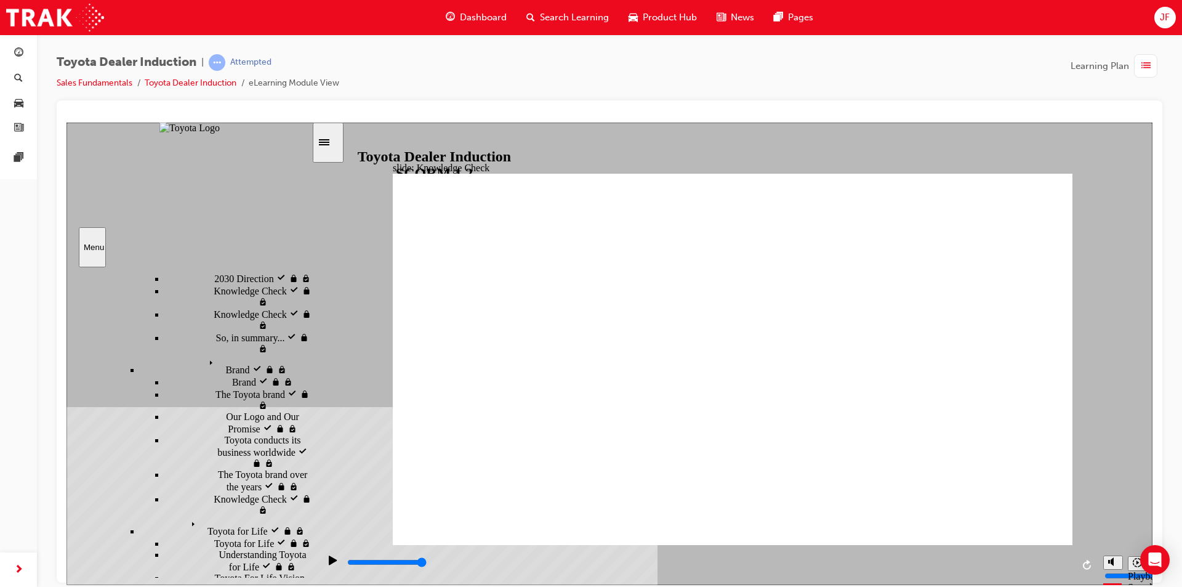
type input "to"
type input "toy"
type input "toyo"
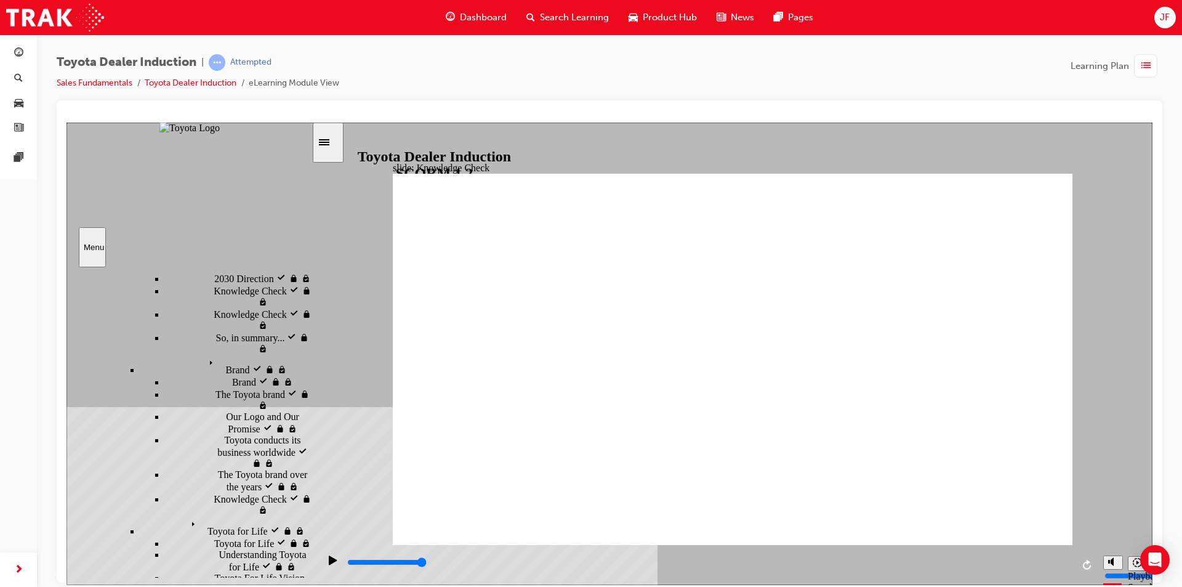
type input "toyot"
type input "toyota"
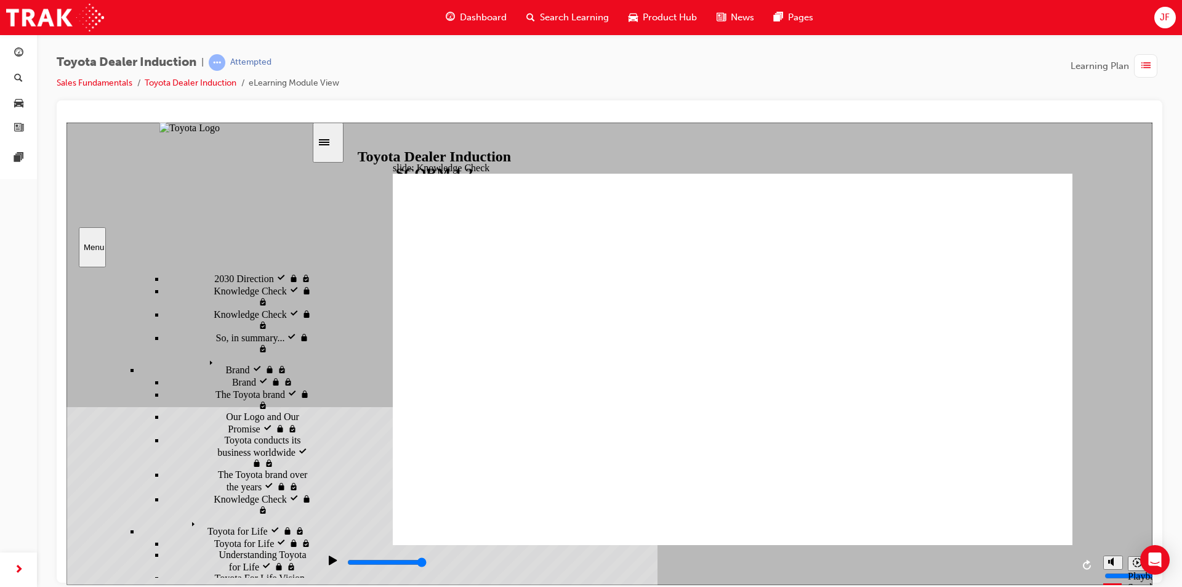
type input "toyota"
type input "toyota e"
type input "toyota en"
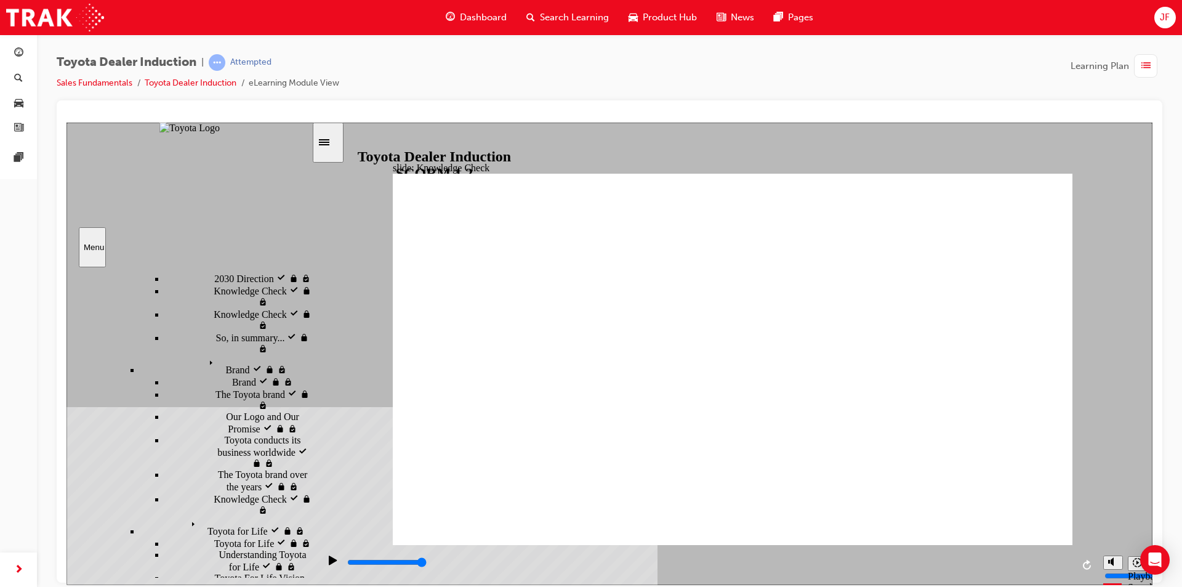
type input "toyota eng"
type input "toyota enga"
type input "toyota engag"
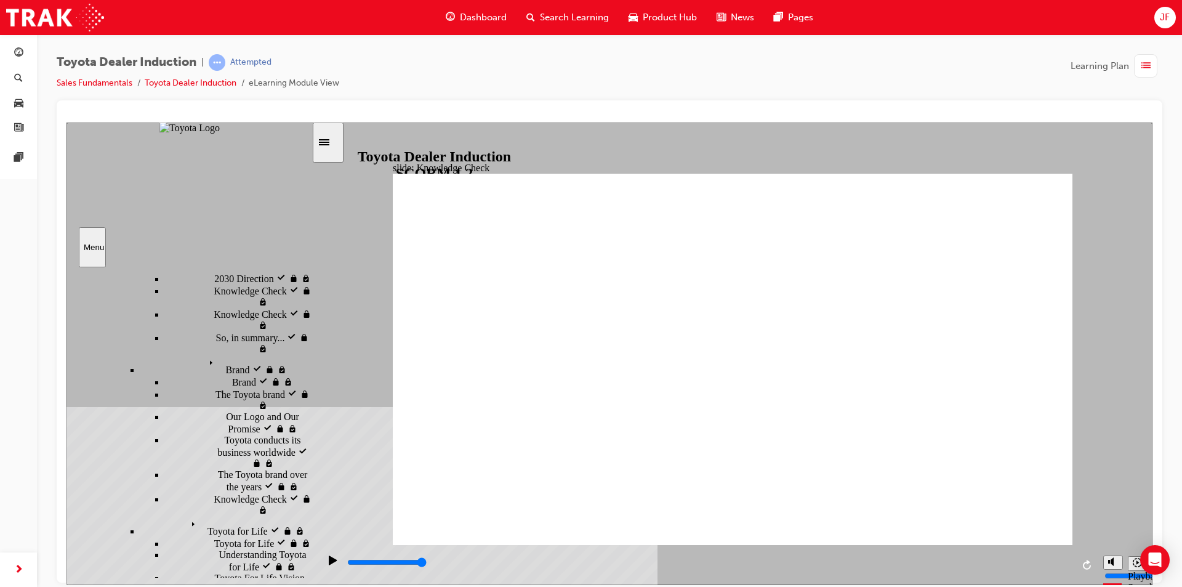
type input "toyota engag"
type input "toyota engage"
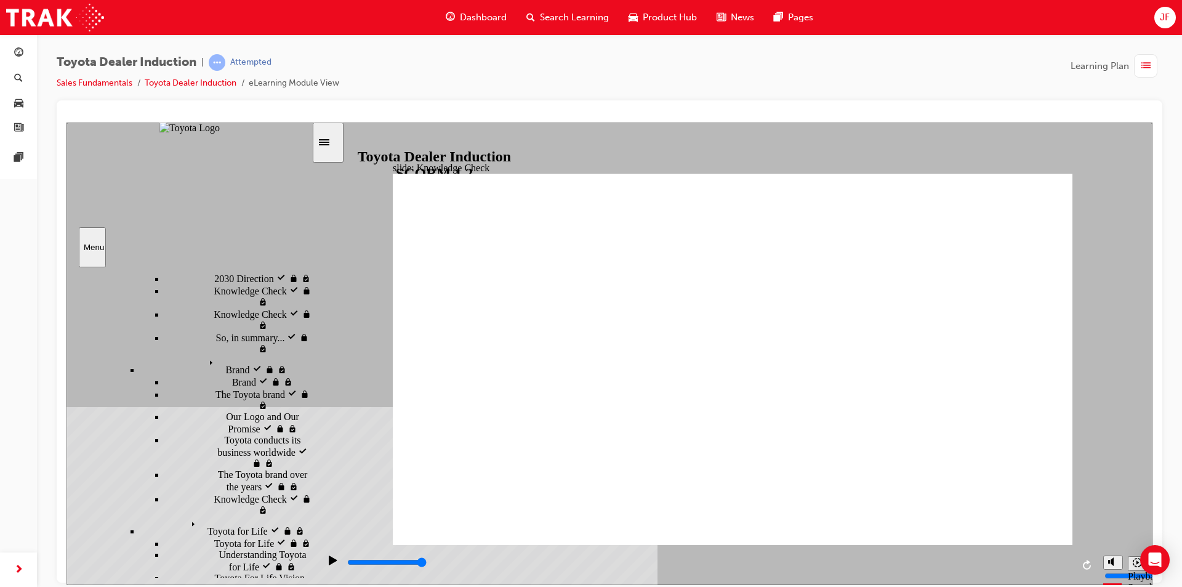
type input "toyota engage a"
type input "toyota engage ap"
type input "toyota engage app"
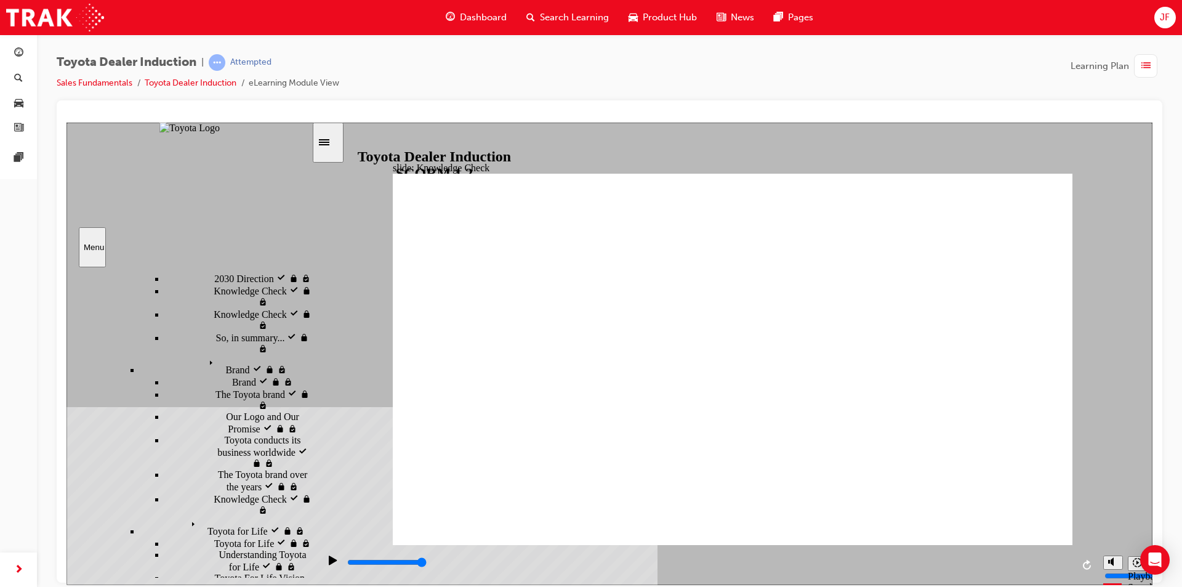
type input "toyota engage app"
click at [427, 563] on input "slide progress" at bounding box center [386, 561] width 79 height 10
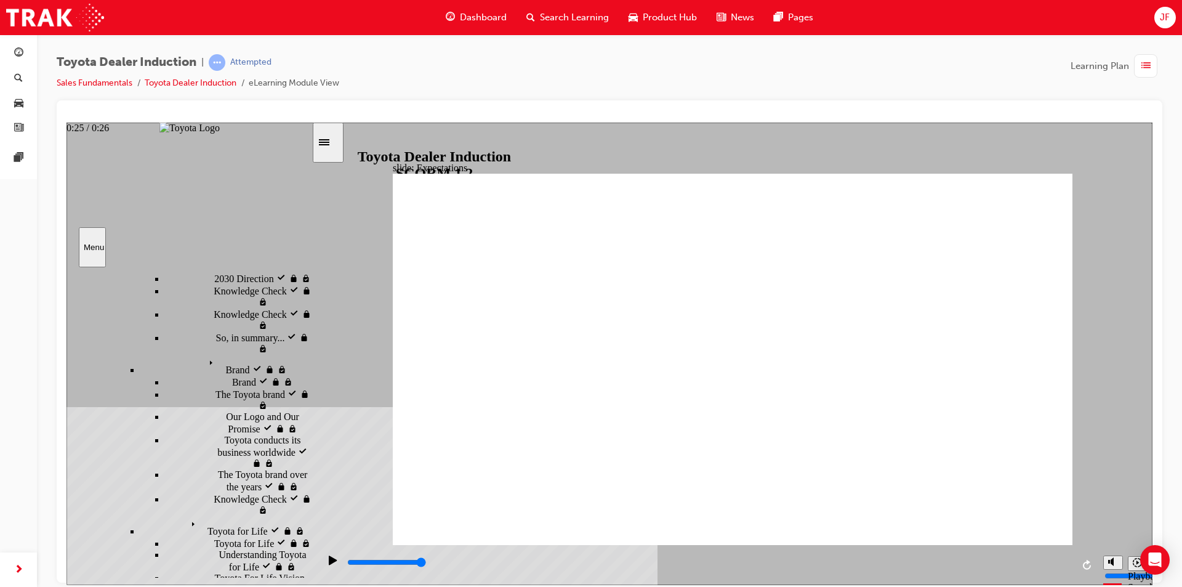
click at [1067, 566] on div "playback controls" at bounding box center [709, 562] width 726 height 14
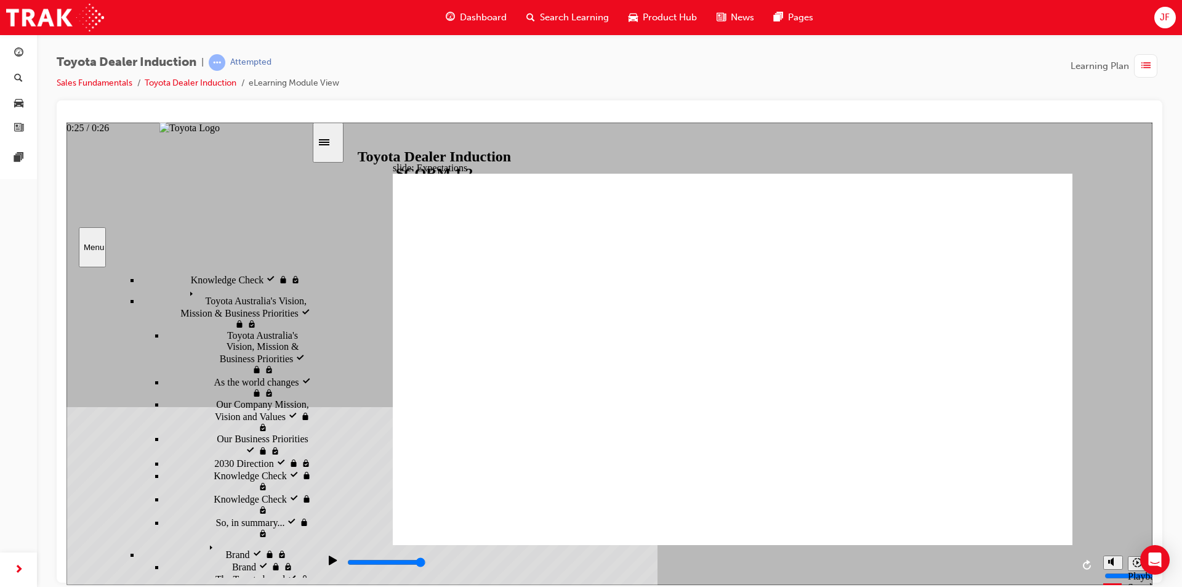
click at [427, 563] on input "slide progress" at bounding box center [386, 561] width 79 height 10
click at [329, 561] on icon "Play (Ctrl+Alt+P)" at bounding box center [333, 559] width 8 height 9
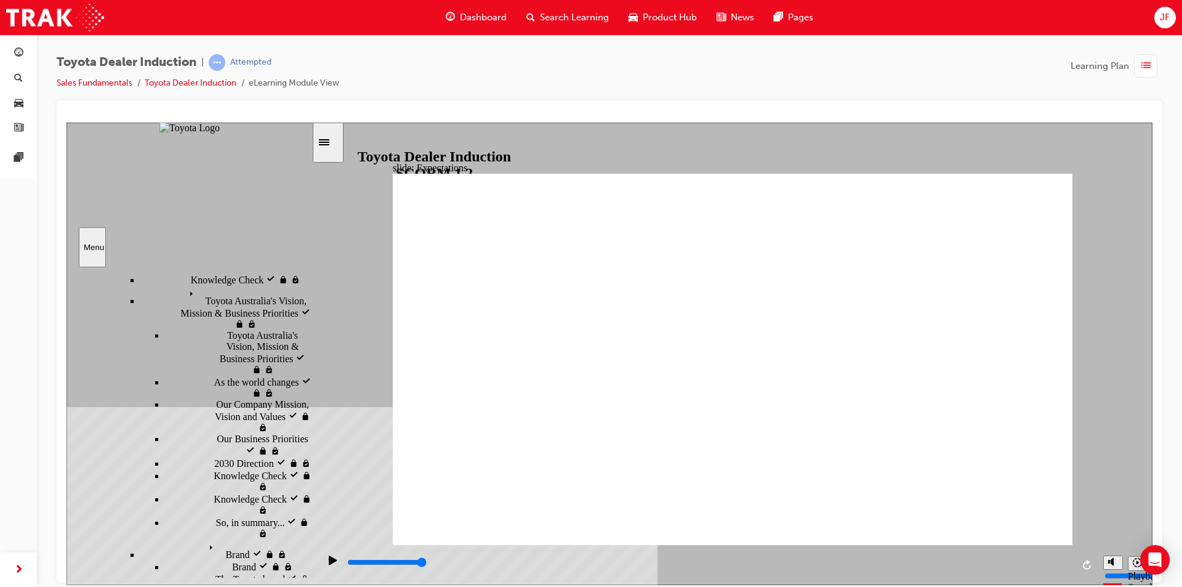
drag, startPoint x: 846, startPoint y: 378, endPoint x: 581, endPoint y: 457, distance: 276.1
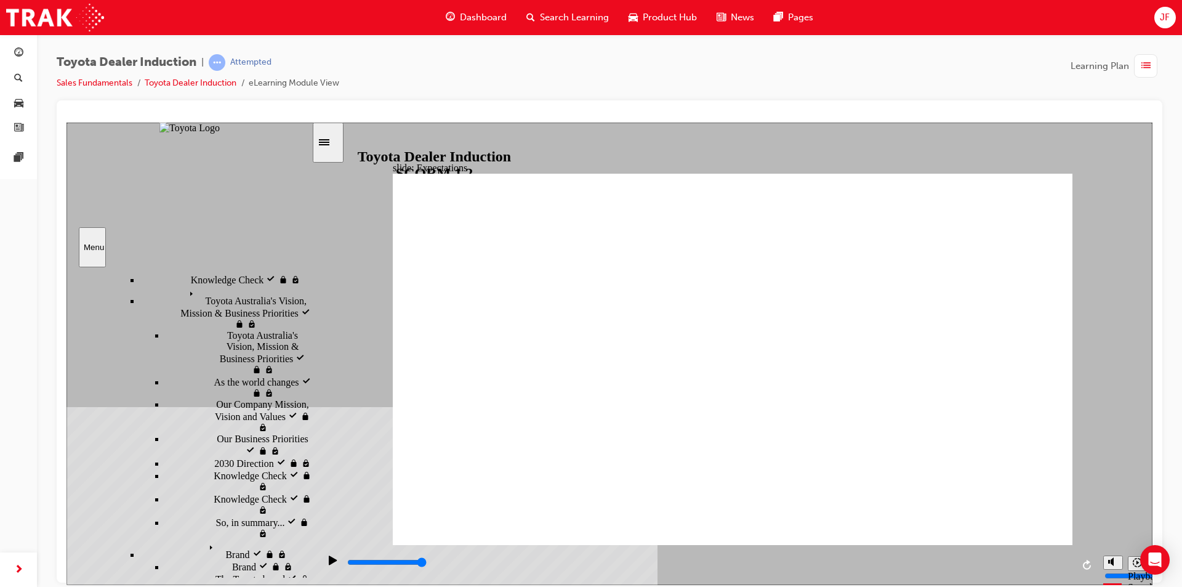
drag, startPoint x: 420, startPoint y: 308, endPoint x: 484, endPoint y: 299, distance: 64.8
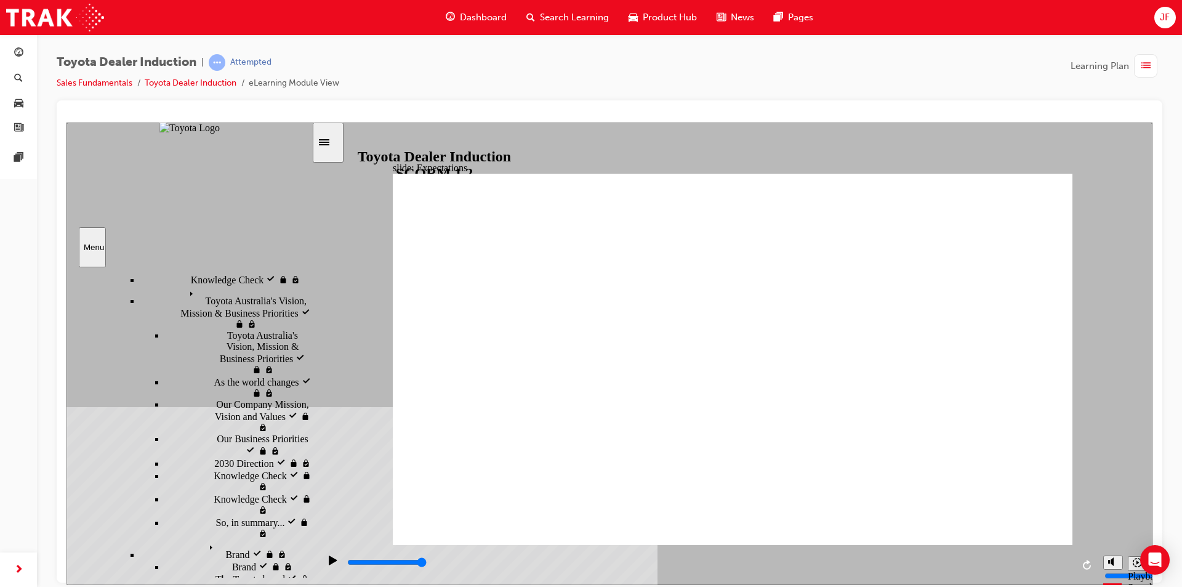
drag, startPoint x: 540, startPoint y: 267, endPoint x: 579, endPoint y: 263, distance: 39.6
drag, startPoint x: 692, startPoint y: 237, endPoint x: 638, endPoint y: 329, distance: 107.0
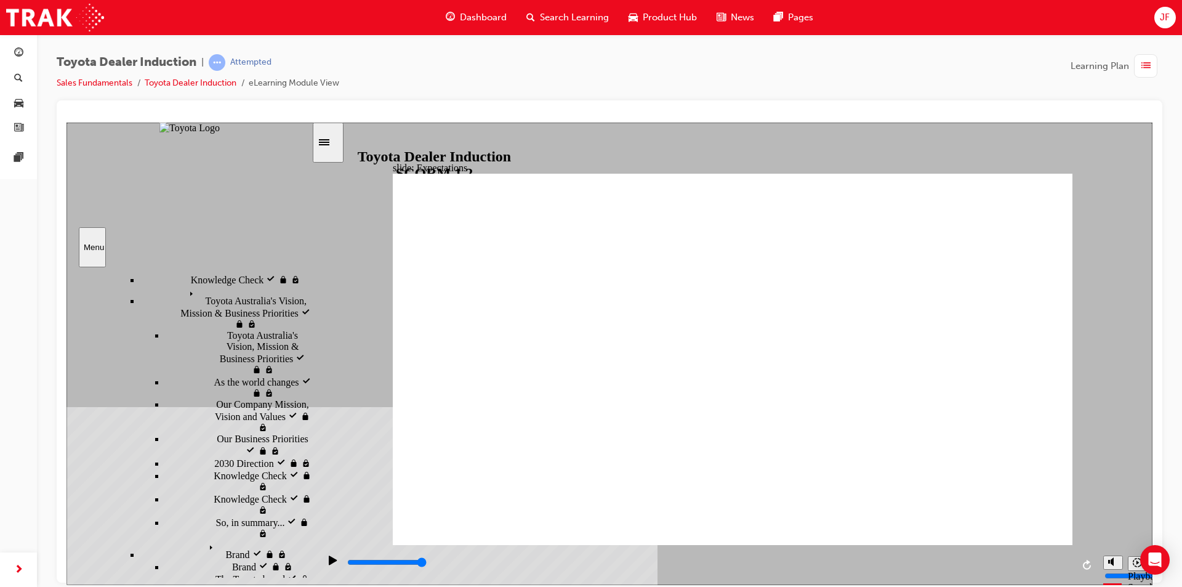
drag, startPoint x: 731, startPoint y: 356, endPoint x: 790, endPoint y: 302, distance: 80.2
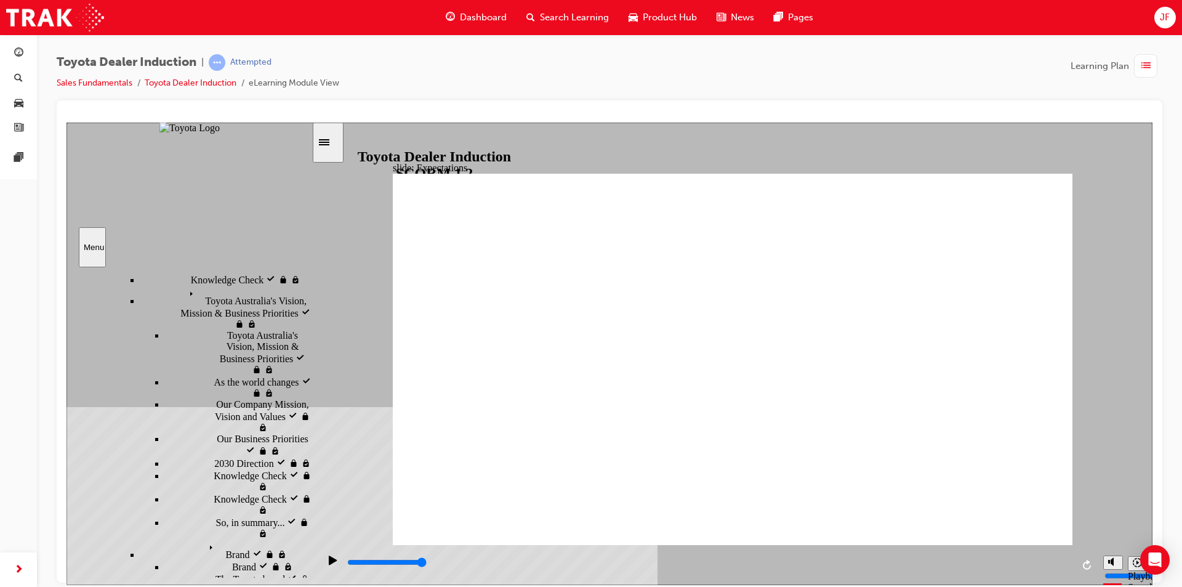
drag, startPoint x: 802, startPoint y: 292, endPoint x: 824, endPoint y: 343, distance: 55.1
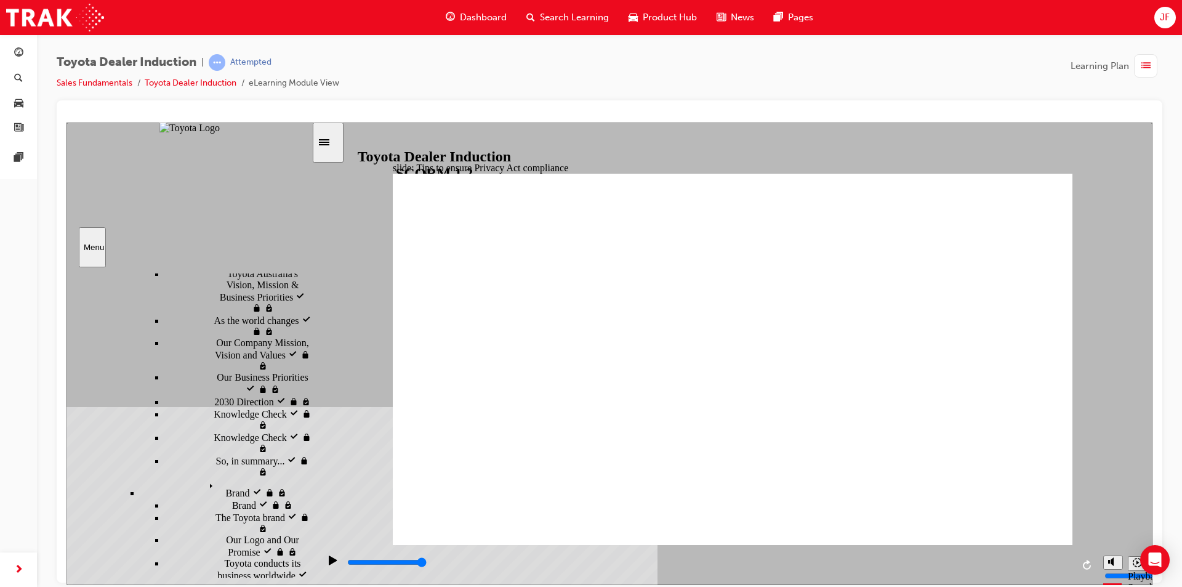
click at [1056, 561] on div "playback controls" at bounding box center [709, 562] width 726 height 14
click at [427, 564] on input "slide progress" at bounding box center [386, 561] width 79 height 10
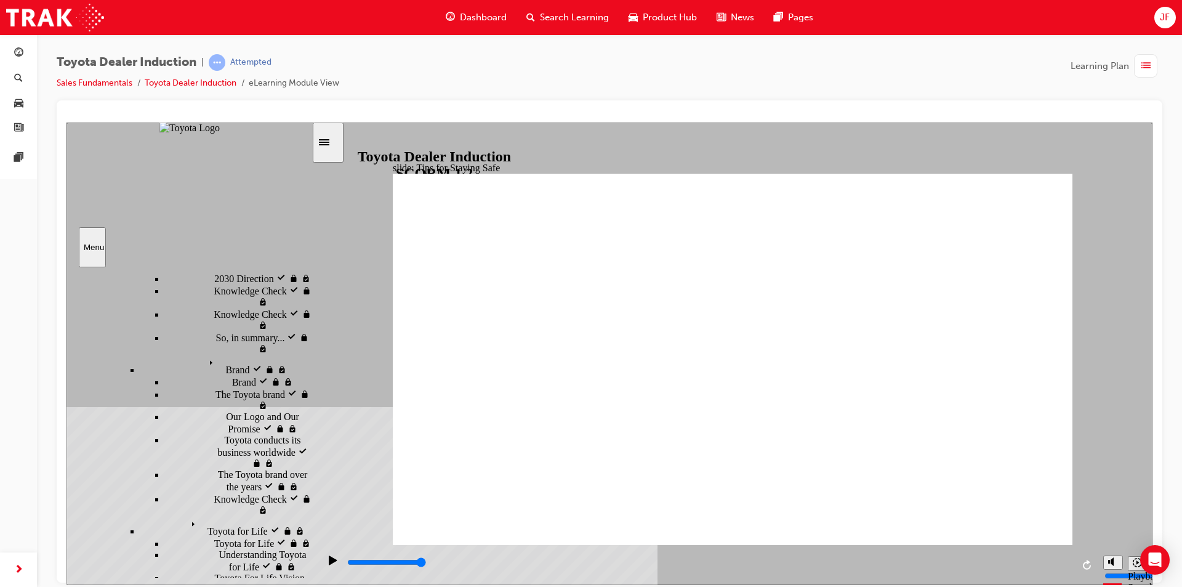
scroll to position [860, 0]
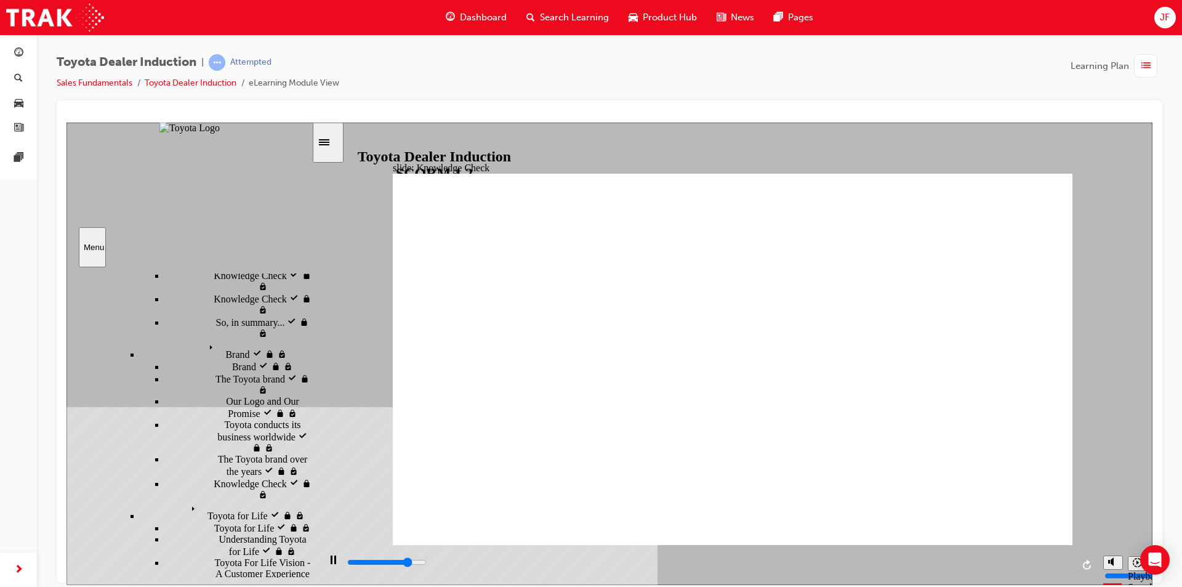
type input "4100"
checkbox input "true"
type input "4500"
checkbox input "true"
type input "5000"
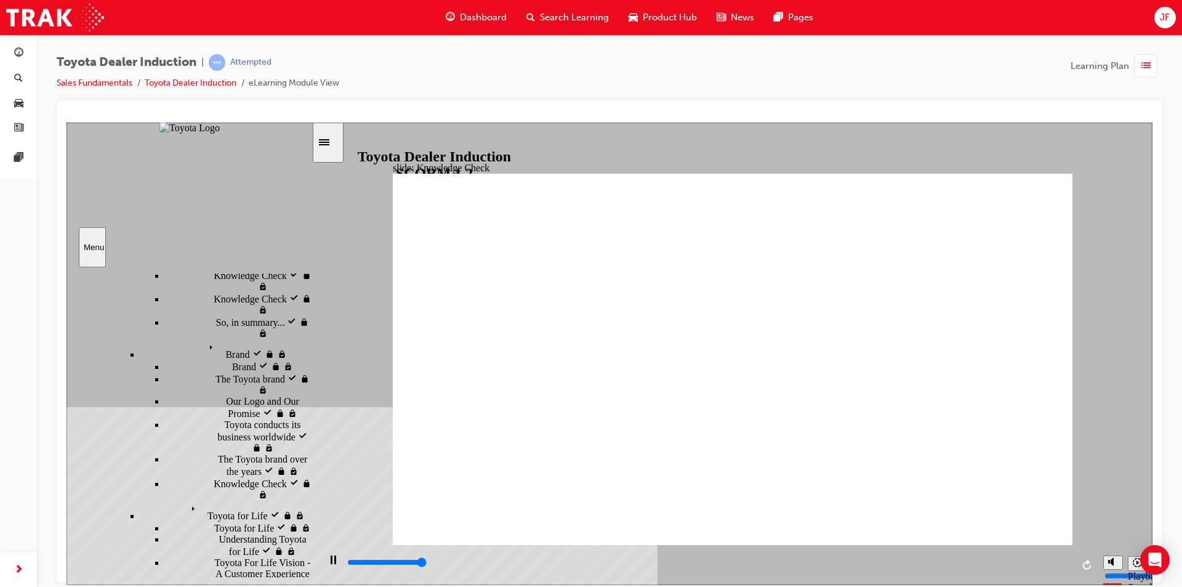
checkbox input "true"
type input "5000"
checkbox input "true"
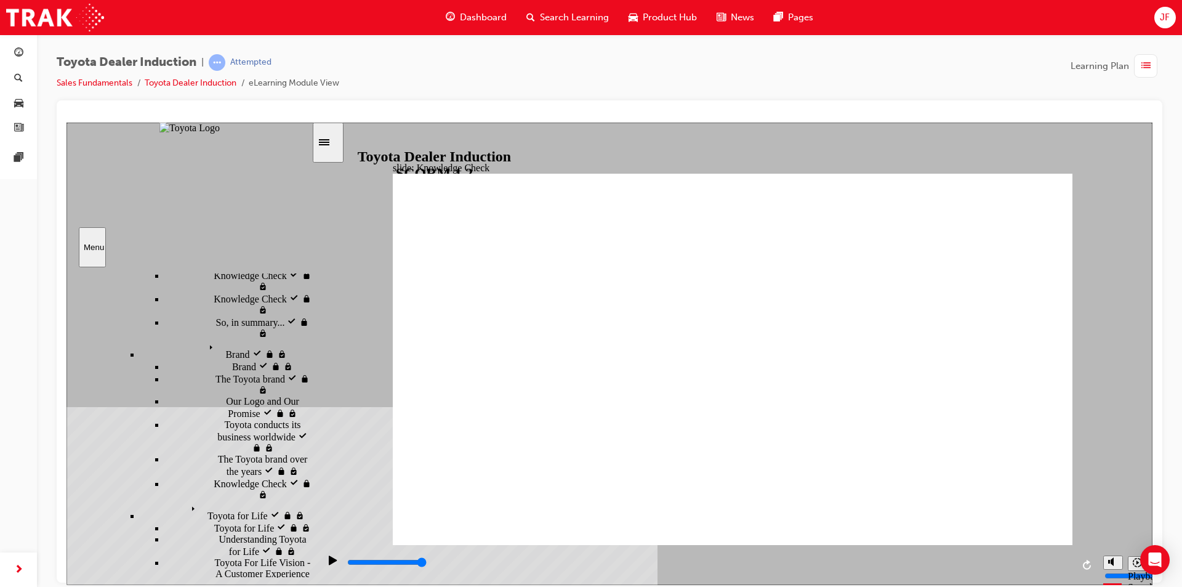
type input "2700"
radio input "true"
type input "1800"
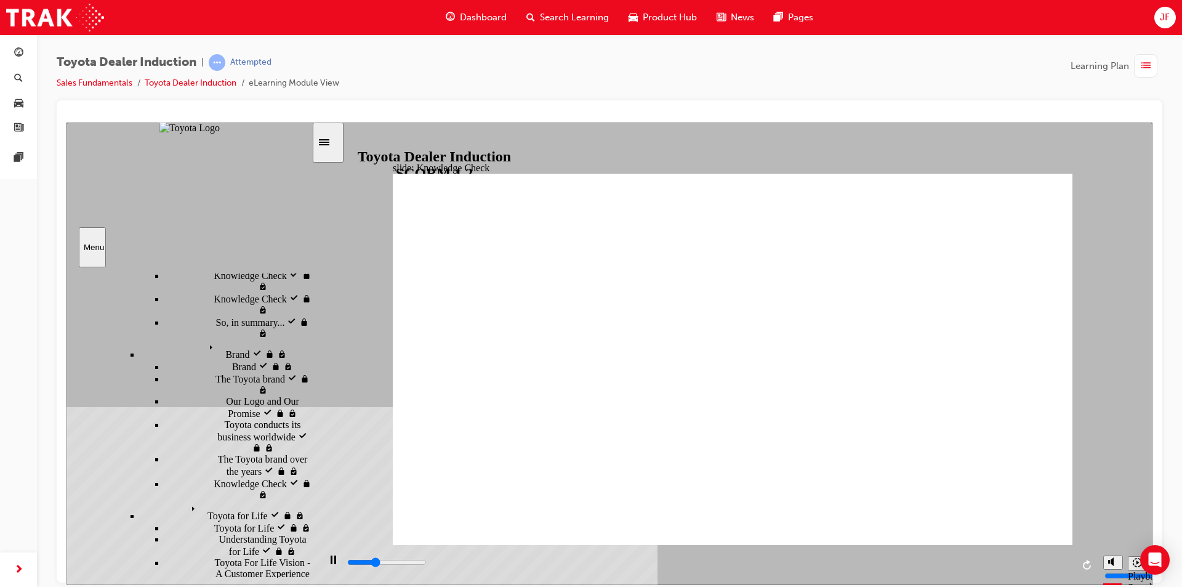
checkbox input "true"
type input "2300"
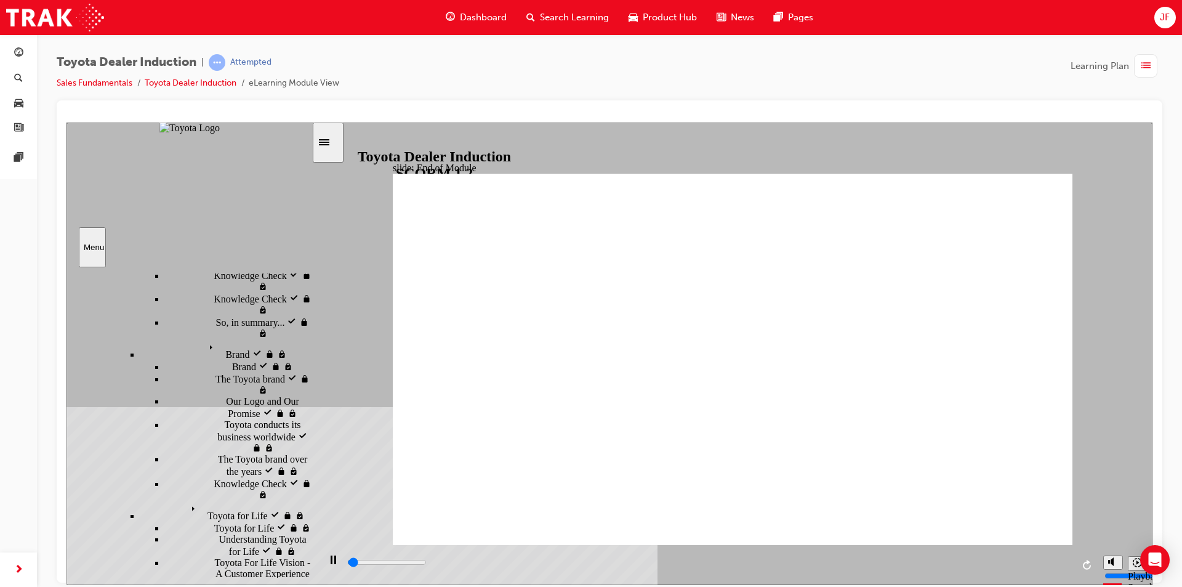
scroll to position [366, 0]
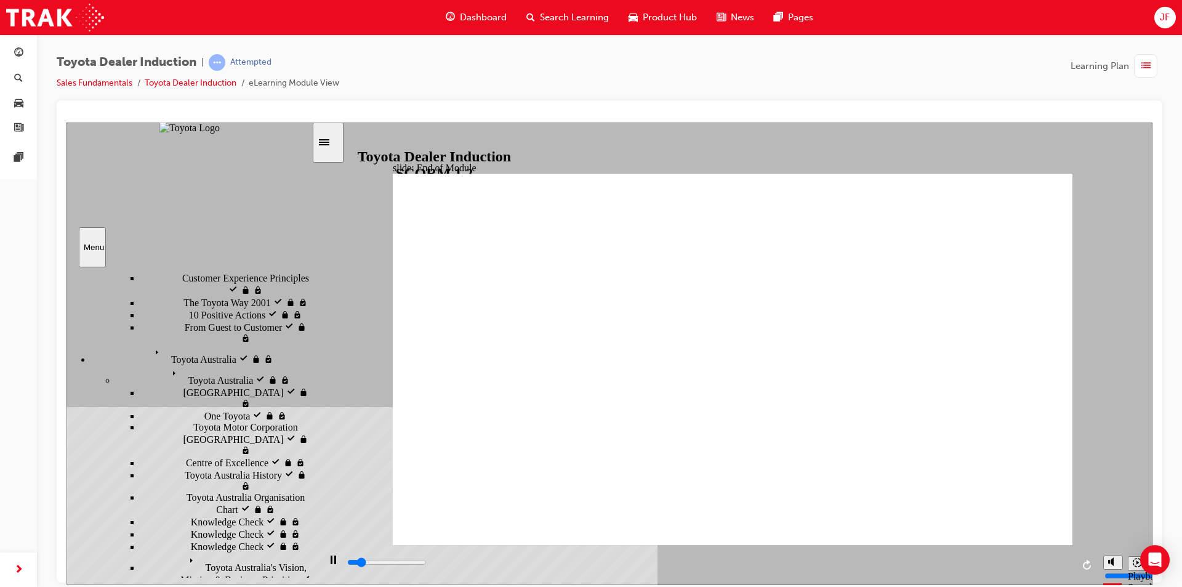
click at [1057, 566] on div "playback controls" at bounding box center [709, 562] width 726 height 14
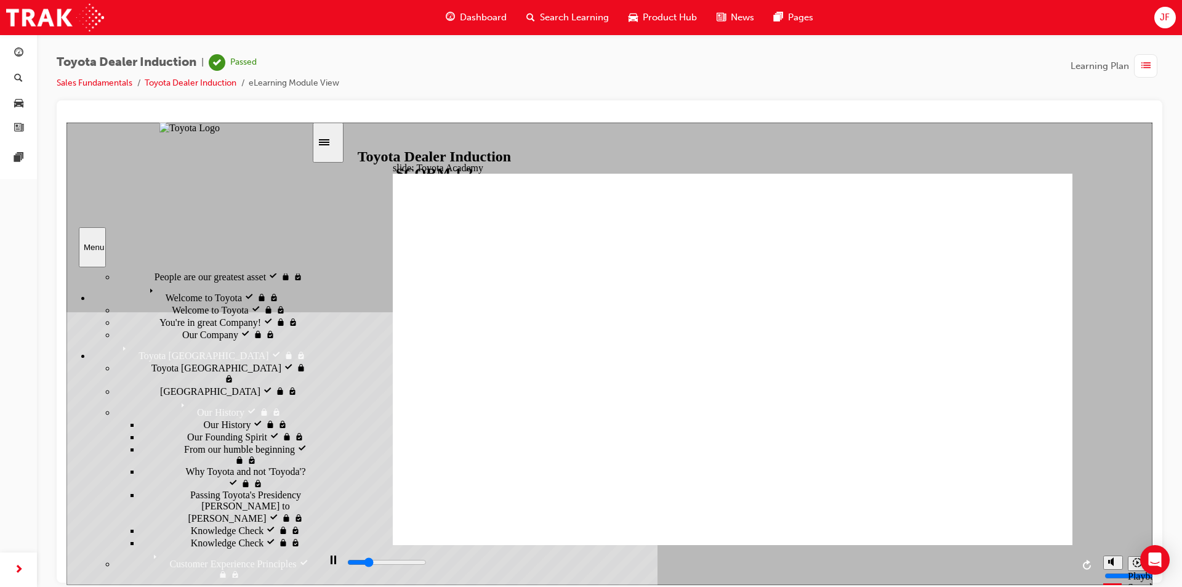
scroll to position [0, 0]
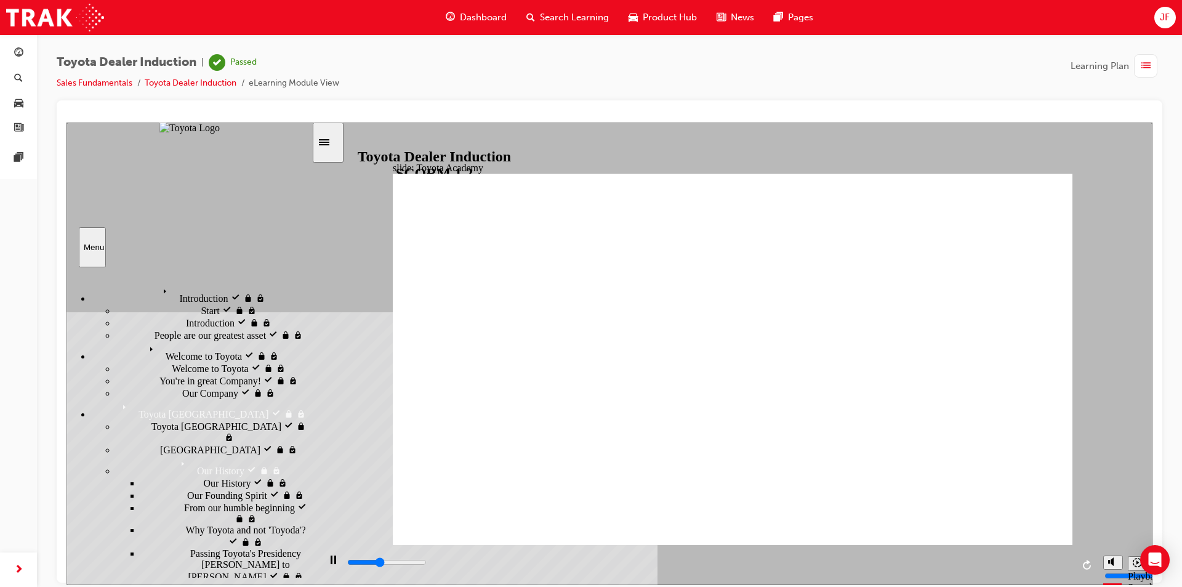
click at [212, 419] on div "Toyota Japan Toyota Japan" at bounding box center [214, 430] width 196 height 23
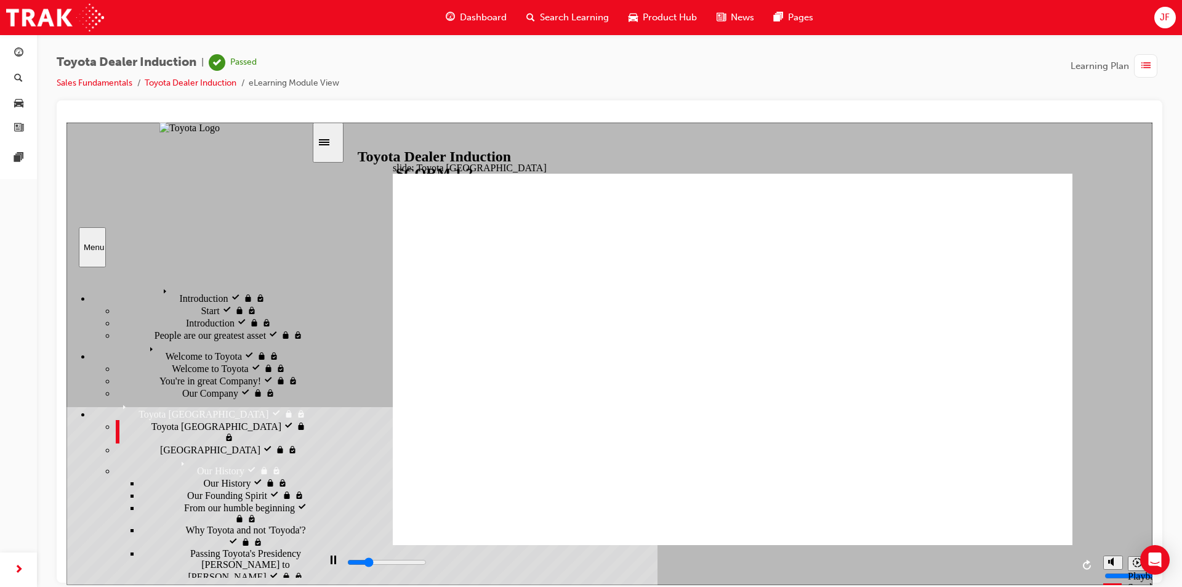
click at [217, 443] on div "Japan Japan" at bounding box center [214, 449] width 196 height 12
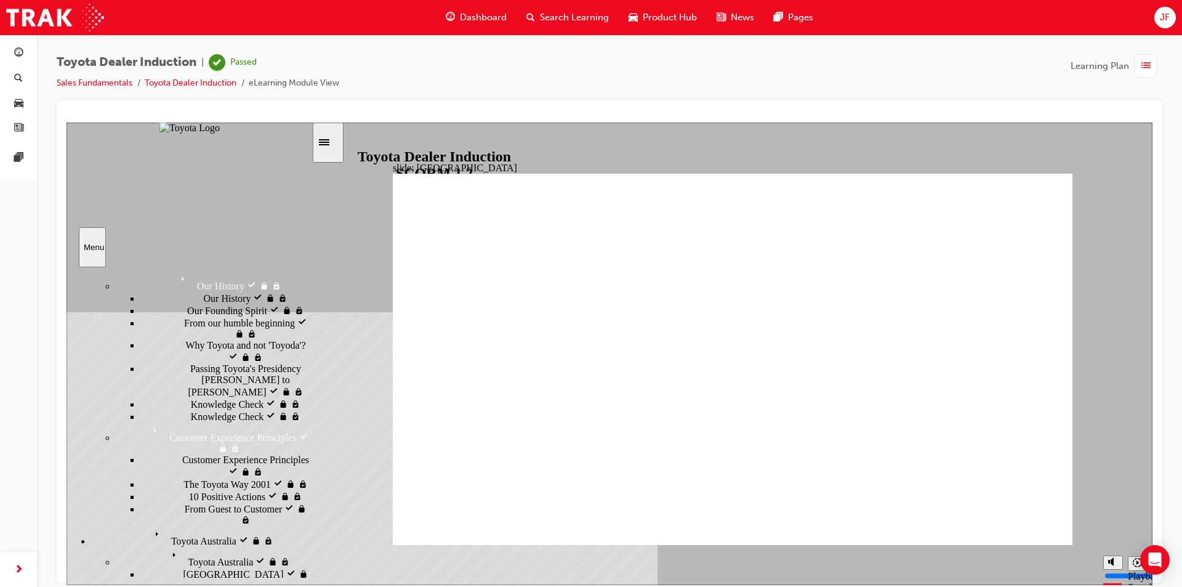
scroll to position [310, 0]
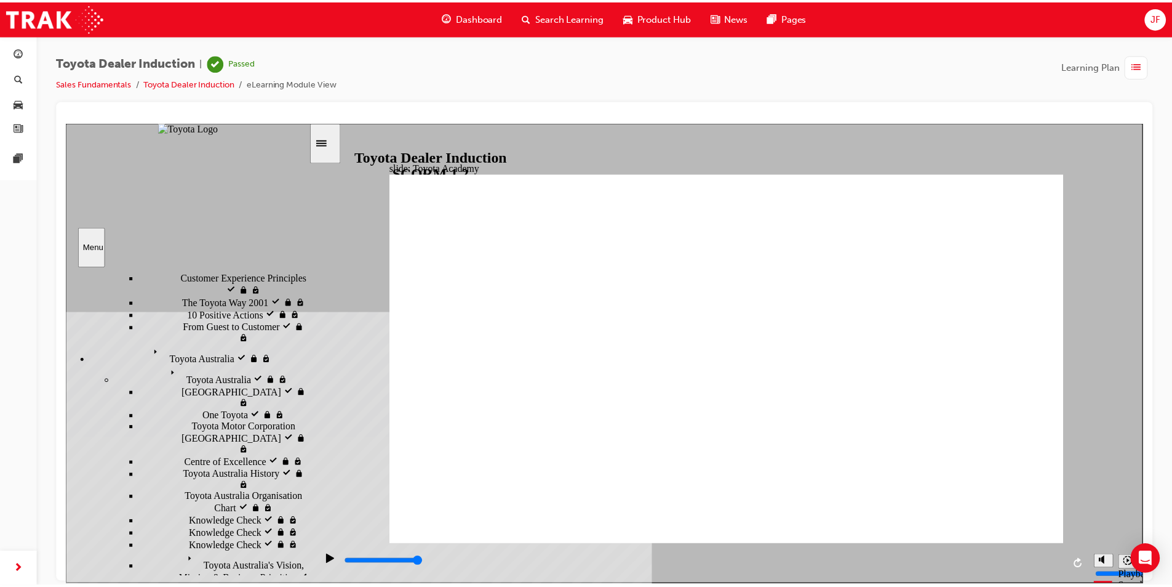
scroll to position [0, 0]
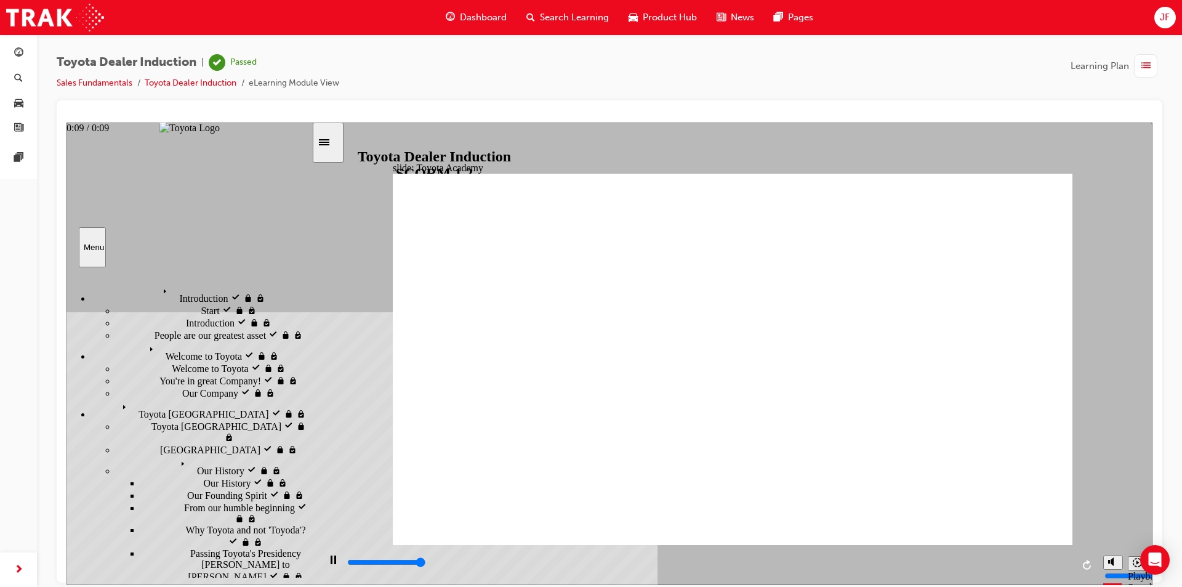
click at [1060, 565] on div "playback controls" at bounding box center [709, 562] width 726 height 14
type input "9900"
click at [12, 48] on div "button" at bounding box center [18, 53] width 15 height 15
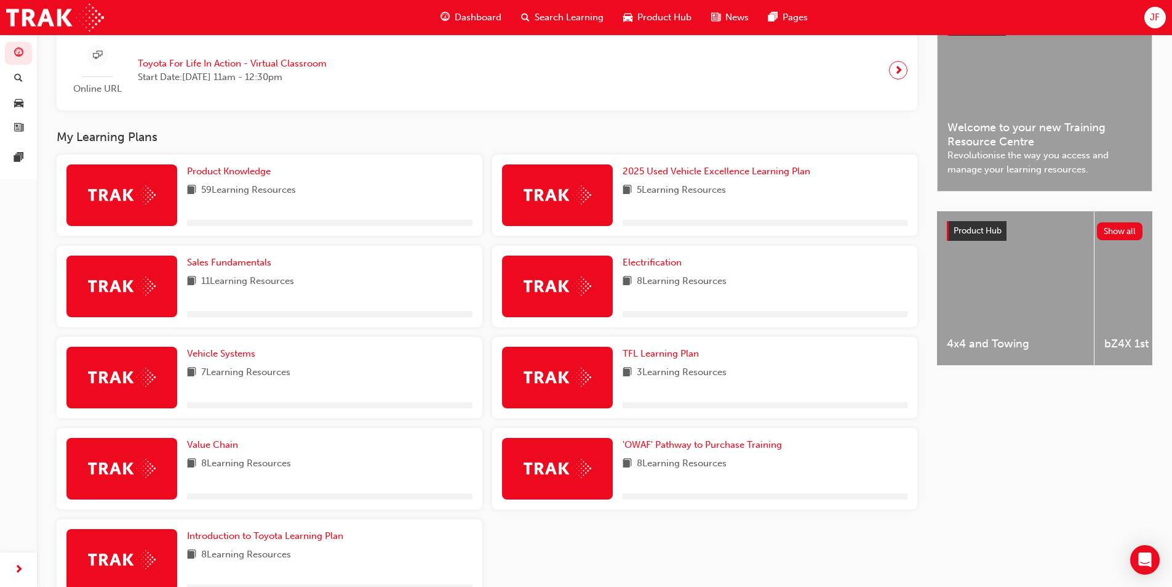
scroll to position [387, 0]
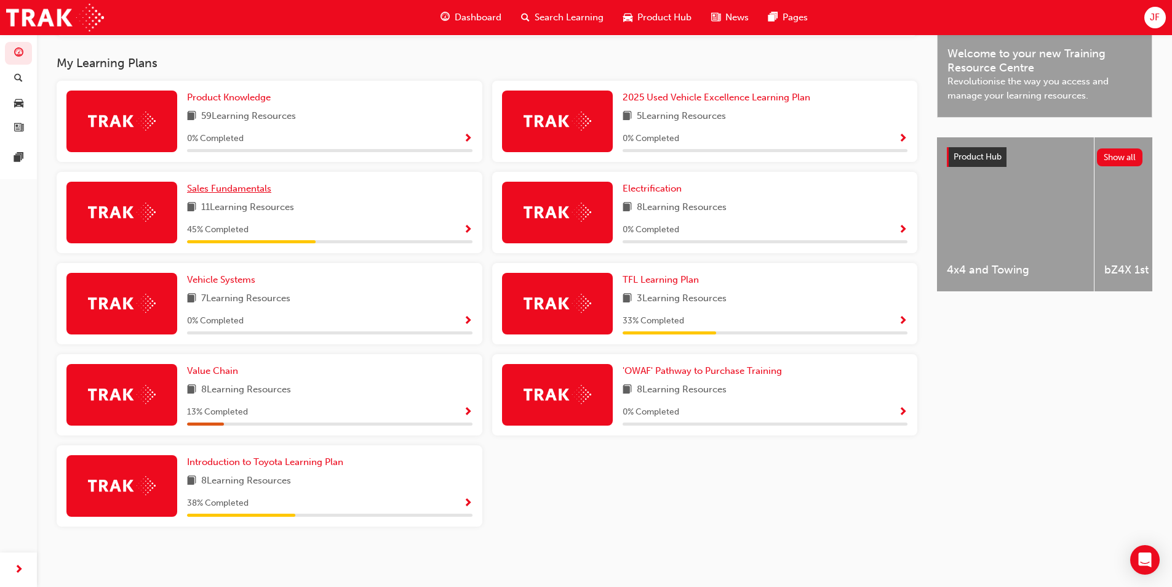
click at [219, 185] on span "Sales Fundamentals" at bounding box center [229, 188] width 84 height 11
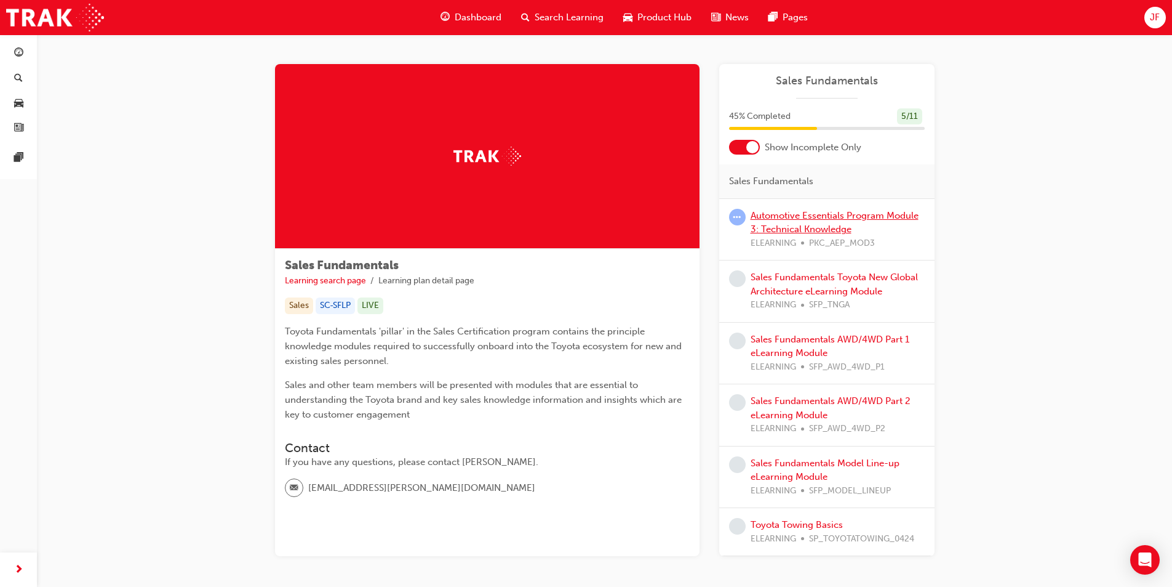
click at [842, 217] on link "Automotive Essentials Program Module 3: Technical Knowledge" at bounding box center [835, 222] width 168 height 25
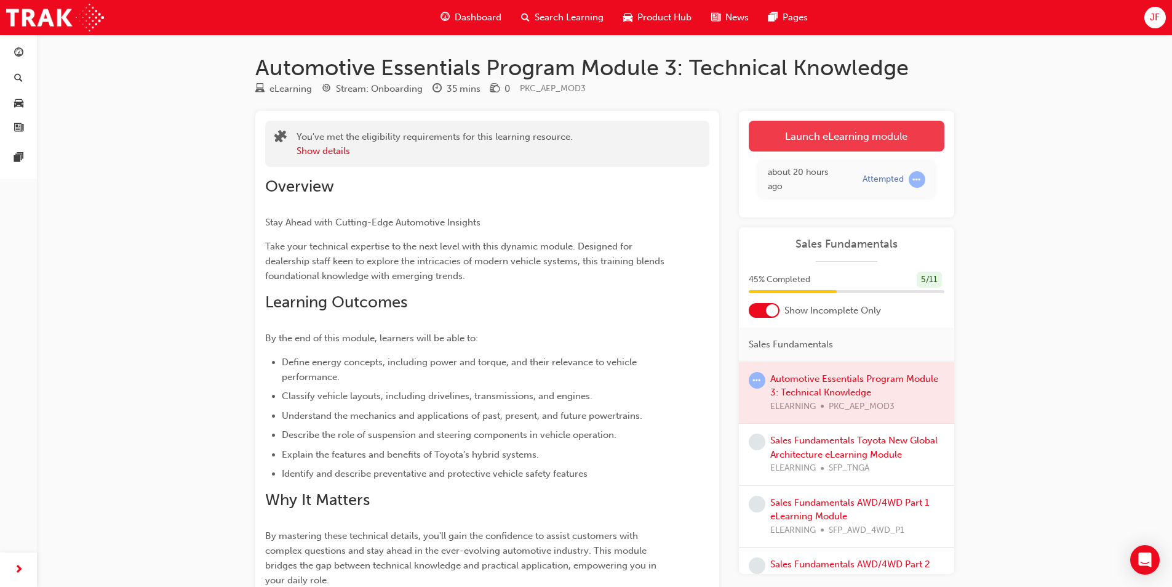
click at [785, 143] on link "Launch eLearning module" at bounding box center [847, 136] width 196 height 31
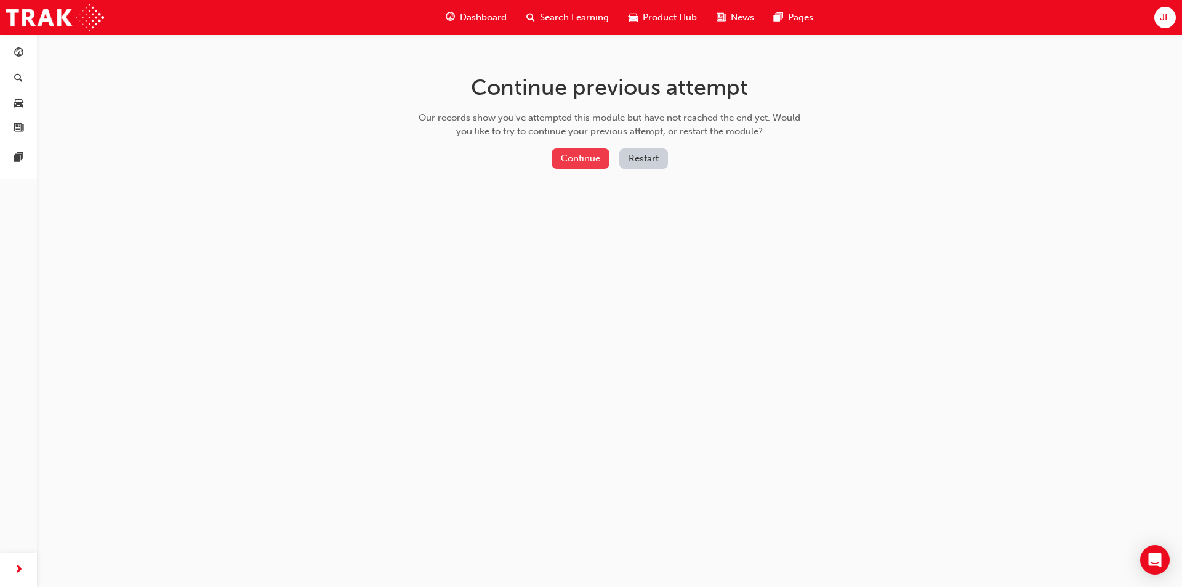
click at [583, 156] on button "Continue" at bounding box center [580, 158] width 58 height 20
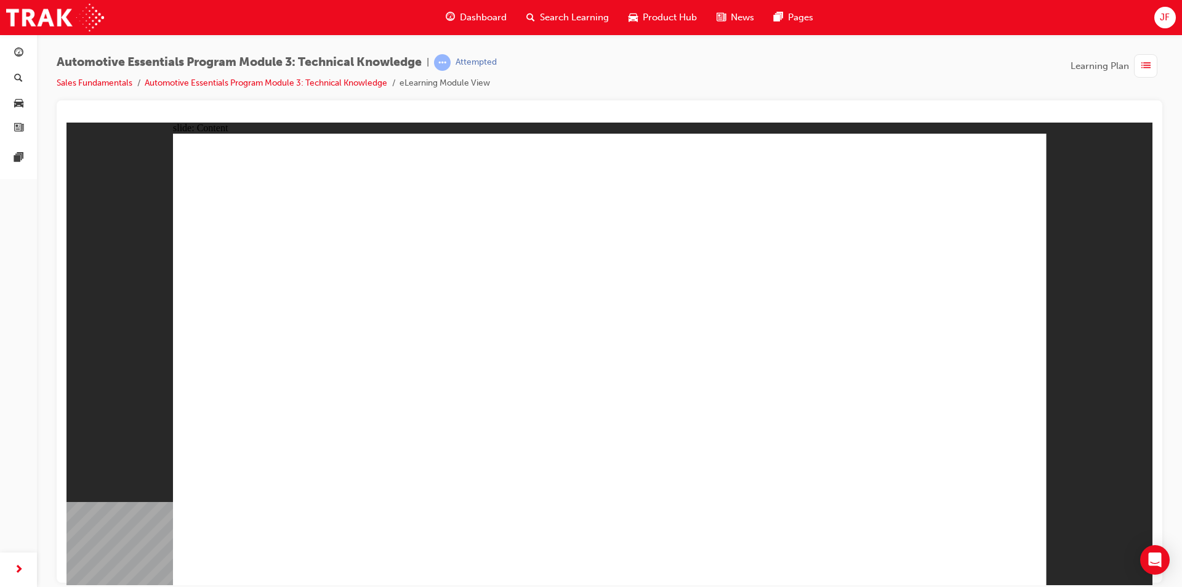
radio input "true"
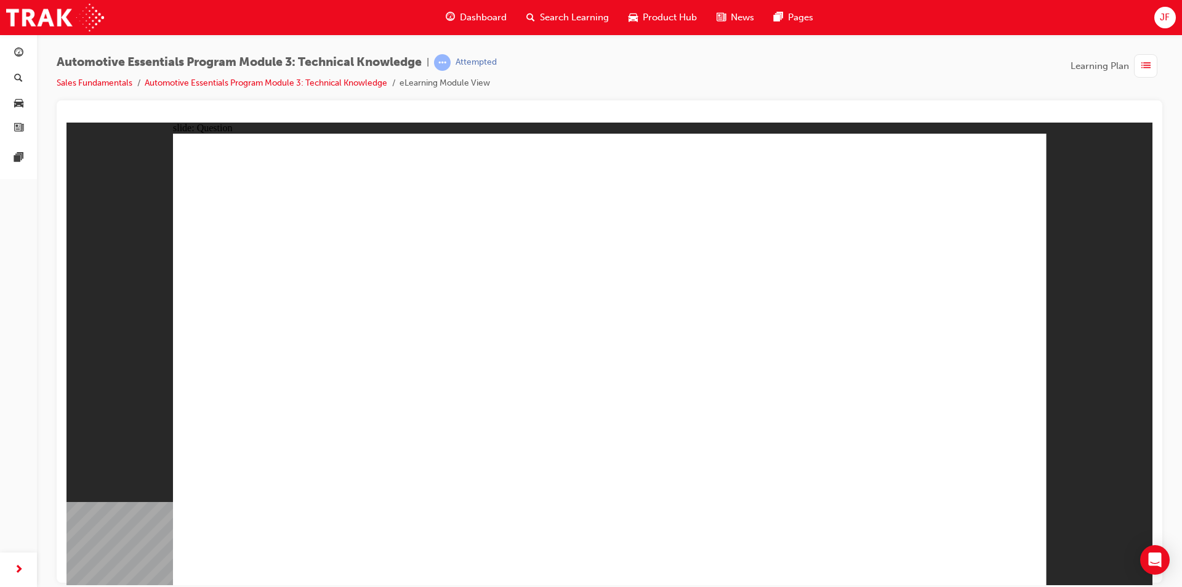
radio input "true"
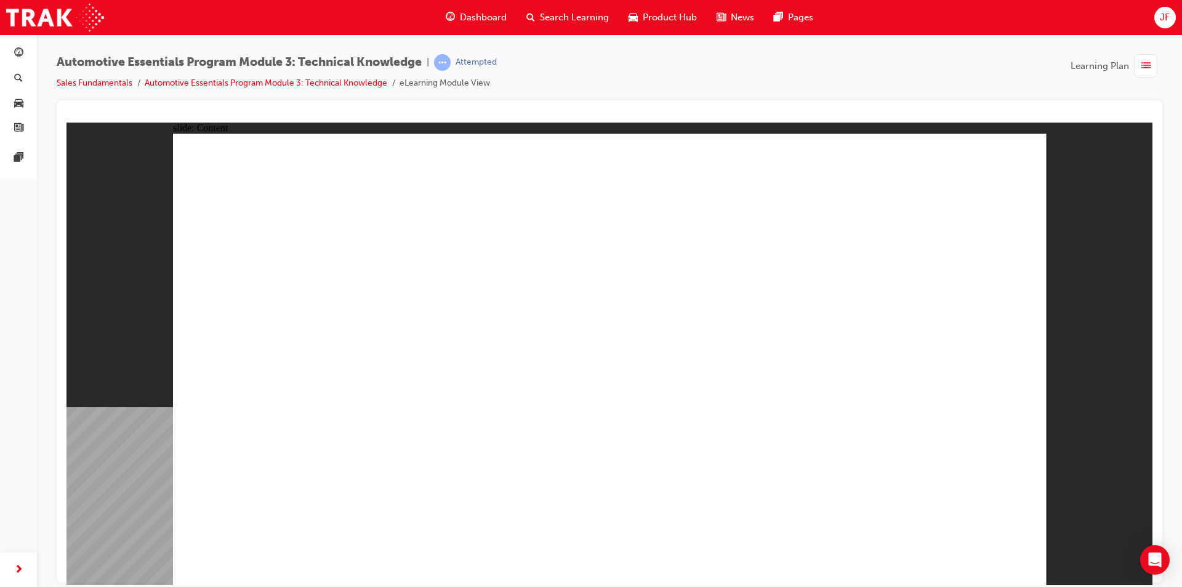
drag, startPoint x: 411, startPoint y: 455, endPoint x: 724, endPoint y: 300, distance: 349.6
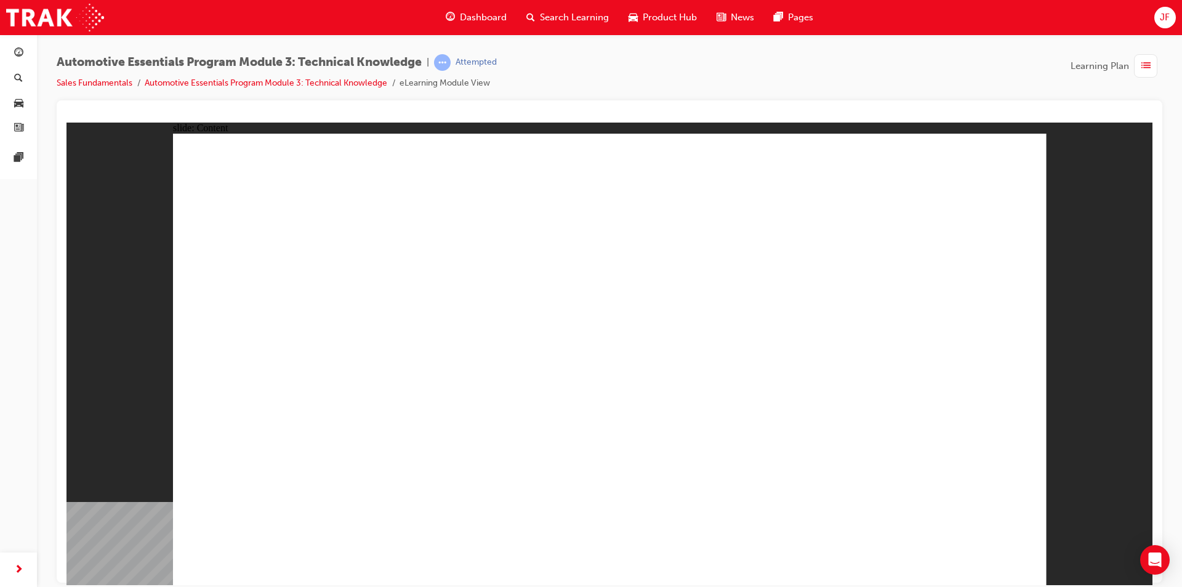
radio input "true"
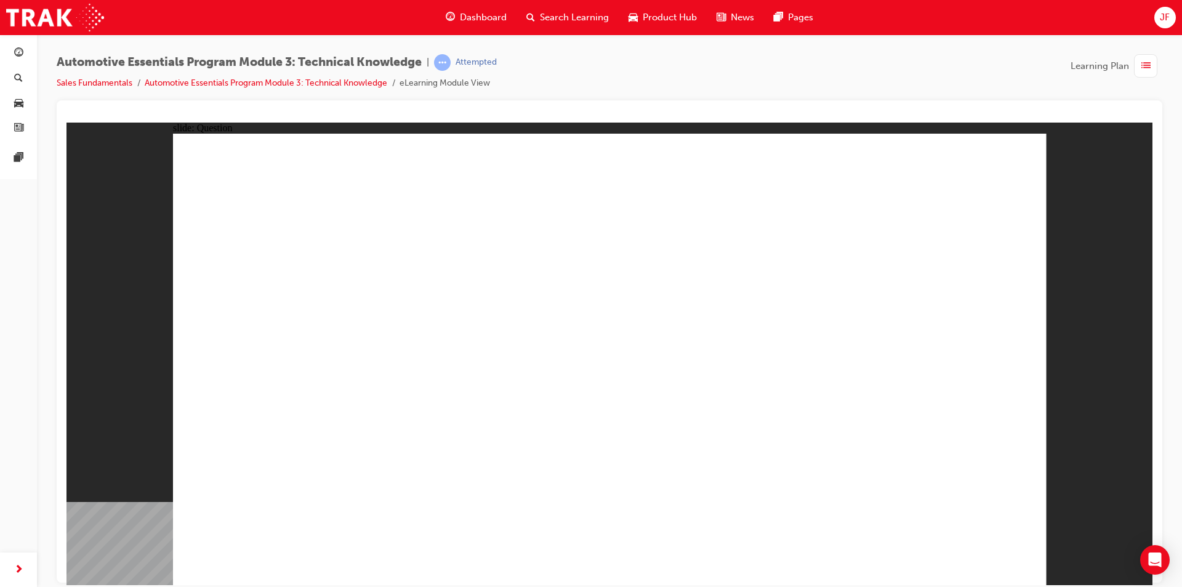
radio input "true"
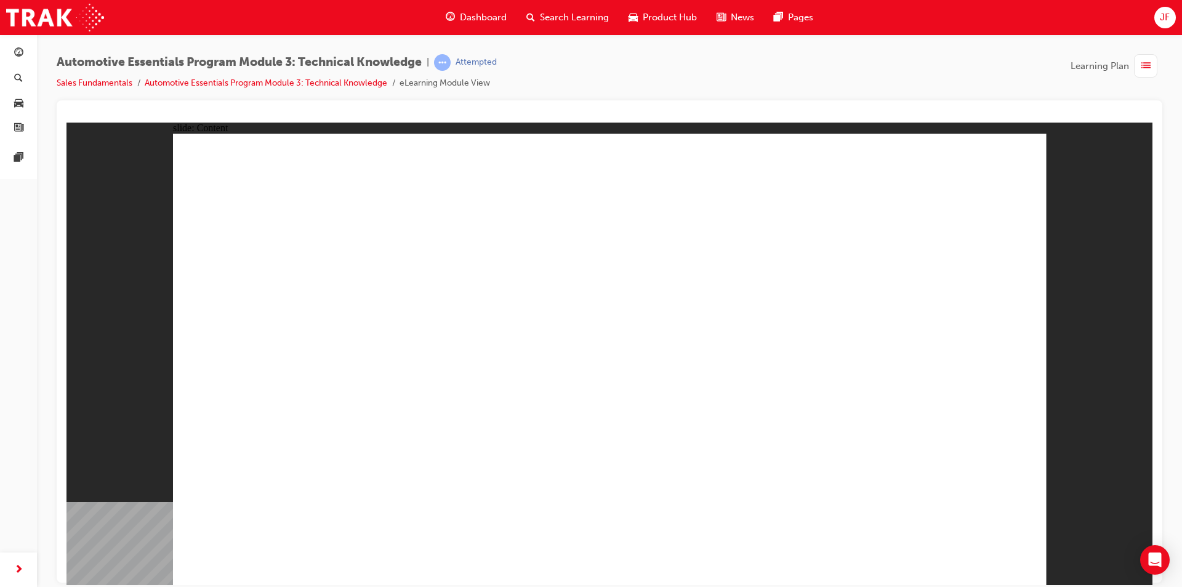
radio input "true"
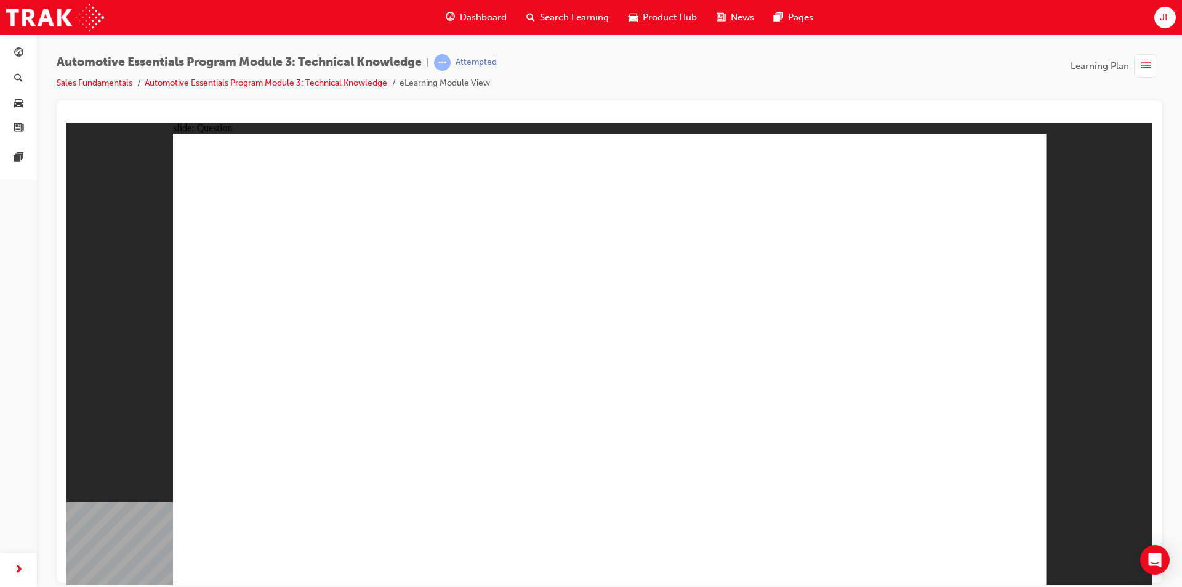
radio input "true"
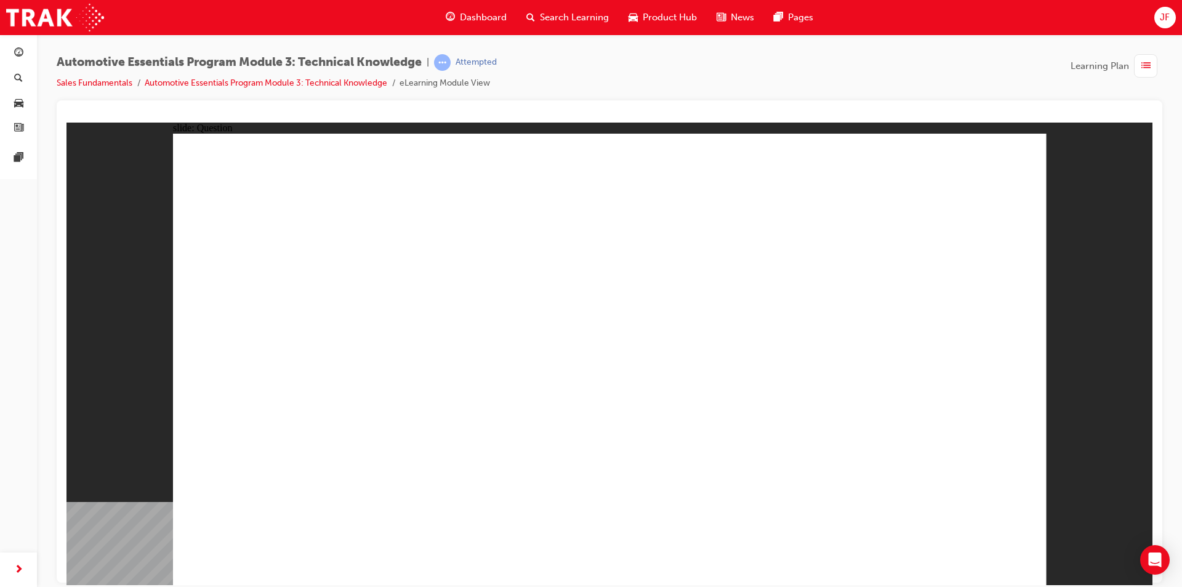
radio input "true"
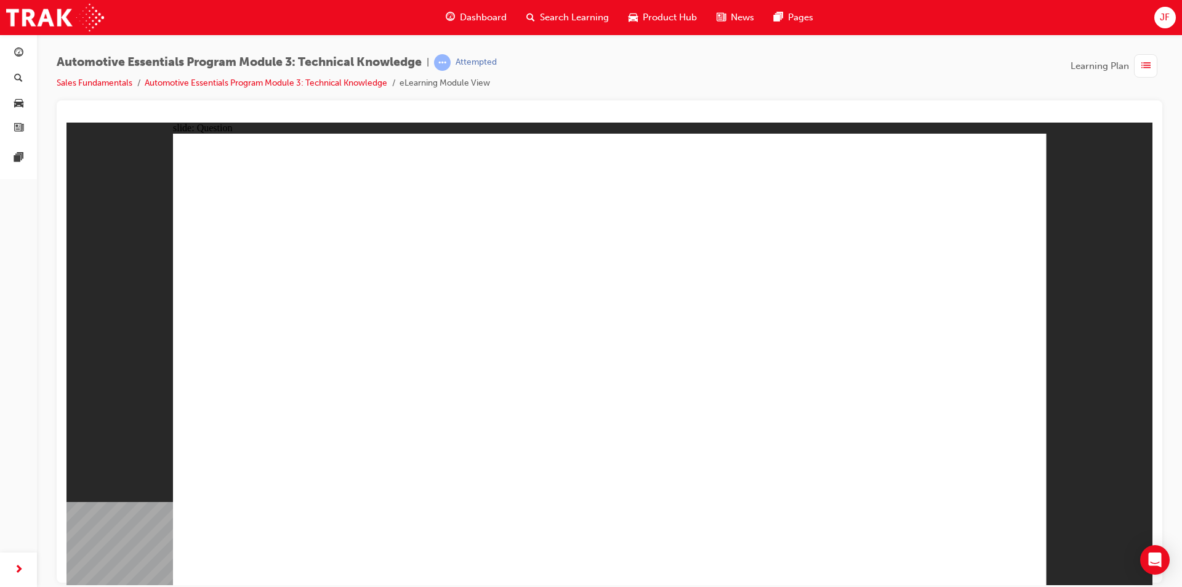
click at [593, 445] on div "Rectangle 1 Rectangle 1 Correct That's right! You selected the correct response…" at bounding box center [609, 364] width 873 height 462
radio input "true"
click at [638, 441] on div "Rectangle 1 Rectangle 1 Correct That's right! You selected the correct response…" at bounding box center [609, 364] width 873 height 462
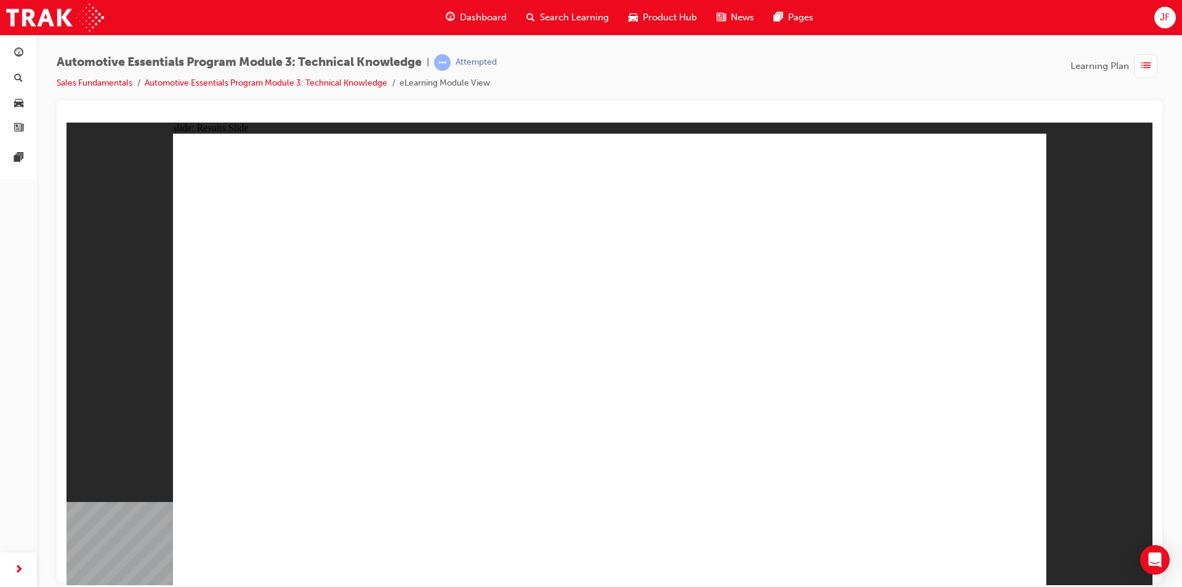
drag, startPoint x: 638, startPoint y: 441, endPoint x: 470, endPoint y: 492, distance: 176.2
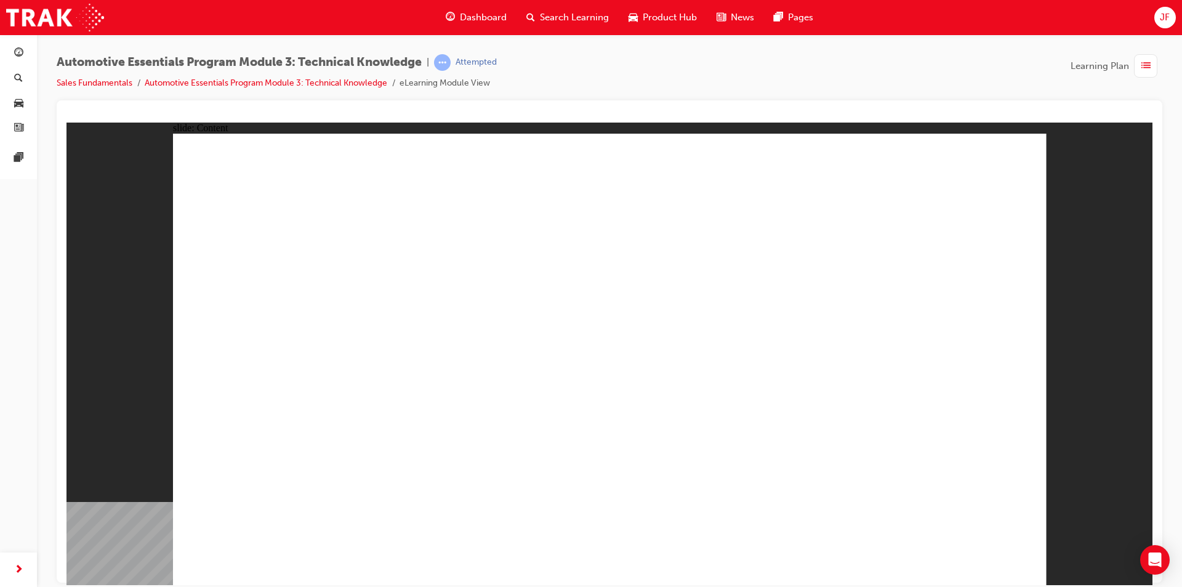
drag, startPoint x: 436, startPoint y: 284, endPoint x: 457, endPoint y: 280, distance: 21.2
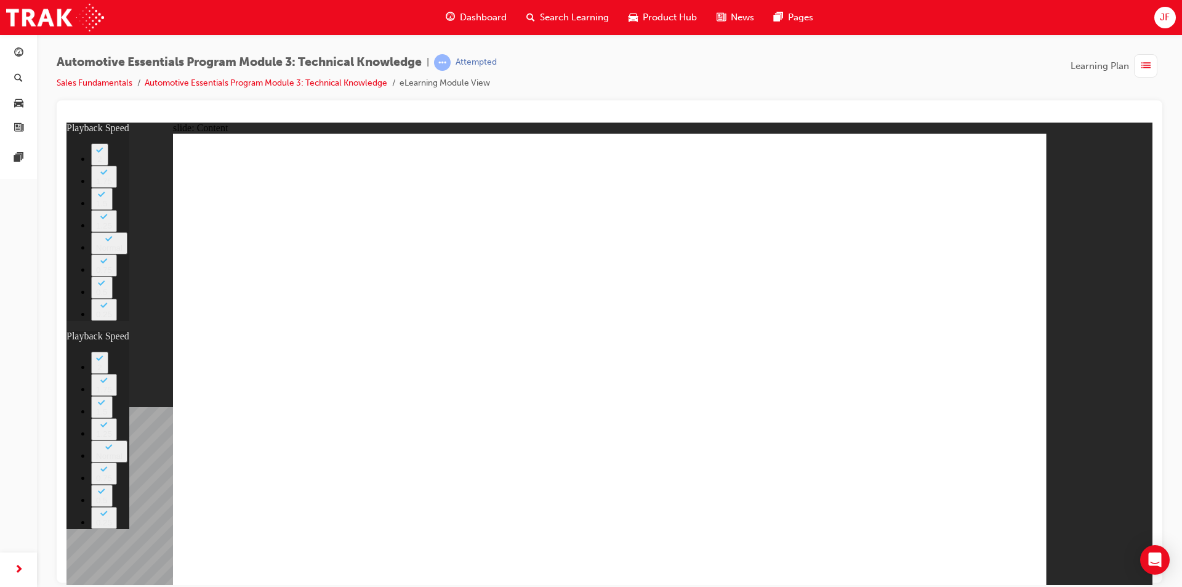
type input "8"
type input "0"
type input "8"
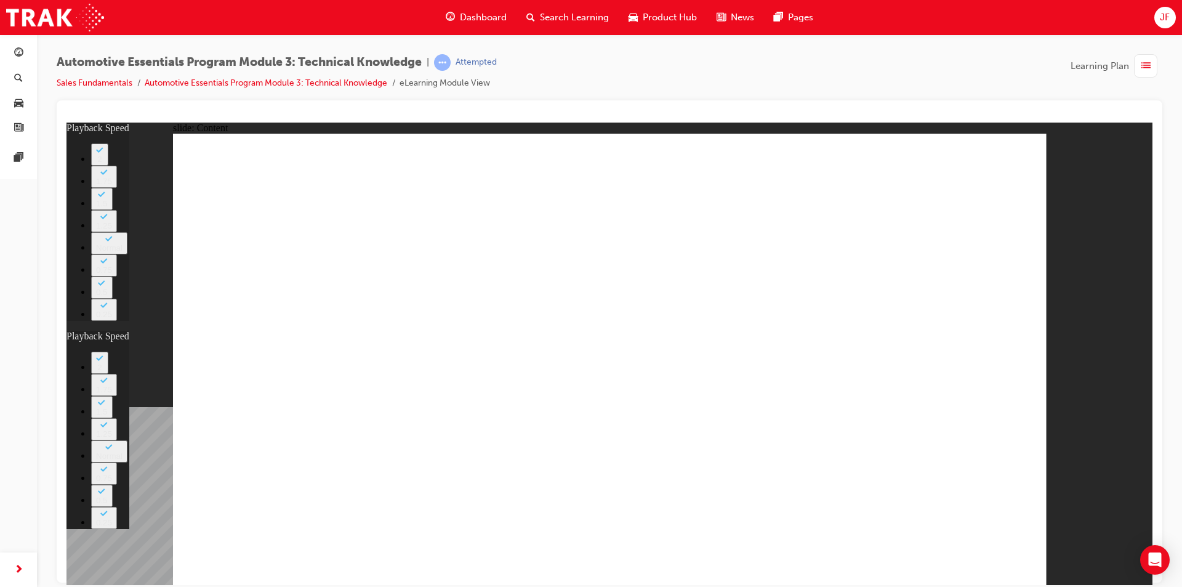
type input "0"
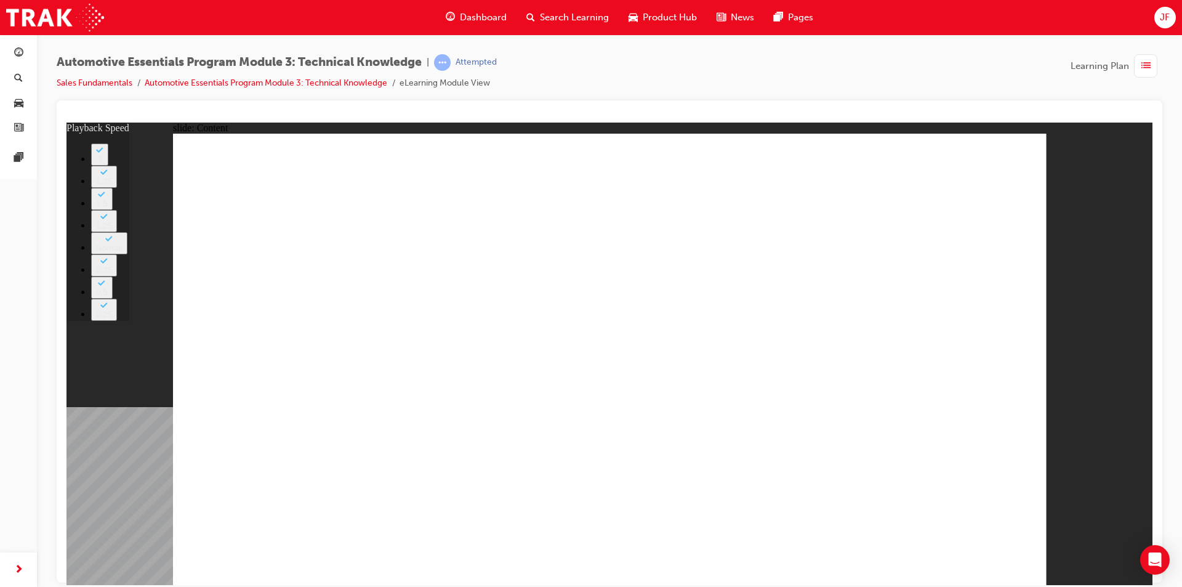
type input "7"
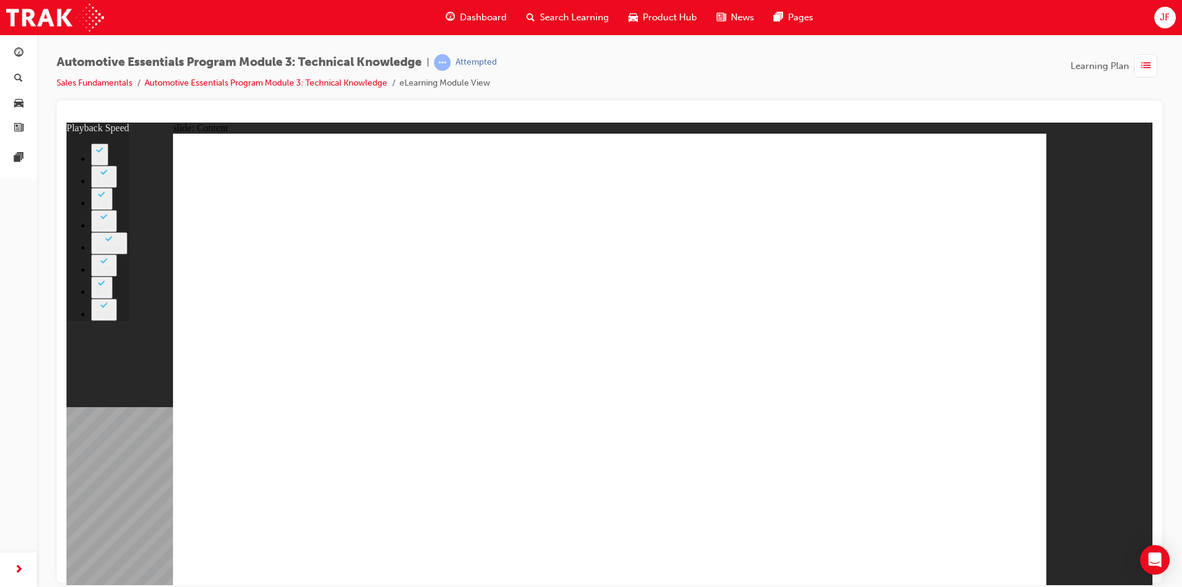
type input "7"
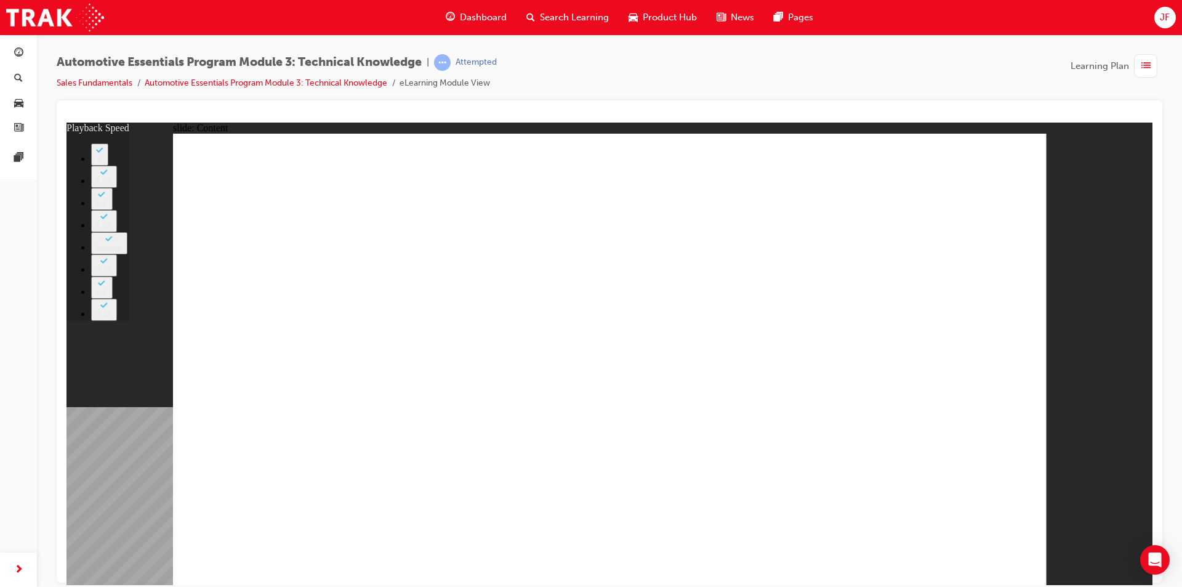
type input "1"
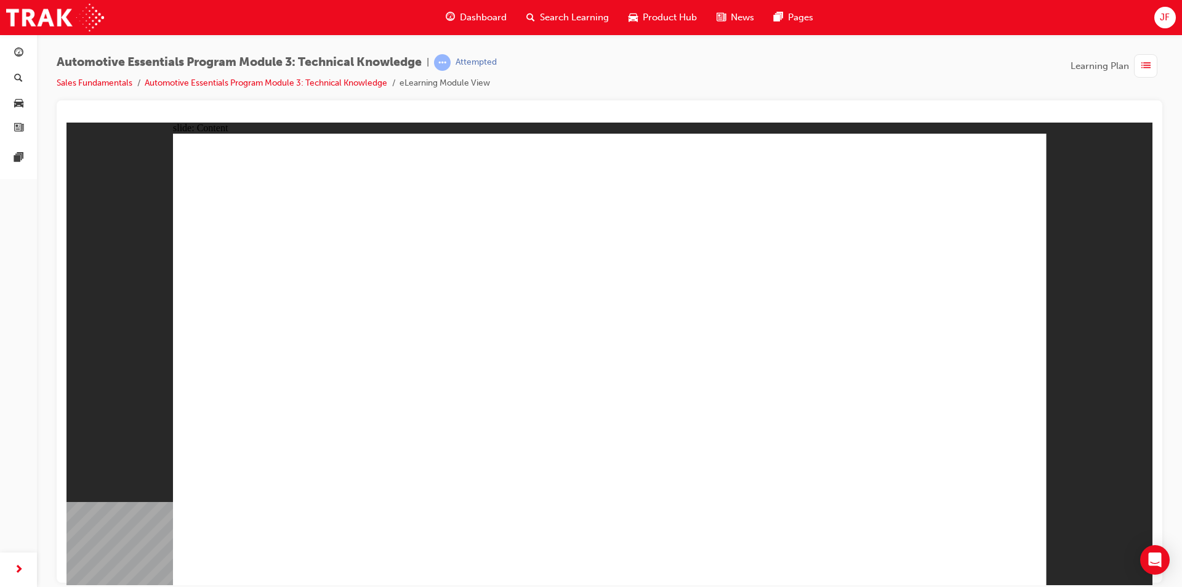
radio input "true"
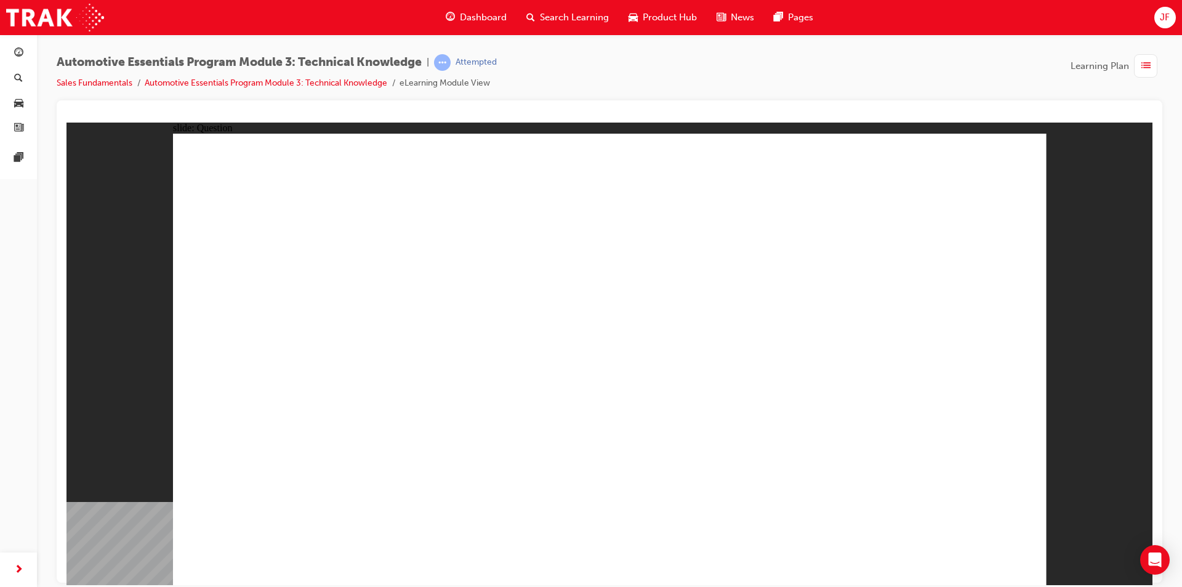
radio input "true"
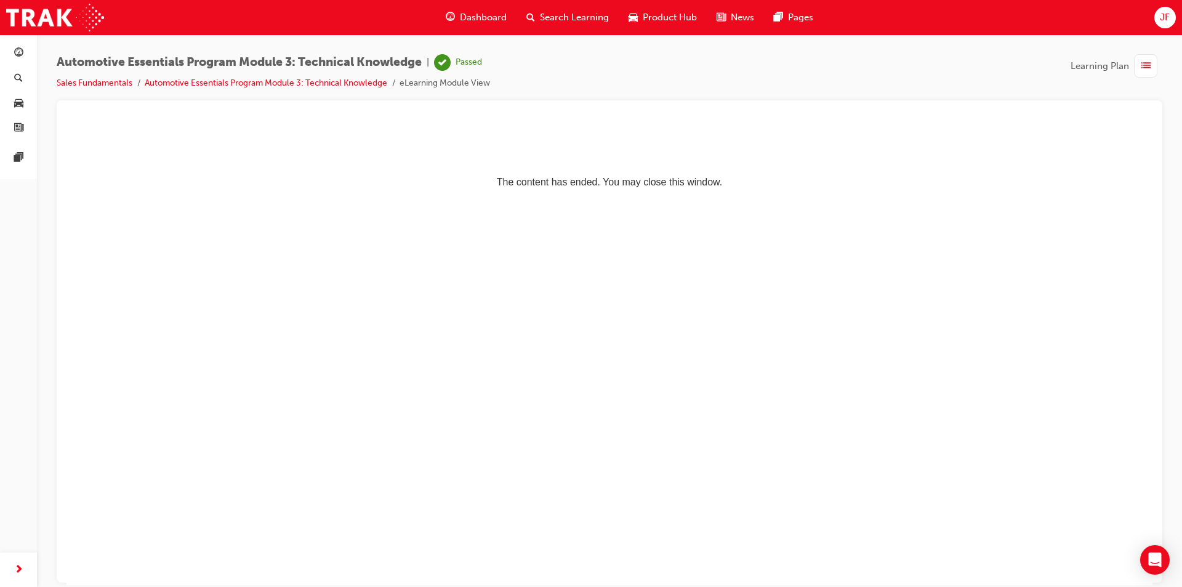
drag, startPoint x: 428, startPoint y: 487, endPoint x: 568, endPoint y: 525, distance: 144.7
click at [486, 197] on html "The content has ended. You may close this window." at bounding box center [609, 159] width 1086 height 75
click at [18, 58] on span "guage-icon" at bounding box center [18, 53] width 9 height 11
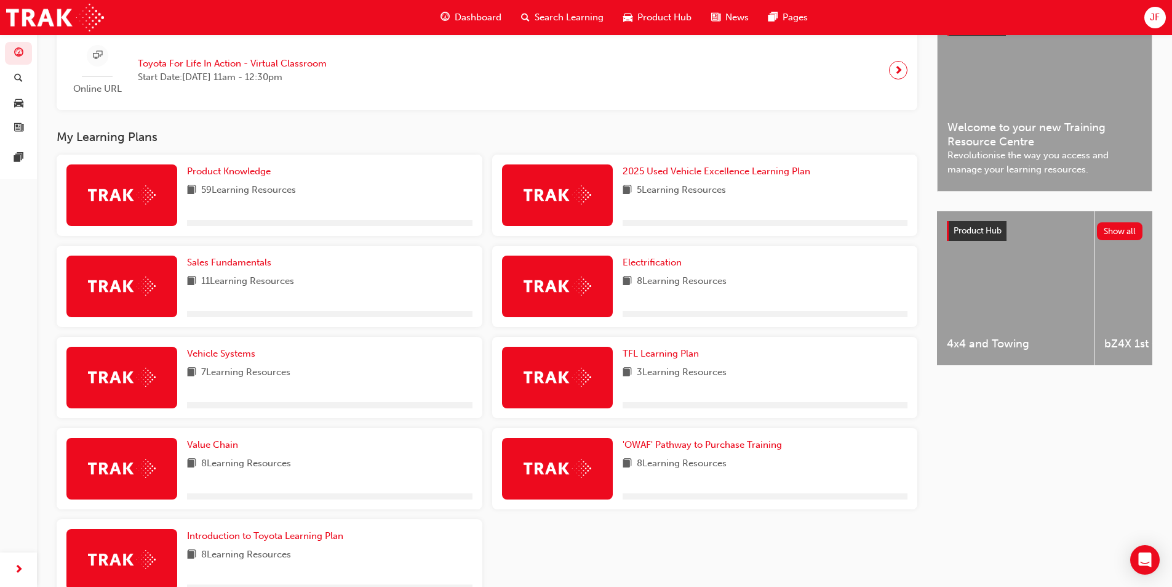
scroll to position [387, 0]
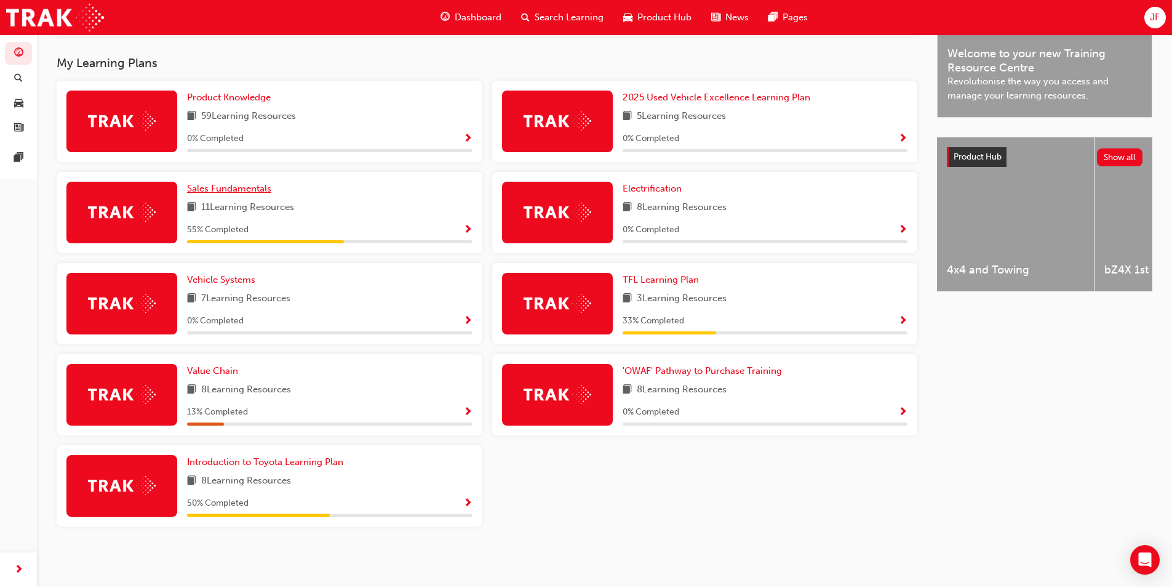
click at [230, 186] on span "Sales Fundamentals" at bounding box center [229, 188] width 84 height 11
